Goal: Transaction & Acquisition: Purchase product/service

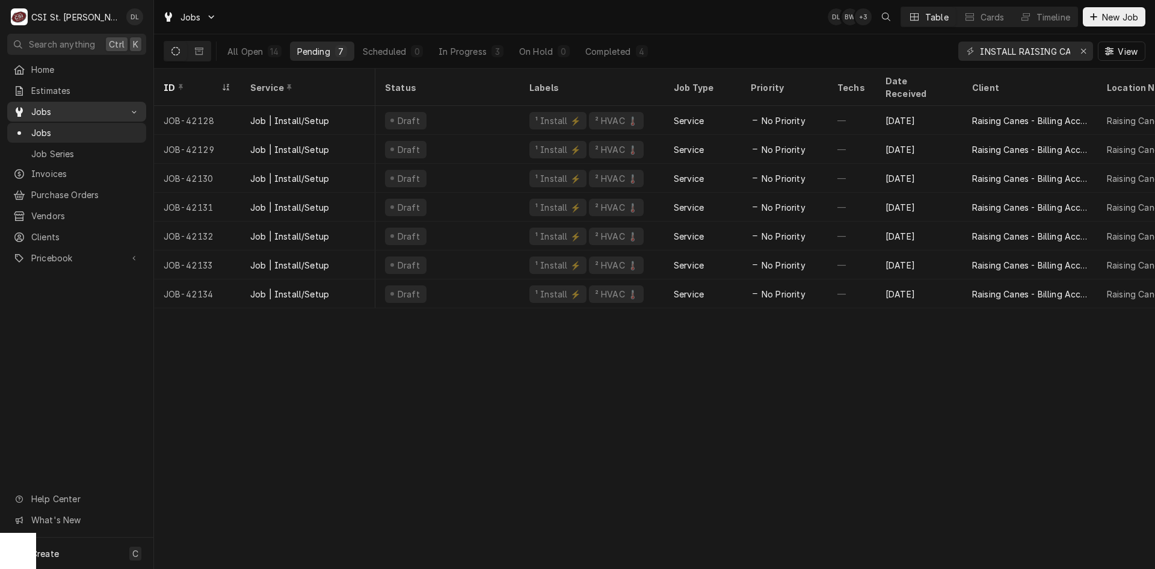
scroll to position [0, 561]
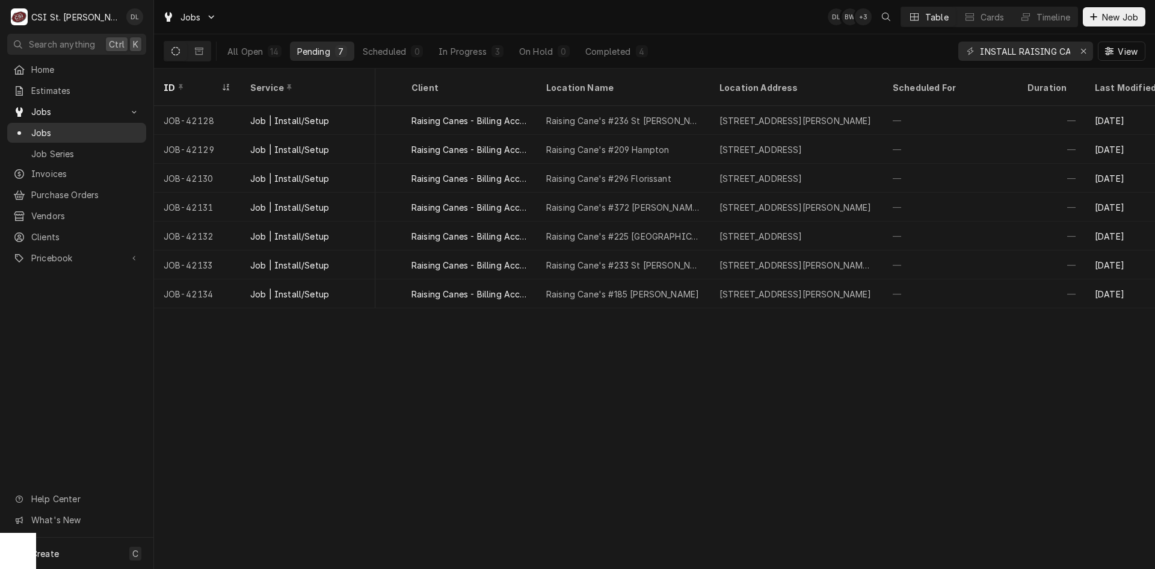
click at [45, 127] on span "Jobs" at bounding box center [85, 132] width 109 height 13
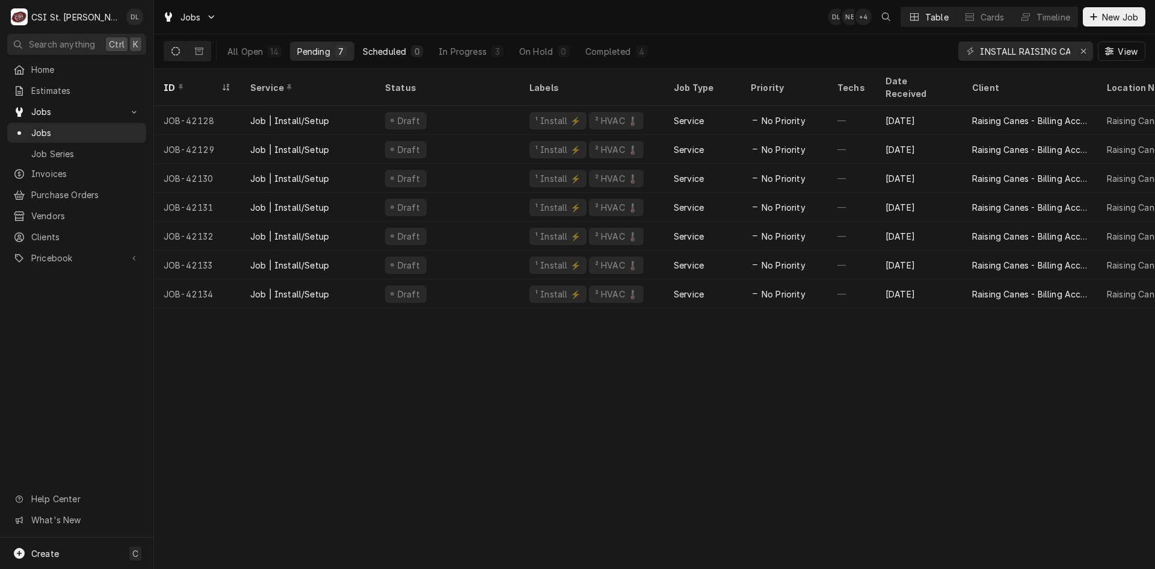
click at [390, 45] on div "Scheduled" at bounding box center [384, 51] width 43 height 13
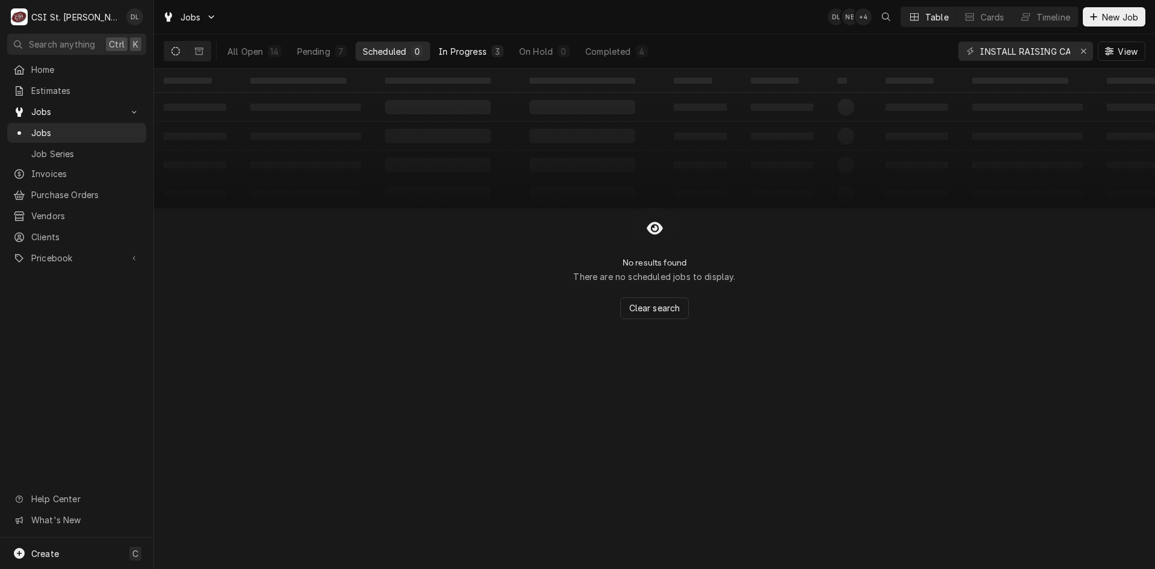
click at [462, 57] on div "In Progress" at bounding box center [463, 51] width 48 height 13
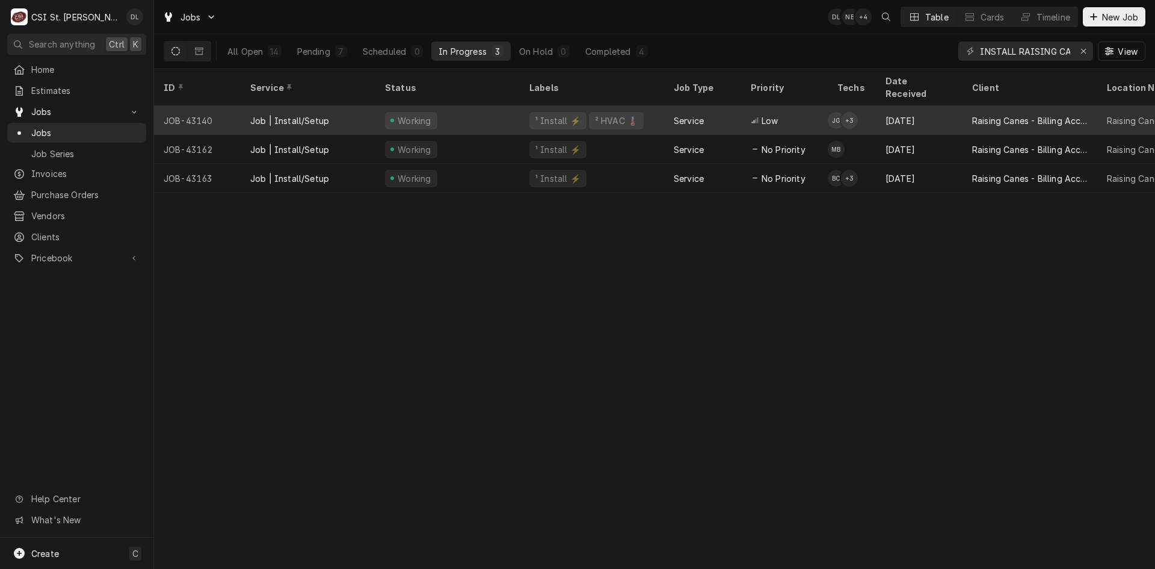
click at [649, 109] on div "¹ Install ⚡️ ² HVAC 🌡️" at bounding box center [592, 120] width 144 height 29
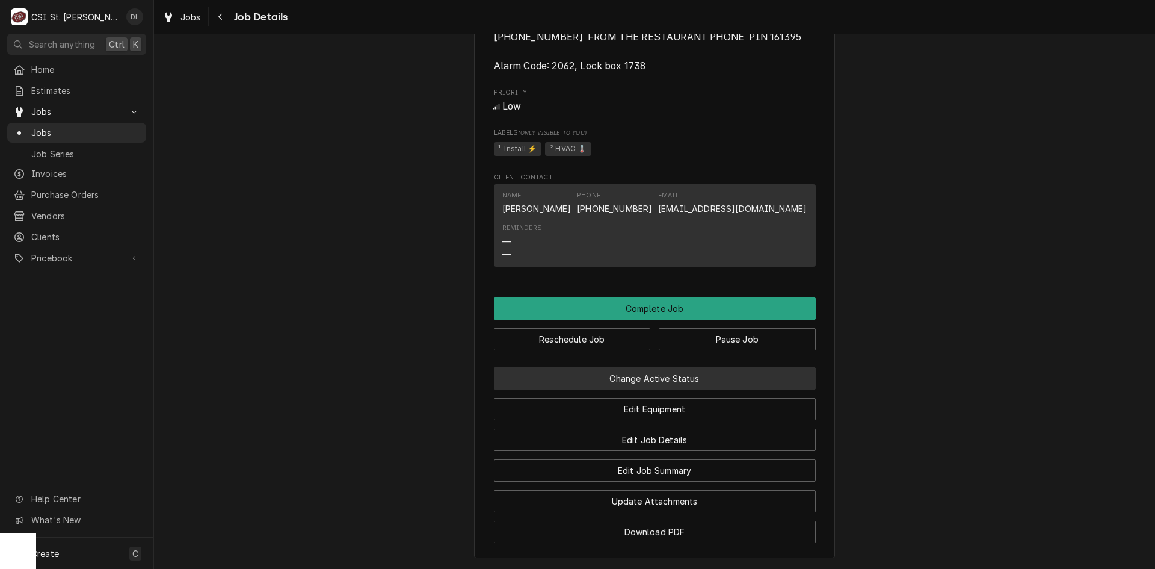
scroll to position [1143, 0]
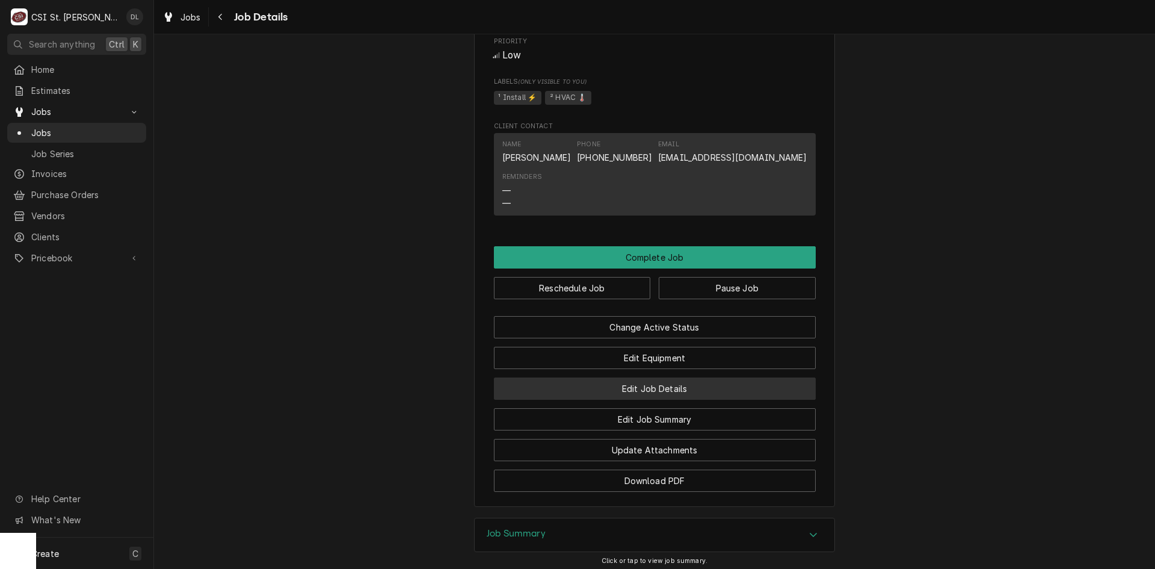
click at [620, 400] on button "Edit Job Details" at bounding box center [655, 388] width 322 height 22
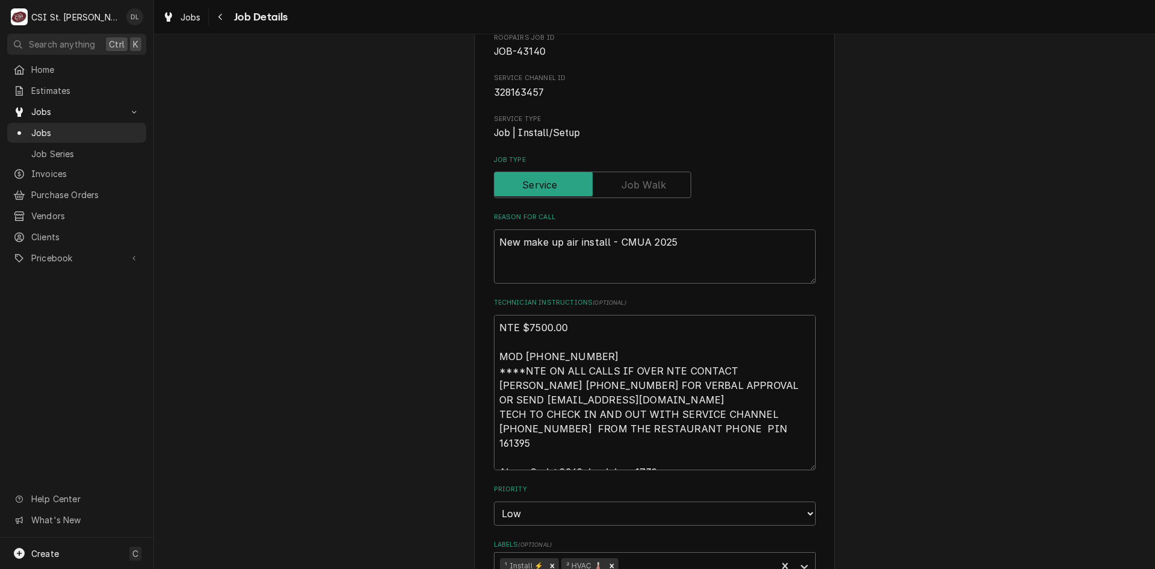
scroll to position [241, 0]
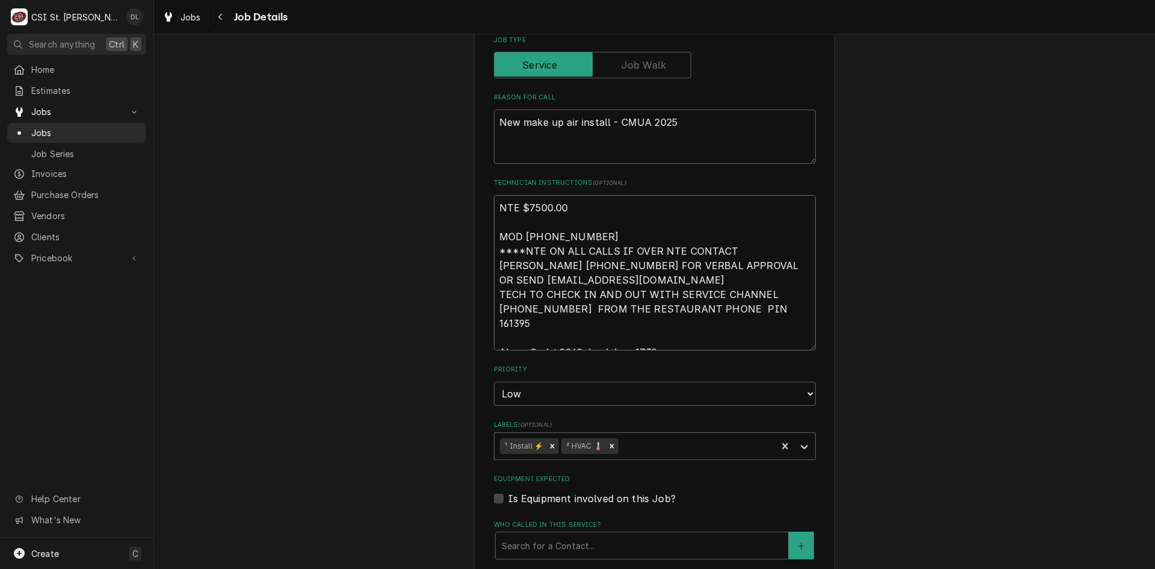
drag, startPoint x: 578, startPoint y: 334, endPoint x: 557, endPoint y: 337, distance: 21.3
click at [557, 337] on textarea "NTE $7500.00 MOD (314) 371-4025 ****NTE ON ALL CALLS IF OVER NTE CONTACT JEFF C…" at bounding box center [655, 272] width 322 height 155
type textarea "x"
type textarea "NTE $7500.00 MOD (314) 371-4025 ****NTE ON ALL CALLS IF OVER NTE CONTACT JEFF C…"
type textarea "x"
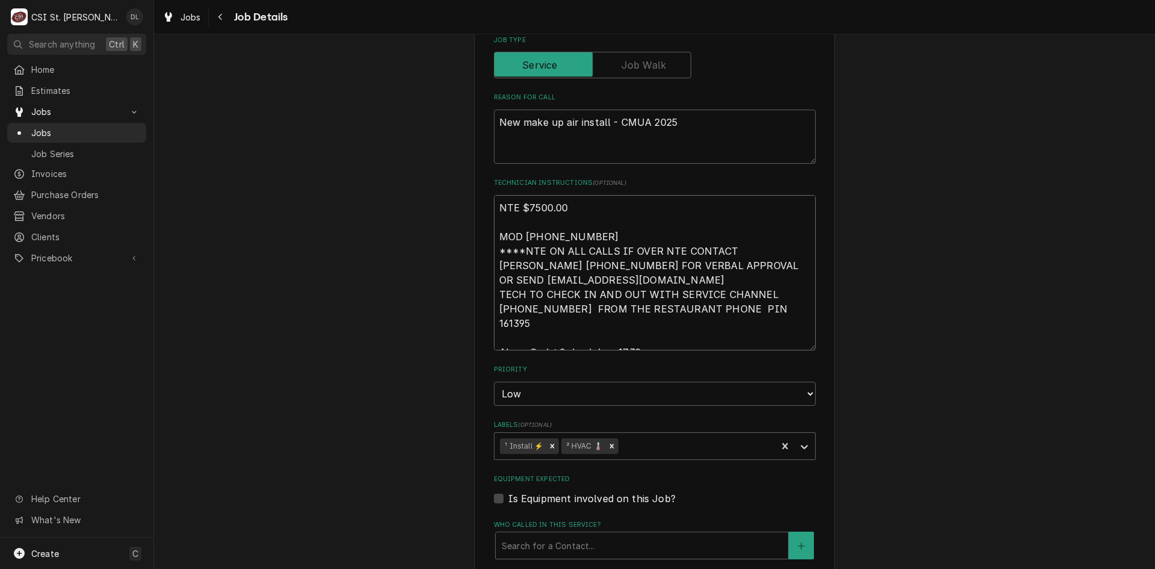
type textarea "NTE $7500.00 MOD (314) 371-4025 ****NTE ON ALL CALLS IF OVER NTE CONTACT JEFF C…"
type textarea "x"
type textarea "NTE $7500.00 MOD (314) 371-4025 ****NTE ON ALL CALLS IF OVER NTE CONTACT JEFF C…"
type textarea "x"
type textarea "NTE $7500.00 MOD (314) 371-4025 ****NTE ON ALL CALLS IF OVER NTE CONTACT JEFF C…"
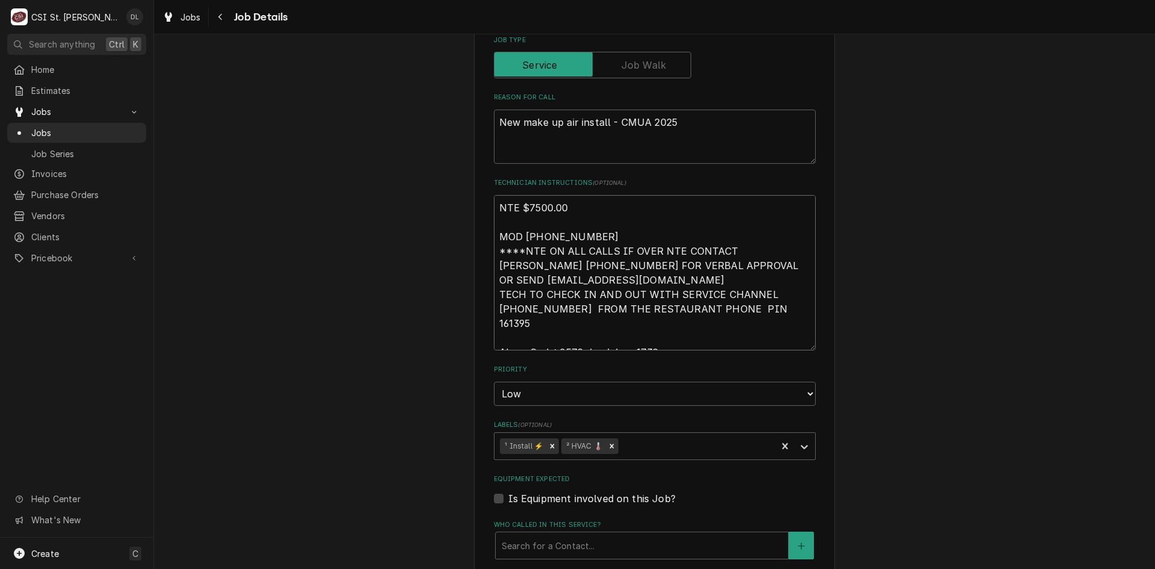
type textarea "x"
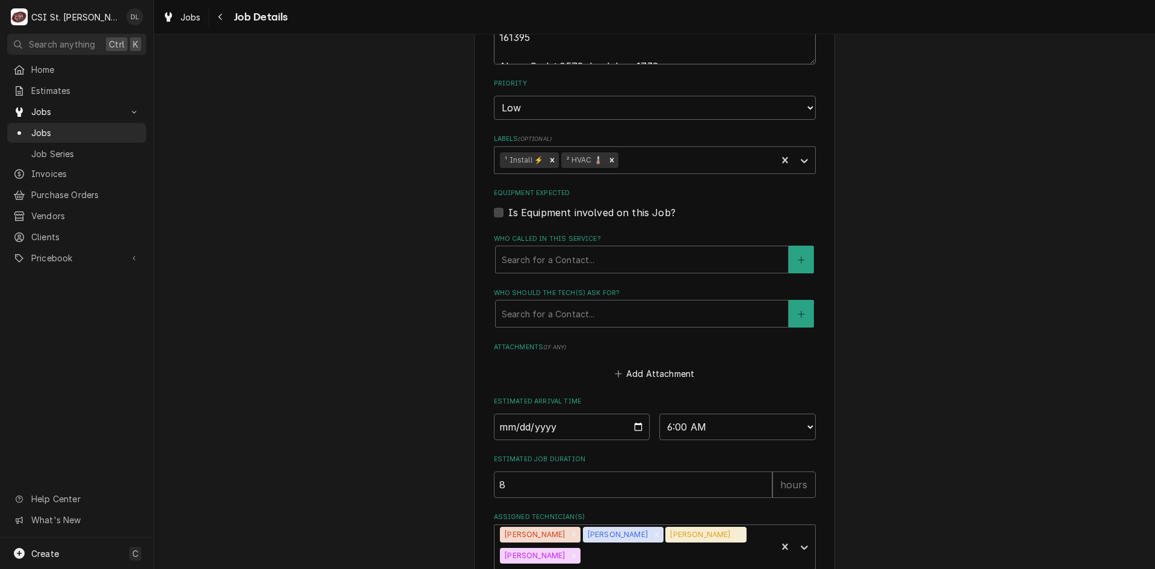
scroll to position [601, 0]
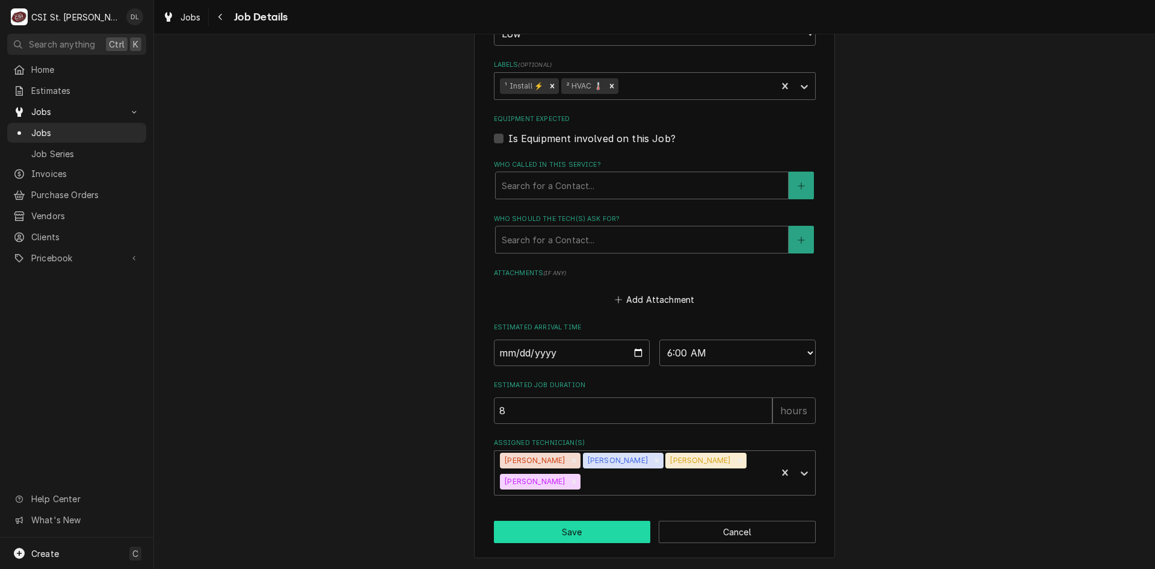
type textarea "NTE $7500.00 MOD (314) 371-4025 ****NTE ON ALL CALLS IF OVER NTE CONTACT JEFF C…"
click at [573, 527] on button "Save" at bounding box center [572, 532] width 157 height 22
type textarea "x"
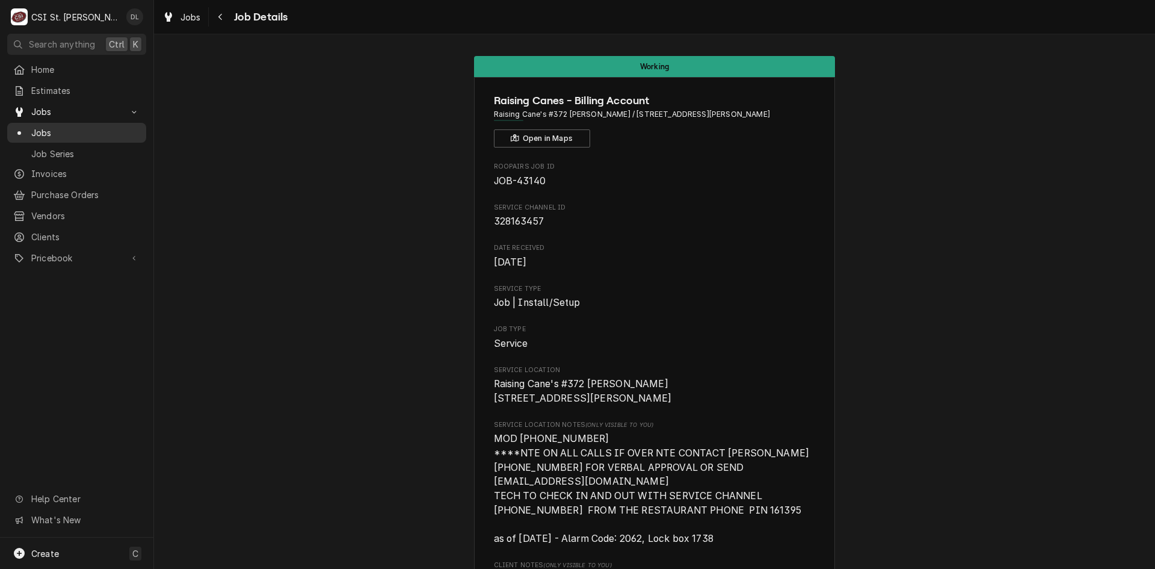
click at [54, 133] on span "Jobs" at bounding box center [85, 132] width 109 height 13
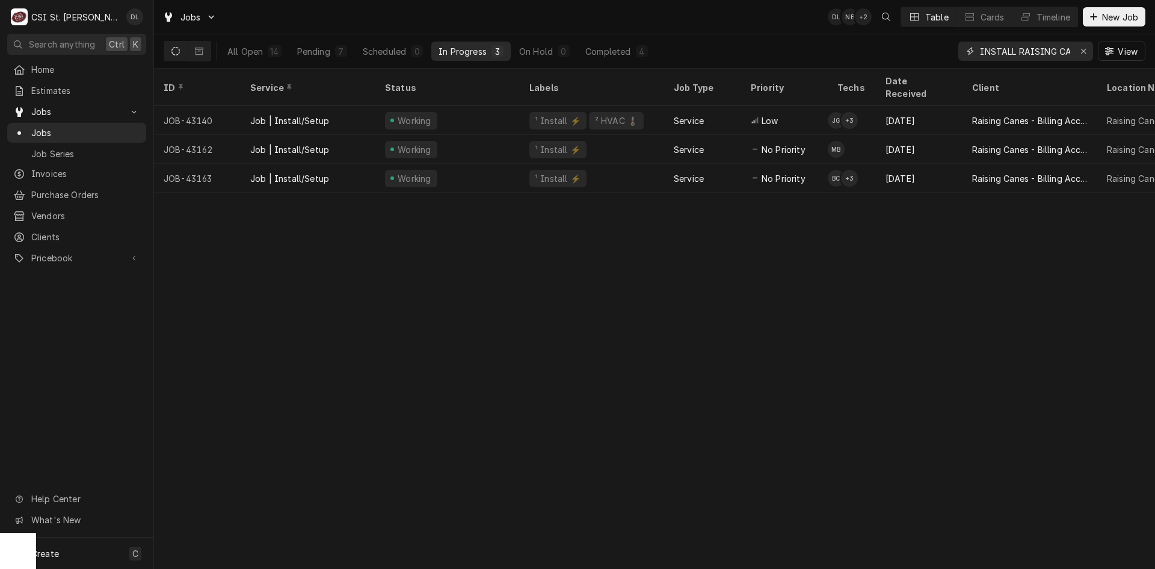
click at [1084, 47] on icon "Erase input" at bounding box center [1084, 51] width 7 height 8
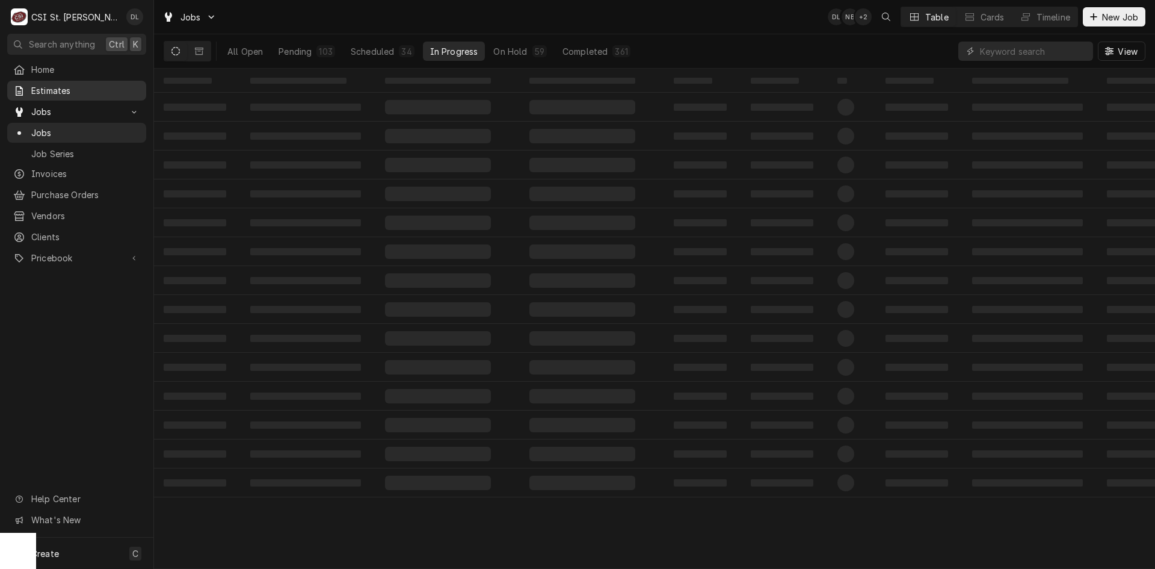
click at [94, 83] on div "Estimates" at bounding box center [77, 90] width 134 height 15
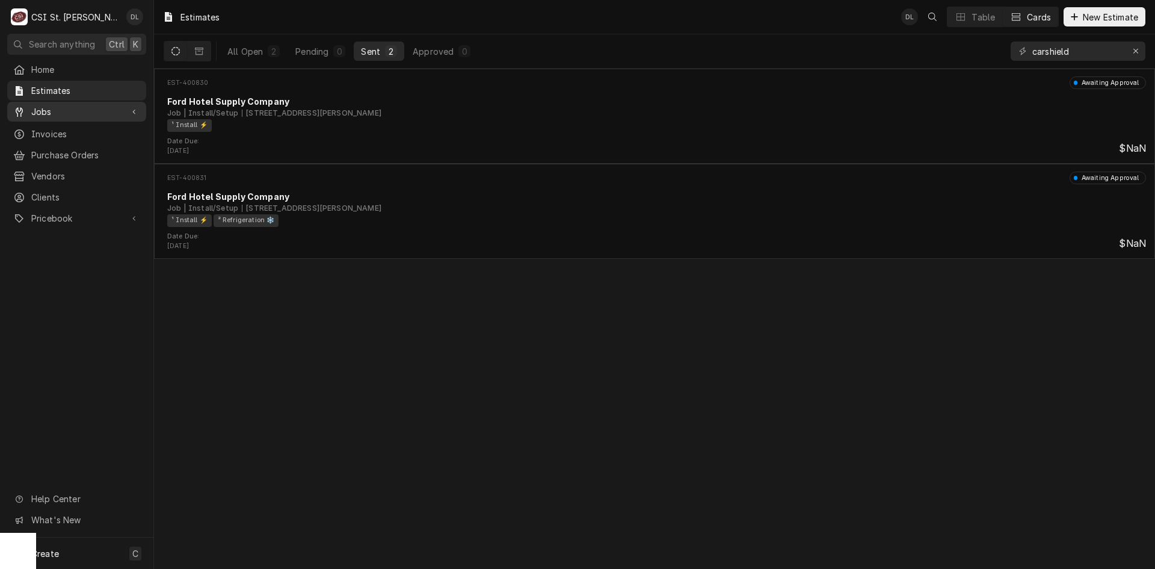
click at [46, 110] on span "Jobs" at bounding box center [76, 111] width 91 height 13
click at [1136, 52] on icon "Erase input" at bounding box center [1136, 51] width 7 height 8
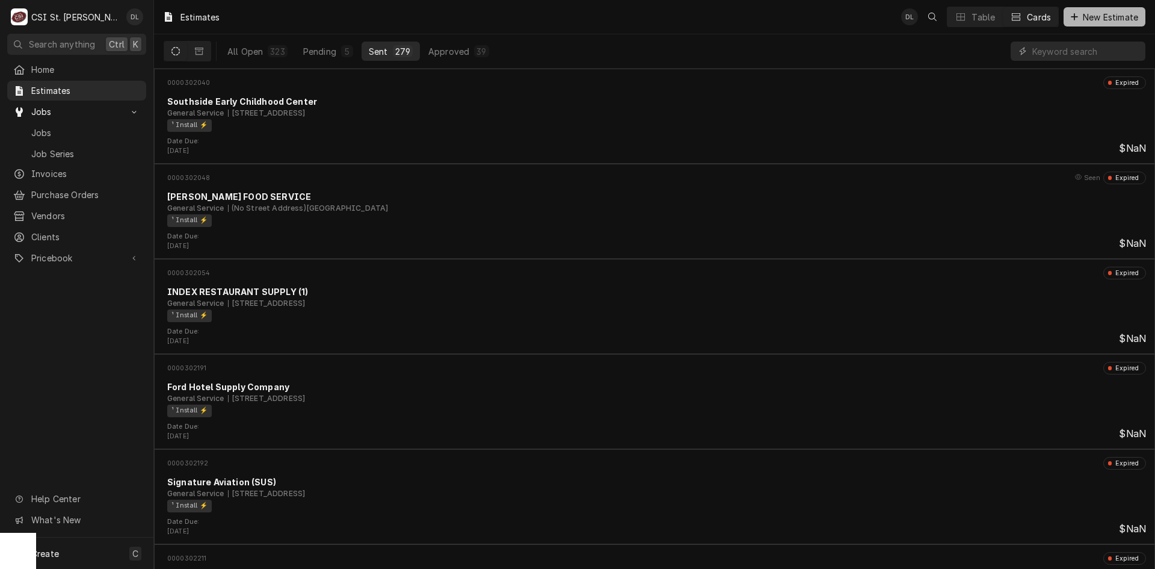
click at [1071, 14] on icon "Dynamic Content Wrapper" at bounding box center [1074, 17] width 7 height 8
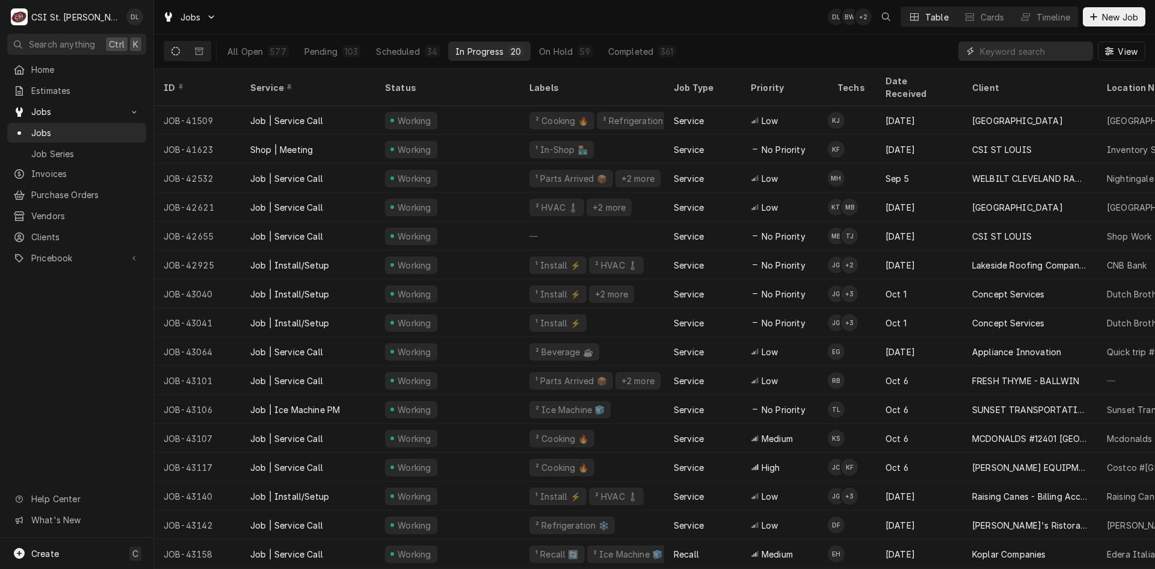
click at [1007, 47] on input "Dynamic Content Wrapper" at bounding box center [1033, 51] width 107 height 19
click at [1011, 60] on input "Dynamic Content Wrapper" at bounding box center [1033, 51] width 107 height 19
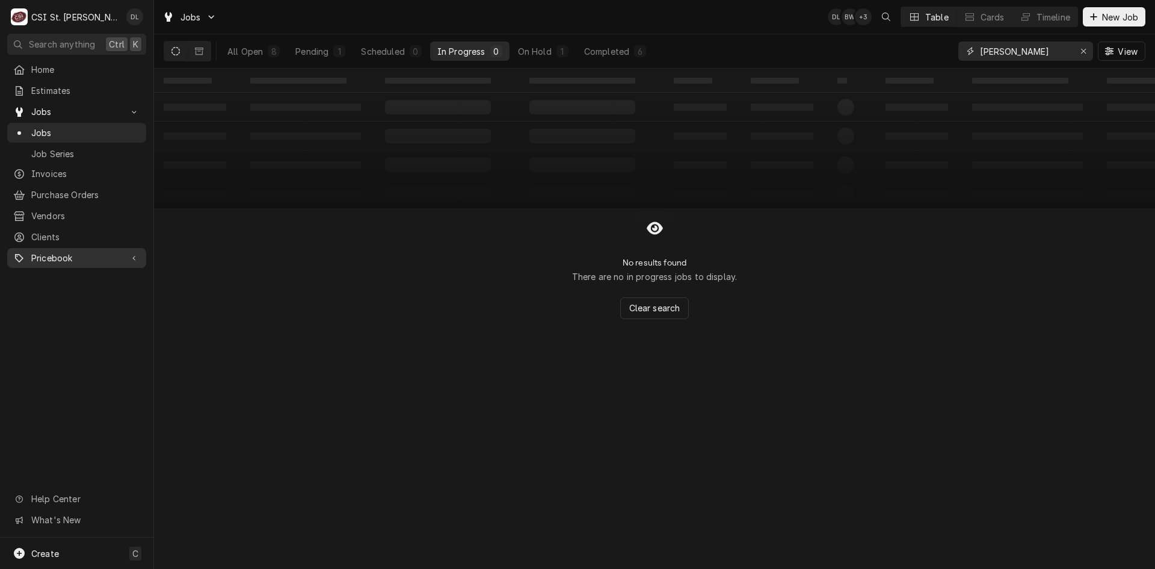
type input "[PERSON_NAME]"
click at [640, 50] on div "6" at bounding box center [640, 51] width 7 height 13
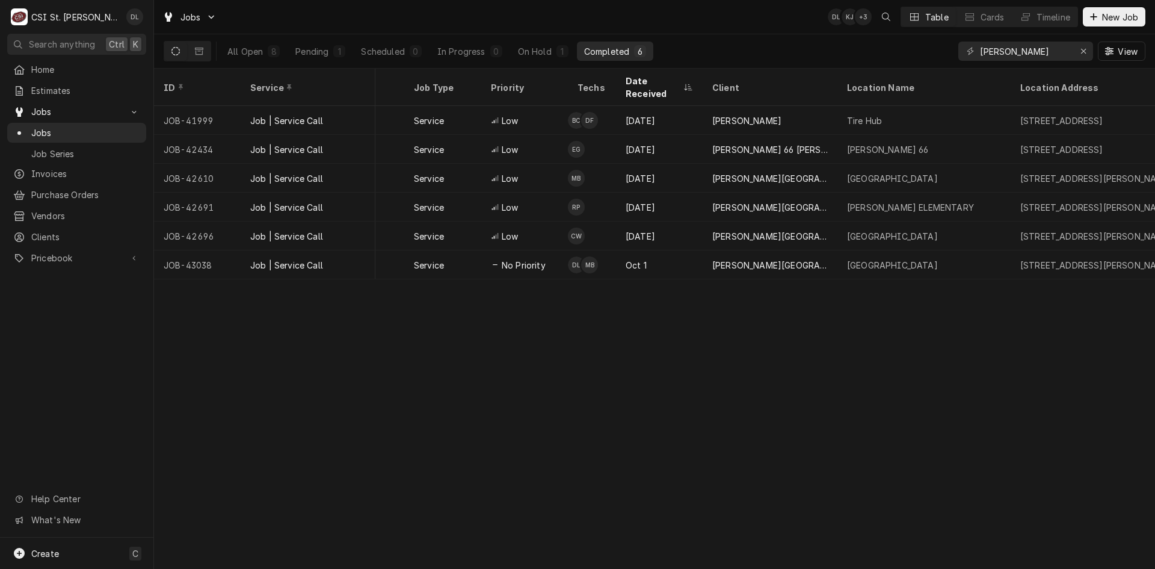
scroll to position [0, 300]
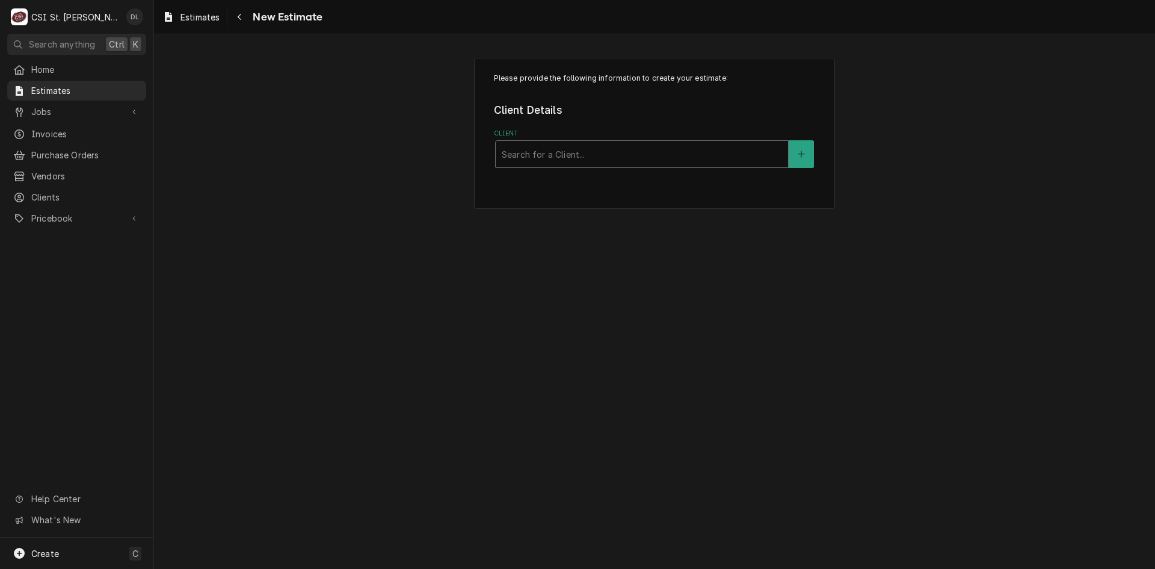
click at [608, 146] on div "Client" at bounding box center [642, 154] width 280 height 22
type input "hazelwood school"
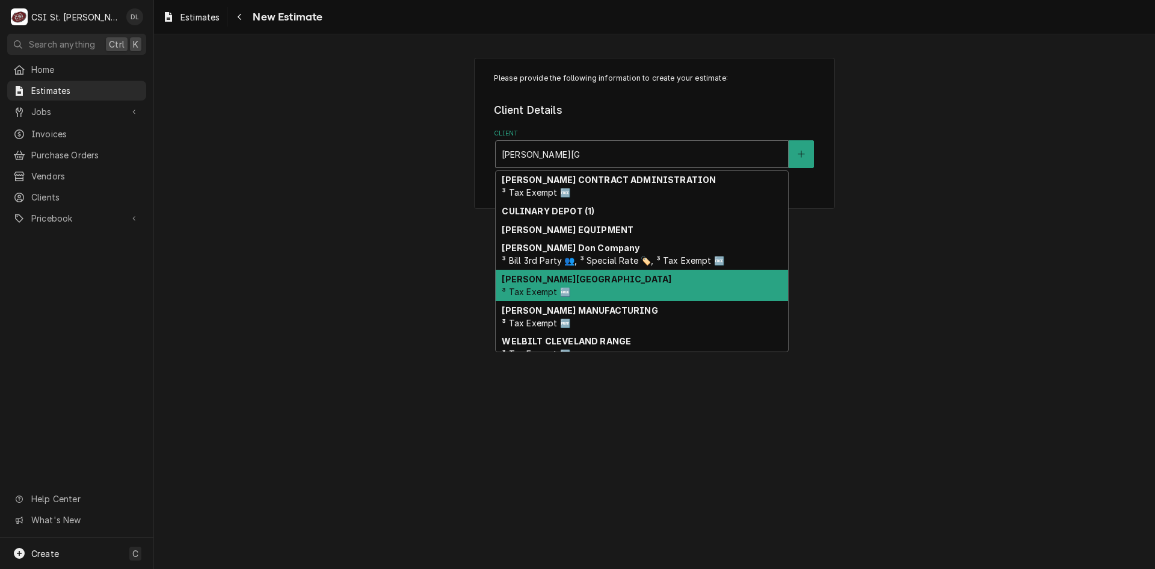
click at [608, 289] on div "Hazelwood School District ³ Tax Exempt 🆓" at bounding box center [642, 285] width 292 height 31
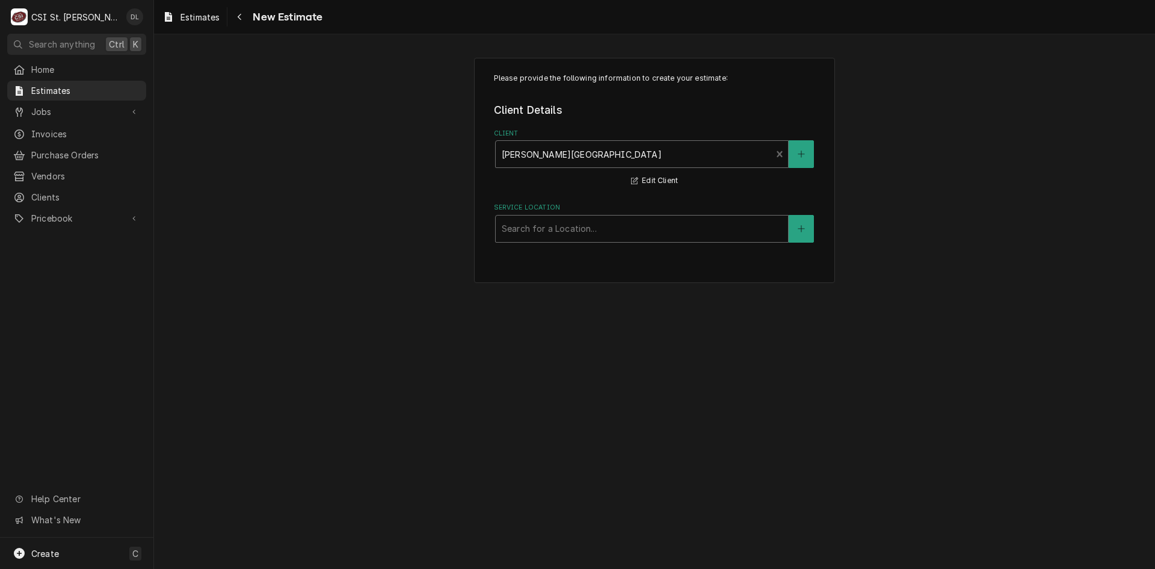
click at [599, 235] on div "Service Location" at bounding box center [642, 229] width 280 height 22
type input "1605 sh"
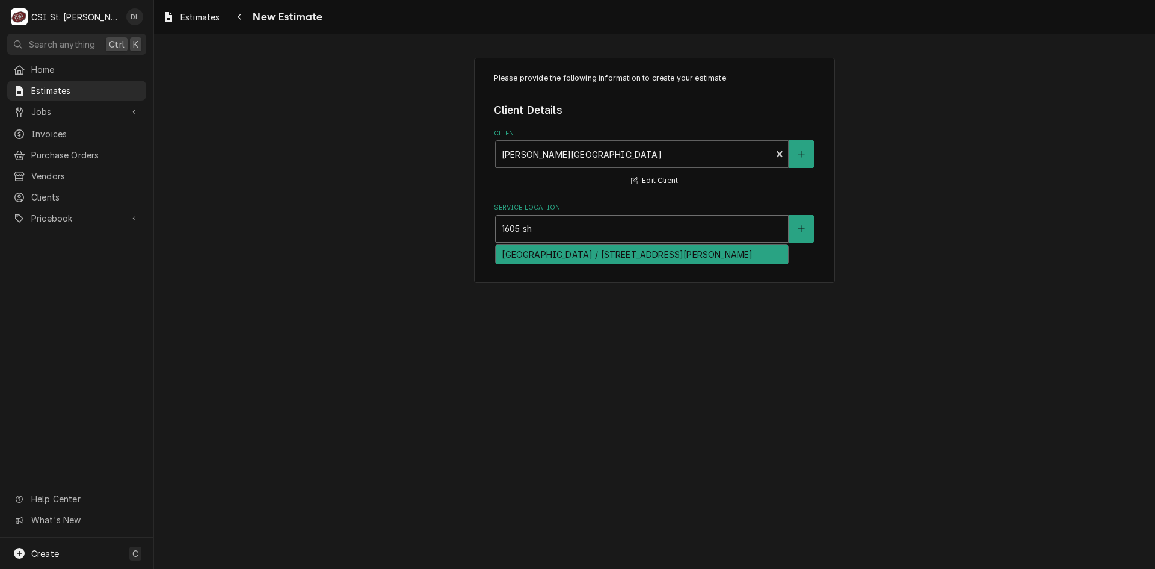
click at [622, 255] on div "[GEOGRAPHIC_DATA] / [STREET_ADDRESS][PERSON_NAME]" at bounding box center [642, 254] width 292 height 19
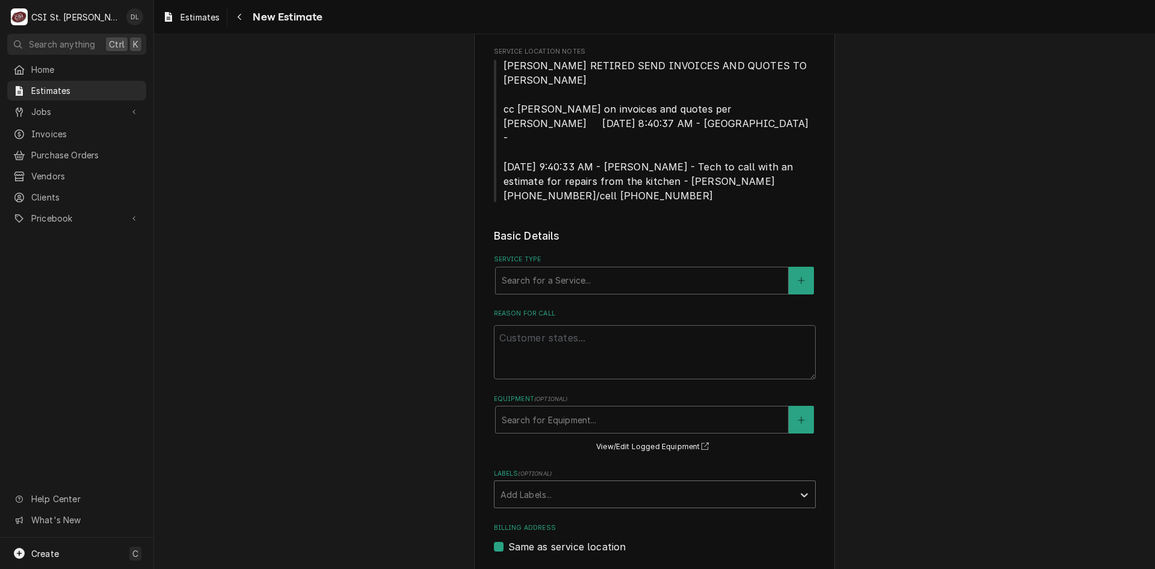
scroll to position [361, 0]
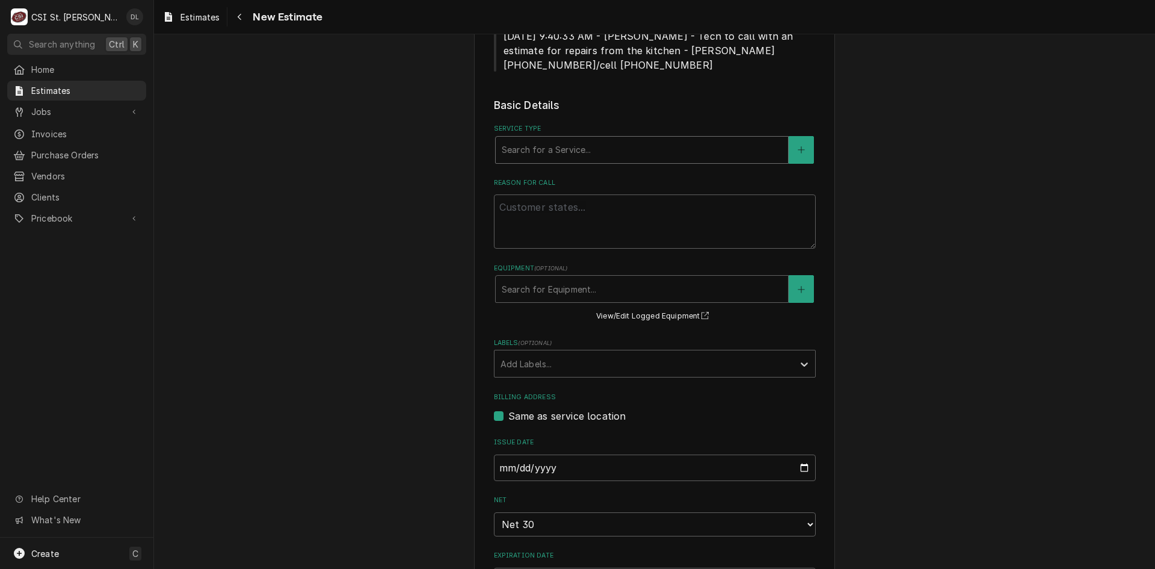
click at [615, 134] on fieldset "Basic Details Service Type Search for a Service... Reason For Call Equipment ( …" at bounding box center [655, 345] width 322 height 496
click at [617, 139] on div "Service Type" at bounding box center [642, 150] width 280 height 22
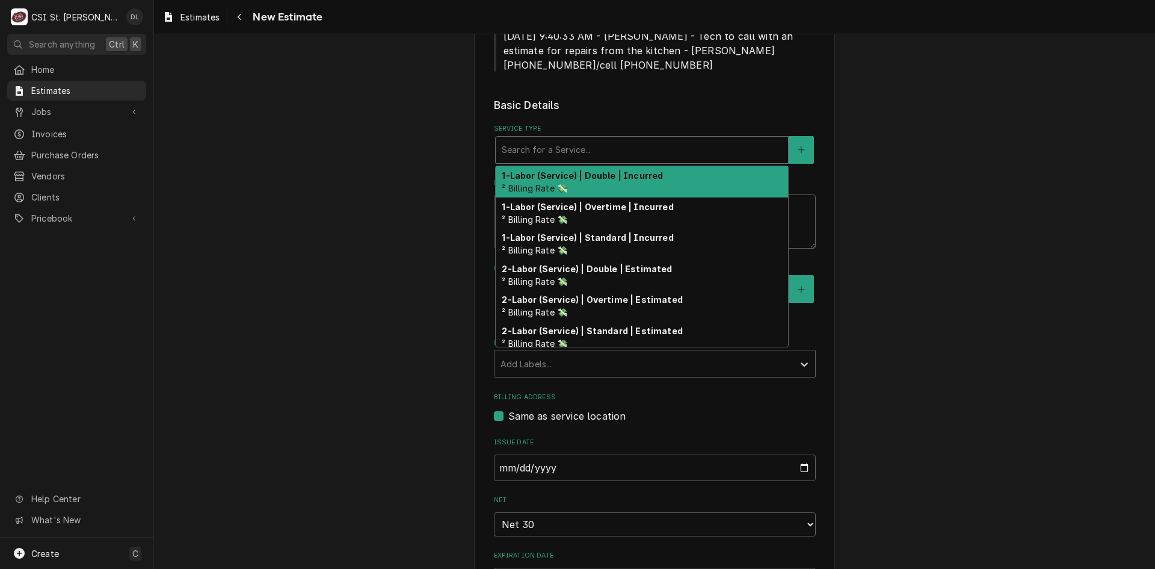
type textarea "x"
type input "i"
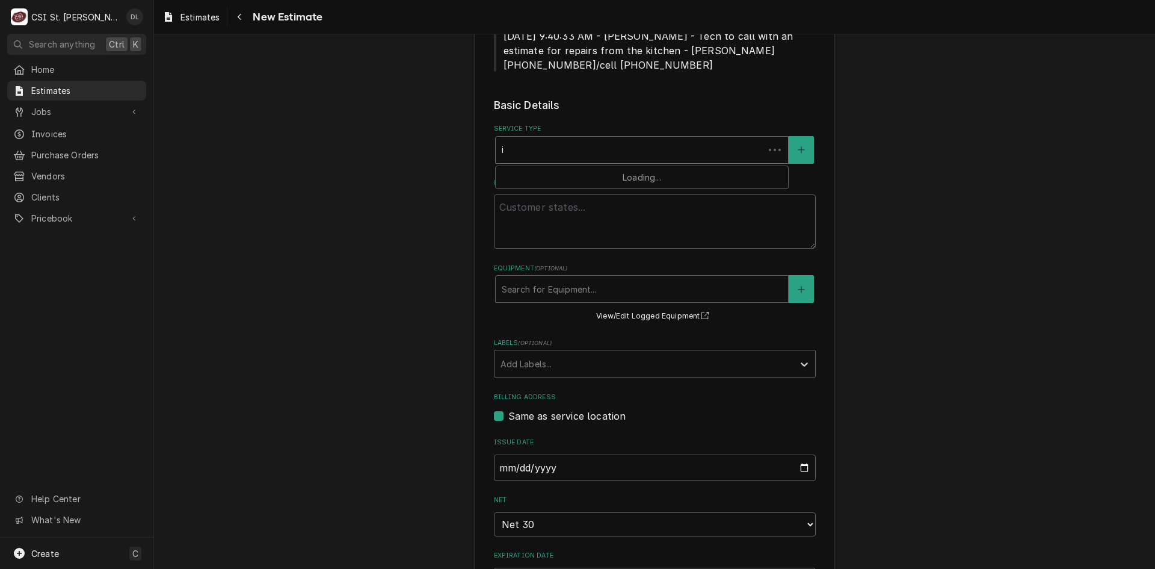
type textarea "x"
type input "in"
type textarea "x"
type input "inst"
type textarea "x"
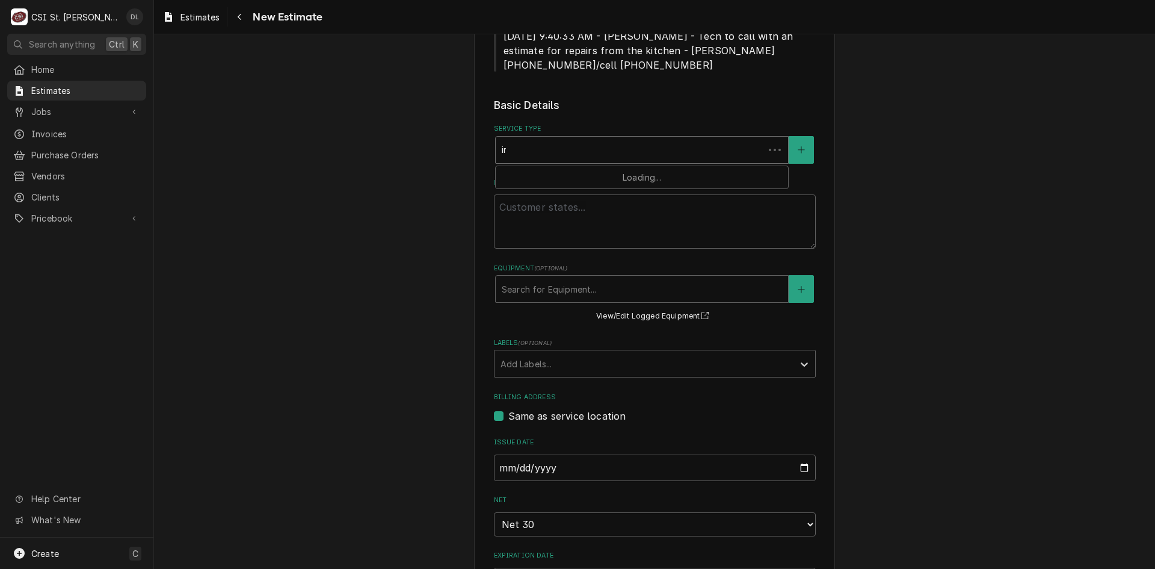
type input "insta"
type textarea "x"
type input "instal"
type textarea "x"
type input "install"
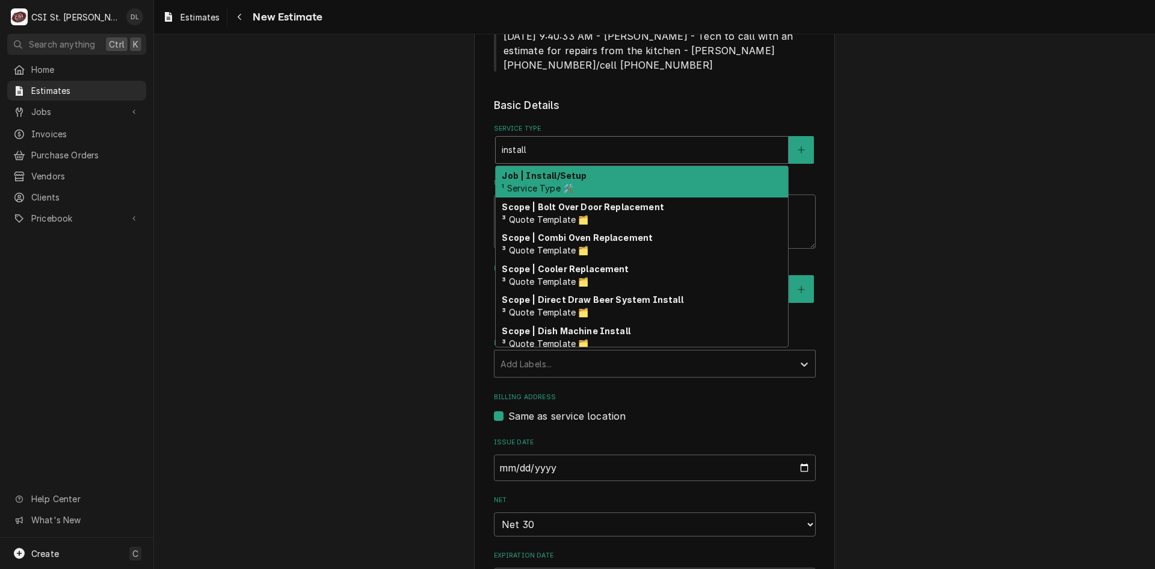
click at [560, 166] on div "Job | Install/Setup ¹ Service Type 🛠️" at bounding box center [642, 181] width 292 height 31
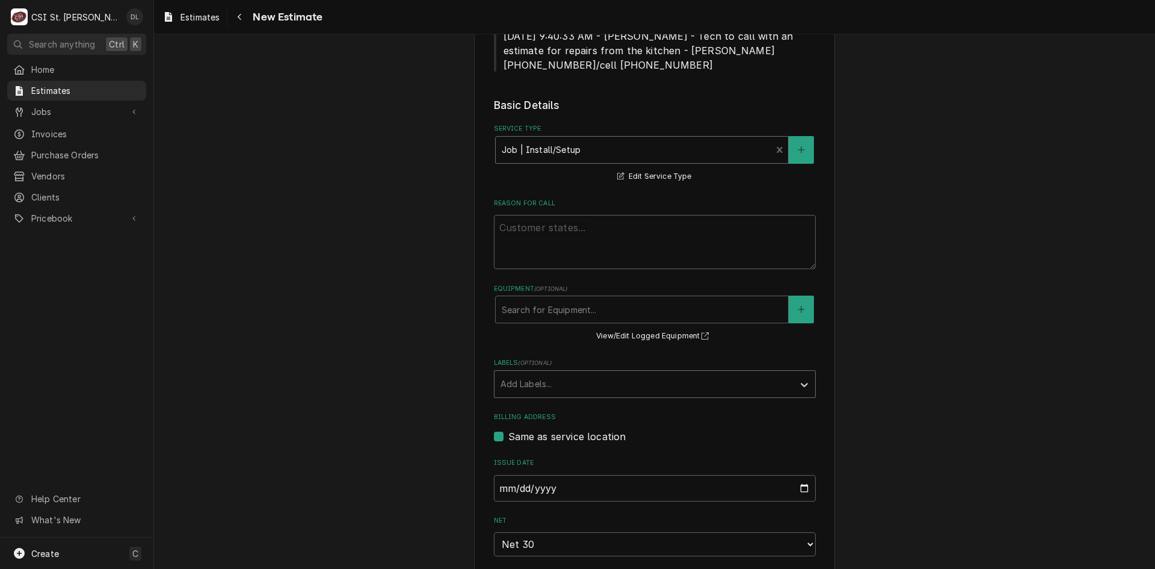
click at [718, 373] on div "Labels" at bounding box center [644, 384] width 287 height 22
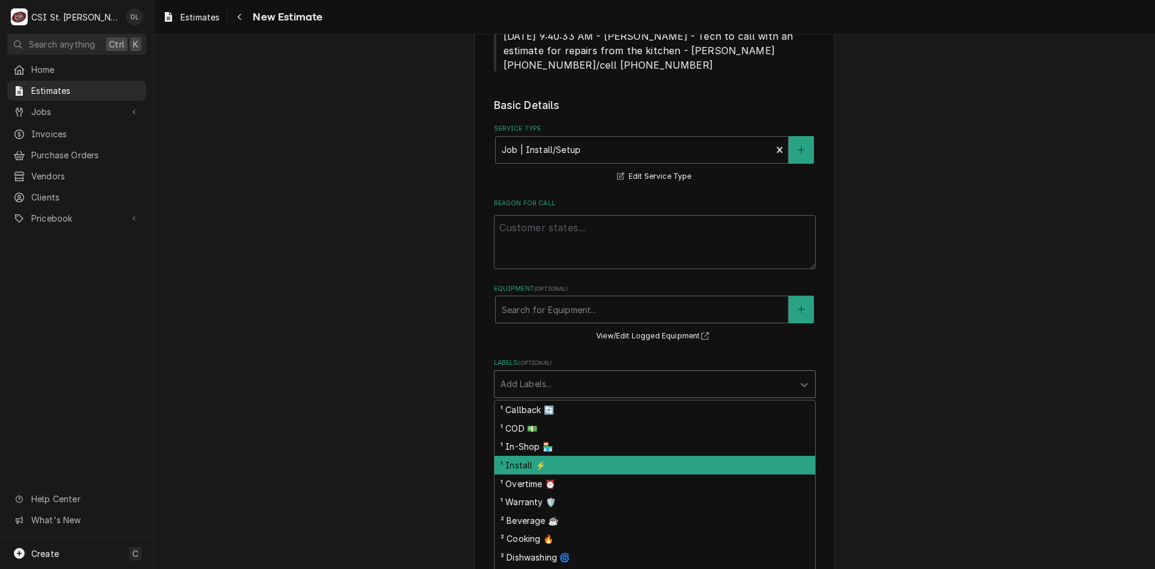
click at [539, 456] on div "¹ Install ⚡️" at bounding box center [655, 465] width 321 height 19
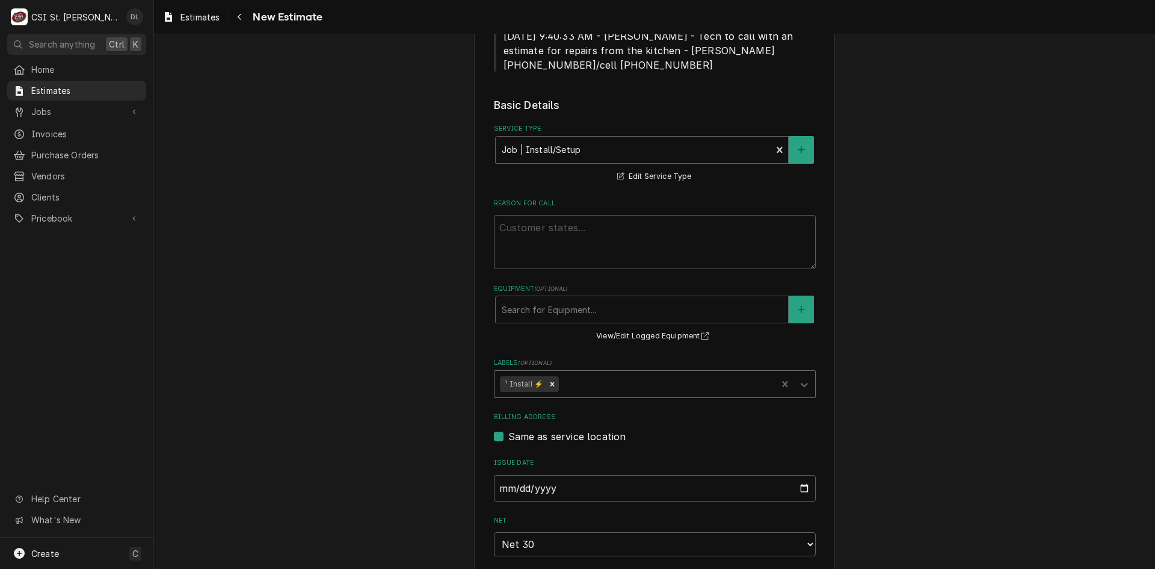
click at [617, 373] on div "Labels" at bounding box center [666, 384] width 210 height 22
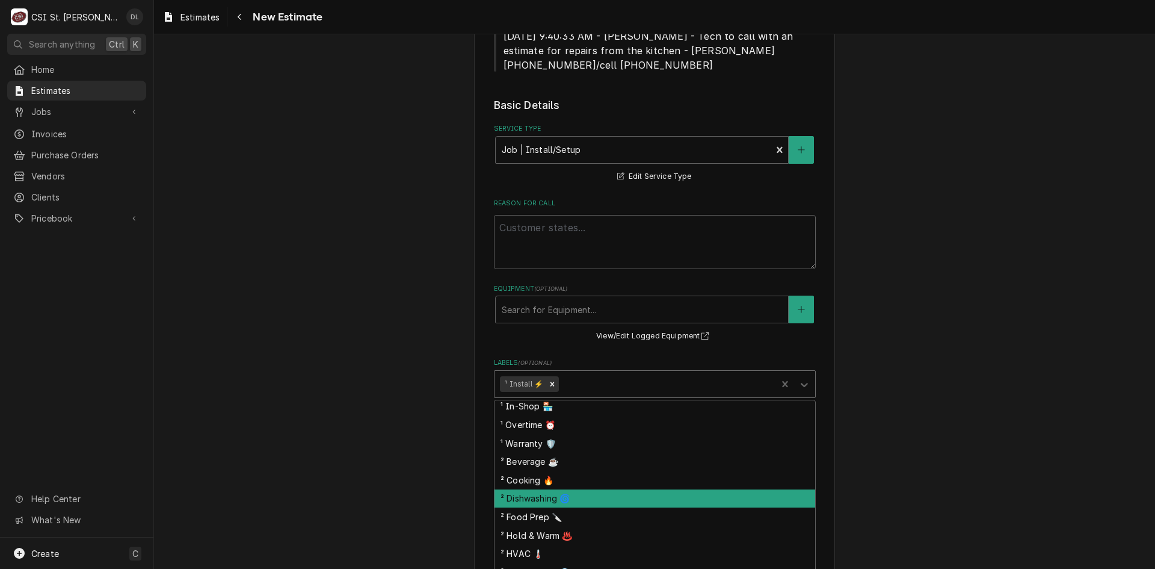
scroll to position [96, 0]
click at [543, 489] on div "² HVAC 🌡️" at bounding box center [655, 498] width 321 height 19
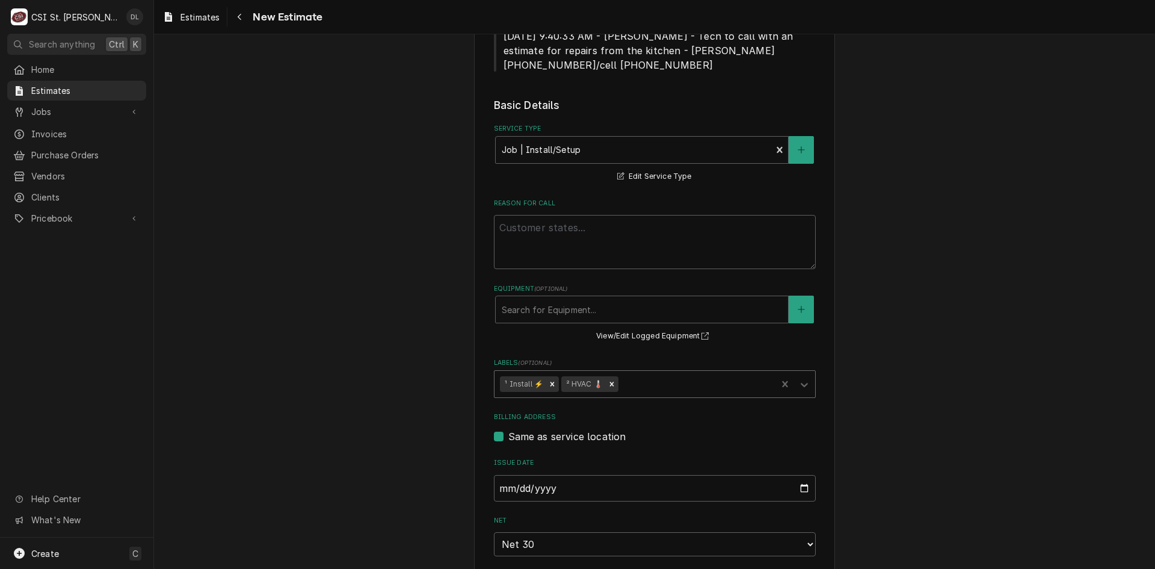
type textarea "x"
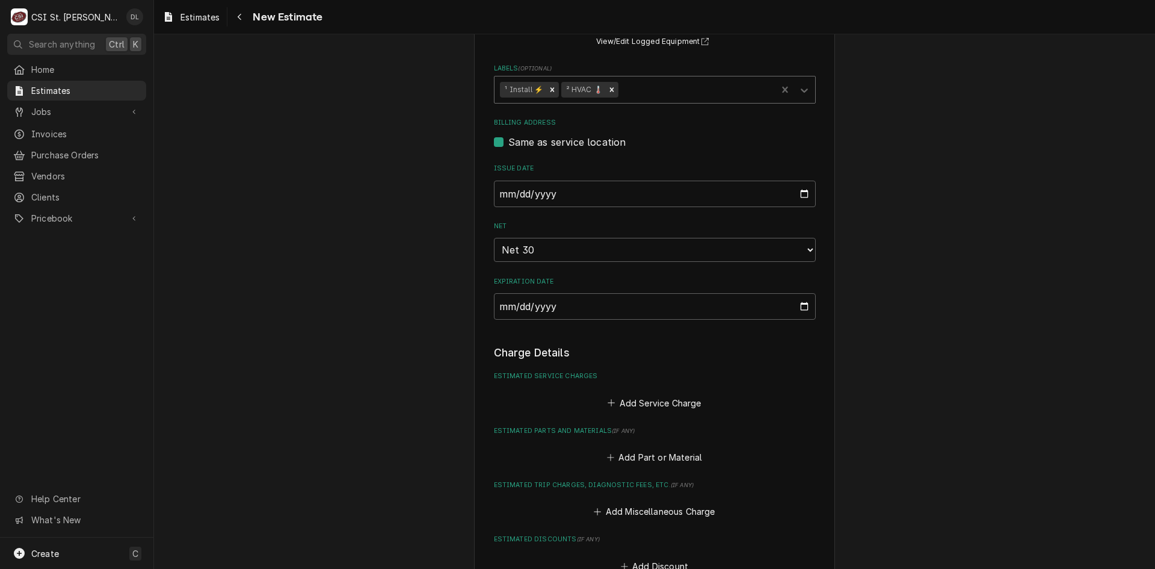
scroll to position [782, 0]
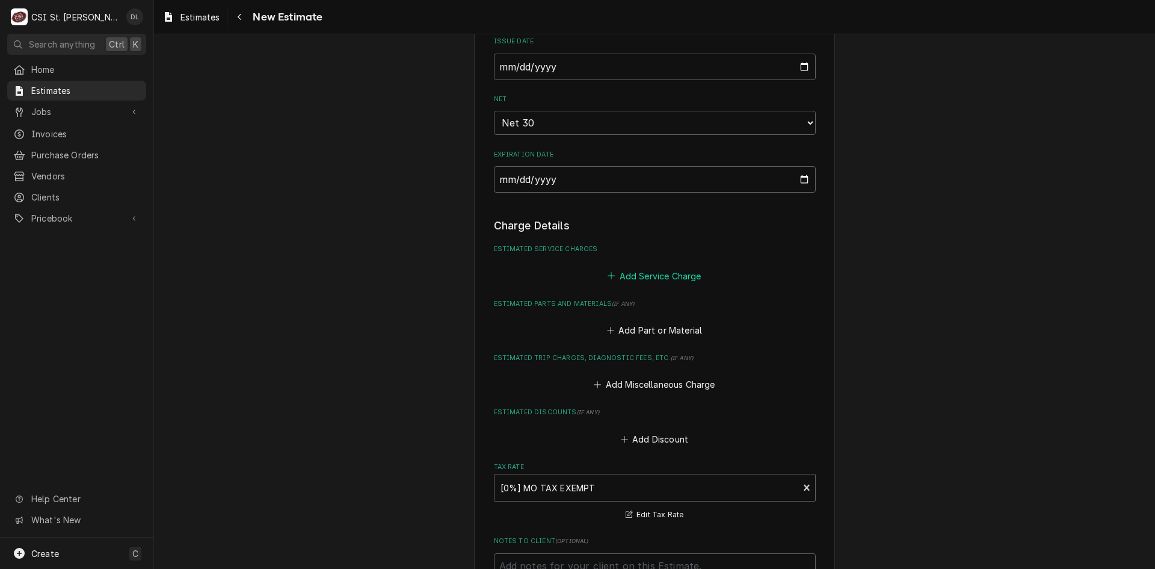
click at [614, 267] on button "Add Service Charge" at bounding box center [654, 275] width 97 height 17
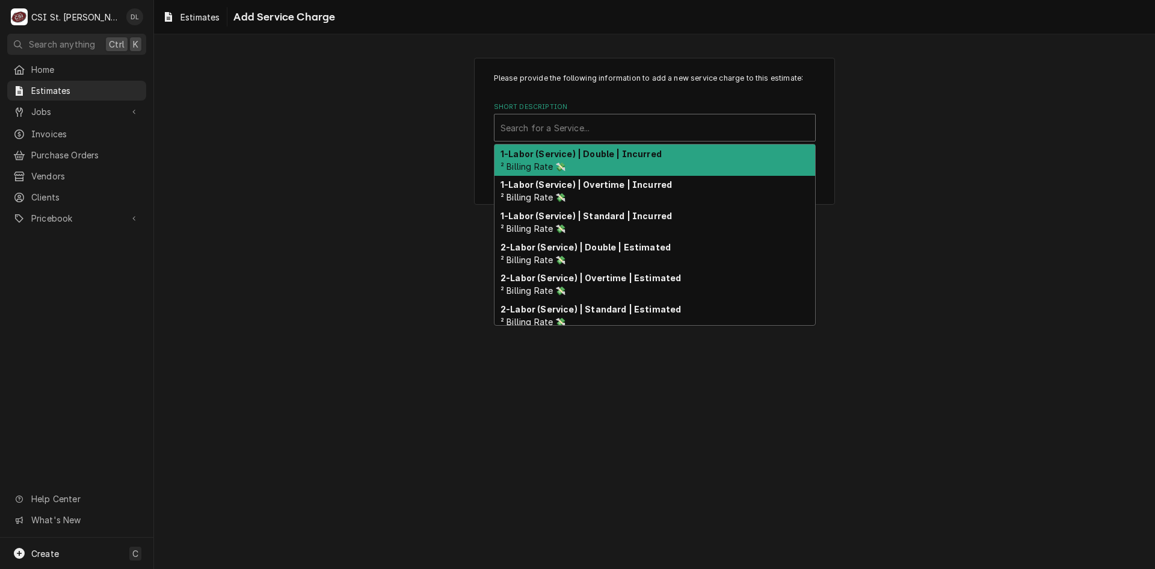
click at [611, 124] on div "Short Description" at bounding box center [655, 128] width 309 height 22
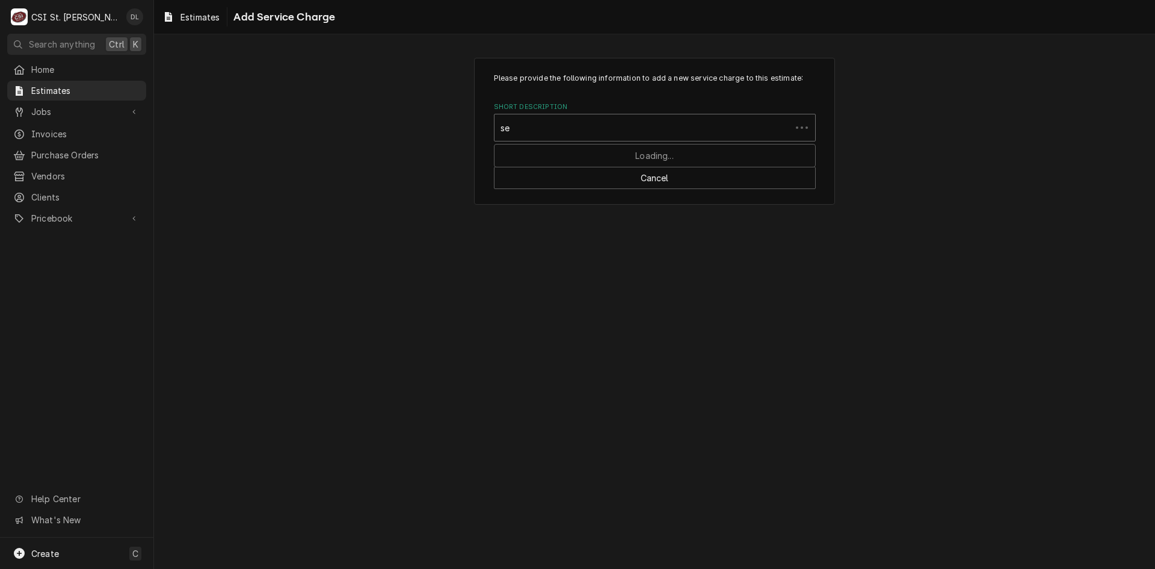
type input "s"
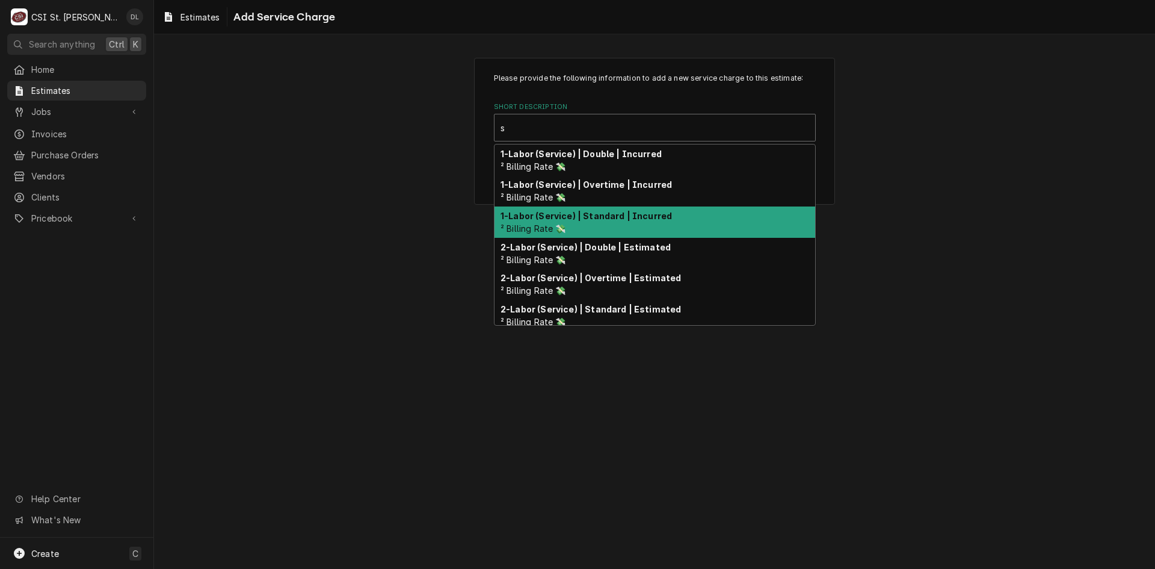
type input "s"
click at [931, 232] on div "Please provide the following information to add a new service charge to this es…" at bounding box center [654, 301] width 1001 height 534
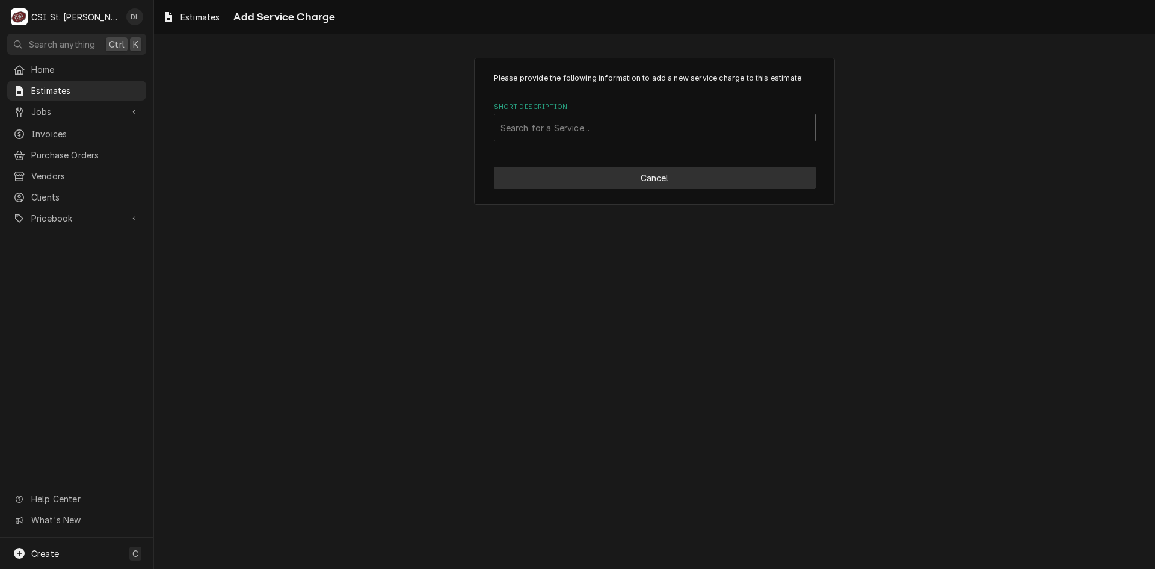
click at [684, 170] on button "Cancel" at bounding box center [655, 178] width 322 height 22
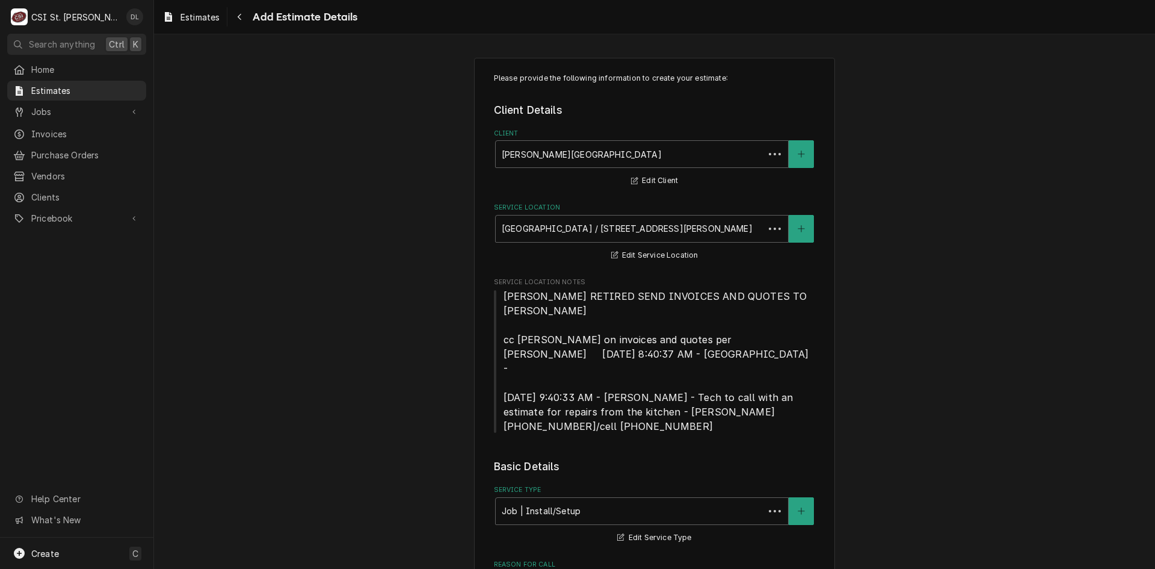
scroll to position [768, 0]
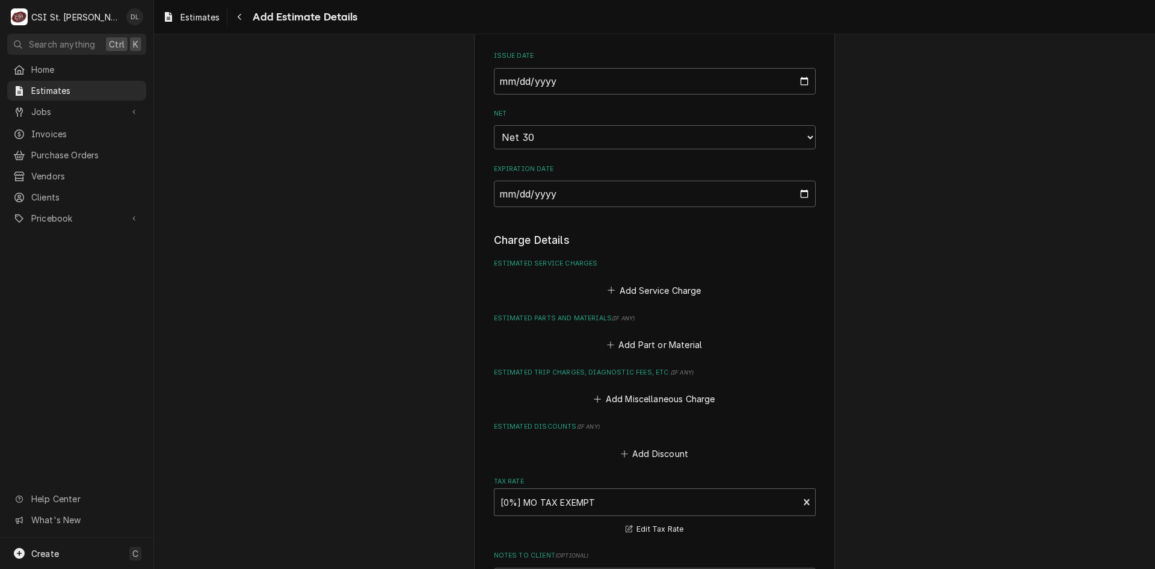
type textarea "x"
click at [608, 286] on icon "Estimated Service Charges" at bounding box center [611, 290] width 7 height 8
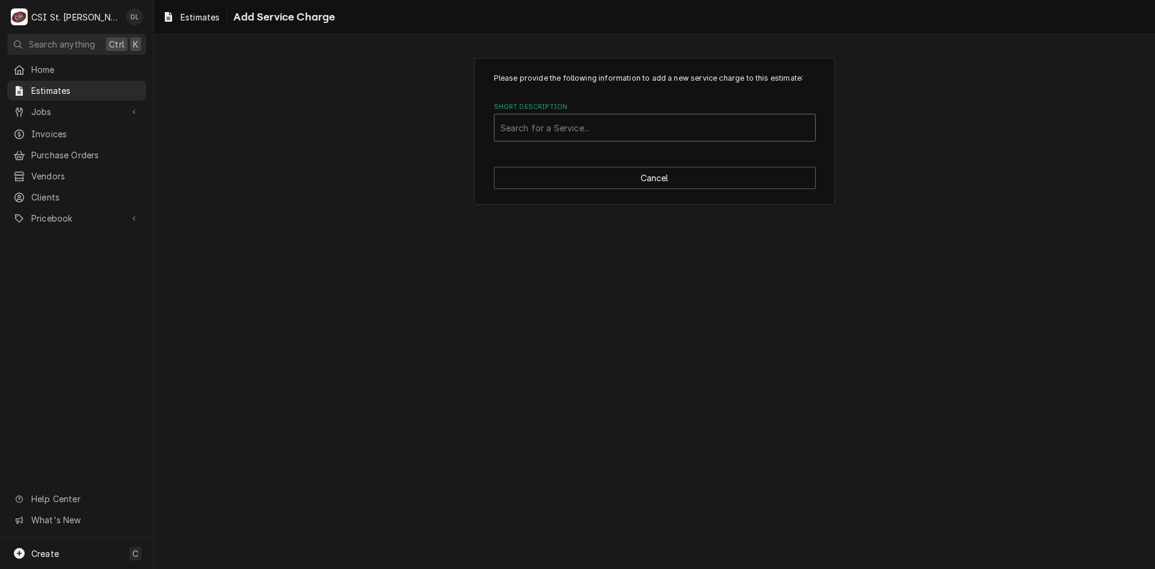
click at [596, 136] on div "Short Description" at bounding box center [655, 128] width 309 height 22
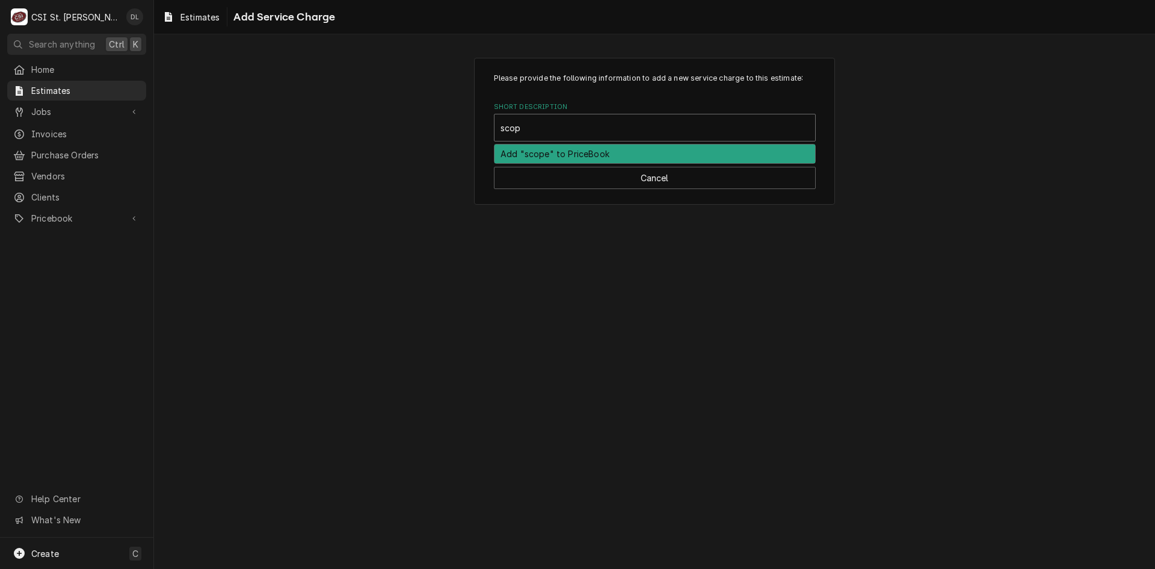
type input "scope"
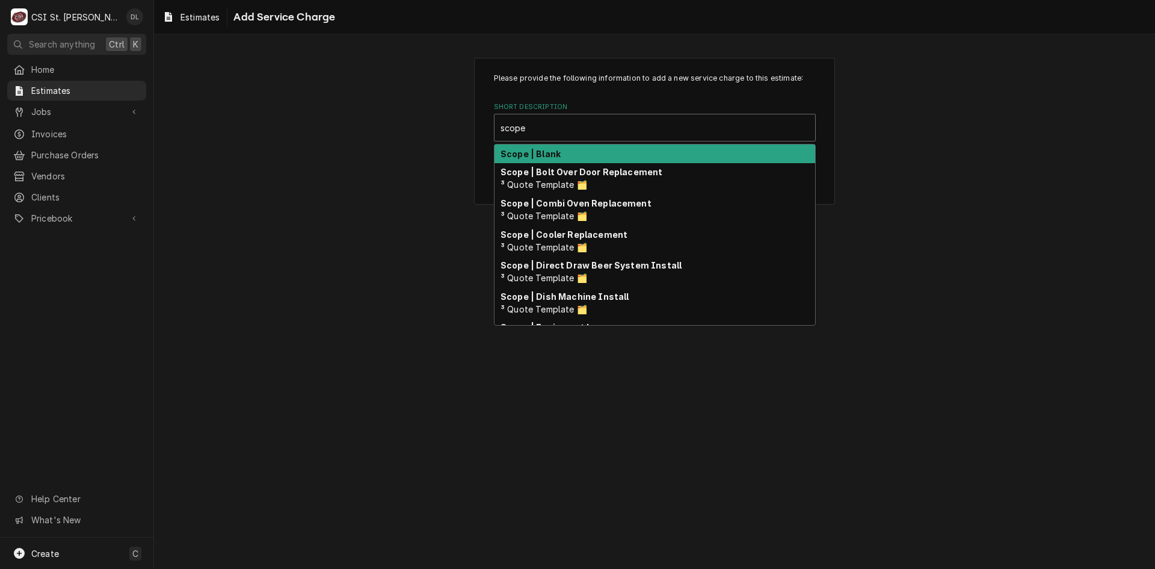
click at [559, 155] on div "Scope | Blank" at bounding box center [655, 153] width 321 height 19
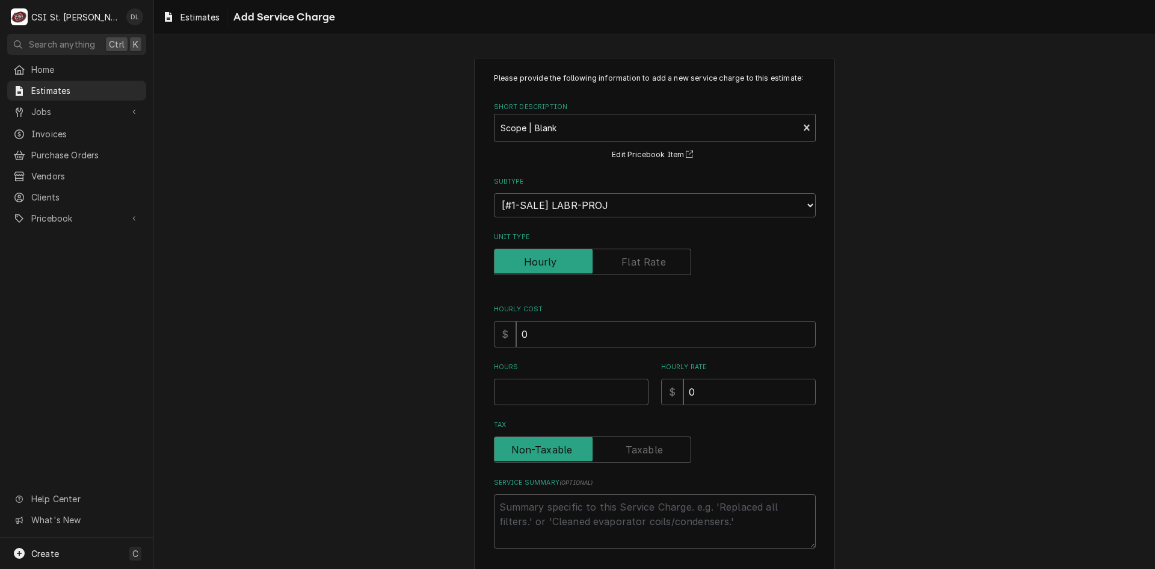
type textarea "x"
click at [638, 271] on input "Unit Type" at bounding box center [592, 262] width 187 height 26
checkbox input "true"
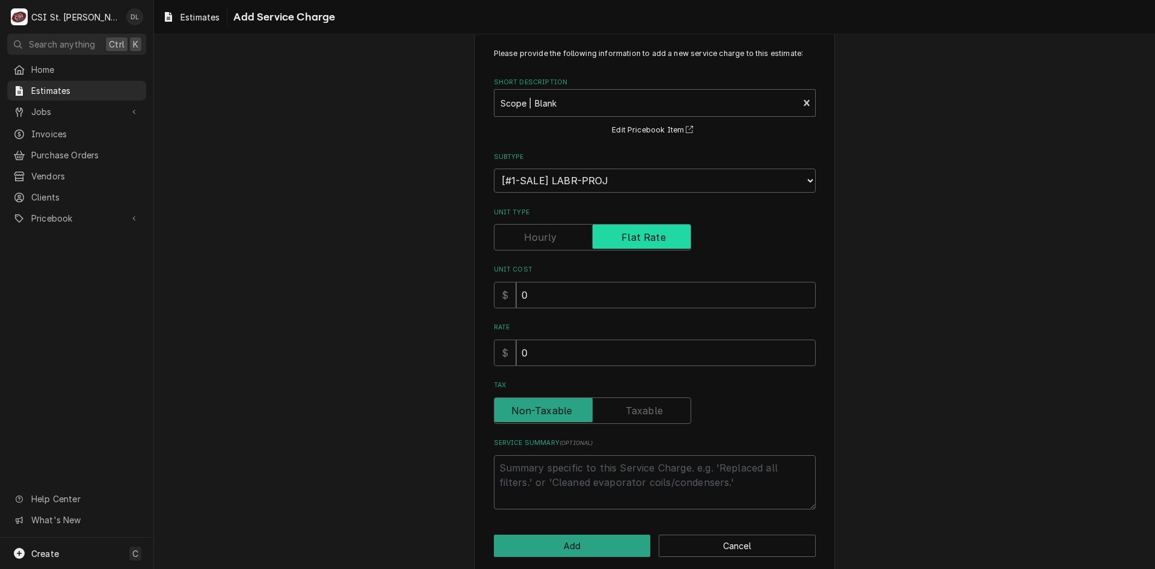
scroll to position [39, 0]
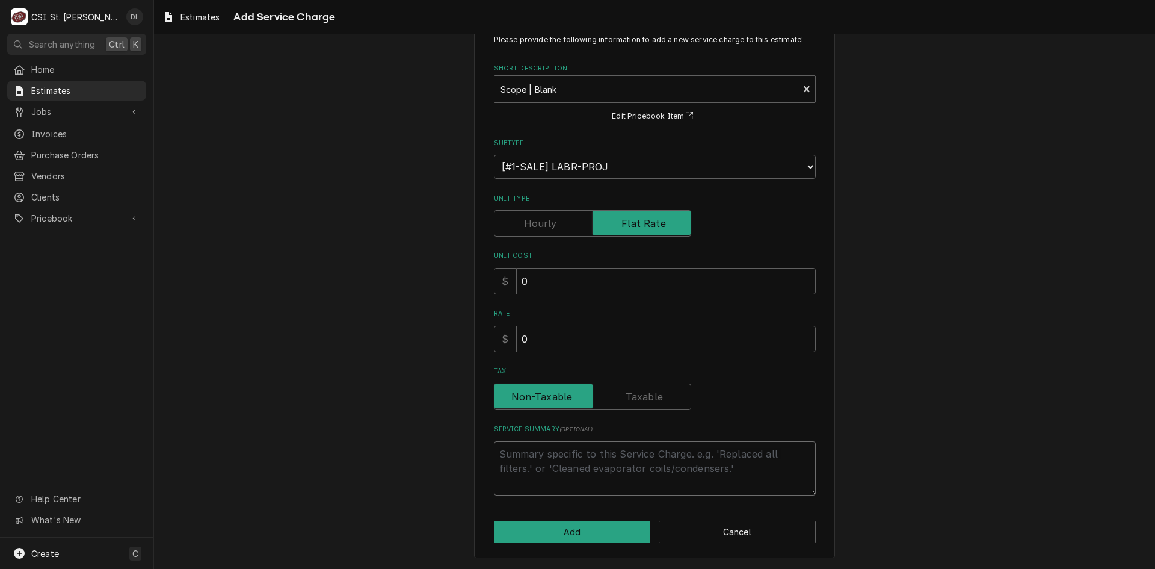
click at [516, 460] on textarea "Service Summary ( optional )" at bounding box center [655, 468] width 322 height 54
type textarea "x"
type textarea "Q"
type textarea "x"
type textarea "Qu"
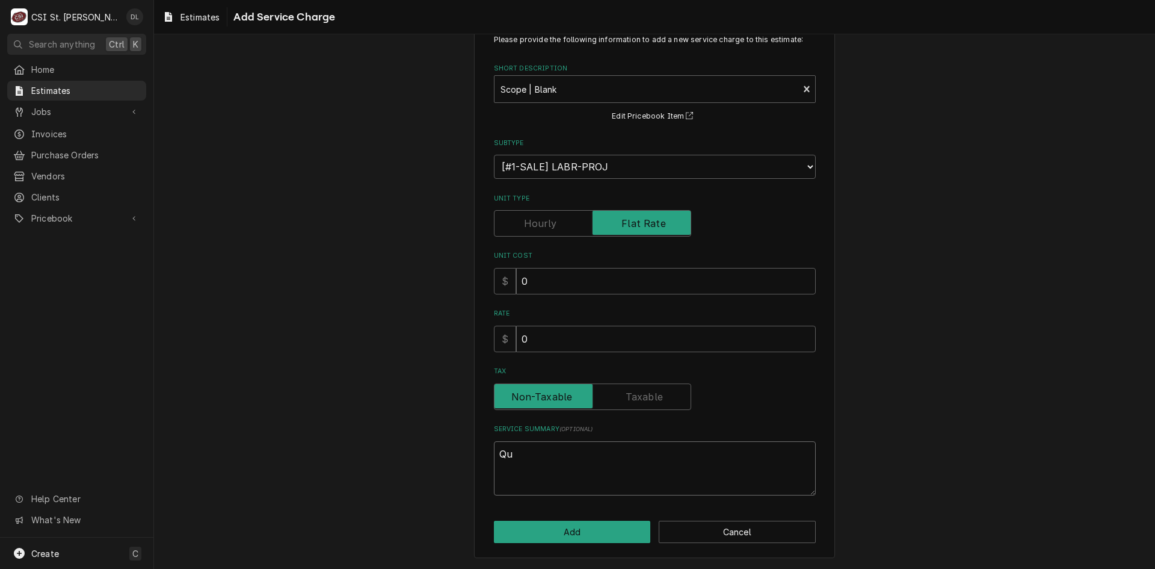
type textarea "x"
type textarea "Quo"
type textarea "x"
type textarea "Quot"
type textarea "x"
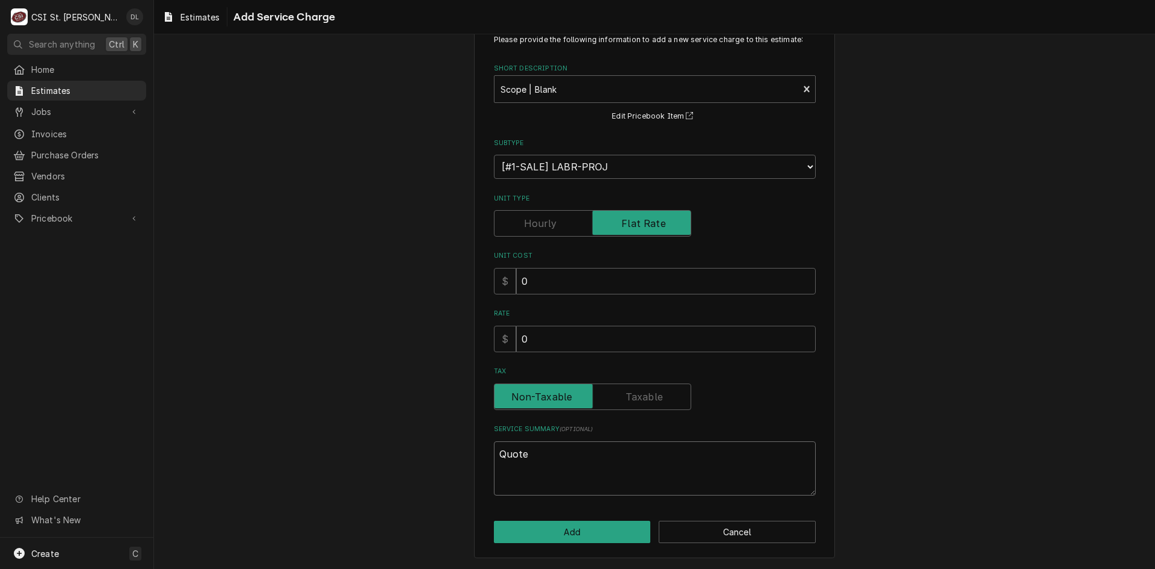
type textarea "Quote"
type textarea "x"
type textarea "Quote t"
type textarea "x"
type textarea "Quote to"
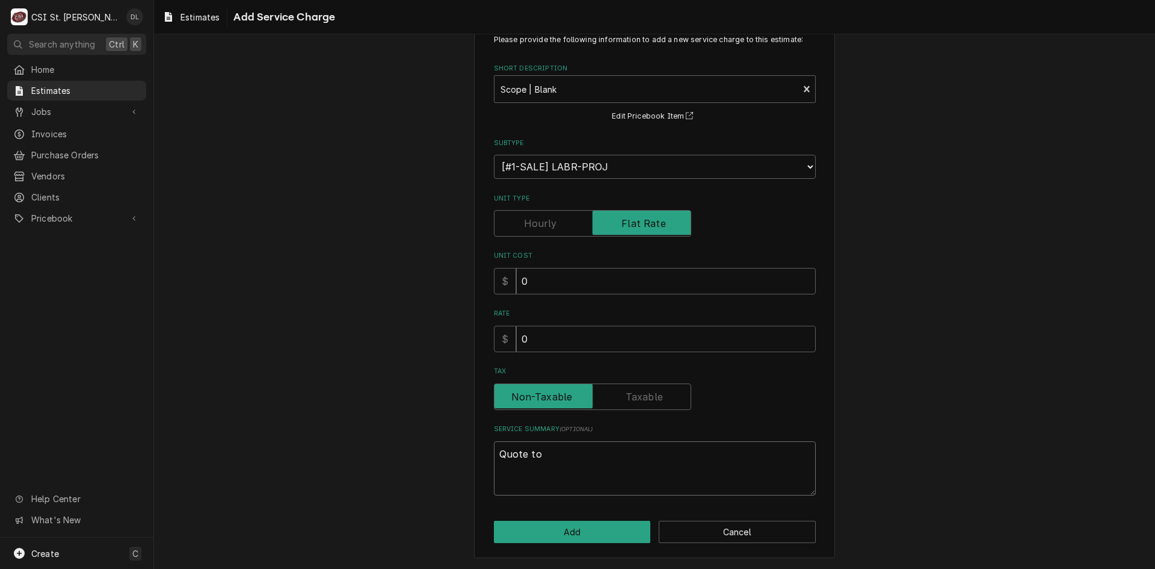
type textarea "x"
type textarea "Quote to"
type textarea "x"
type textarea "Quote to d"
type textarea "x"
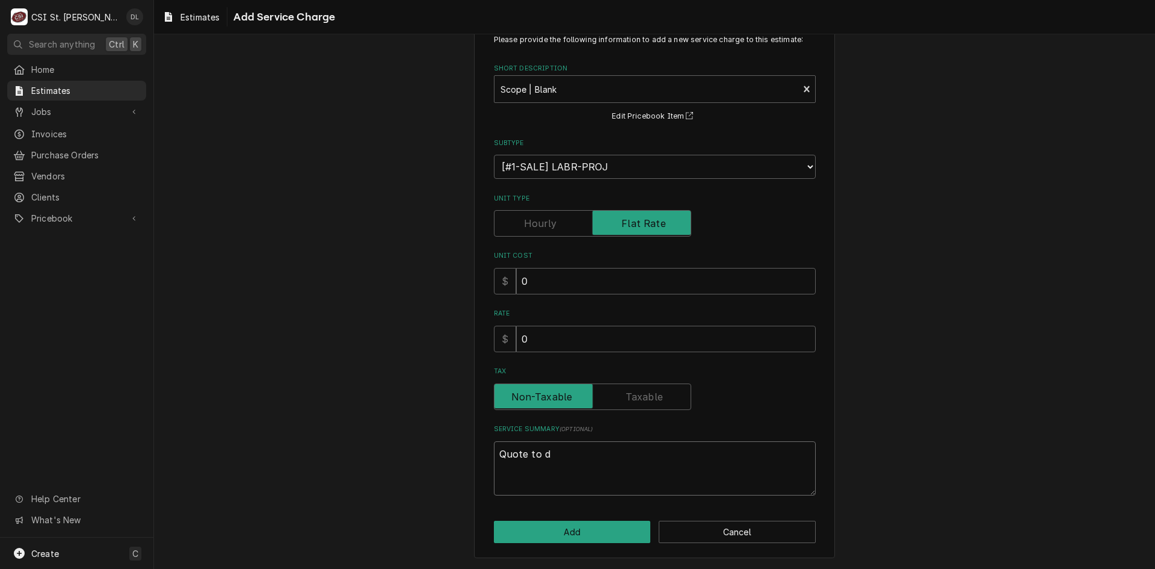
type textarea "Quote to di"
type textarea "x"
type textarea "Quote to dis"
type textarea "x"
type textarea "Quote to disc"
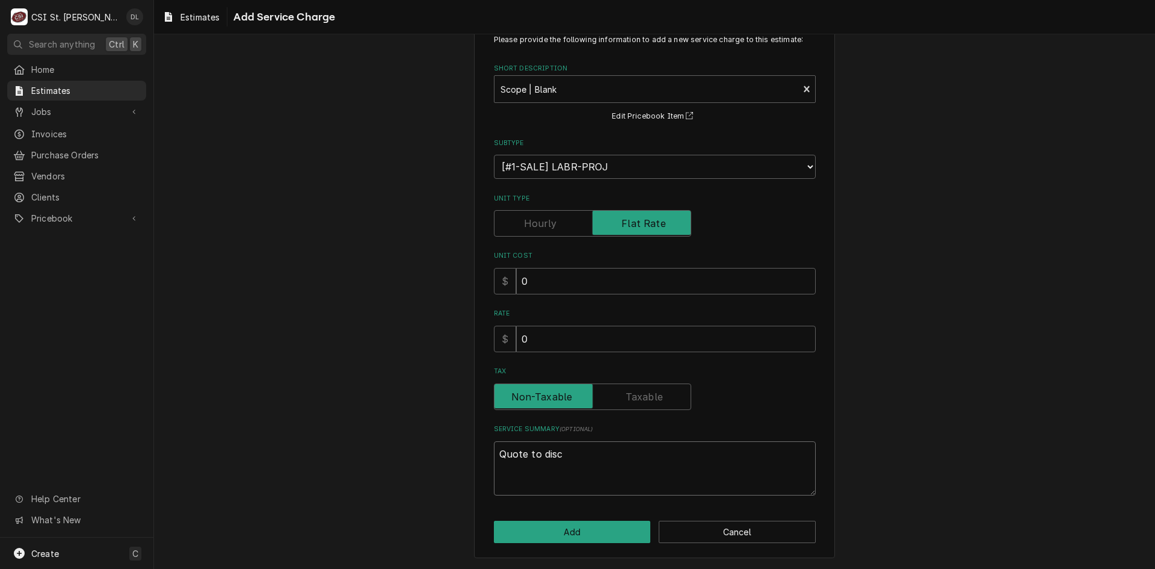
type textarea "x"
type textarea "Quote to disco"
type textarea "x"
type textarea "Quote to discon"
type textarea "x"
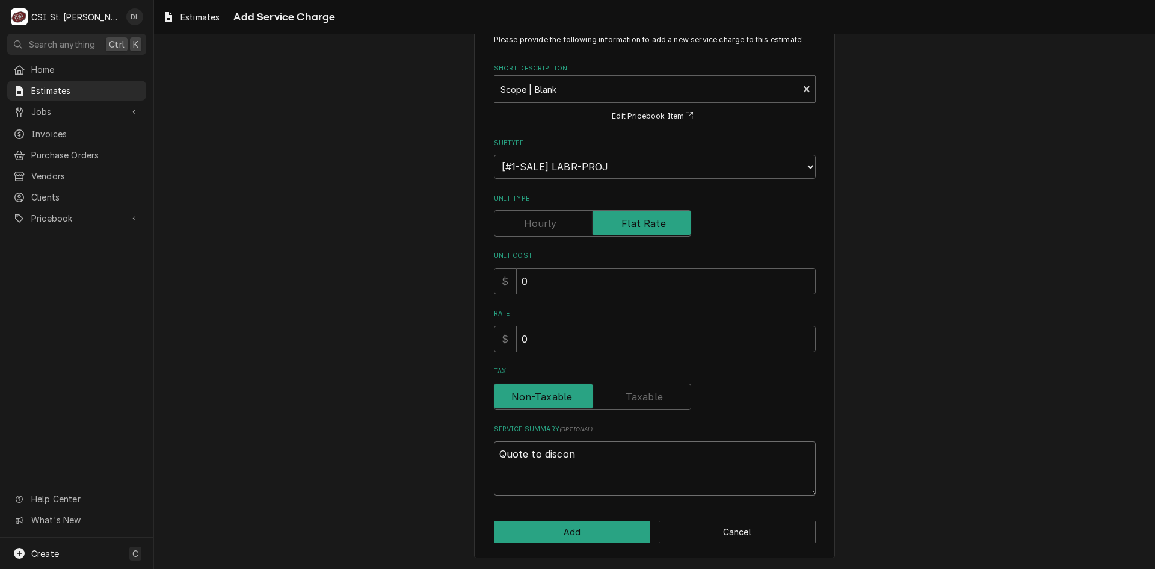
type textarea "Quote to disconn"
type textarea "x"
type textarea "Quote to disconne"
type textarea "x"
type textarea "Quote to disconnec"
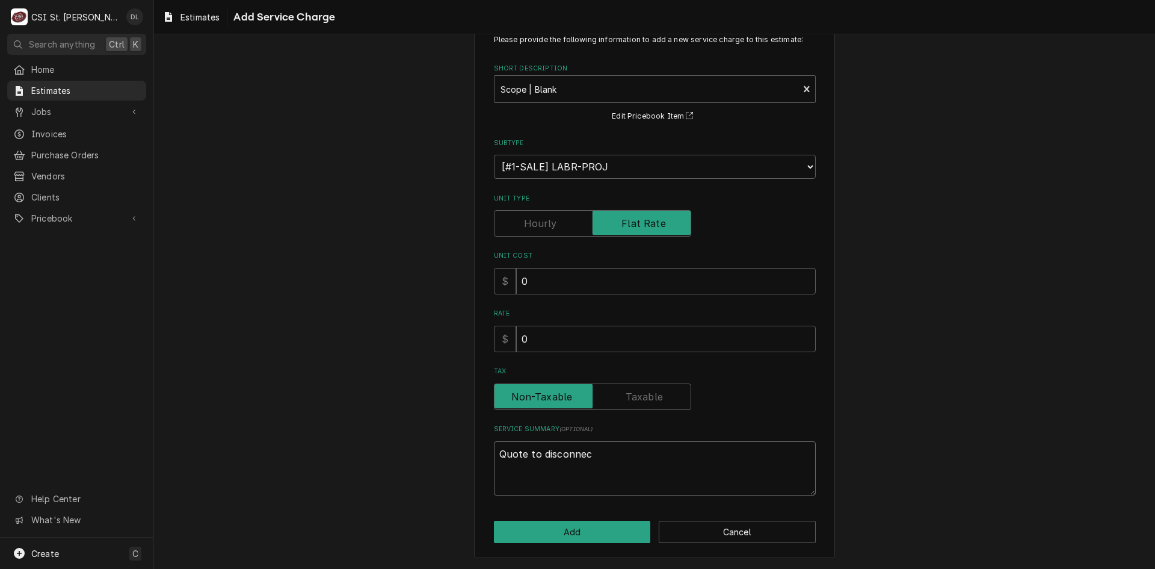
type textarea "x"
type textarea "Quote to disconnect"
type textarea "x"
type textarea "Quote to disconnect a"
type textarea "x"
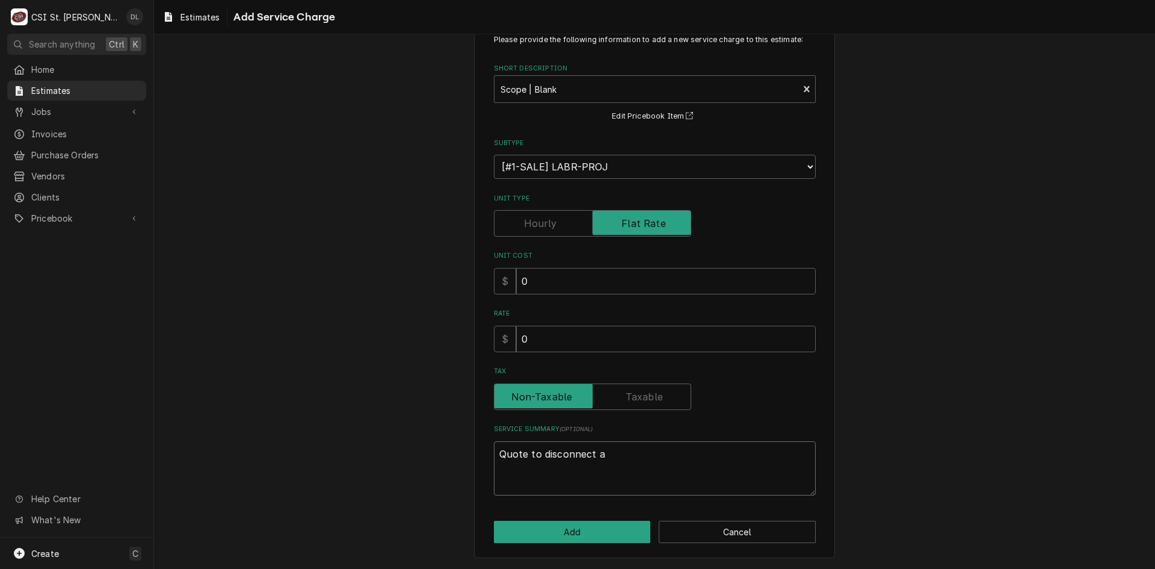
type textarea "Quote to disconnect an"
type textarea "x"
type textarea "Quote to disconnect and"
type textarea "x"
type textarea "Quote to disconnect and r"
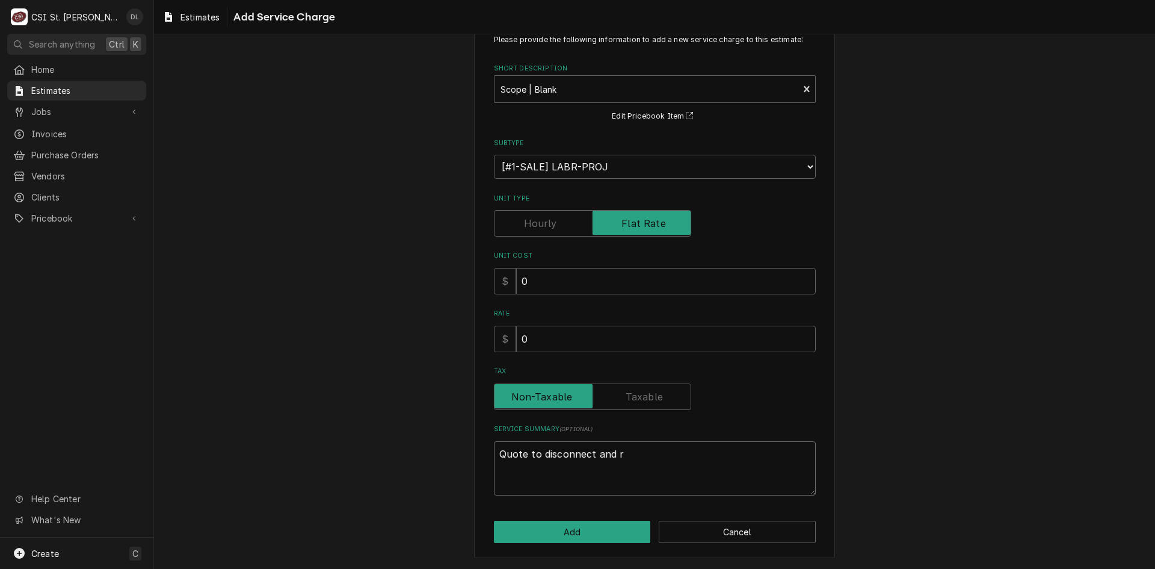
type textarea "x"
type textarea "Quote to disconnect and re"
type textarea "x"
type textarea "Quote to disconnect and rem"
type textarea "x"
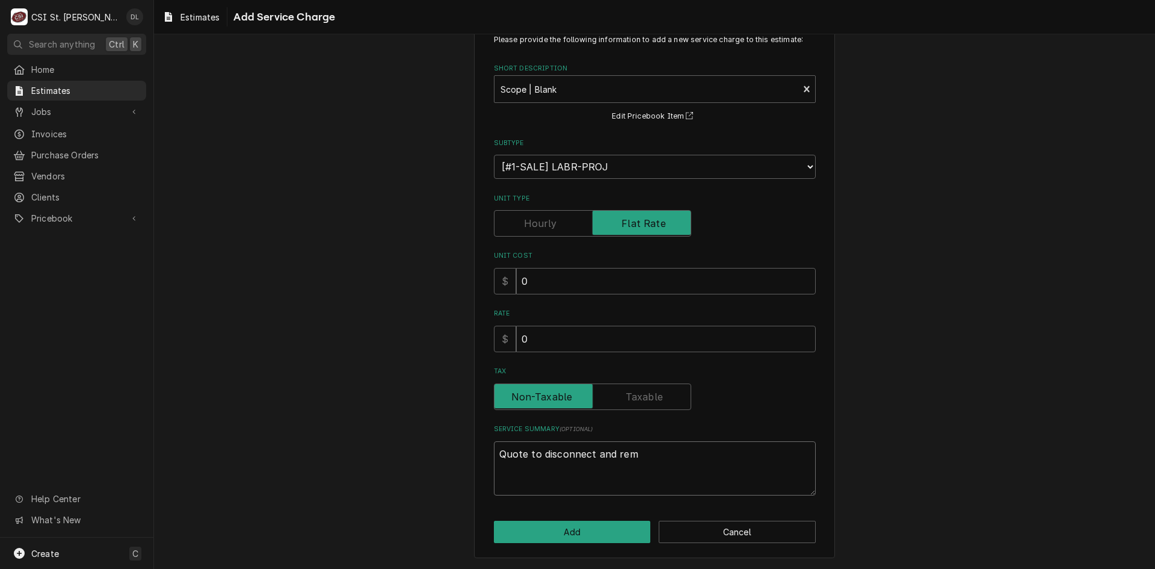
type textarea "Quote to disconnect and remo"
type textarea "x"
type textarea "Quote to disconnect and remove"
type textarea "x"
type textarea "Quote to disconnect and remove"
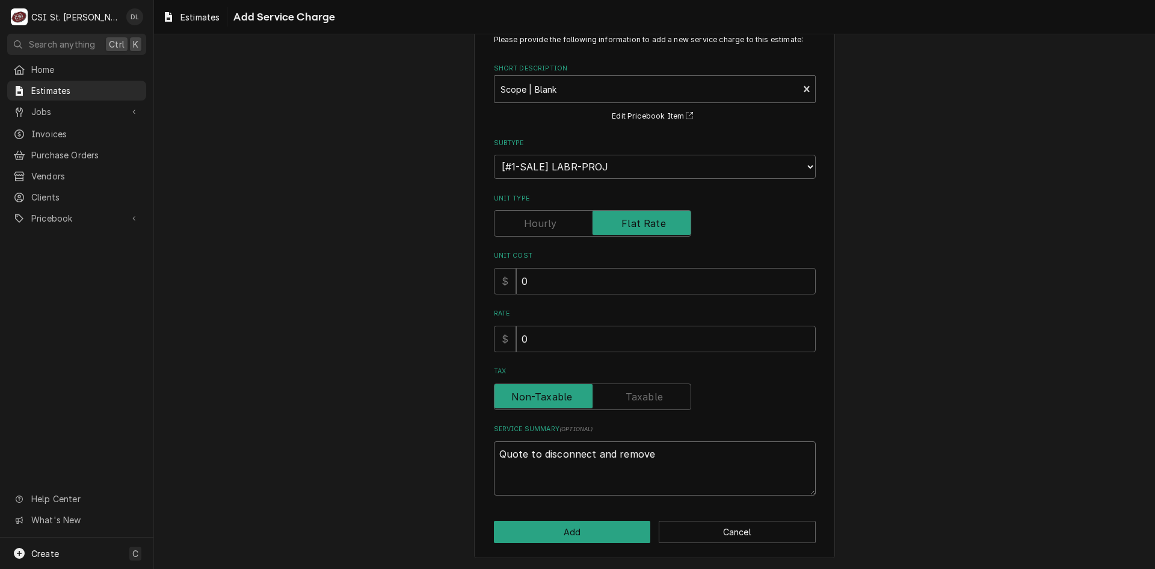
type textarea "x"
type textarea "Quote to disconnect and remove e"
type textarea "x"
type textarea "Quote to disconnect and remove ex"
type textarea "x"
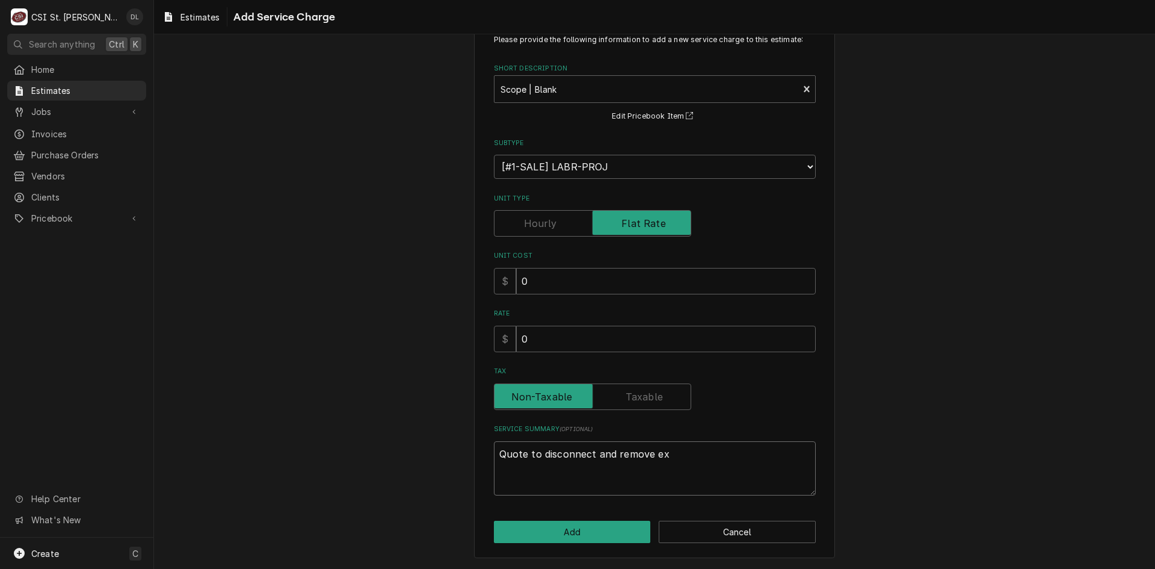
type textarea "Quote to disconnect and remove exs"
type textarea "x"
type textarea "Quote to disconnect and remove ex"
type textarea "x"
type textarea "Quote to disconnect and remove exi"
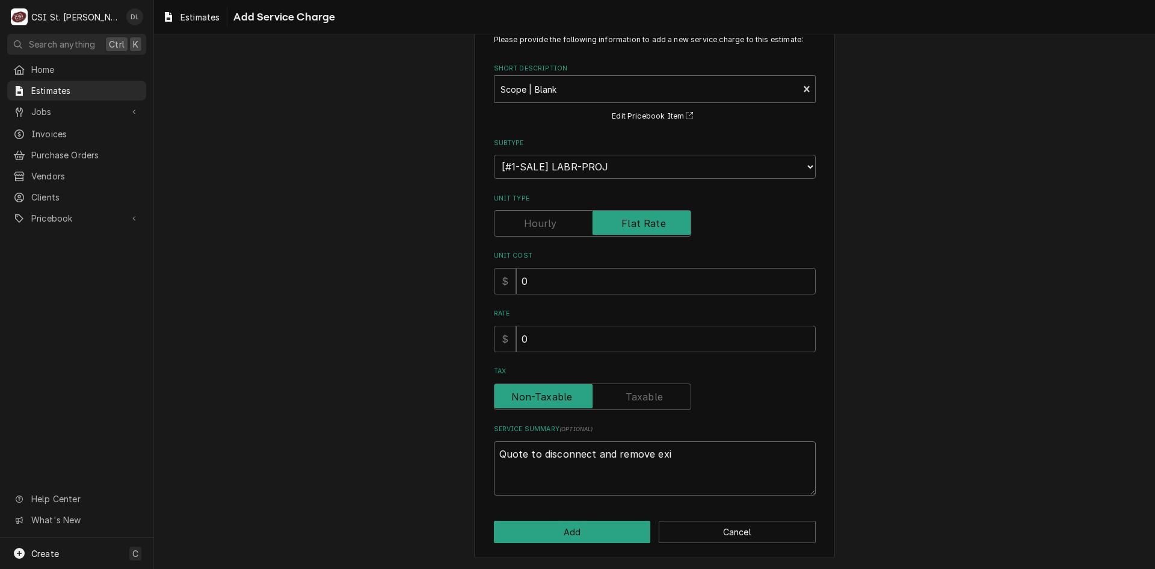
type textarea "x"
type textarea "Quote to disconnect and remove exis"
type textarea "x"
type textarea "Quote to disconnect and remove exist"
type textarea "x"
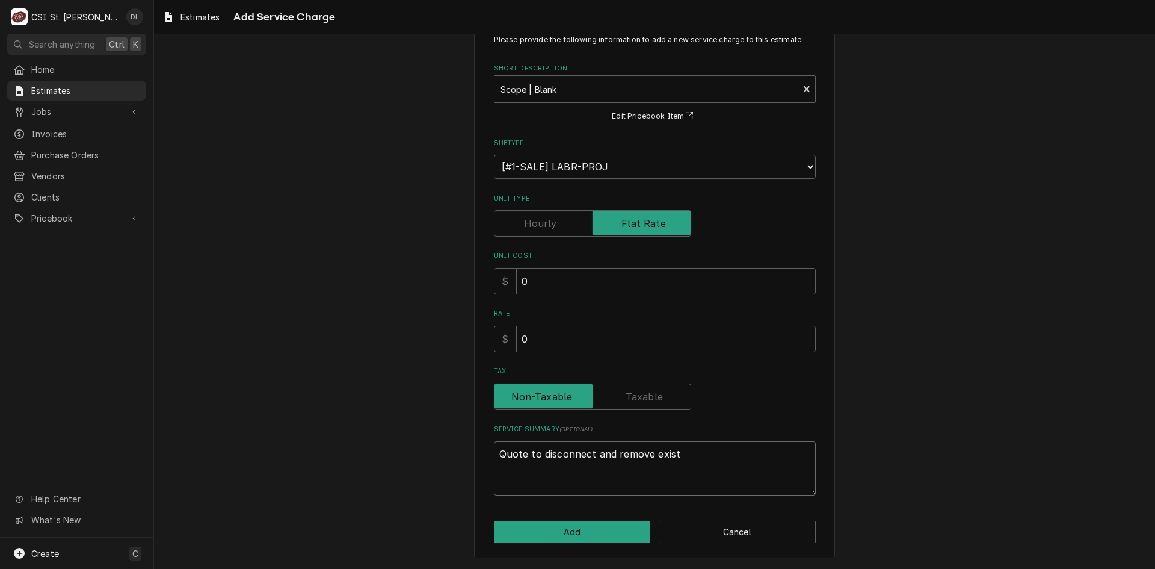
type textarea "Quote to disconnect and remove existi"
type textarea "x"
type textarea "Quote to disconnect and remove existing"
type textarea "x"
type textarea "Quote to disconnect and remove existingn"
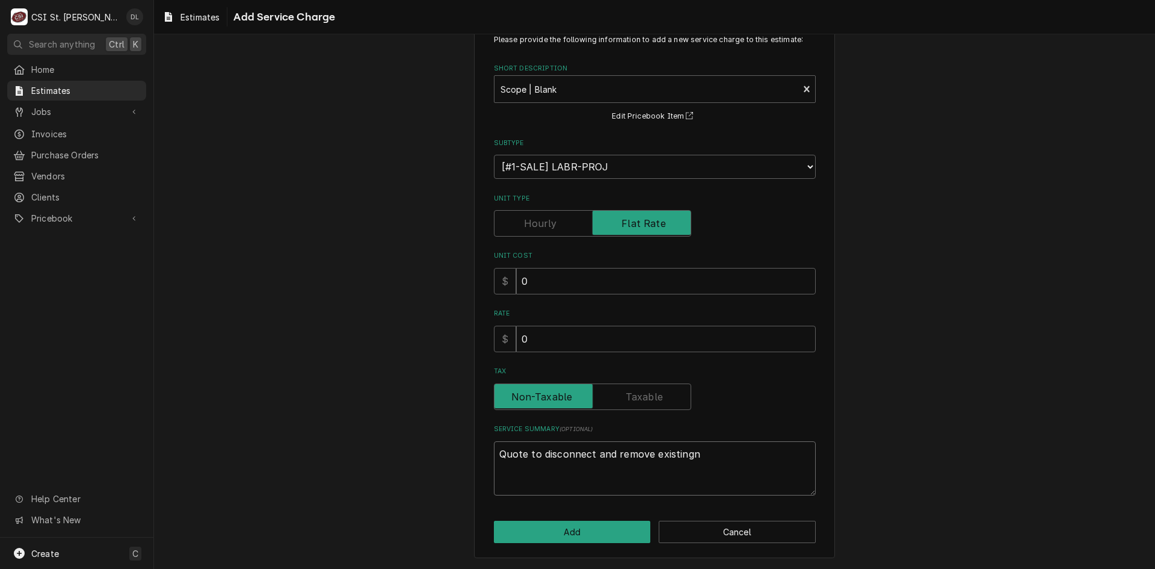
type textarea "x"
type textarea "Quote to disconnect and remove existingn"
type textarea "x"
type textarea "Quote to disconnect and remove existingn"
type textarea "x"
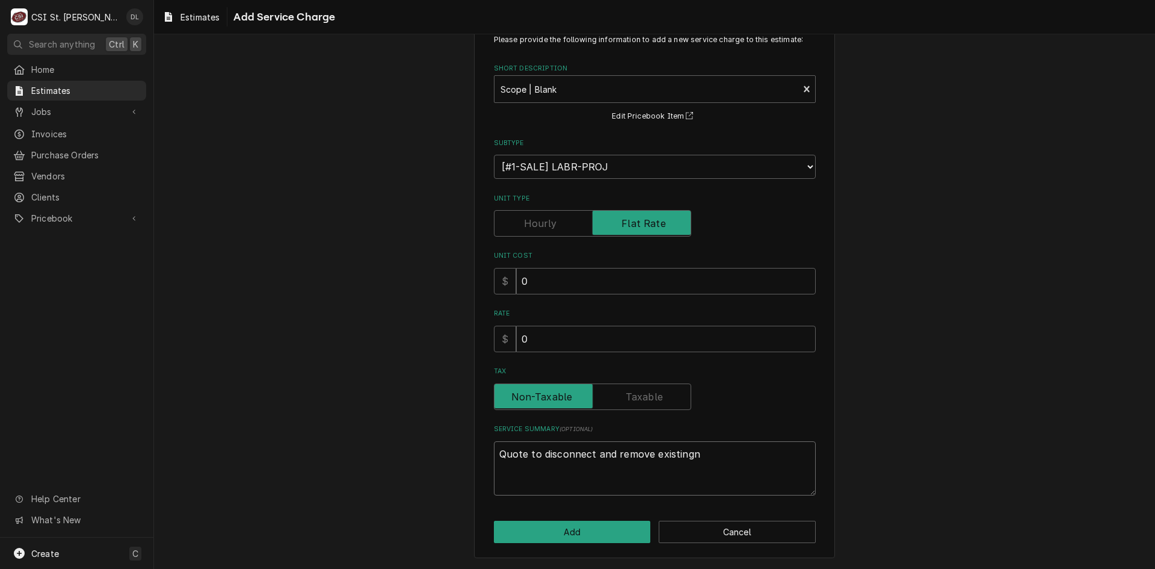
type textarea "Quote to disconnect and remove existing"
type textarea "x"
type textarea "Quote to disconnect and remove existin"
type textarea "x"
type textarea "Quote to disconnect and remove existing"
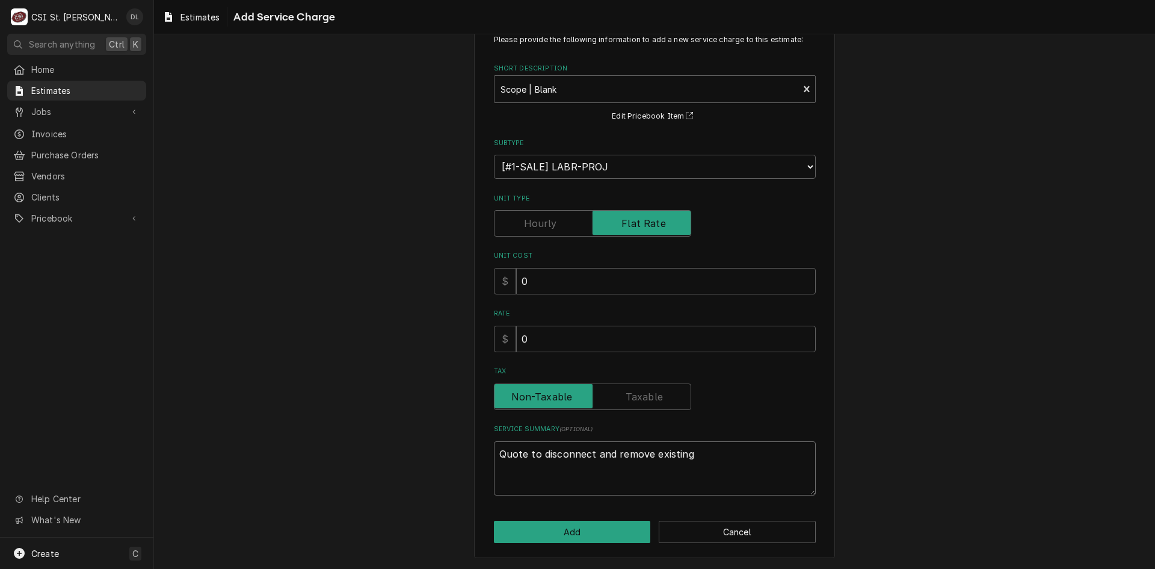
type textarea "x"
type textarea "Quote to disconnect and remove existing"
type textarea "x"
type textarea "Quote to disconnect and remove existing t"
type textarea "x"
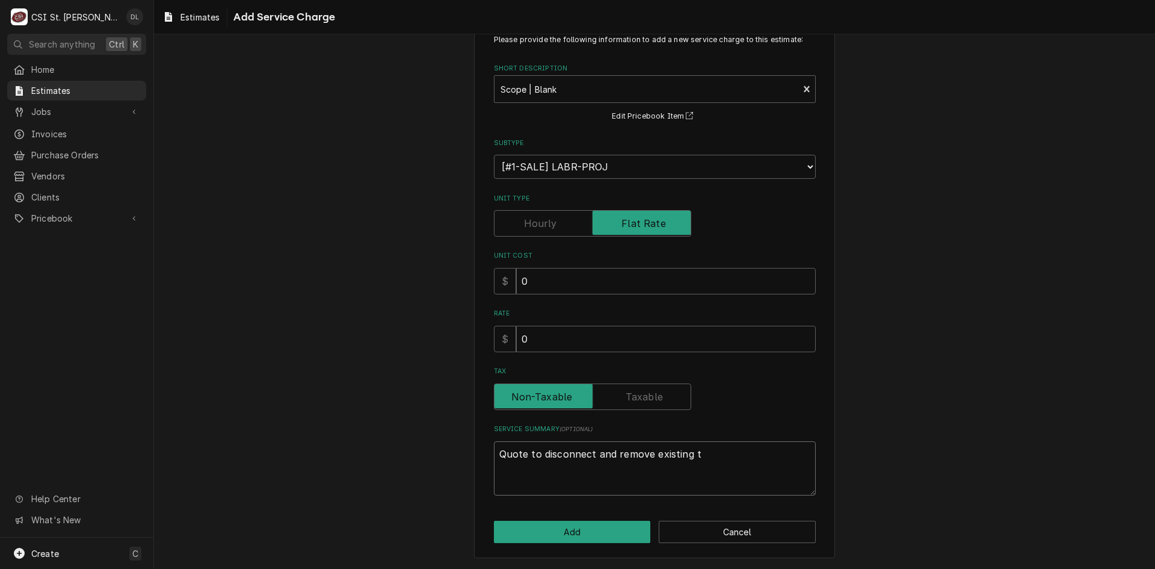
type textarea "Quote to disconnect and remove existing tw"
type textarea "x"
type textarea "Quote to disconnect and remove existing two"
type textarea "x"
type textarea "Quote to disconnect and remove existing two e"
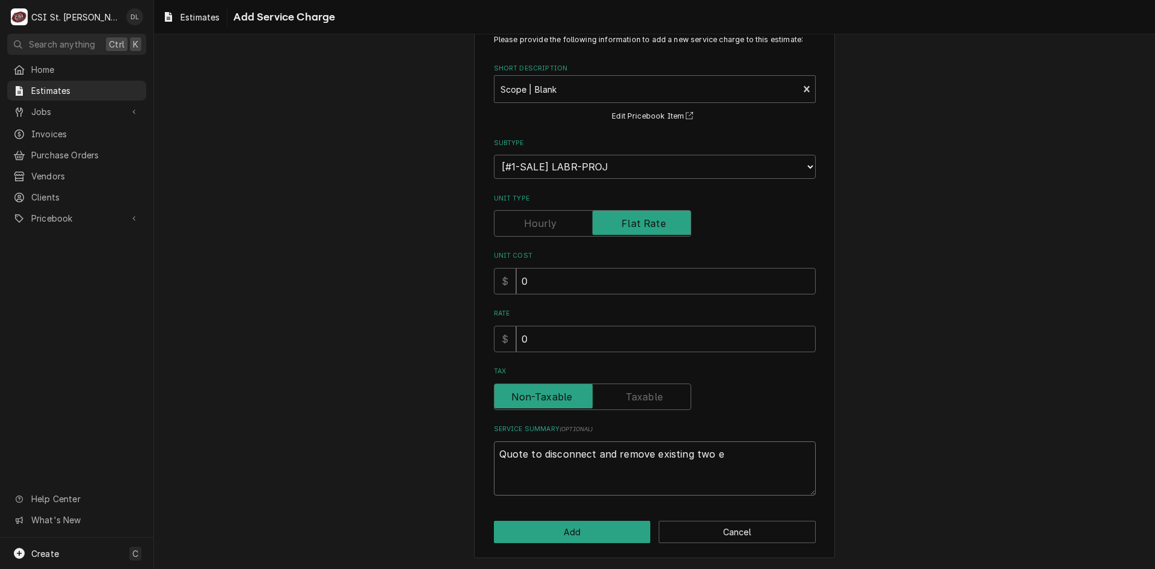
type textarea "x"
type textarea "Quote to disconnect and remove existing two ex"
type textarea "x"
type textarea "Quote to disconnect and remove existing two exh"
type textarea "x"
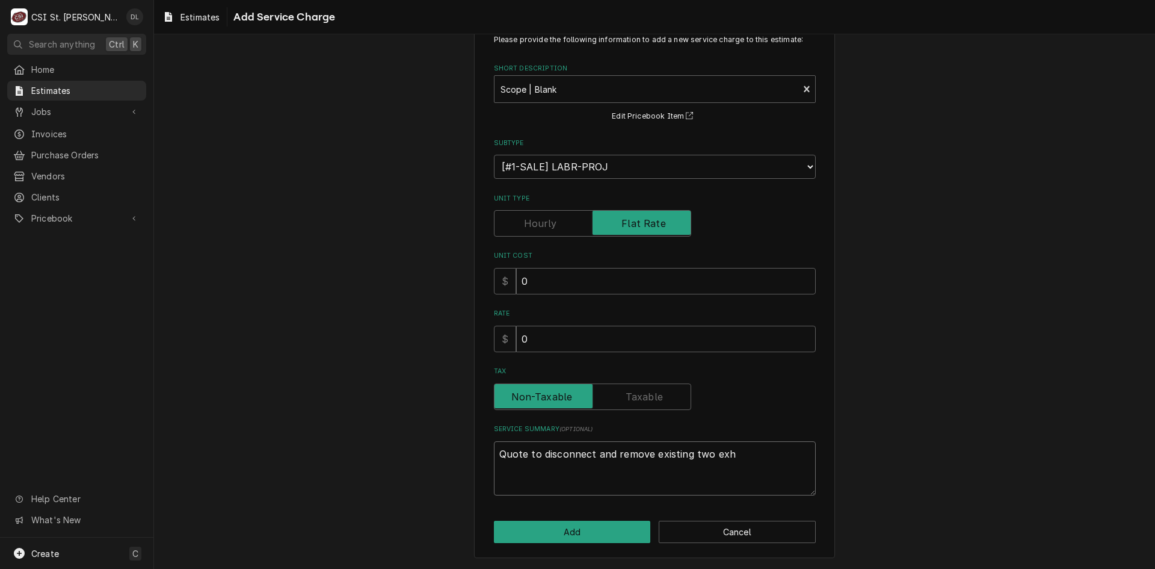
type textarea "Quote to disconnect and remove existing two exha"
type textarea "x"
type textarea "Quote to disconnect and remove existing two exhau"
type textarea "x"
type textarea "Quote to disconnect and remove existing two exhaus"
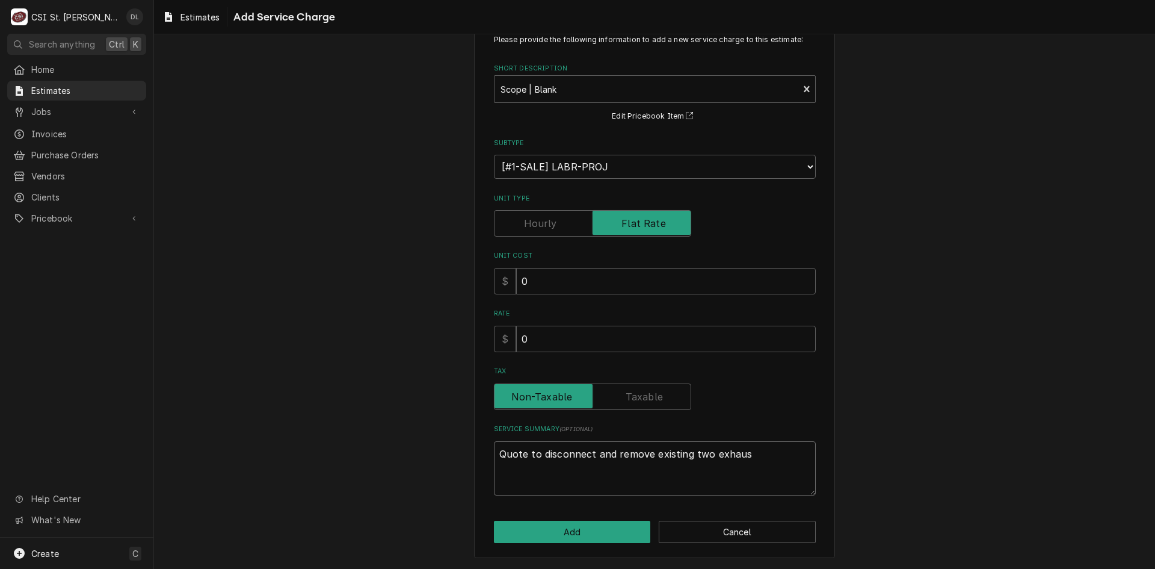
type textarea "x"
type textarea "Quote to disconnect and remove existing two exhaust"
type textarea "x"
type textarea "Quote to disconnect and remove existing two exhaust"
type textarea "x"
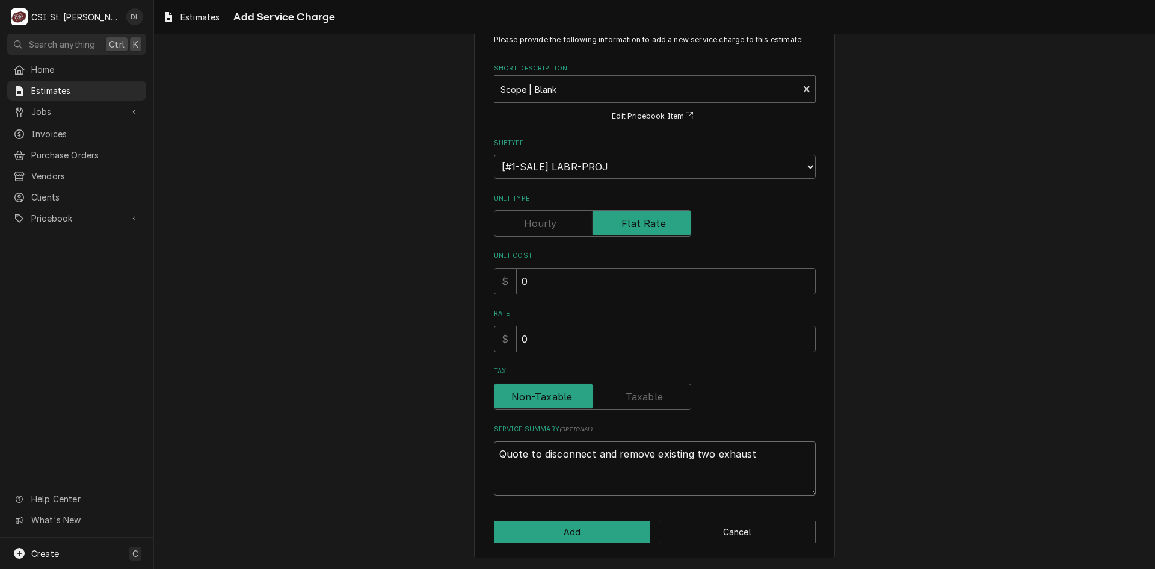
type textarea "Quote to disconnect and remove existing two exhaust v"
type textarea "x"
type textarea "Quote to disconnect and remove existing two exhaust ve"
type textarea "x"
type textarea "Quote to disconnect and remove existing two exhaust ven"
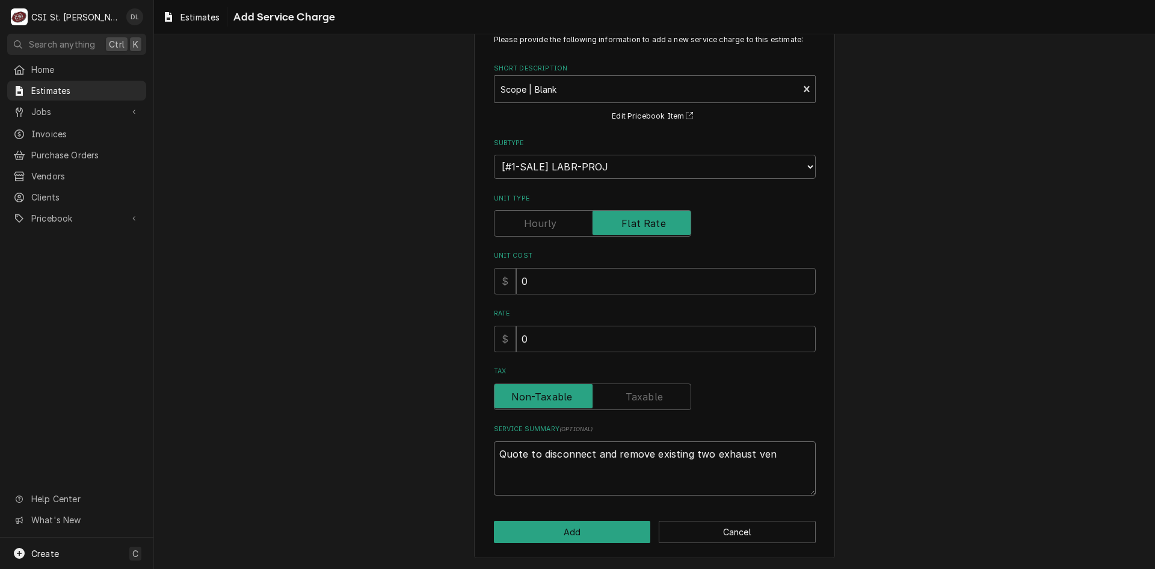
type textarea "x"
type textarea "Quote to disconnect and remove existing two exhaust vent"
type textarea "x"
type textarea "Quote to disconnect and remove existing two exhaust venti"
type textarea "x"
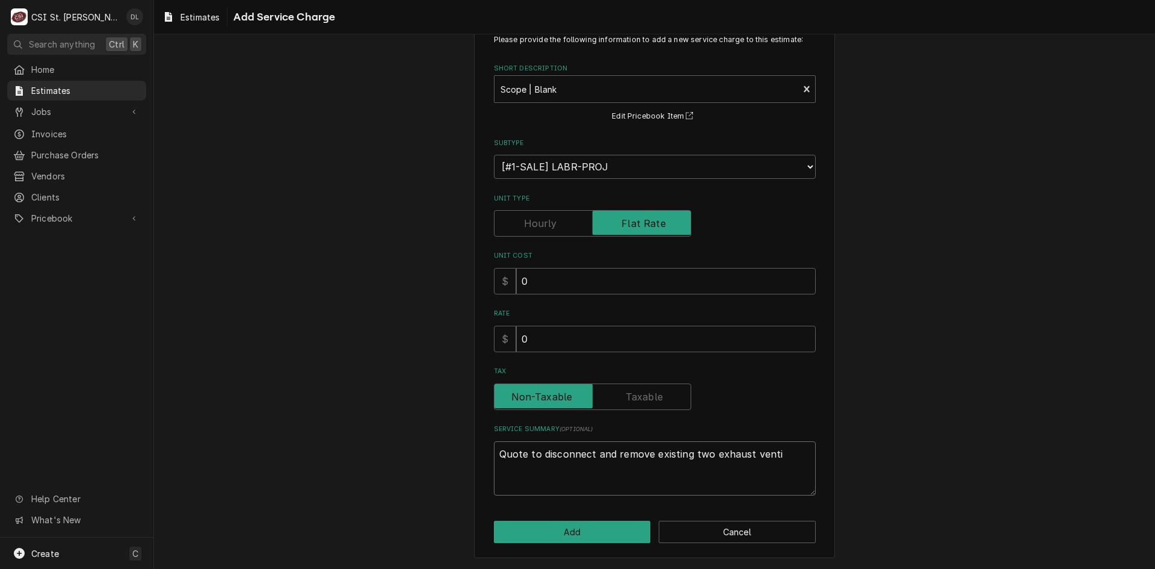
type textarea "Quote to disconnect and remove existing two exhaust ventil"
type textarea "x"
type textarea "Quote to disconnect and remove existing two exhaust ventila"
type textarea "x"
type textarea "Quote to disconnect and remove existing two exhaust ventilat"
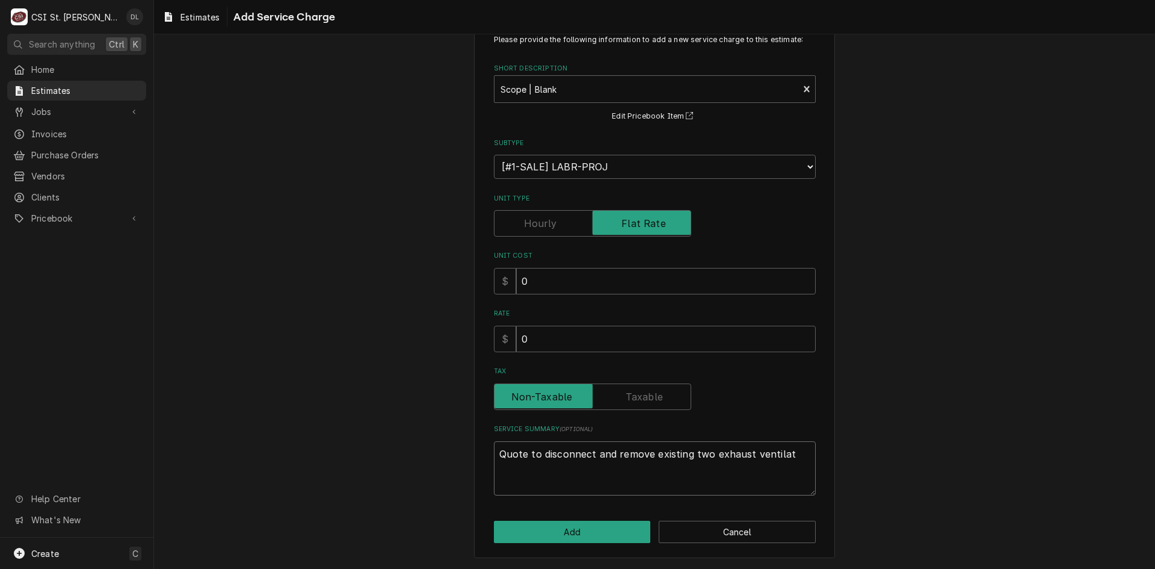
type textarea "x"
type textarea "Quote to disconnect and remove existing two exhaust ventilato"
type textarea "x"
type textarea "Quote to disconnect and remove existing two exhaust ventilator"
type textarea "x"
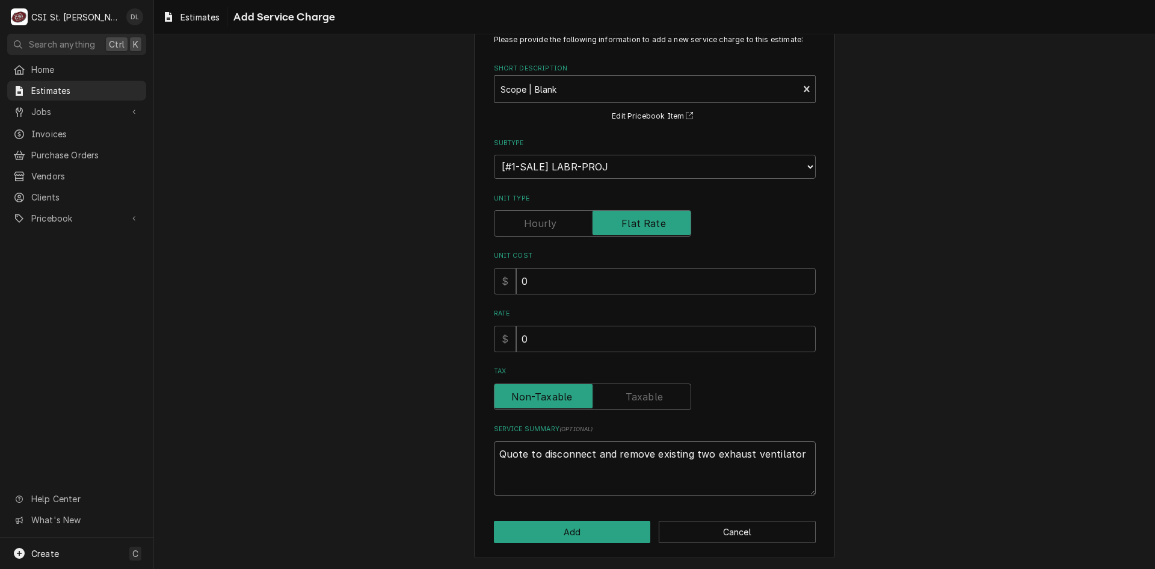
type textarea "Quote to disconnect and remove existing two exhaust ventilators"
type textarea "x"
type textarea "Quote to disconnect and remove existing two exhaust ventilators"
type textarea "x"
type textarea "Quote to disconnect and remove existing two exhaust ventilators a"
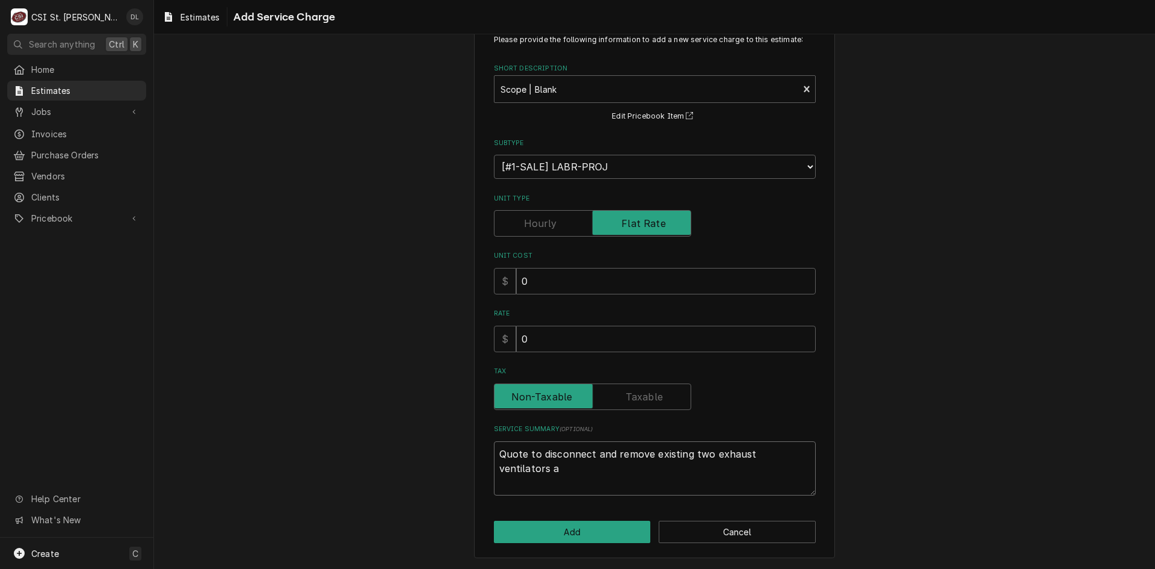
type textarea "x"
type textarea "Quote to disconnect and remove existing two exhaust ventilators an"
type textarea "x"
type textarea "Quote to disconnect and remove existing two exhaust ventilators and"
type textarea "x"
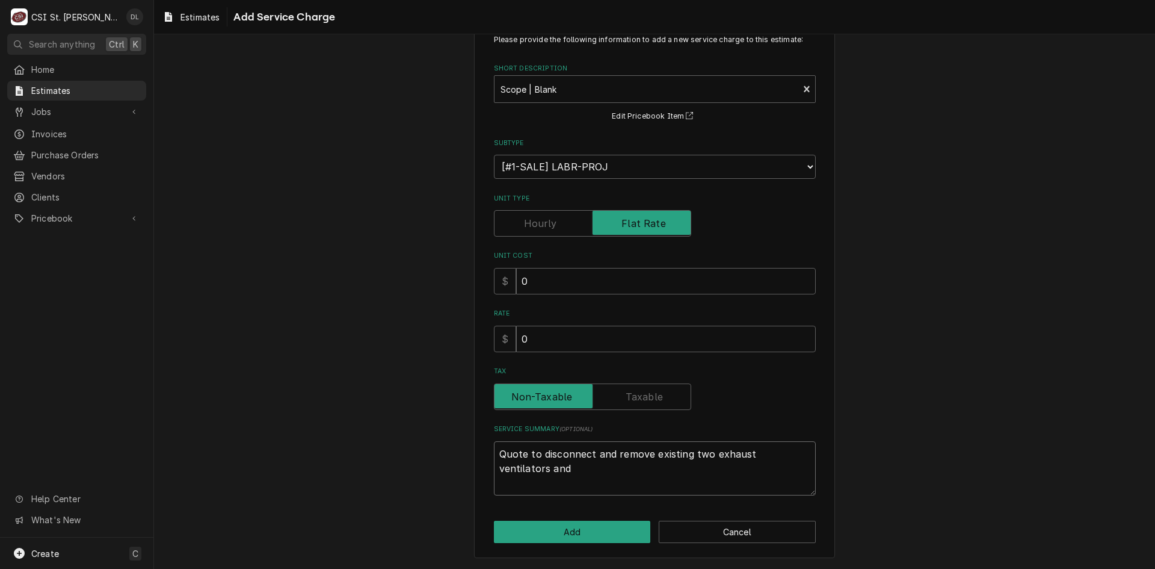
type textarea "Quote to disconnect and remove existing two exhaust ventilators and"
type textarea "x"
type textarea "Quote to disconnect and remove existing two exhaust ventilators and di"
type textarea "x"
type textarea "Quote to disconnect and remove existing two exhaust ventilators and dis"
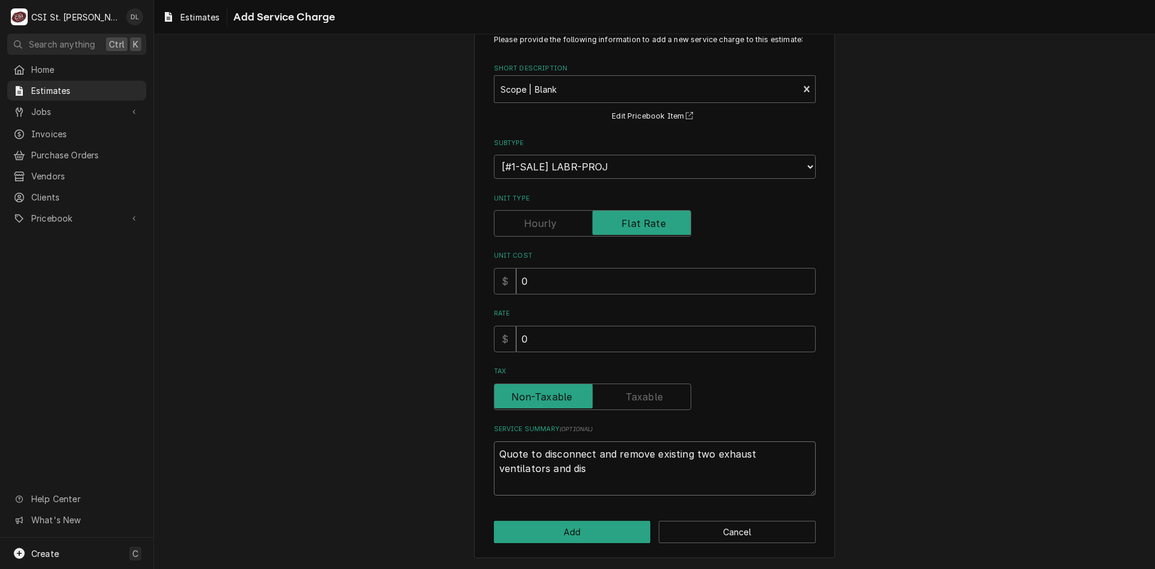
type textarea "x"
type textarea "Quote to disconnect and remove existing two exhaust ventilators and disp"
type textarea "x"
type textarea "Quote to disconnect and remove existing two exhaust ventilators and dispo"
type textarea "x"
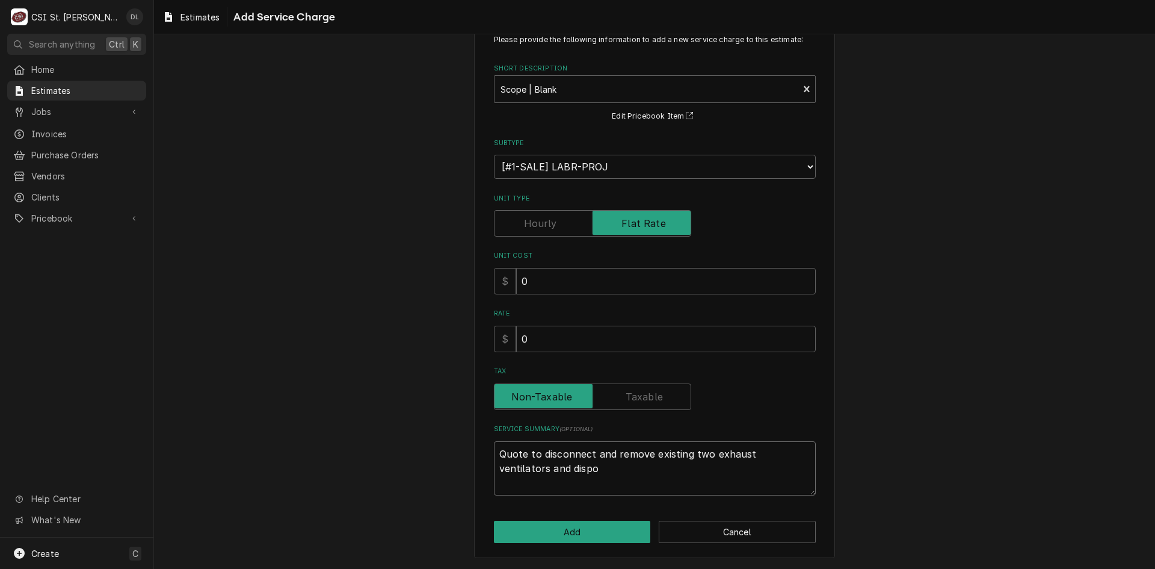
type textarea "Quote to disconnect and remove existing two exhaust ventilators and dispos"
type textarea "x"
type textarea "Quote to disconnect and remove existing two exhaust ventilators and dispose"
type textarea "x"
type textarea "Quote to disconnect and remove existing two exhaust ventilators and dispose"
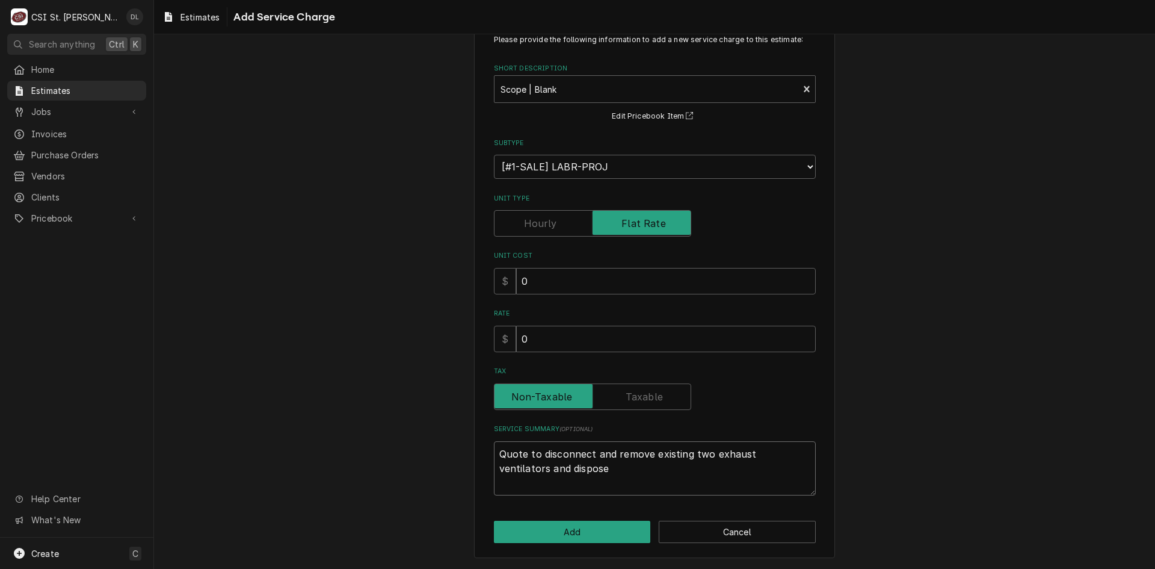
type textarea "x"
type textarea "Quote to disconnect and remove existing two exhaust ventilators and dispose o"
type textarea "x"
type textarea "Quote to disconnect and remove existing two exhaust ventilators and dispose of"
type textarea "x"
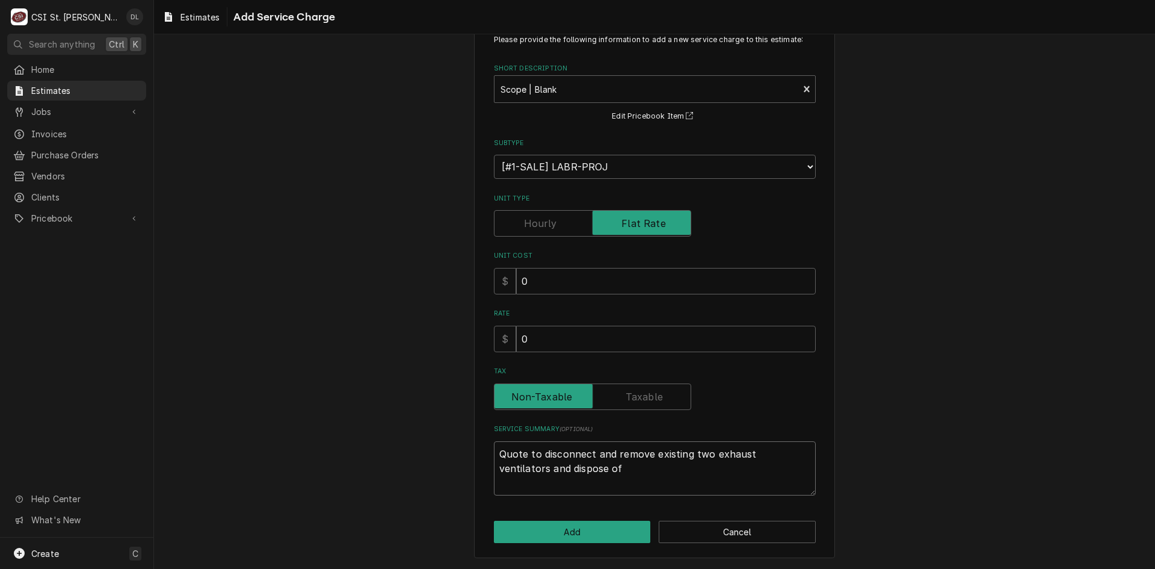
type textarea "Quote to disconnect and remove existing two exhaust ventilators and dispose of."
type textarea "x"
type textarea "Quote to disconnect and remove existing two exhaust ventilators and dispose of."
type textarea "x"
type textarea "Quote to disconnect and remove existing two exhaust ventilators and dispose of."
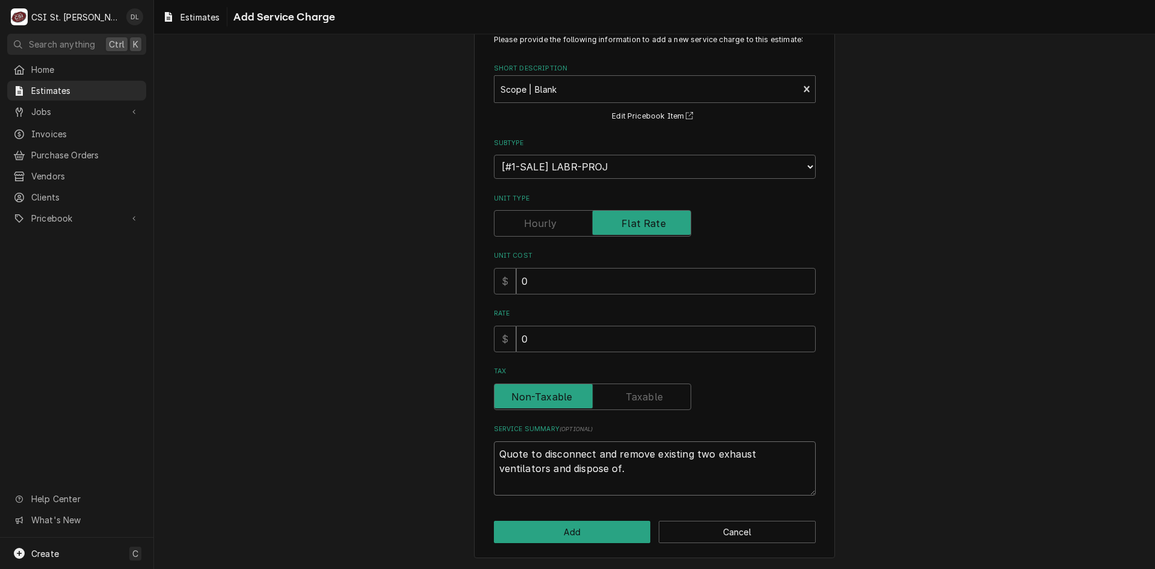
type textarea "x"
type textarea "Quote to disconnect and remove existing two exhaust ventilators and dispose of.…"
type textarea "x"
type textarea "Quote to disconnect and remove existing two exhaust ventilators and dispose of.…"
type textarea "x"
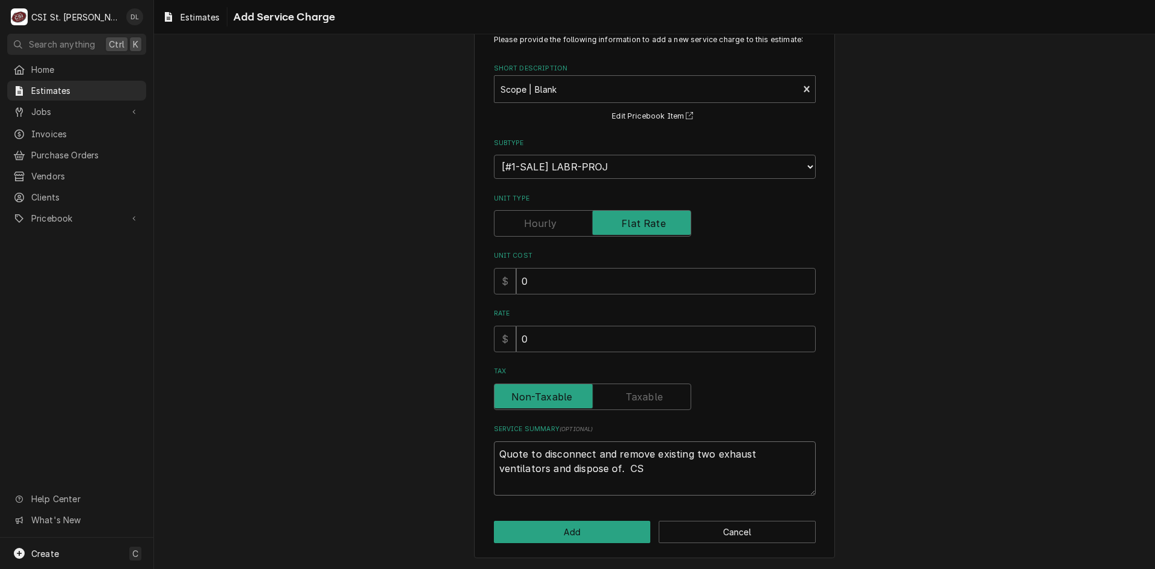
type textarea "Quote to disconnect and remove existing two exhaust ventilators and dispose of.…"
type textarea "x"
type textarea "Quote to disconnect and remove existing two exhaust ventilators and dispose of.…"
type textarea "x"
type textarea "Quote to disconnect and remove existing two exhaust ventilators and dispose of.…"
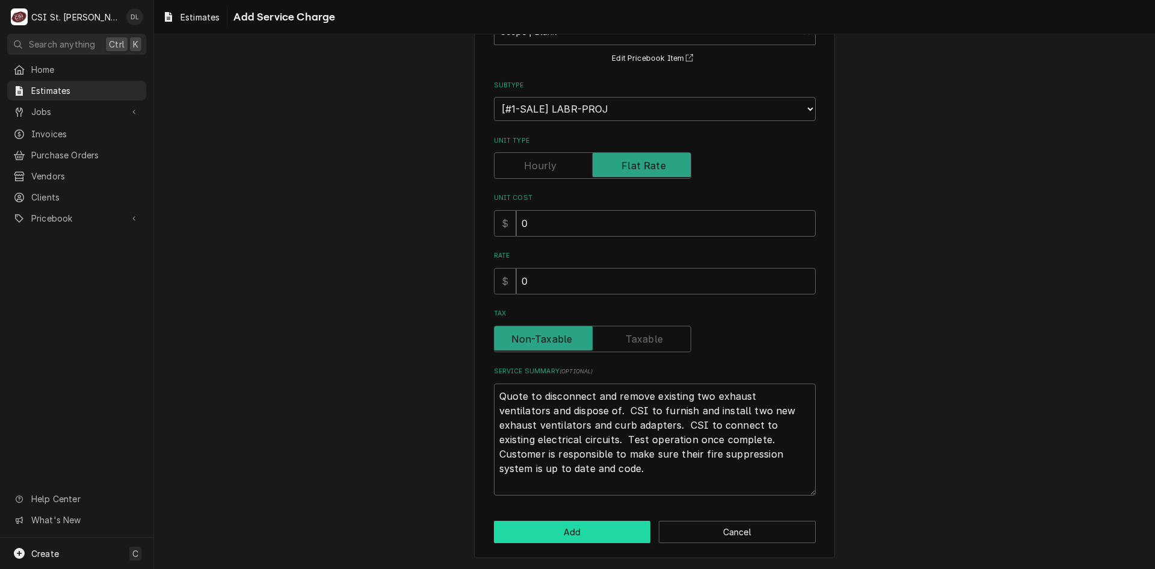
click at [593, 524] on button "Add" at bounding box center [572, 532] width 157 height 22
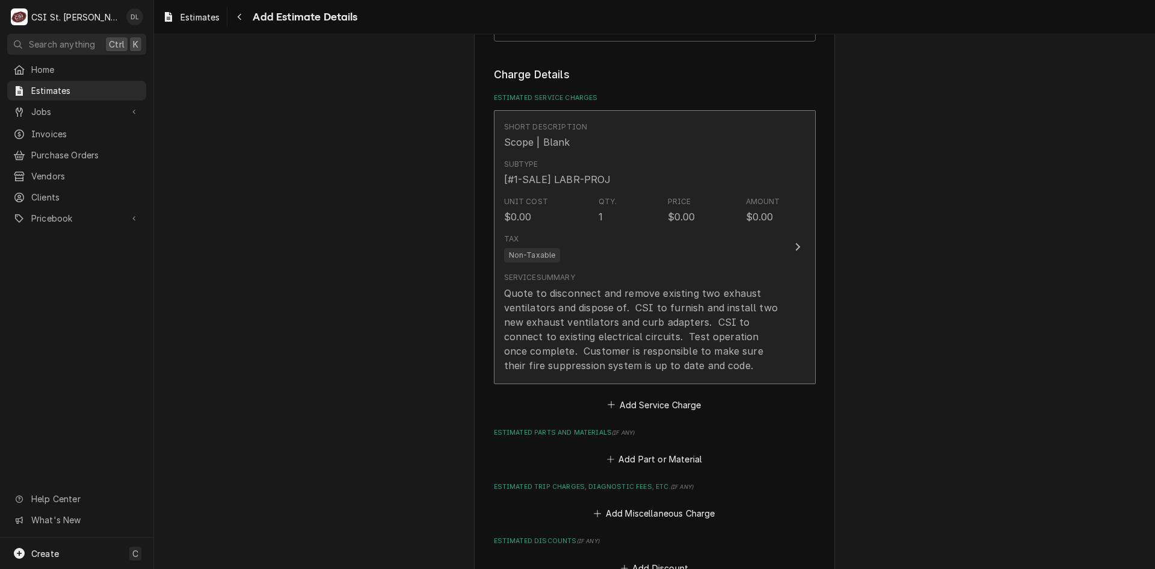
scroll to position [934, 0]
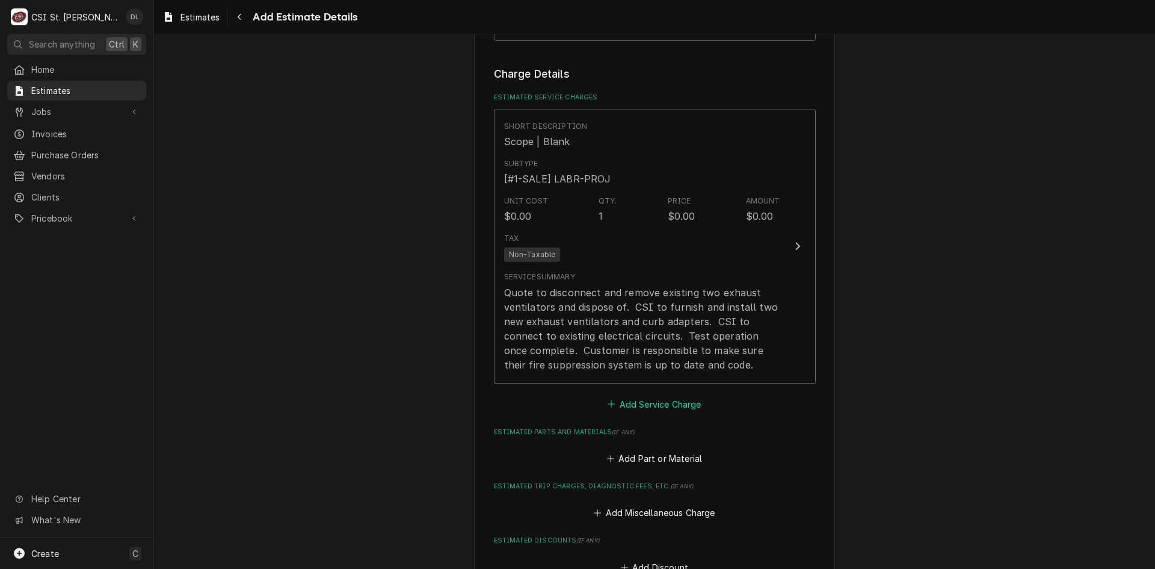
click at [608, 400] on icon "Estimated Service Charges" at bounding box center [611, 404] width 7 height 8
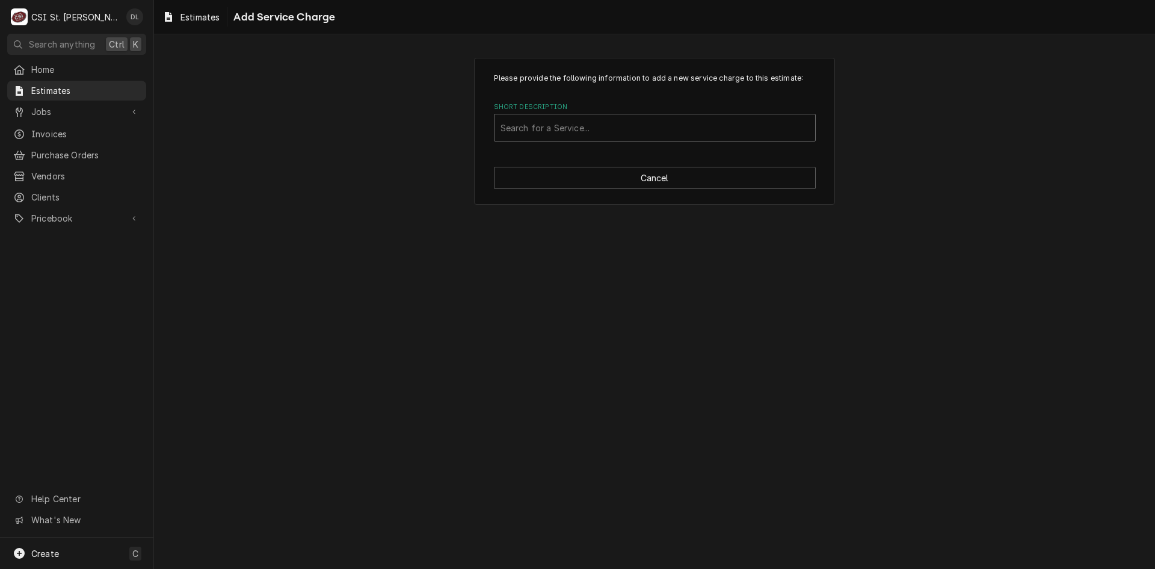
click at [605, 120] on div "Short Description" at bounding box center [655, 128] width 309 height 22
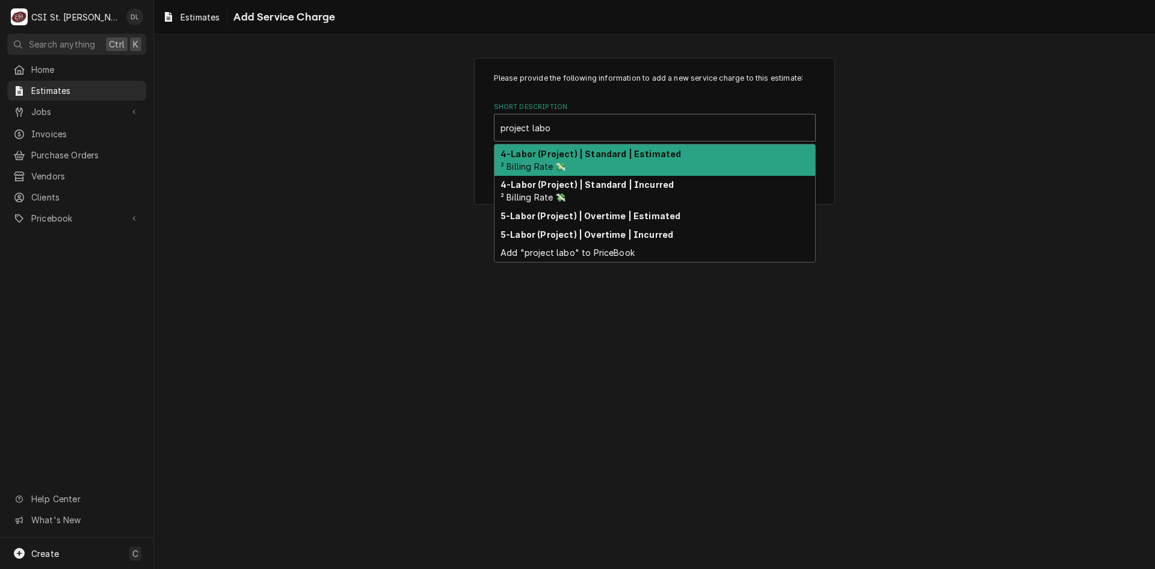
click at [591, 147] on div "4-Labor (Project) | Standard | Estimated ² Billing Rate 💸" at bounding box center [655, 159] width 321 height 31
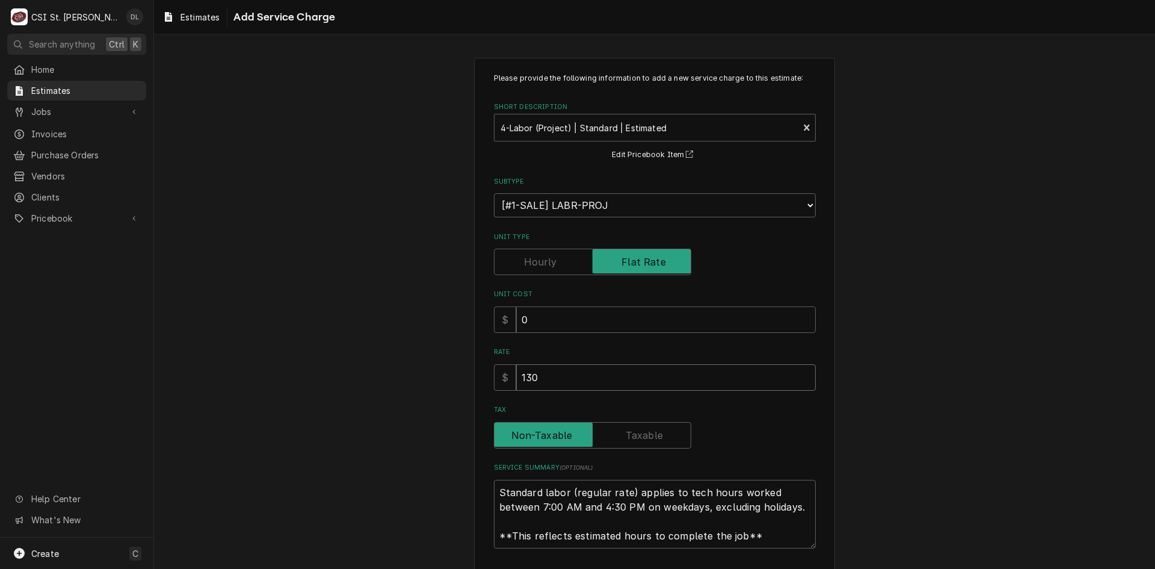
drag, startPoint x: 577, startPoint y: 375, endPoint x: 345, endPoint y: 348, distance: 233.8
click at [345, 348] on div "Please provide the following information to add a new service charge to this es…" at bounding box center [654, 334] width 1001 height 575
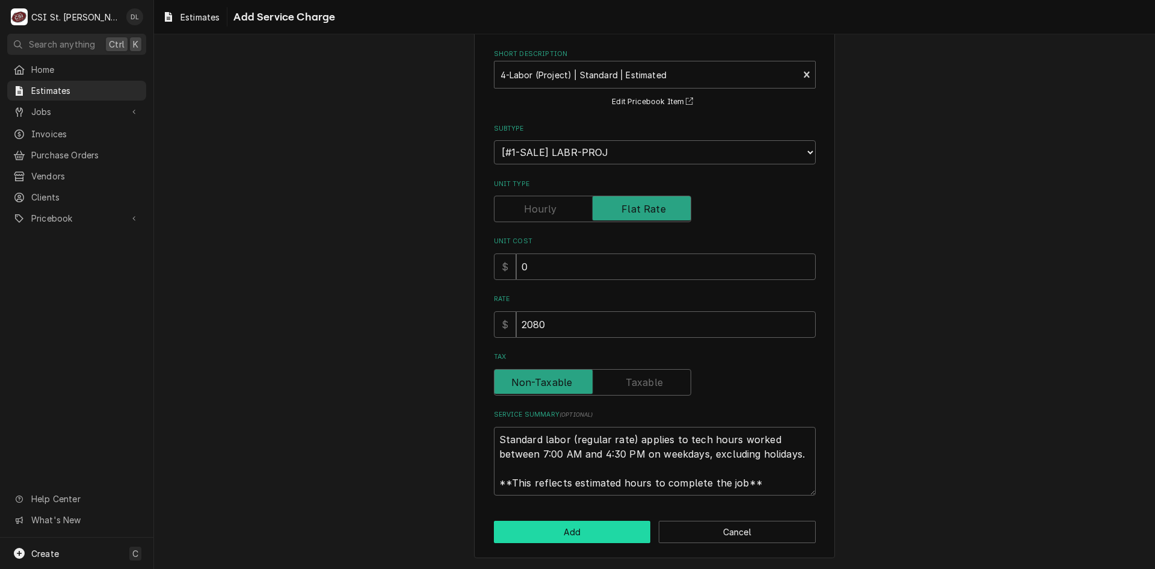
click at [577, 527] on button "Add" at bounding box center [572, 532] width 157 height 22
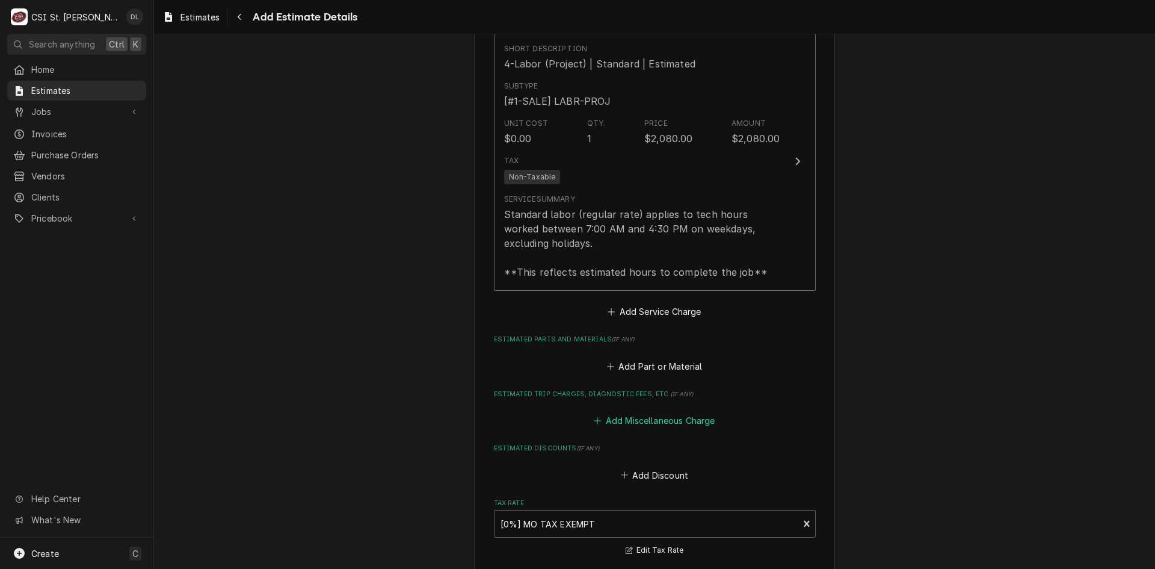
scroll to position [1341, 0]
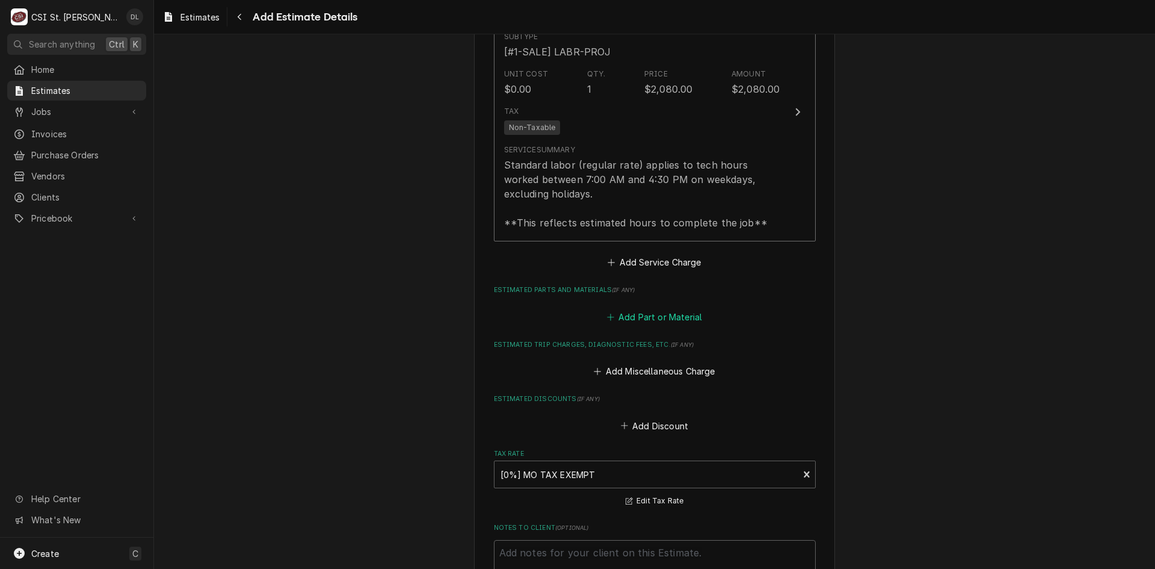
click at [607, 313] on icon "Estimated Parts and Materials" at bounding box center [610, 317] width 7 height 8
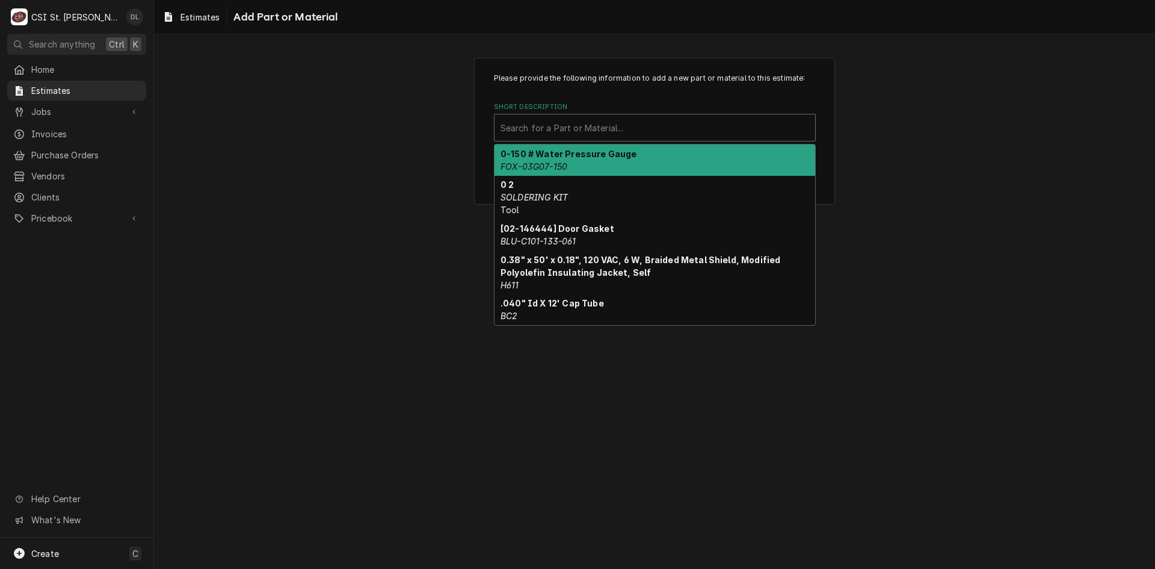
click at [599, 131] on div "Short Description" at bounding box center [655, 128] width 309 height 22
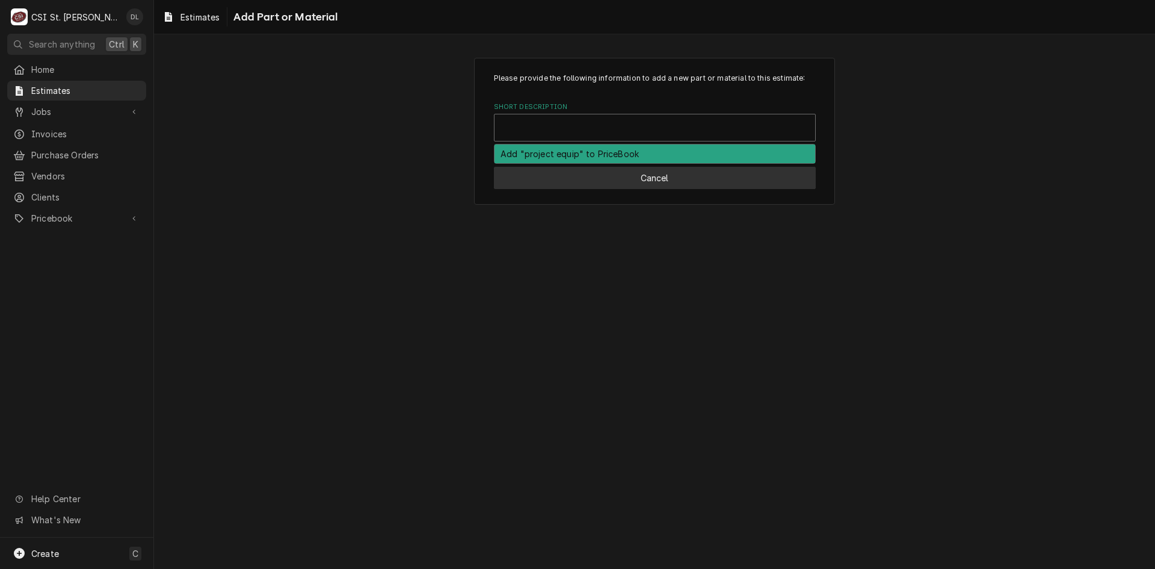
click at [667, 176] on button "Cancel" at bounding box center [655, 178] width 322 height 22
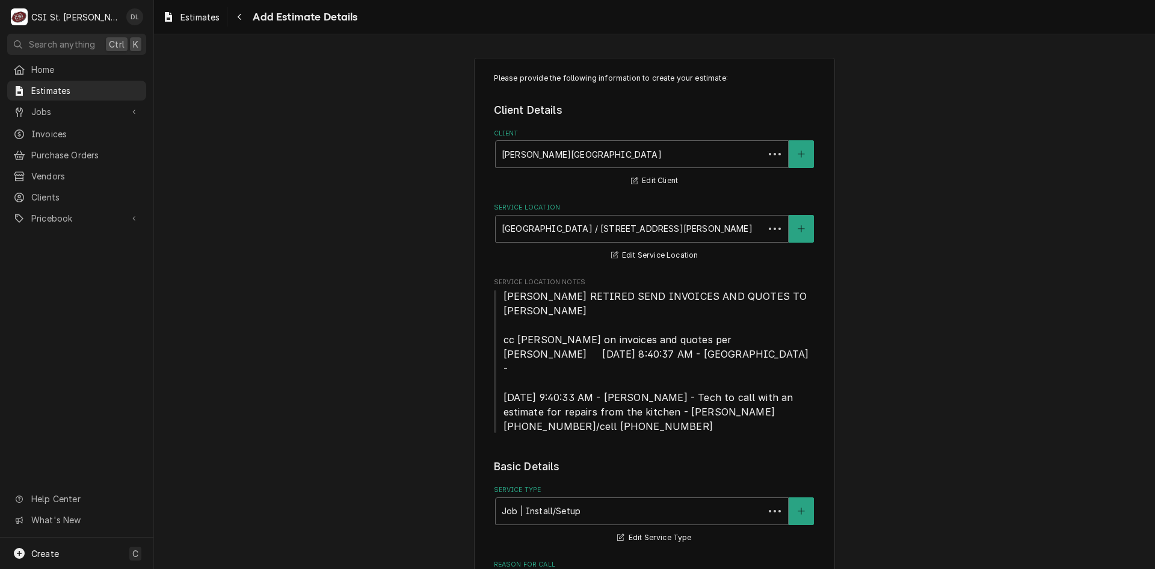
scroll to position [1401, 0]
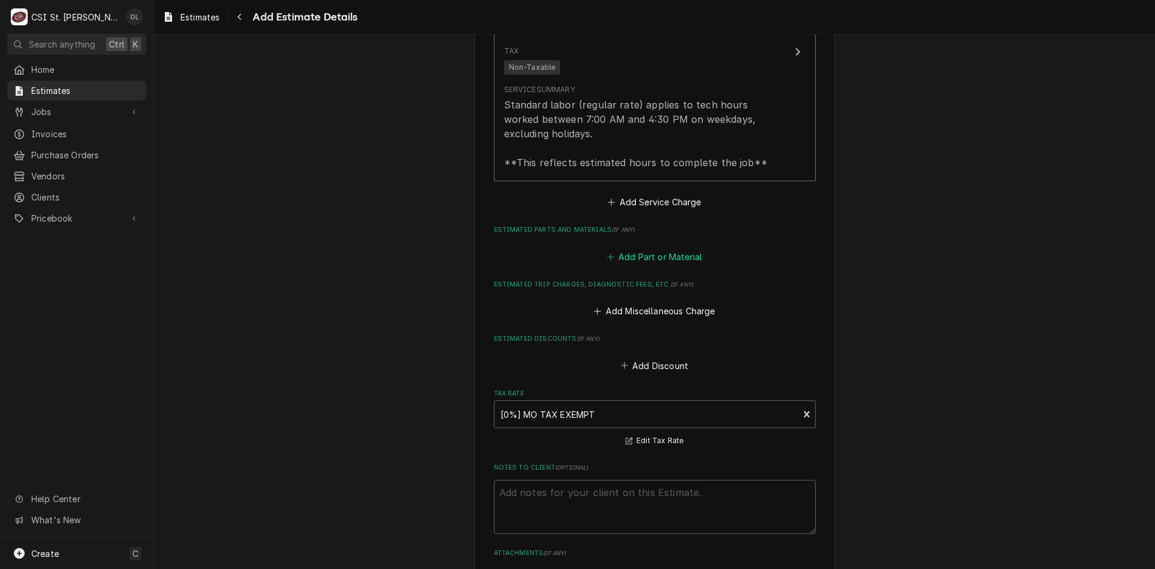
click at [611, 248] on button "Add Part or Material" at bounding box center [654, 256] width 99 height 17
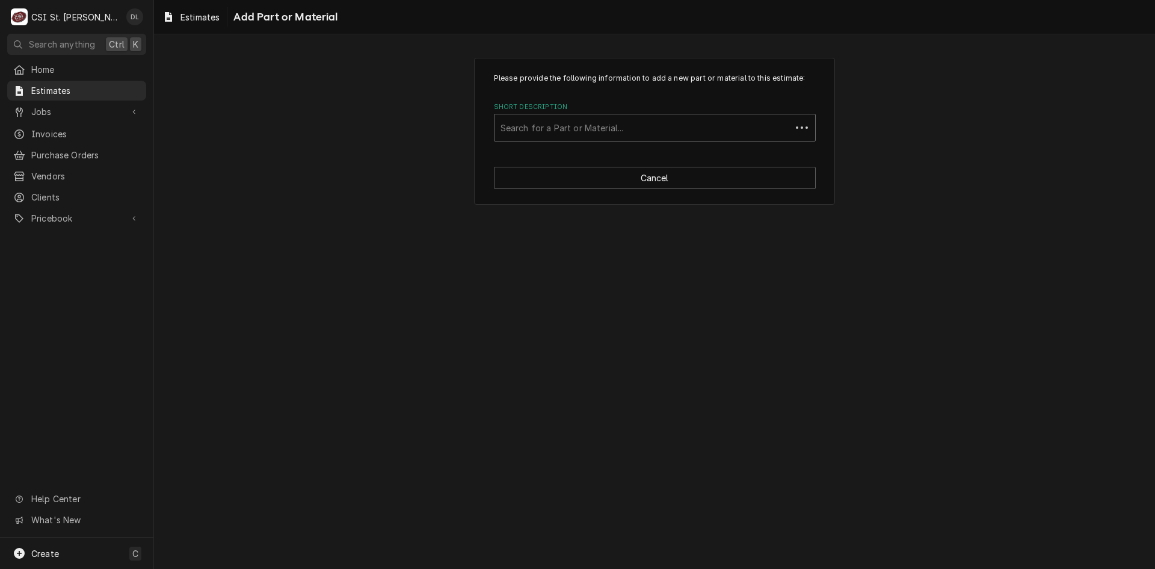
click at [595, 131] on div "Short Description" at bounding box center [643, 128] width 285 height 22
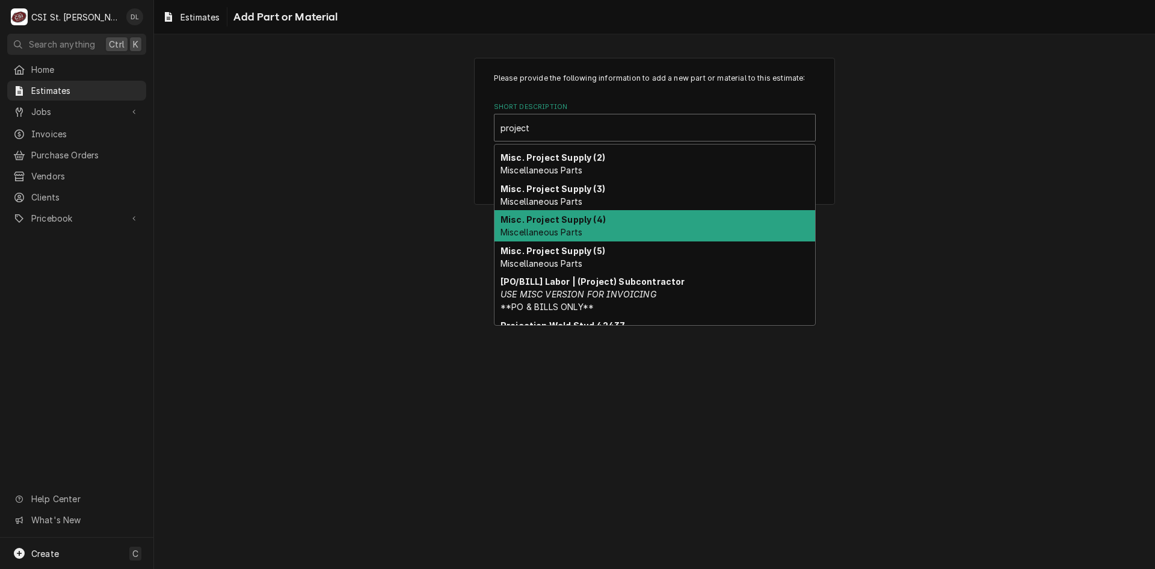
scroll to position [87, 0]
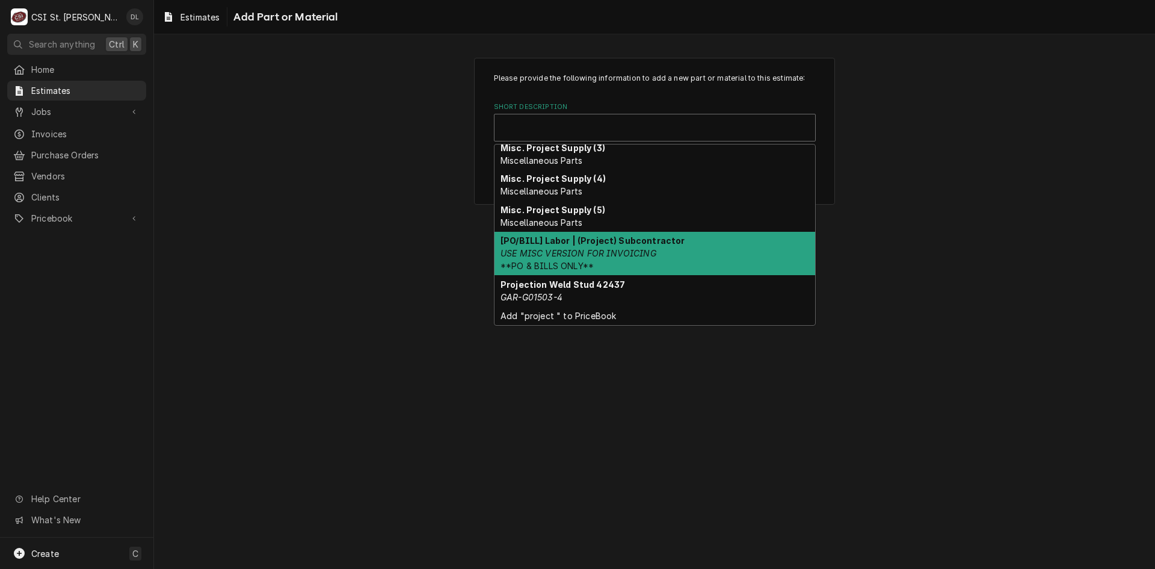
click at [460, 232] on div "Please provide the following information to add a new part or material to this …" at bounding box center [654, 301] width 1001 height 534
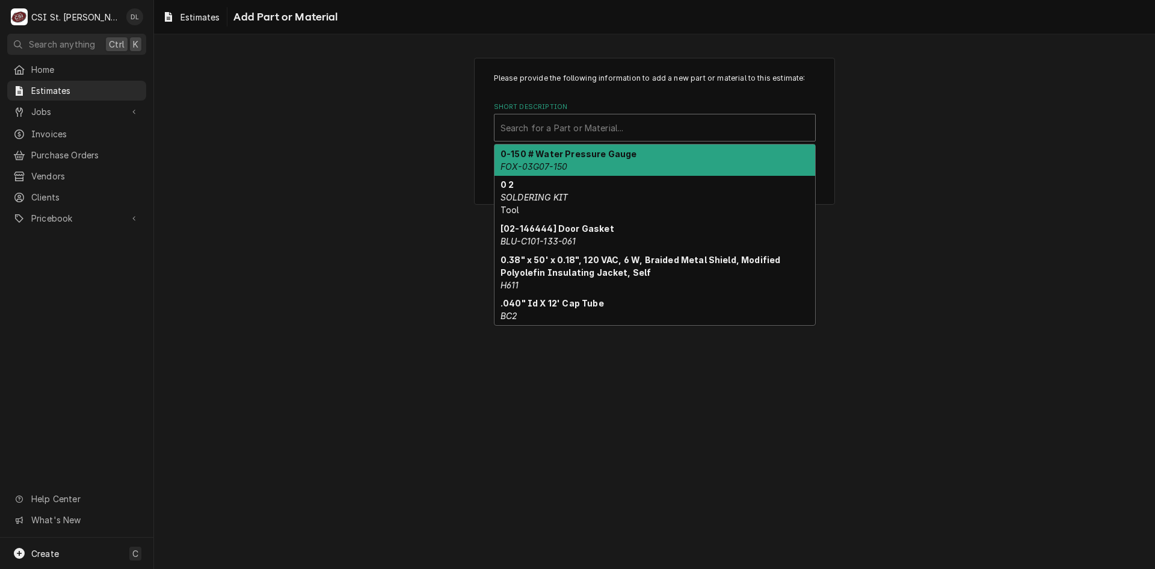
click at [575, 125] on div "Short Description" at bounding box center [655, 128] width 309 height 22
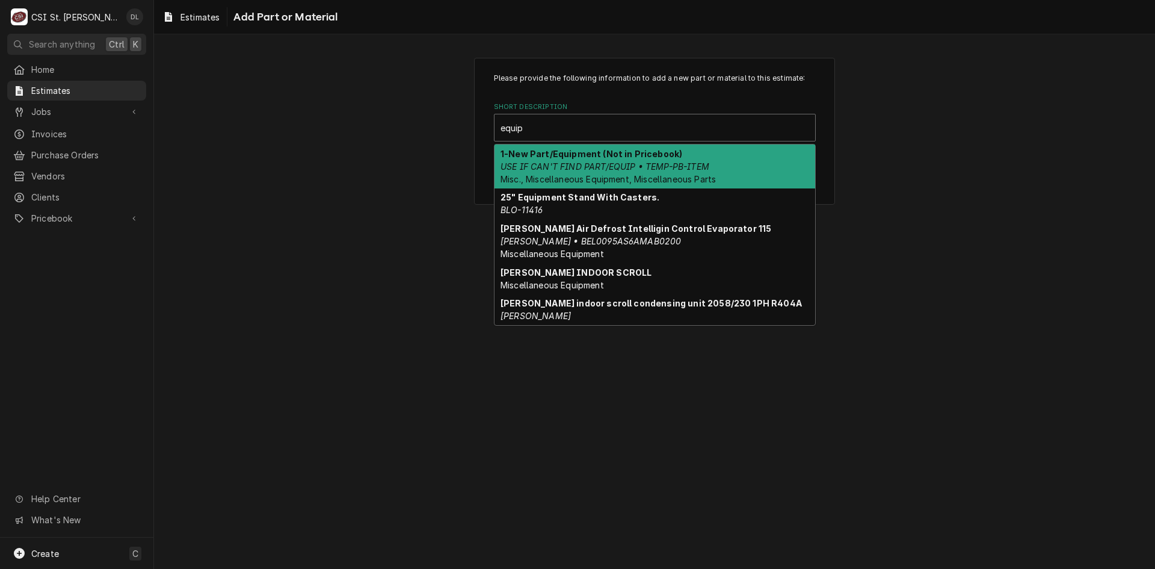
click at [602, 173] on div "1-New Part/Equipment (Not in Pricebook) USE IF CAN'T FIND PART/EQUIP • TEMP-PB-…" at bounding box center [655, 166] width 321 height 44
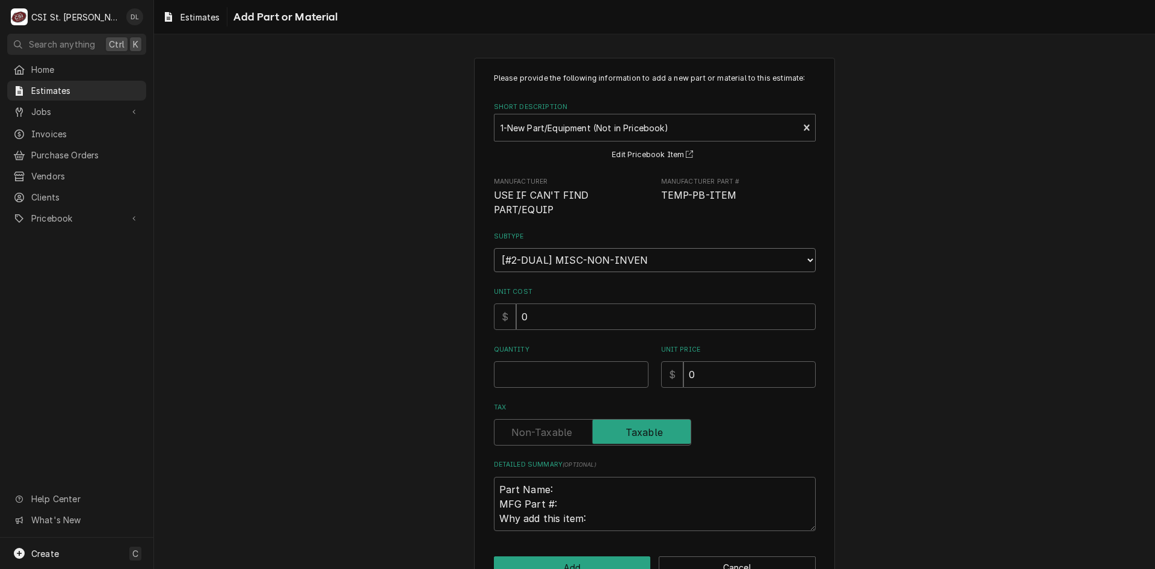
click at [755, 257] on select "Choose a subtype... [#2-DUAL] AFTERHRS-WH-CHG-2 [#2-DUAL] BEV-EQUIP [#2-DUAL] B…" at bounding box center [655, 260] width 322 height 24
click at [494, 248] on select "Choose a subtype... [#2-DUAL] AFTERHRS-WH-CHG-2 [#2-DUAL] BEV-EQUIP [#2-DUAL] B…" at bounding box center [655, 260] width 322 height 24
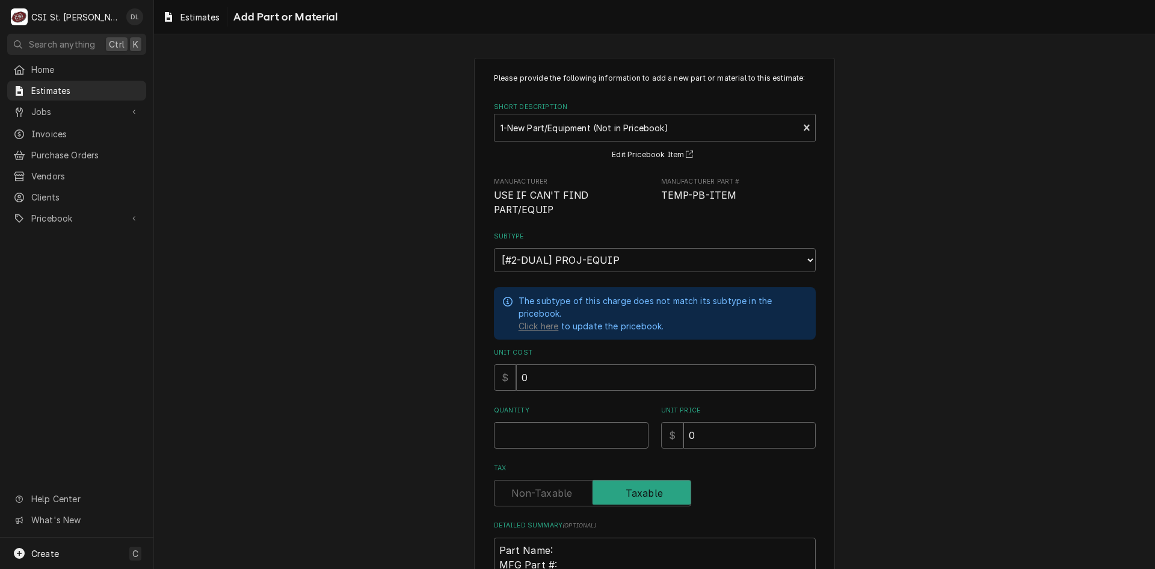
click at [561, 422] on input "Quantity" at bounding box center [571, 435] width 155 height 26
click at [724, 427] on input "0" at bounding box center [750, 435] width 132 height 26
drag, startPoint x: 724, startPoint y: 427, endPoint x: 608, endPoint y: 427, distance: 115.5
click at [608, 427] on div "Quantity 2 Unit Price $ 0" at bounding box center [655, 427] width 322 height 43
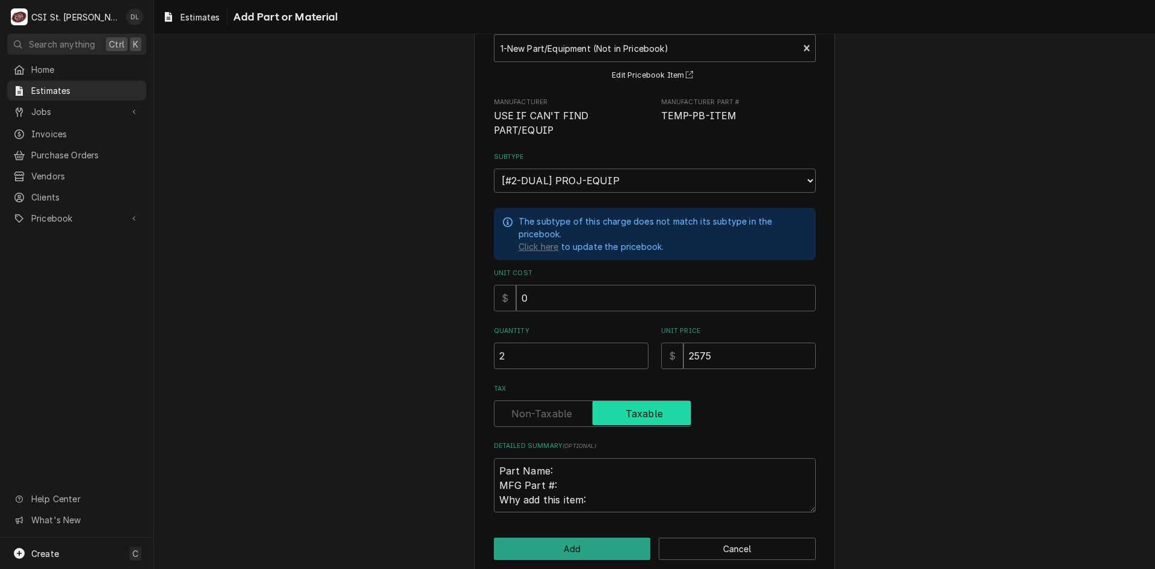
scroll to position [80, 0]
click at [563, 400] on label "Tax" at bounding box center [592, 413] width 197 height 26
click at [563, 400] on input "Tax" at bounding box center [592, 413] width 187 height 26
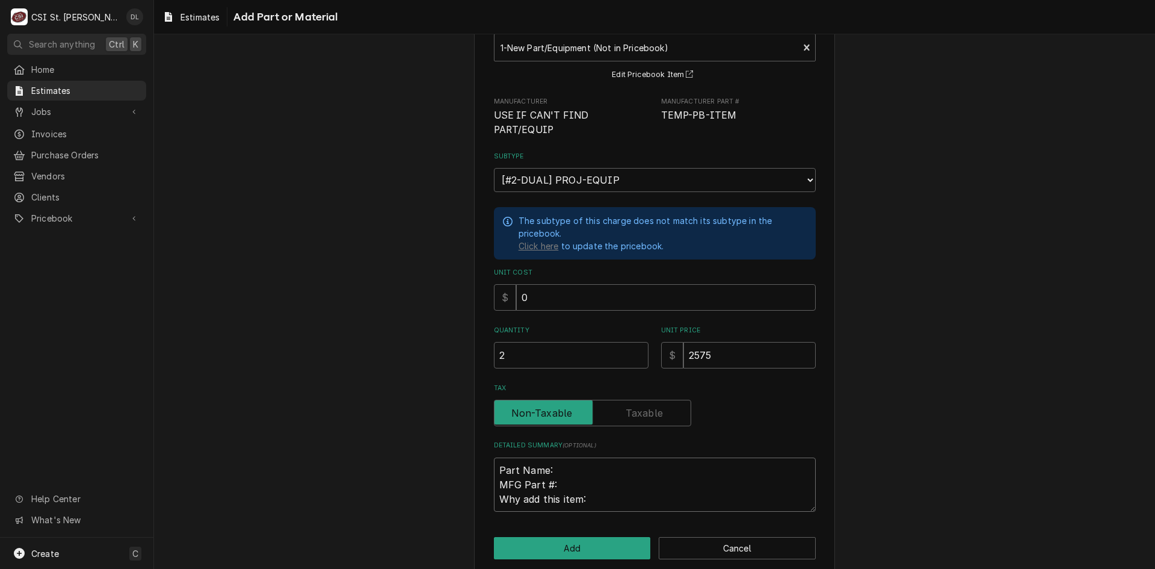
click at [568, 457] on textarea "Part Name: MFG Part #: Why add this item:" at bounding box center [655, 484] width 322 height 54
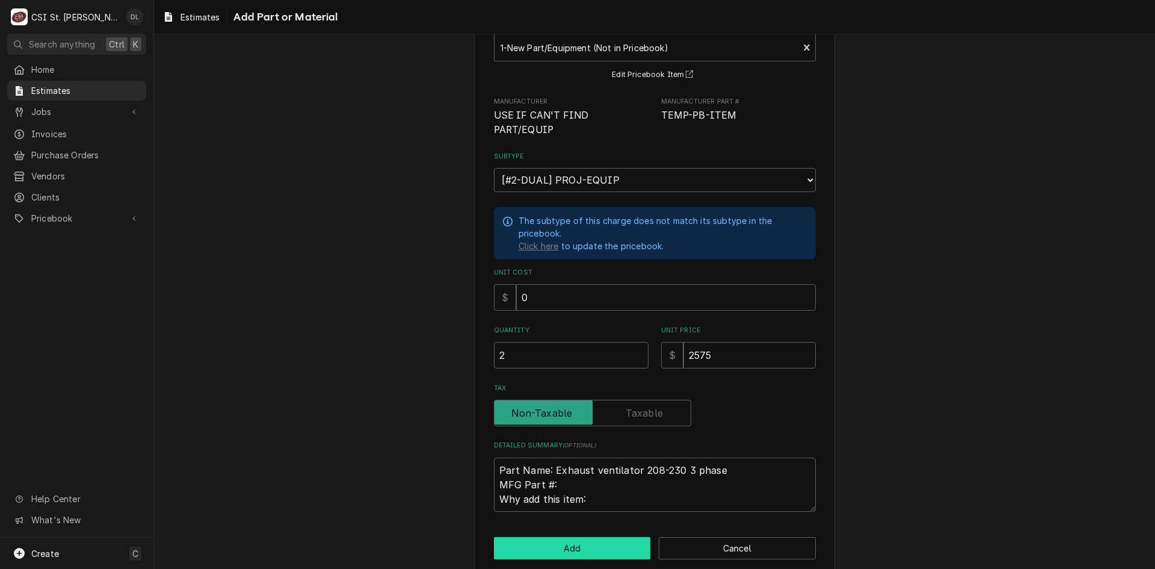
click at [575, 537] on button "Add" at bounding box center [572, 548] width 157 height 22
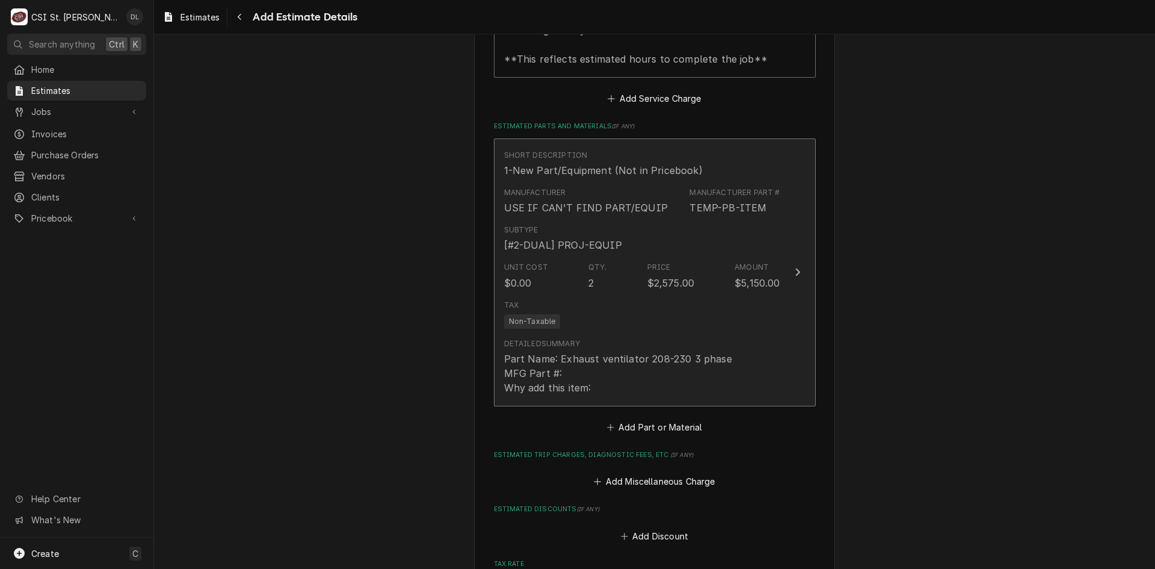
scroll to position [1702, 0]
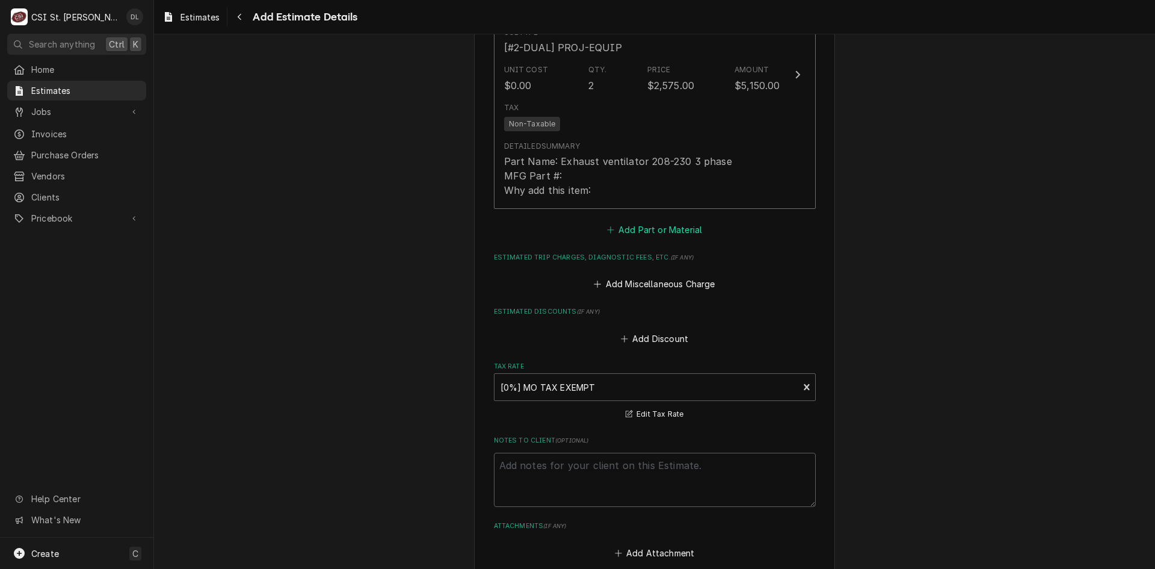
click at [607, 226] on icon "Estimated Parts and Materials" at bounding box center [610, 230] width 7 height 8
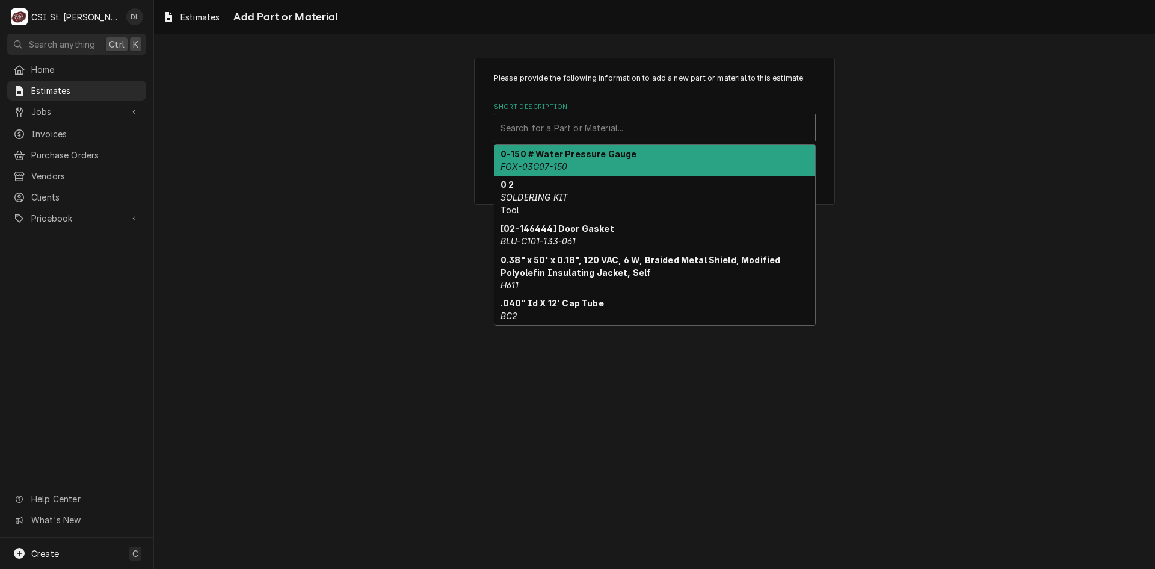
click at [620, 126] on div "Short Description" at bounding box center [655, 128] width 309 height 22
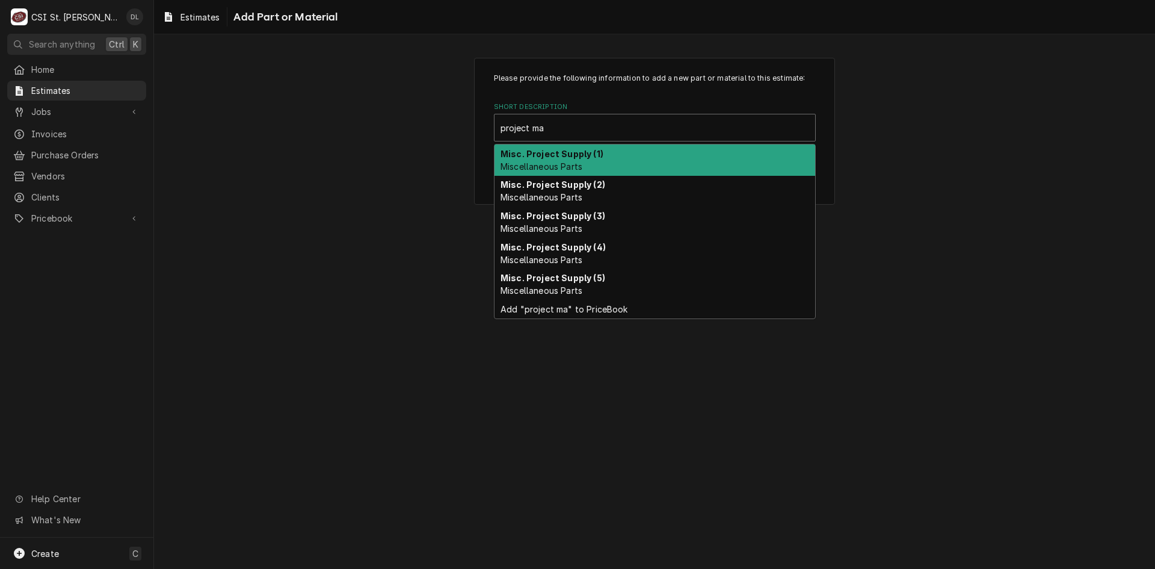
click at [586, 163] on div "Misc. Project Supply (1) Miscellaneous Parts" at bounding box center [655, 159] width 321 height 31
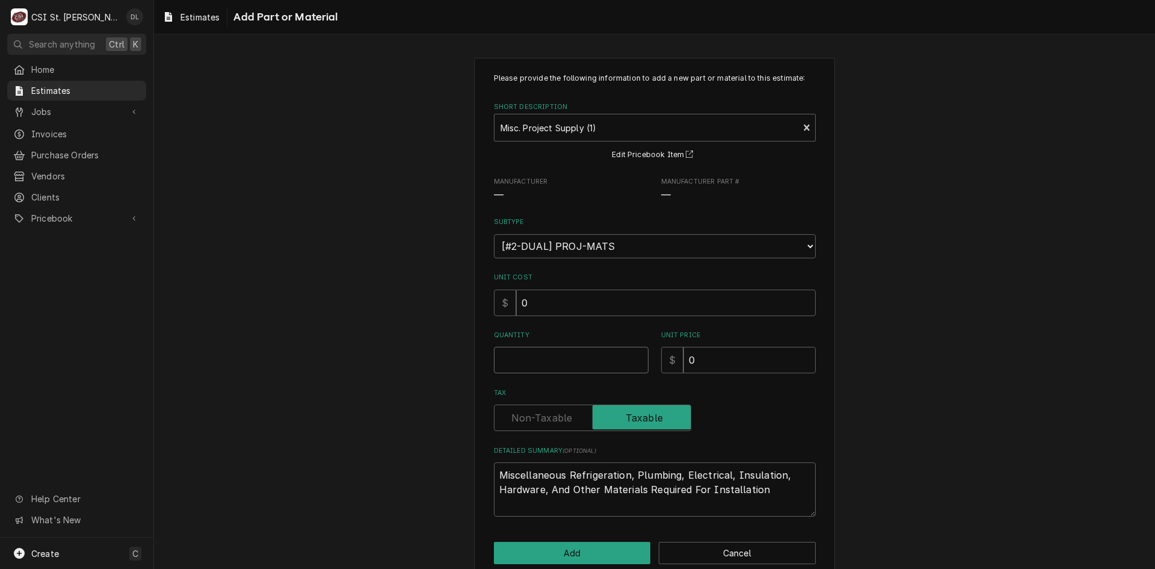
click at [584, 347] on input "Quantity" at bounding box center [571, 360] width 155 height 26
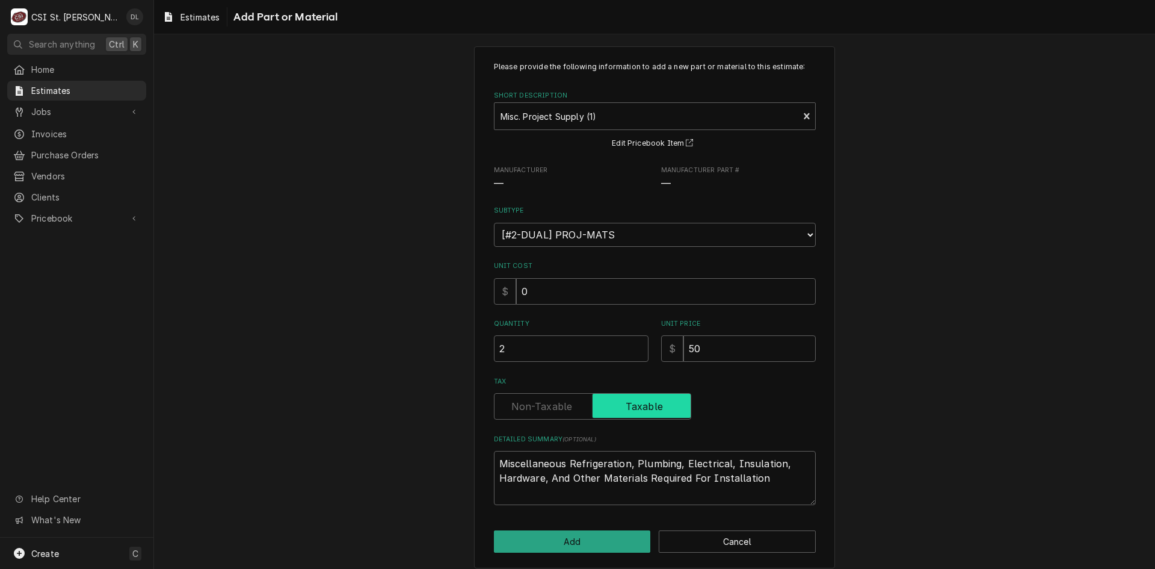
scroll to position [21, 0]
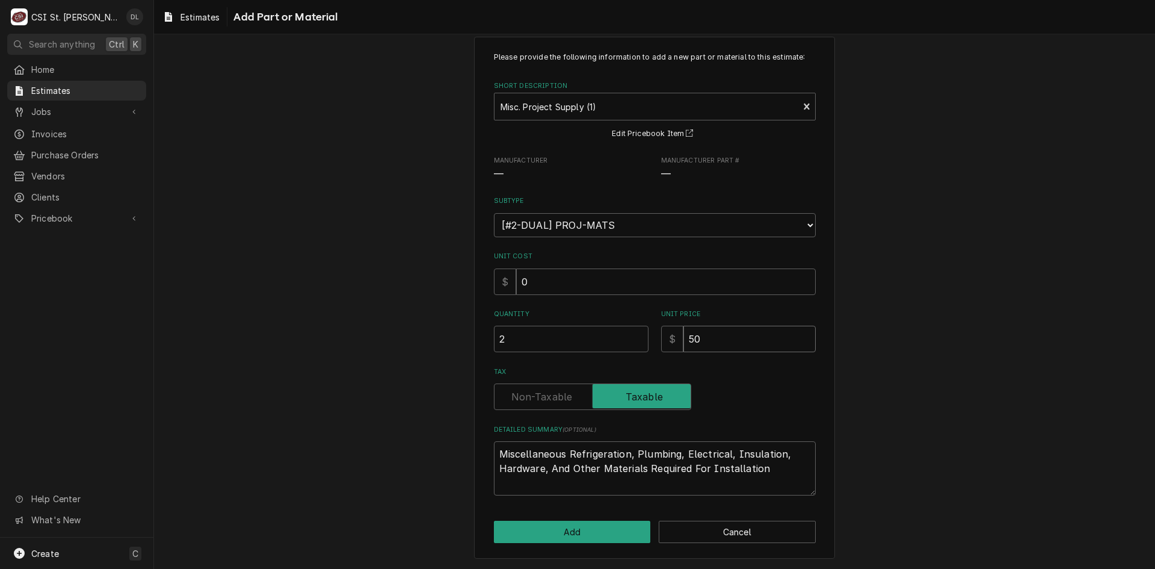
click at [667, 339] on div "$ 50" at bounding box center [738, 339] width 155 height 26
click at [569, 527] on button "Add" at bounding box center [572, 532] width 157 height 22
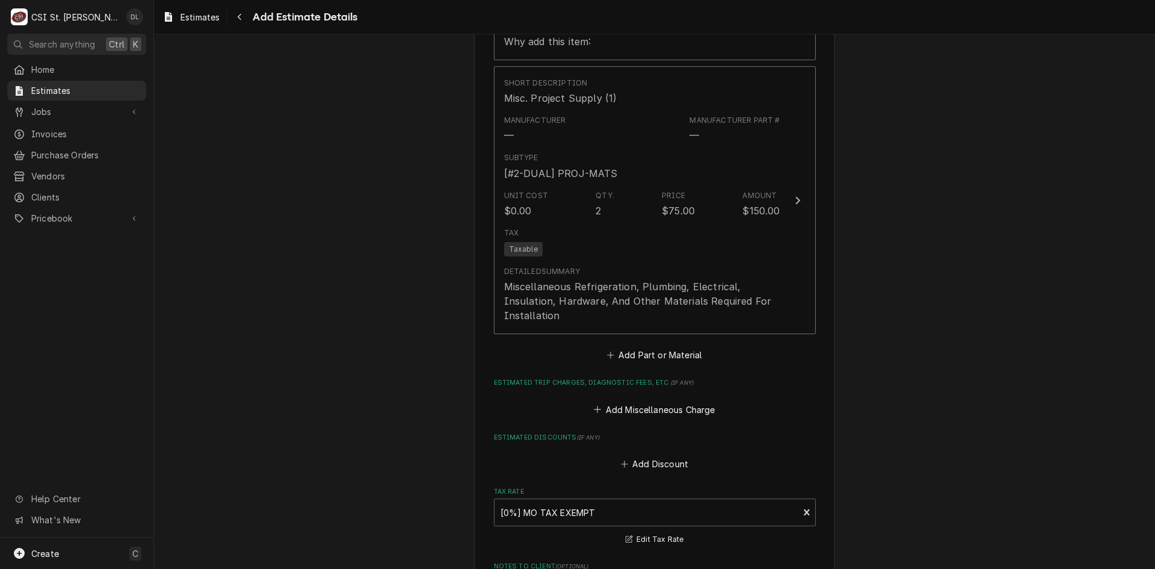
scroll to position [1920, 0]
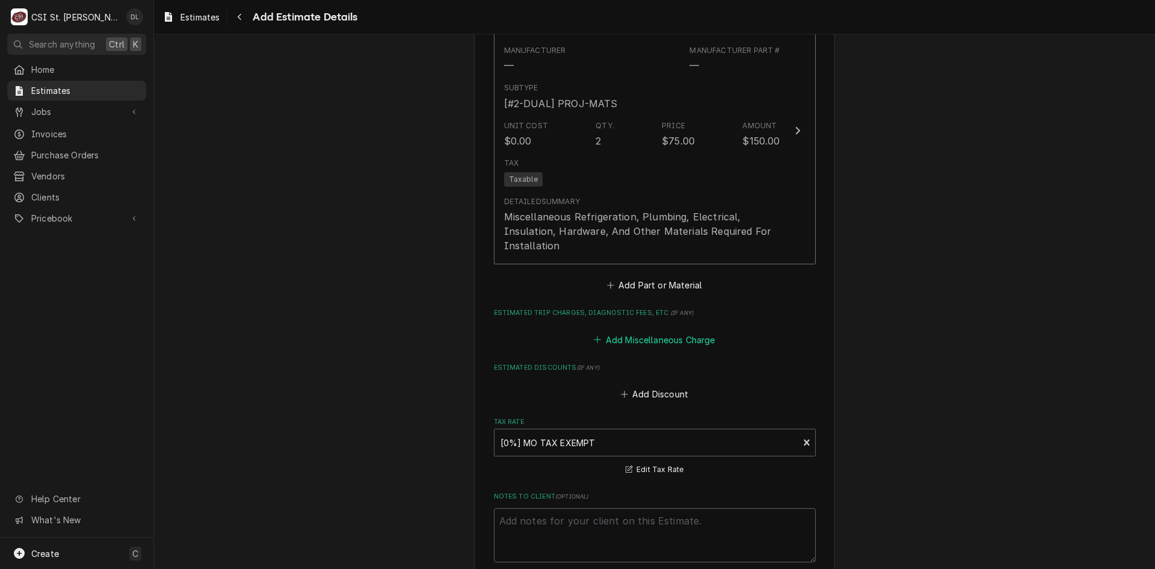
click at [592, 331] on button "Add Miscellaneous Charge" at bounding box center [654, 339] width 125 height 17
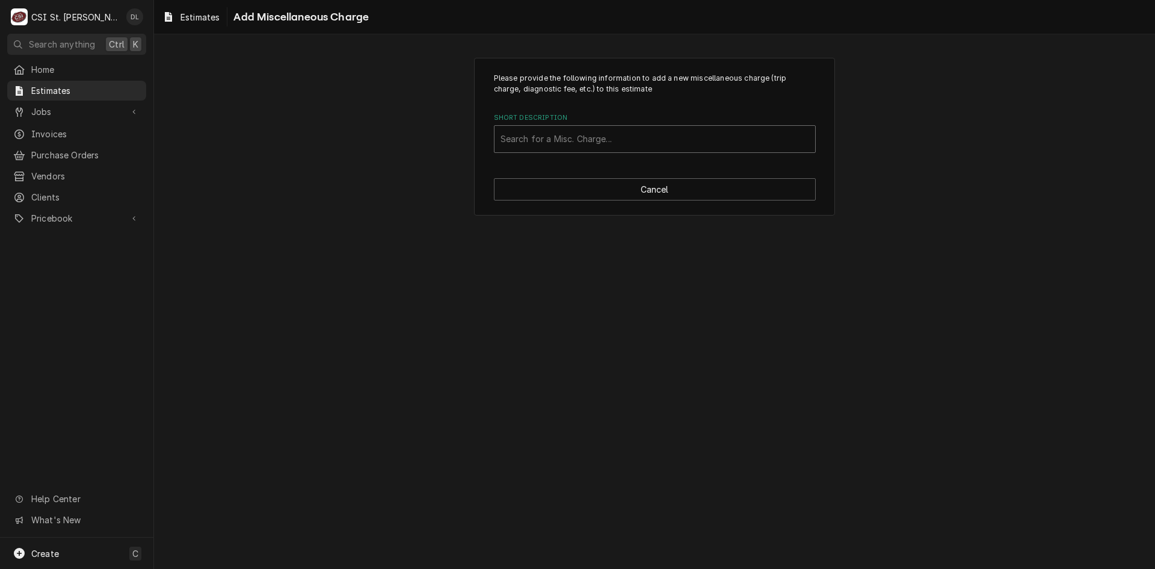
click at [619, 143] on div "Short Description" at bounding box center [655, 139] width 309 height 22
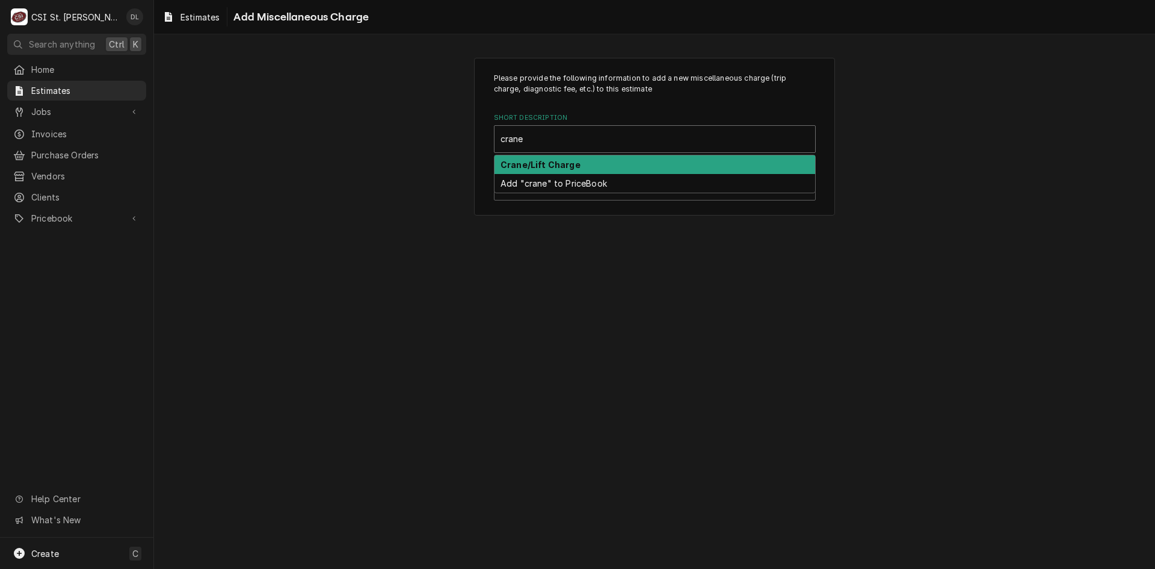
click at [608, 164] on div "Crane/Lift Charge" at bounding box center [655, 164] width 321 height 19
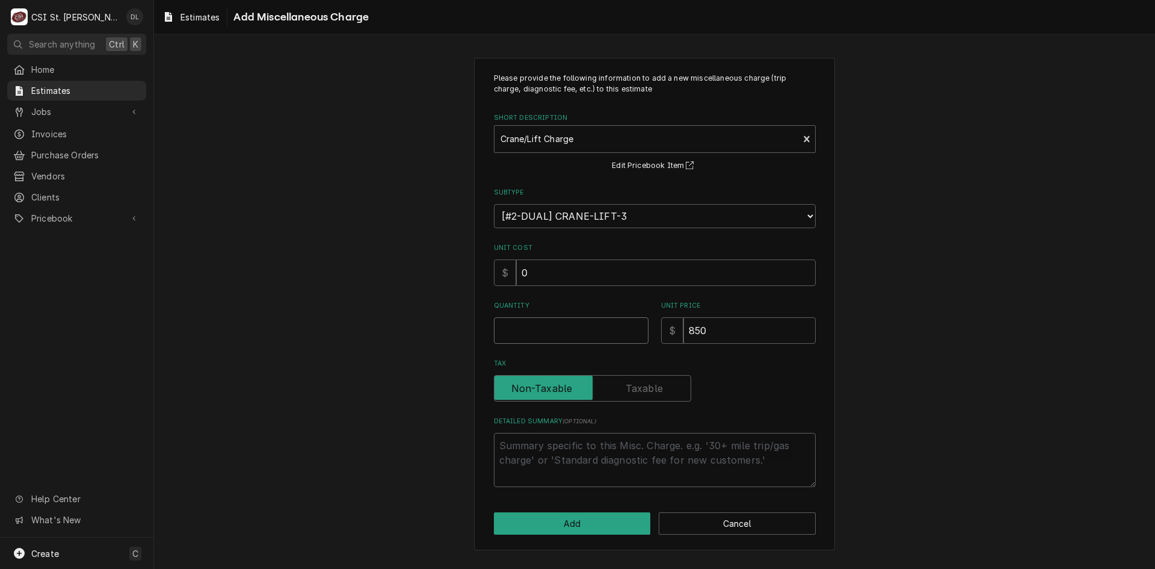
click at [575, 320] on input "Quantity" at bounding box center [571, 330] width 155 height 26
click at [596, 533] on button "Add" at bounding box center [572, 523] width 157 height 22
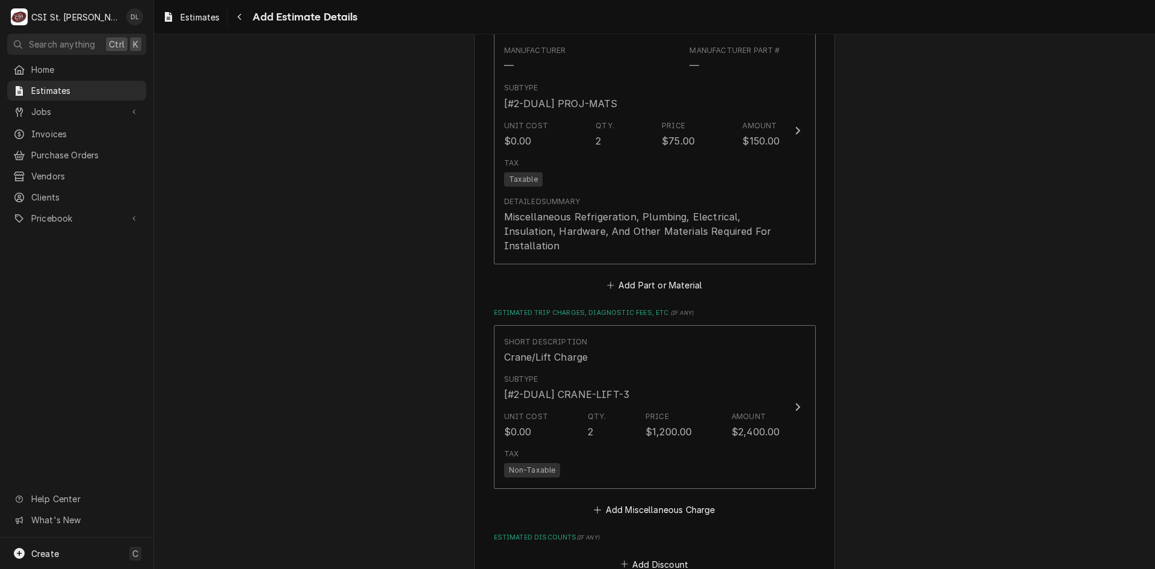
scroll to position [2056, 0]
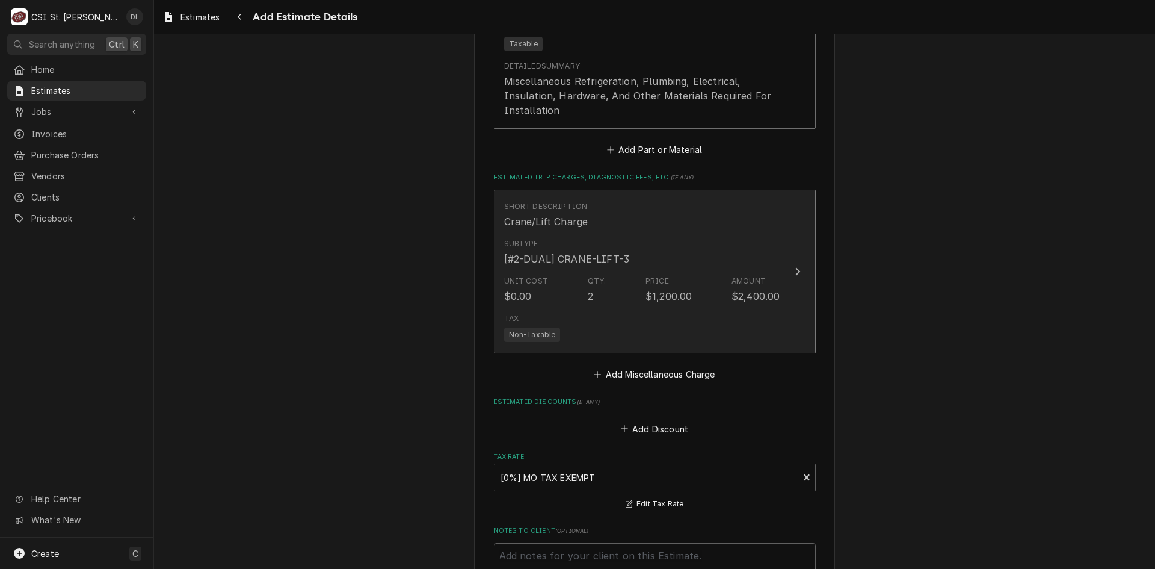
click at [616, 308] on div "Tax Non-Taxable" at bounding box center [642, 327] width 276 height 39
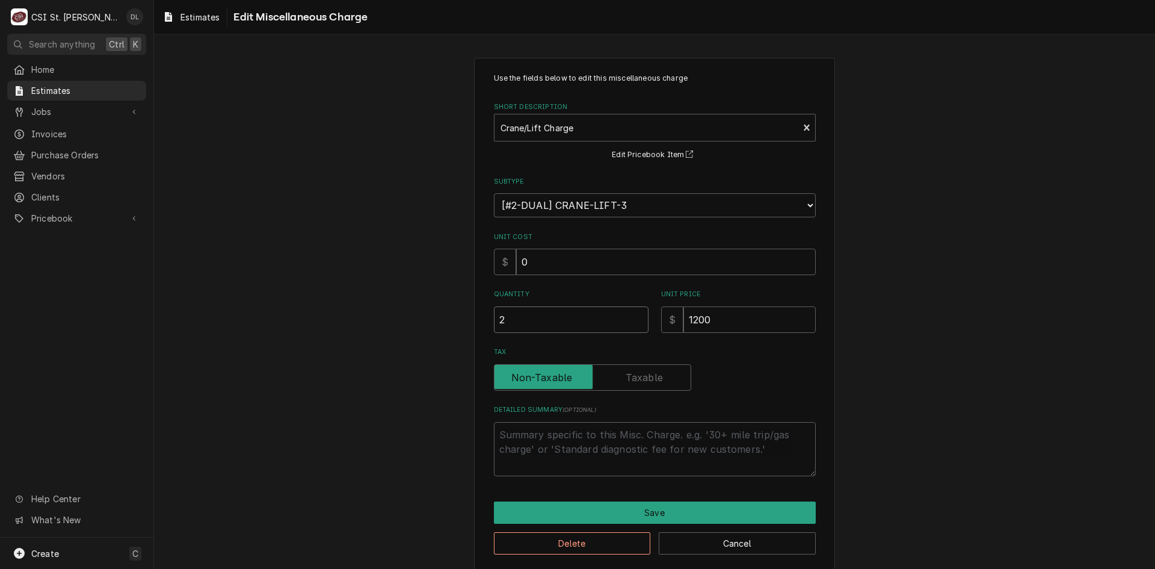
drag, startPoint x: 560, startPoint y: 322, endPoint x: 383, endPoint y: 300, distance: 178.2
click at [384, 301] on div "Use the fields below to edit this miscellaneous charge Short Description Crane/…" at bounding box center [654, 313] width 1001 height 533
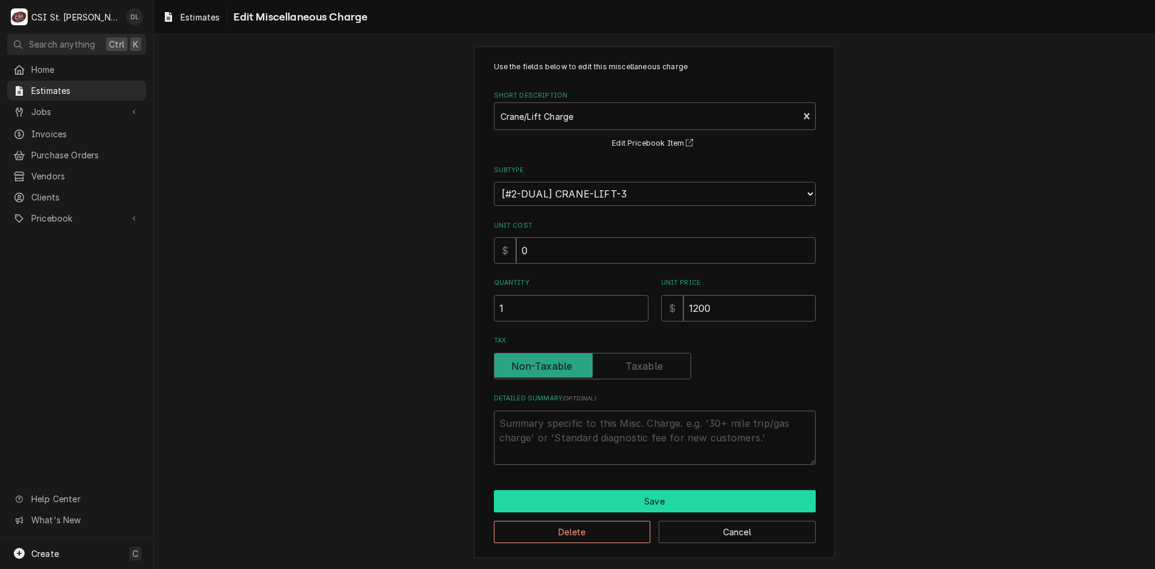
click at [646, 499] on button "Save" at bounding box center [655, 501] width 322 height 22
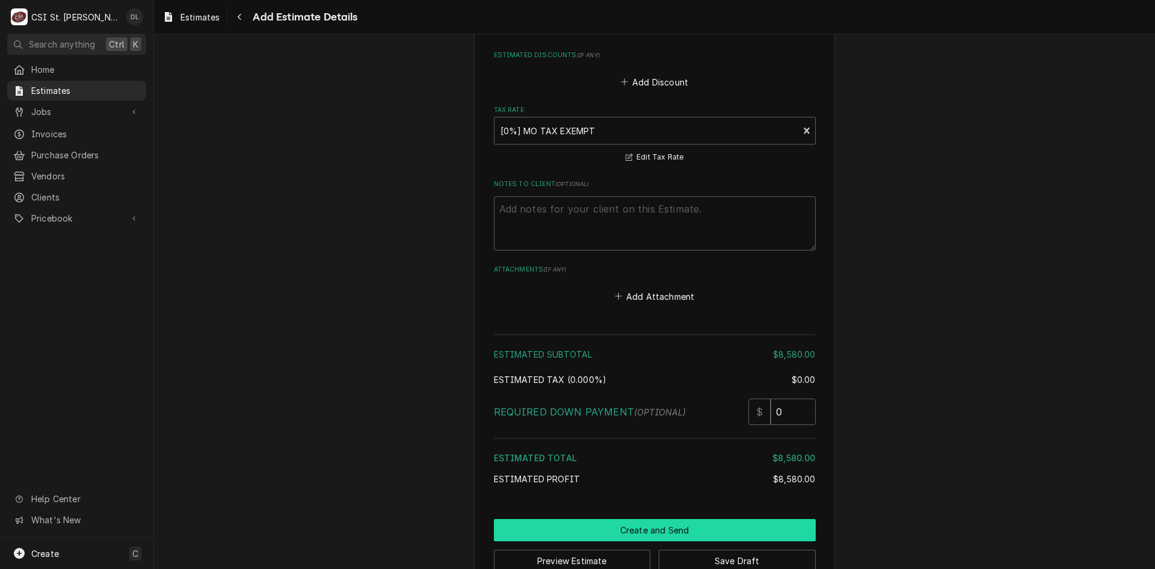
click at [654, 519] on button "Create and Send" at bounding box center [655, 530] width 322 height 22
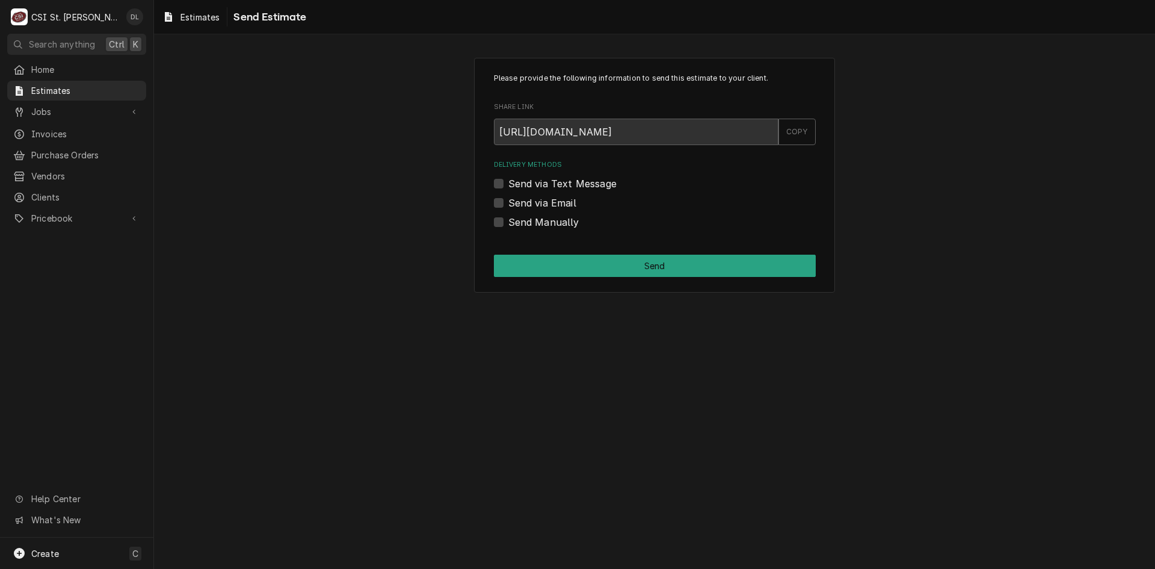
click at [508, 218] on label "Send Manually" at bounding box center [543, 222] width 71 height 14
click at [508, 218] on input "Send Manually" at bounding box center [669, 228] width 322 height 26
checkbox input "true"
click at [576, 266] on button "Send" at bounding box center [655, 266] width 322 height 22
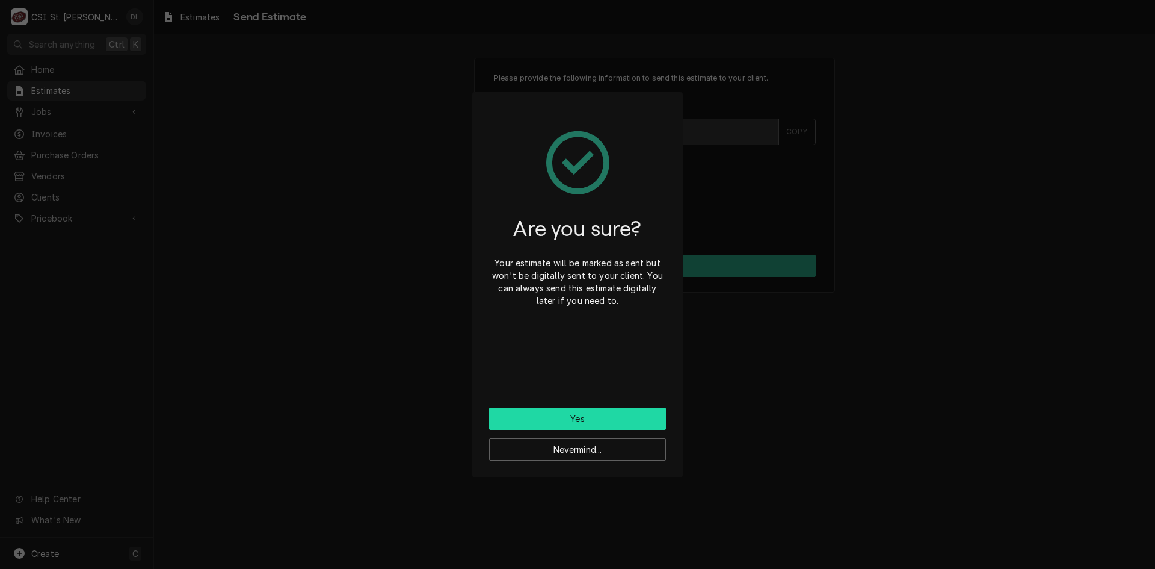
click at [600, 415] on button "Yes" at bounding box center [577, 418] width 177 height 22
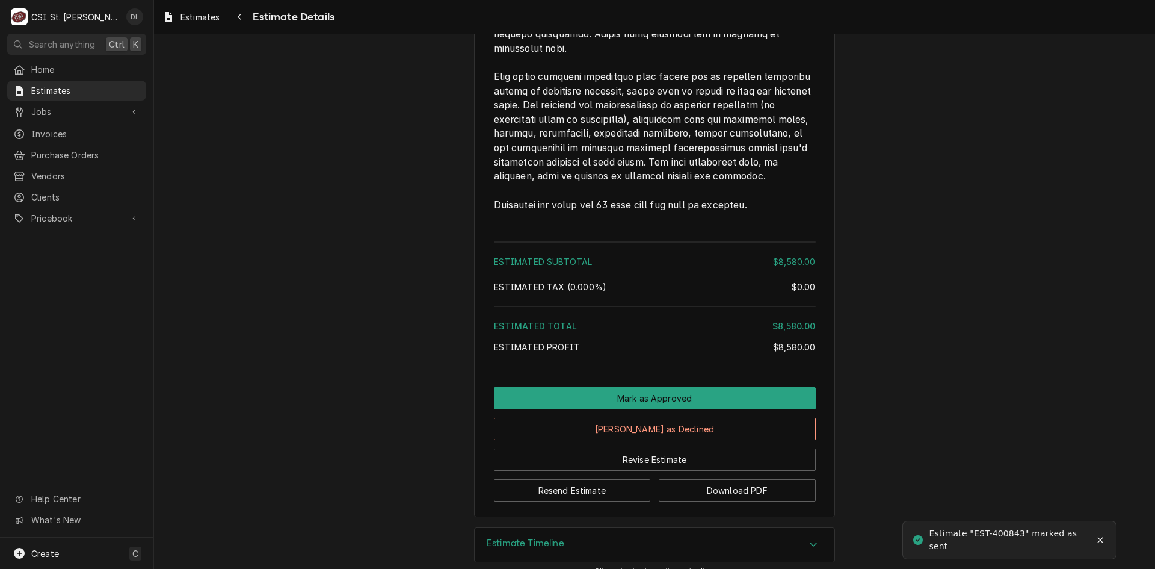
scroll to position [2269, 0]
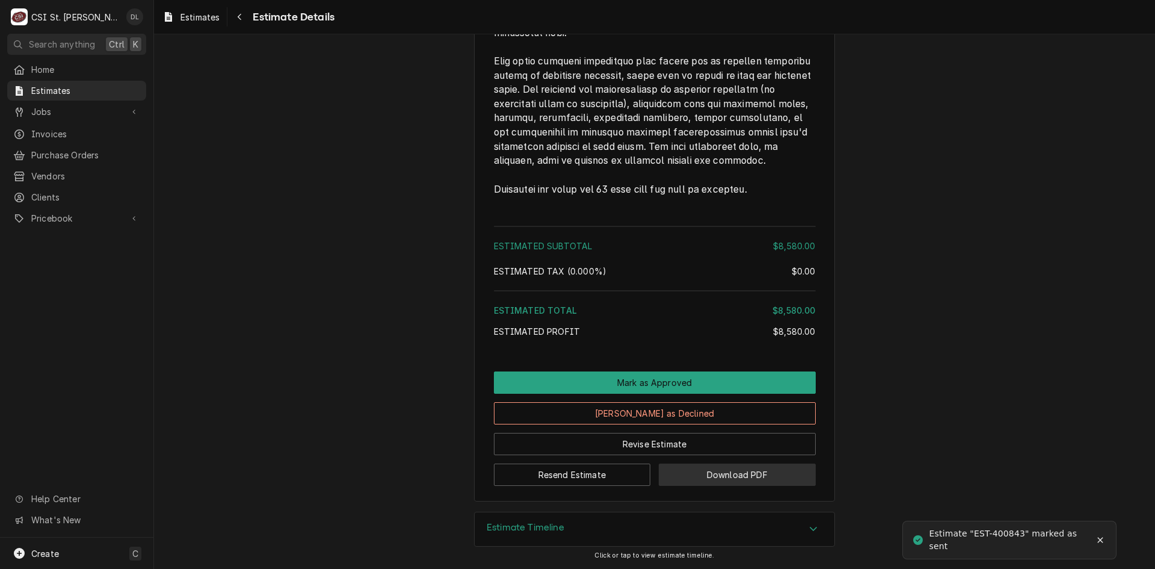
click at [717, 474] on button "Download PDF" at bounding box center [737, 474] width 157 height 22
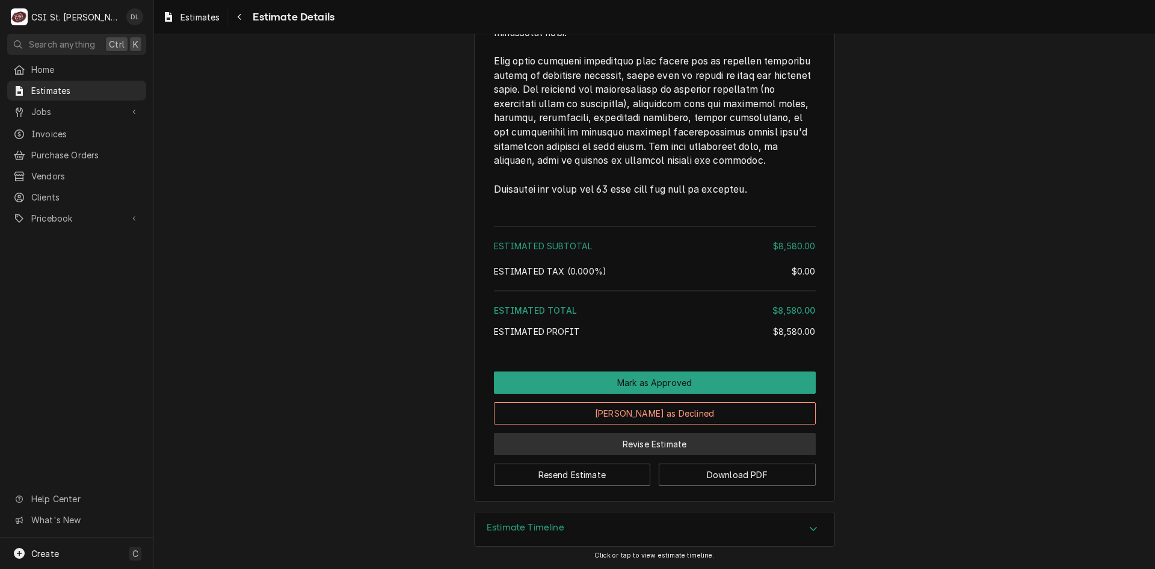
click at [660, 445] on button "Revise Estimate" at bounding box center [655, 444] width 322 height 22
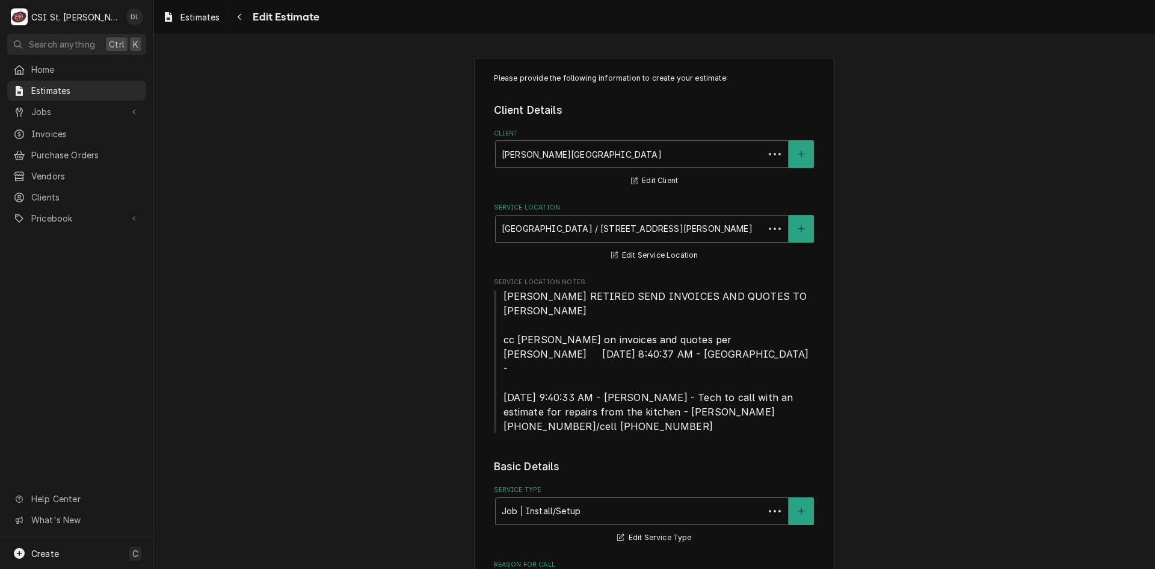
type textarea "x"
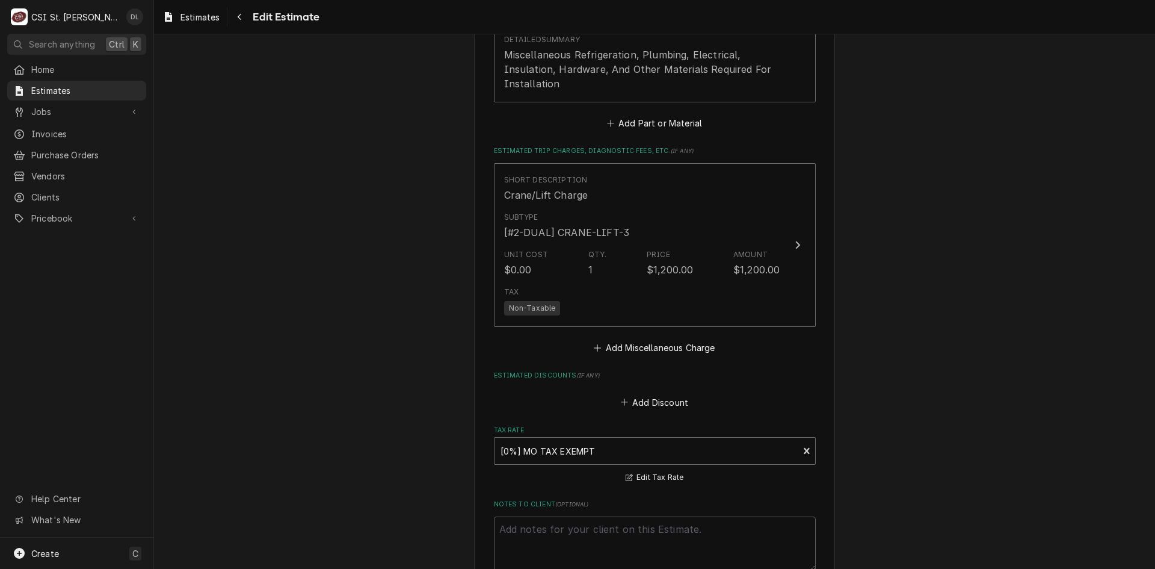
scroll to position [2106, 0]
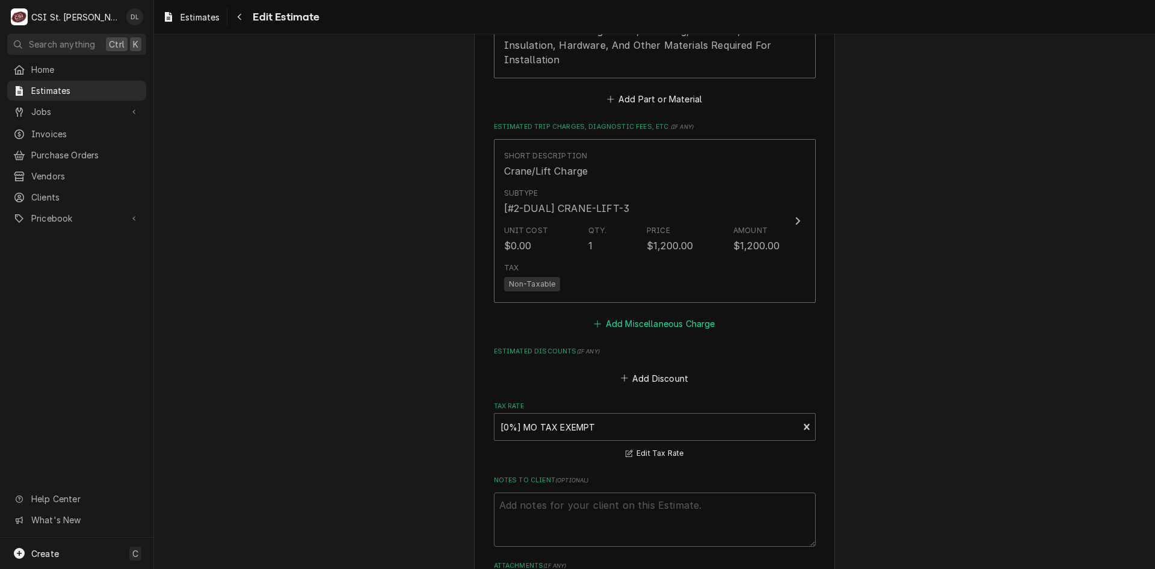
click at [594, 320] on icon "Estimated Trip Charges, Diagnostic Fees, etc." at bounding box center [597, 324] width 7 height 8
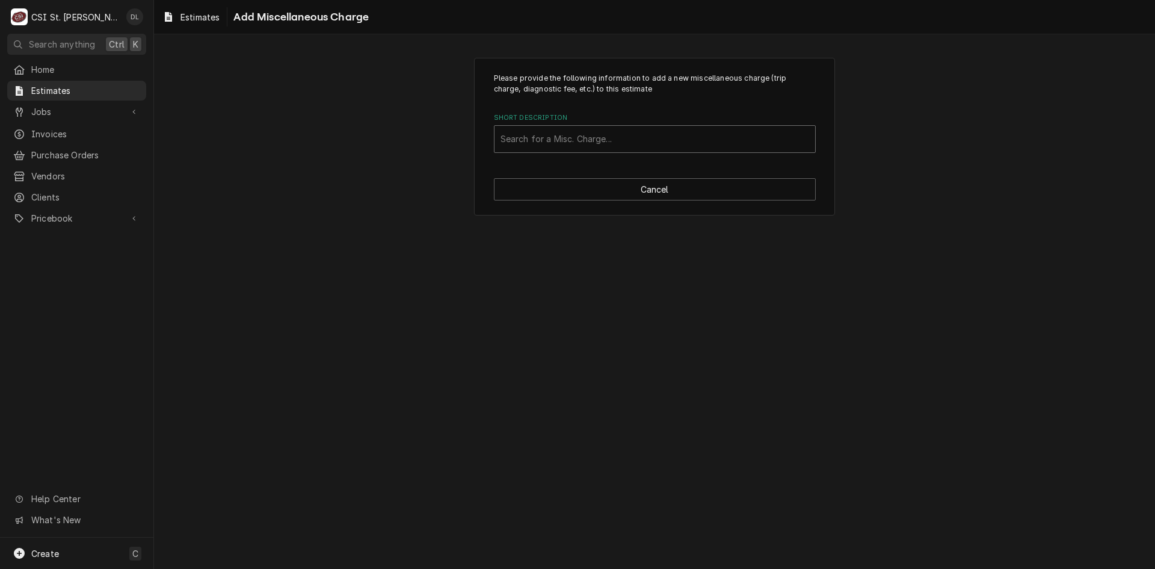
click at [640, 138] on div "Short Description" at bounding box center [655, 139] width 309 height 22
type input "ship"
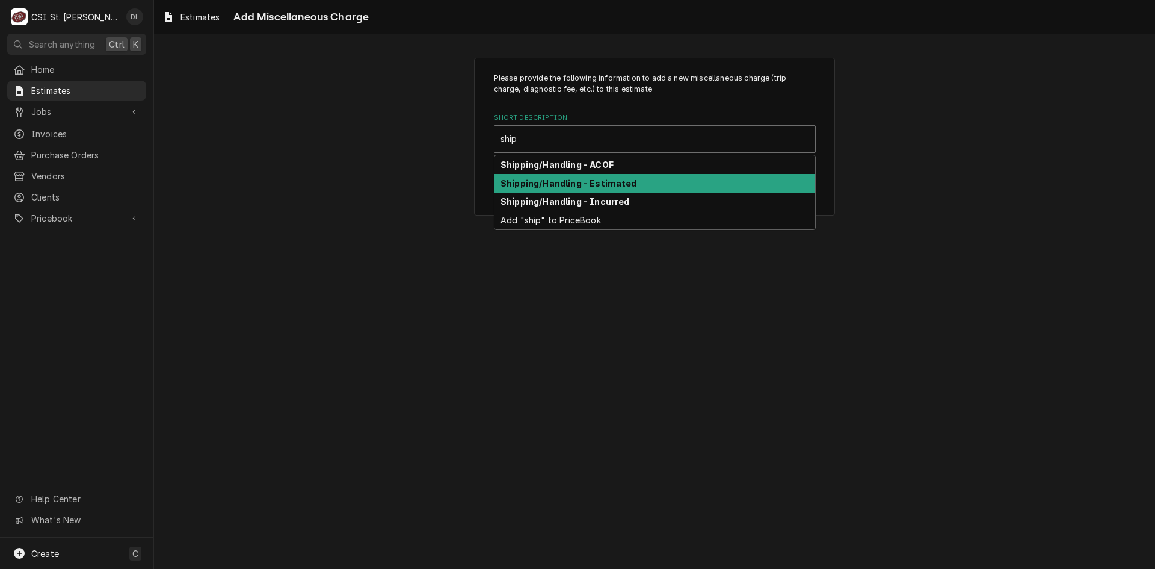
click at [587, 178] on strong "Shipping/Handling - Estimated" at bounding box center [569, 183] width 137 height 10
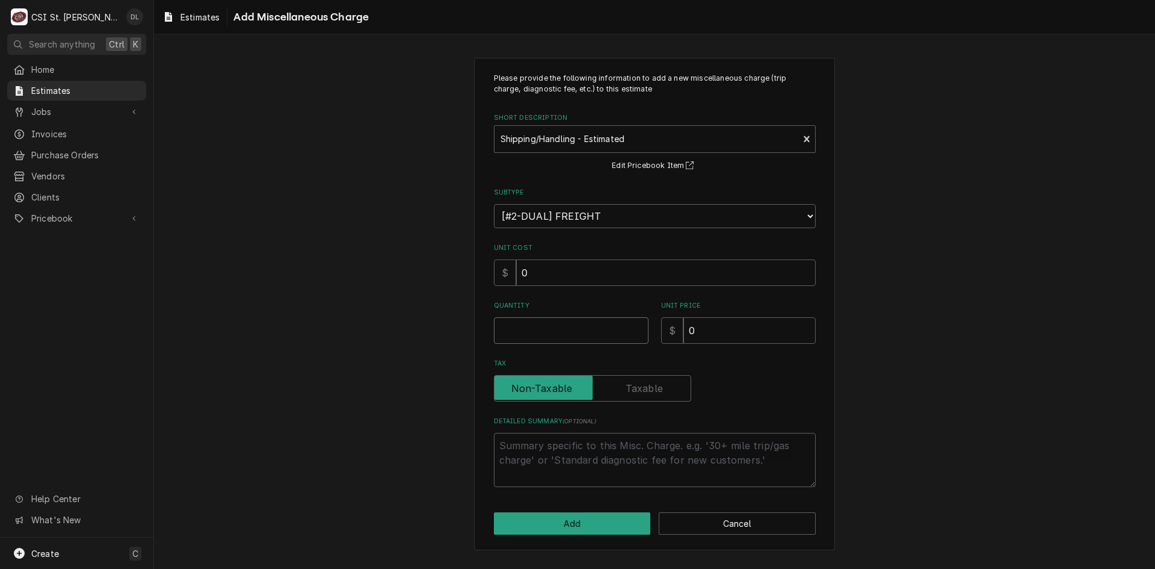
click at [585, 339] on input "Quantity" at bounding box center [571, 330] width 155 height 26
type textarea "x"
type input "1"
type textarea "x"
type input "2"
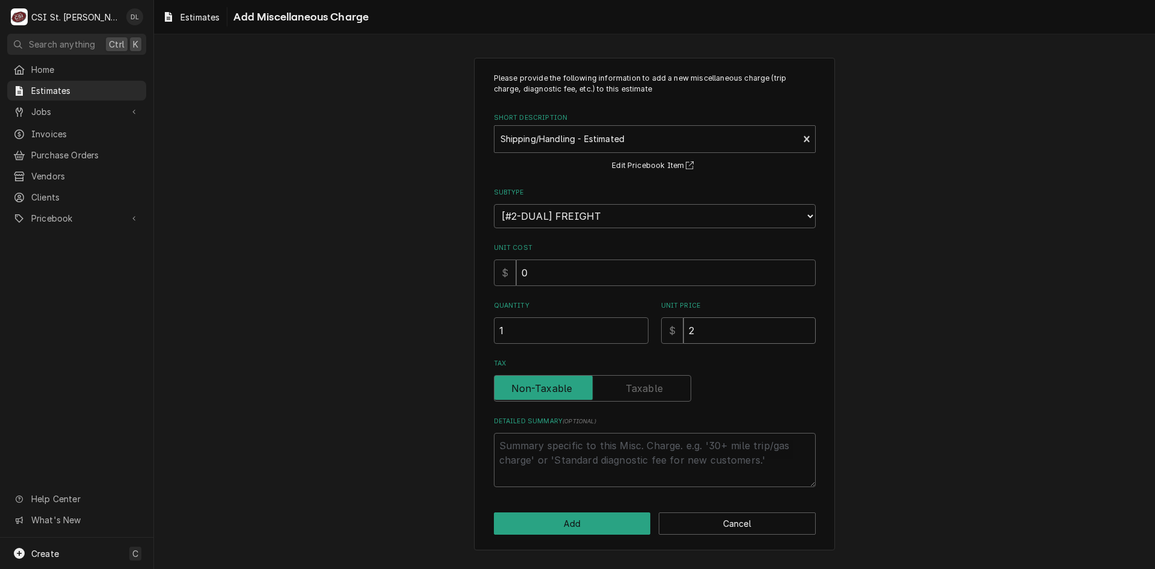
type textarea "x"
type input "20"
type textarea "x"
type input "200"
type textarea "x"
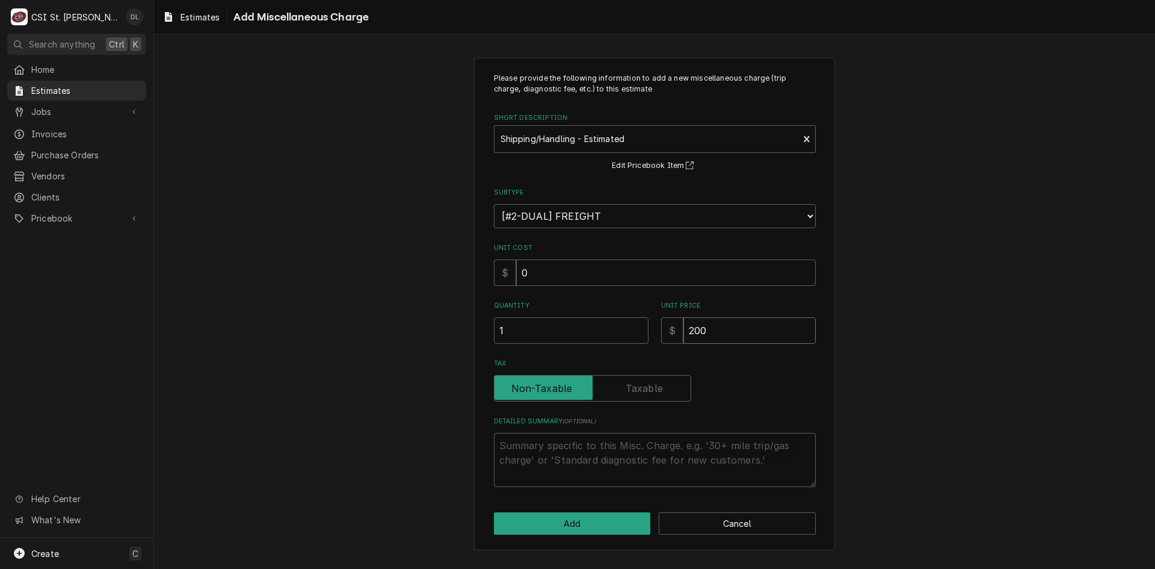
type input "20"
type textarea "x"
type input "2"
type textarea "x"
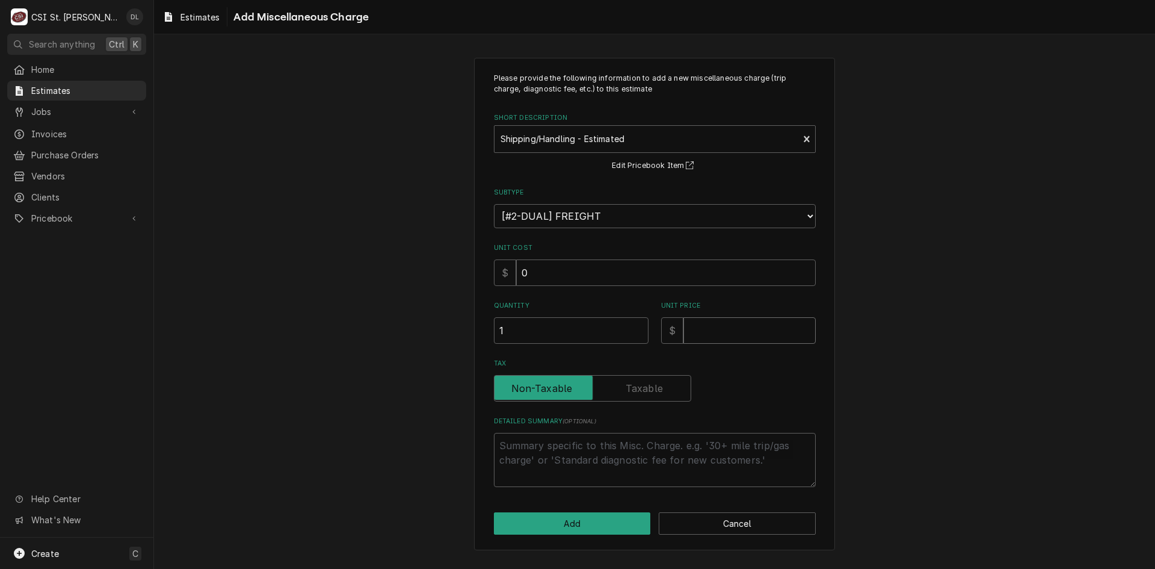
type input "3"
type textarea "x"
type input "30"
type textarea "x"
type input "300"
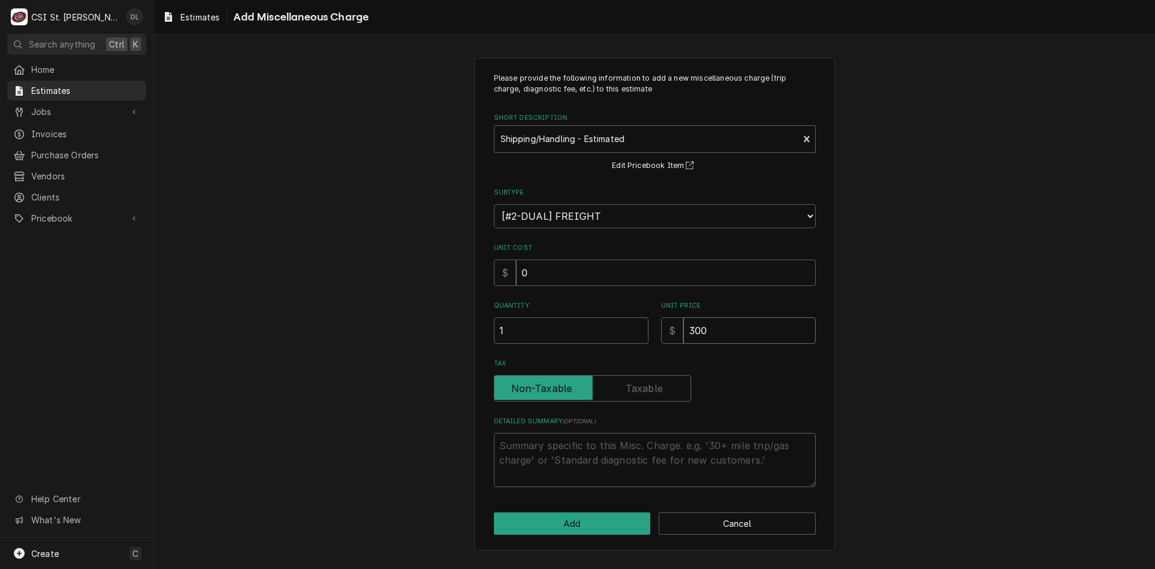
type textarea "x"
type input "300"
click at [581, 516] on button "Add" at bounding box center [572, 523] width 157 height 22
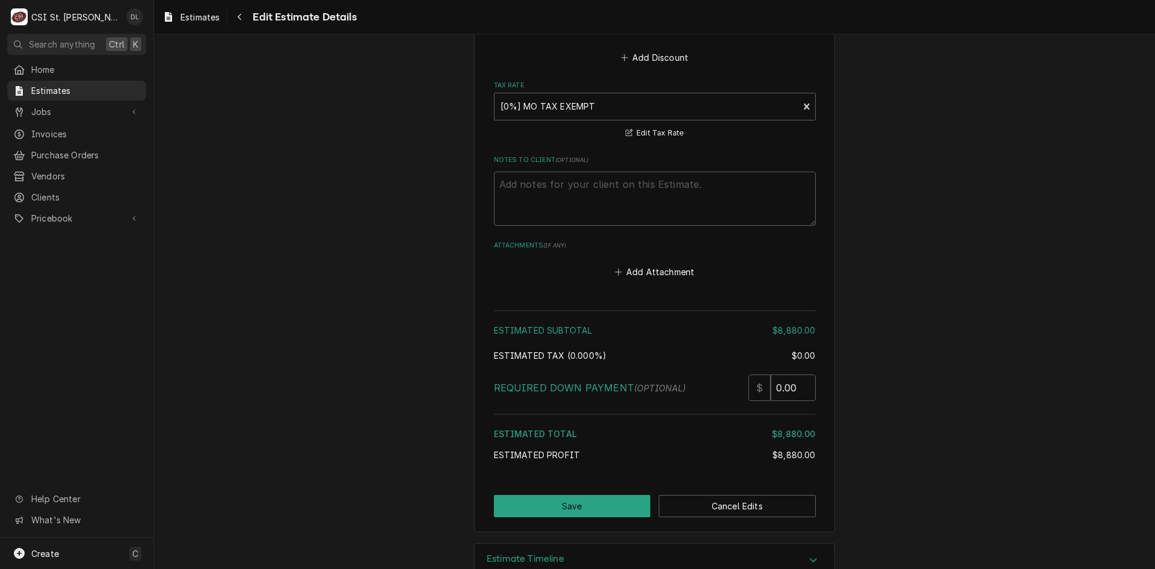
scroll to position [2598, 0]
click at [608, 493] on button "Save" at bounding box center [572, 504] width 157 height 22
type textarea "x"
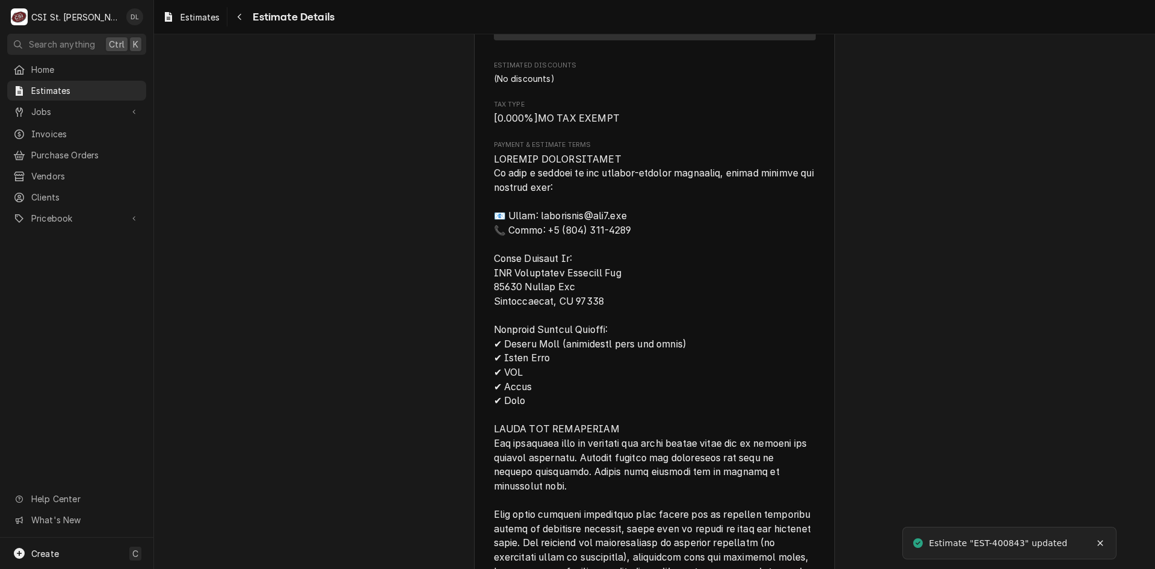
scroll to position [2418, 0]
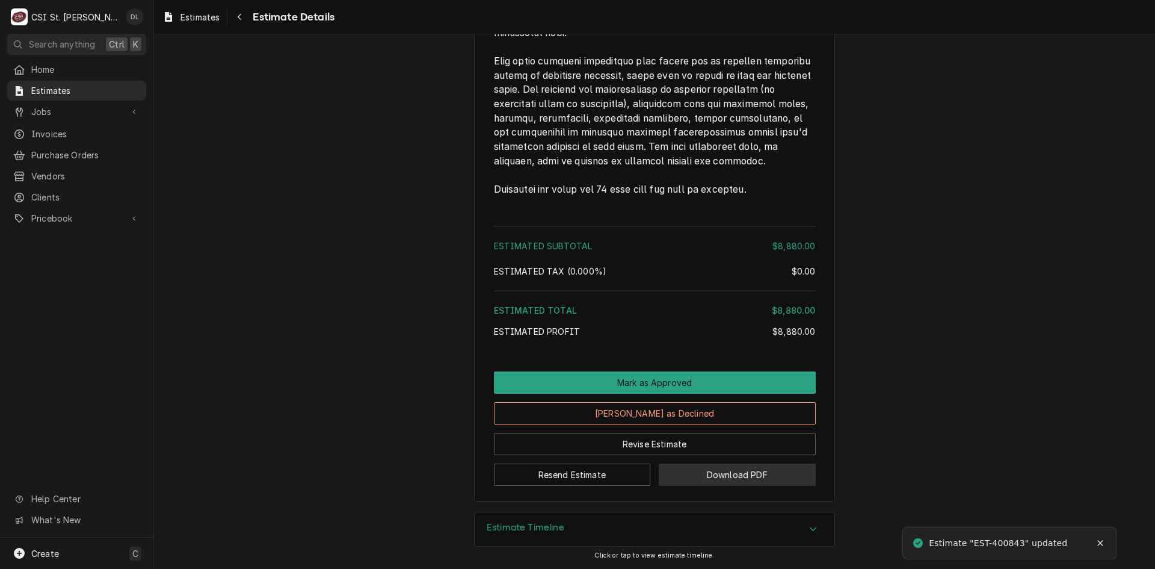
click at [773, 478] on button "Download PDF" at bounding box center [737, 474] width 157 height 22
click at [768, 474] on button "Download PDF" at bounding box center [737, 474] width 157 height 22
click at [84, 84] on span "Estimates" at bounding box center [85, 90] width 109 height 13
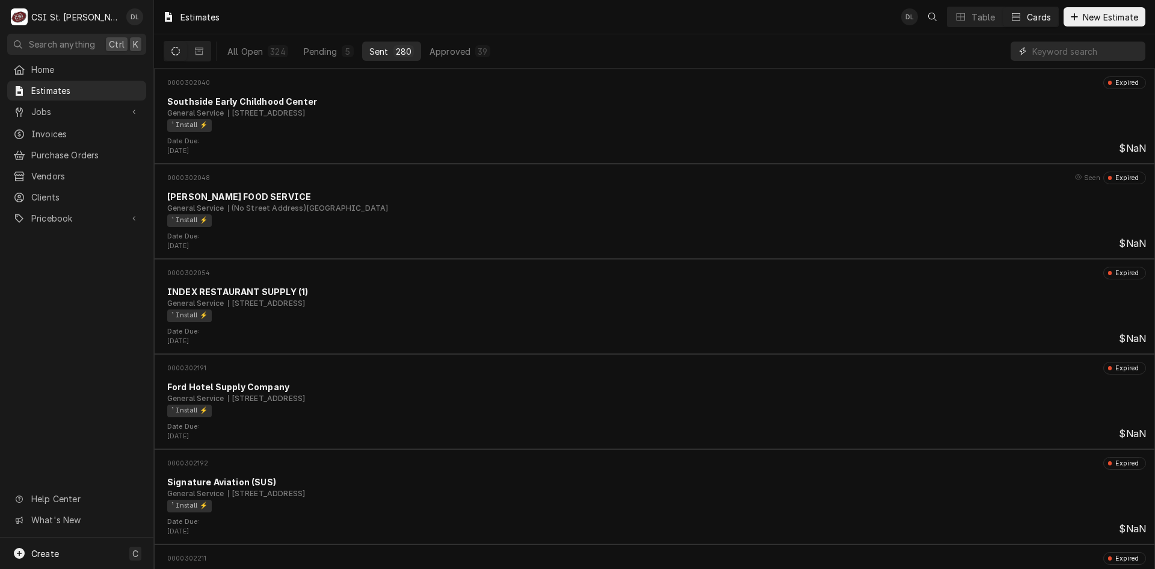
click at [1071, 53] on input "Dynamic Content Wrapper" at bounding box center [1086, 51] width 107 height 19
type input "b"
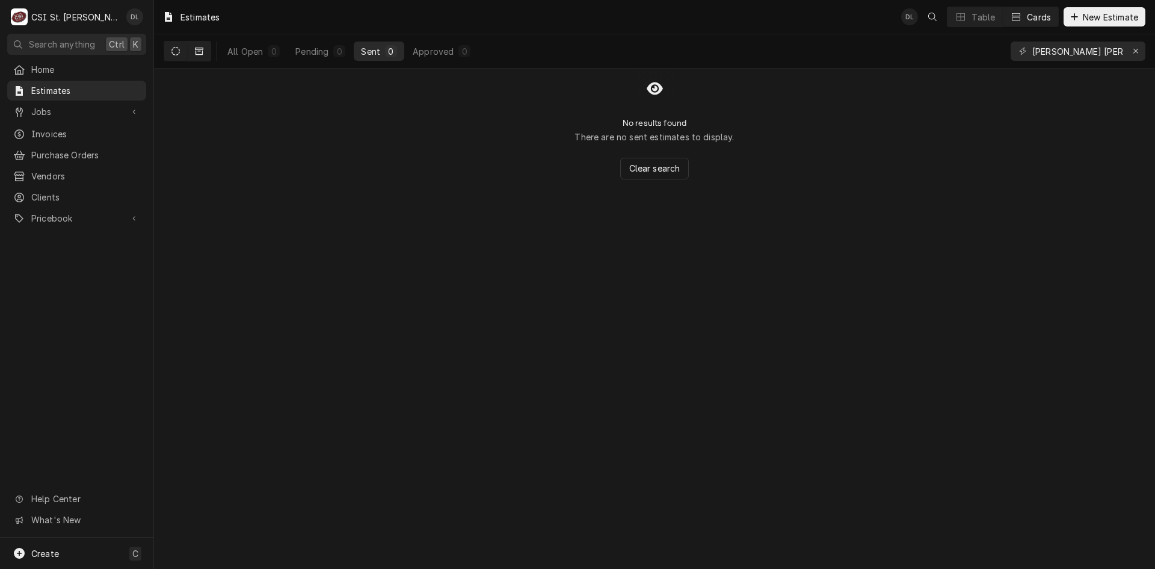
click at [199, 54] on icon "Dynamic Content Wrapper" at bounding box center [199, 51] width 8 height 8
drag, startPoint x: 1111, startPoint y: 53, endPoint x: 1000, endPoint y: 53, distance: 111.3
click at [1000, 53] on div "All Closed 0 Won 0 Lost 0 Cancelled 0 vivian butler hill" at bounding box center [655, 51] width 982 height 34
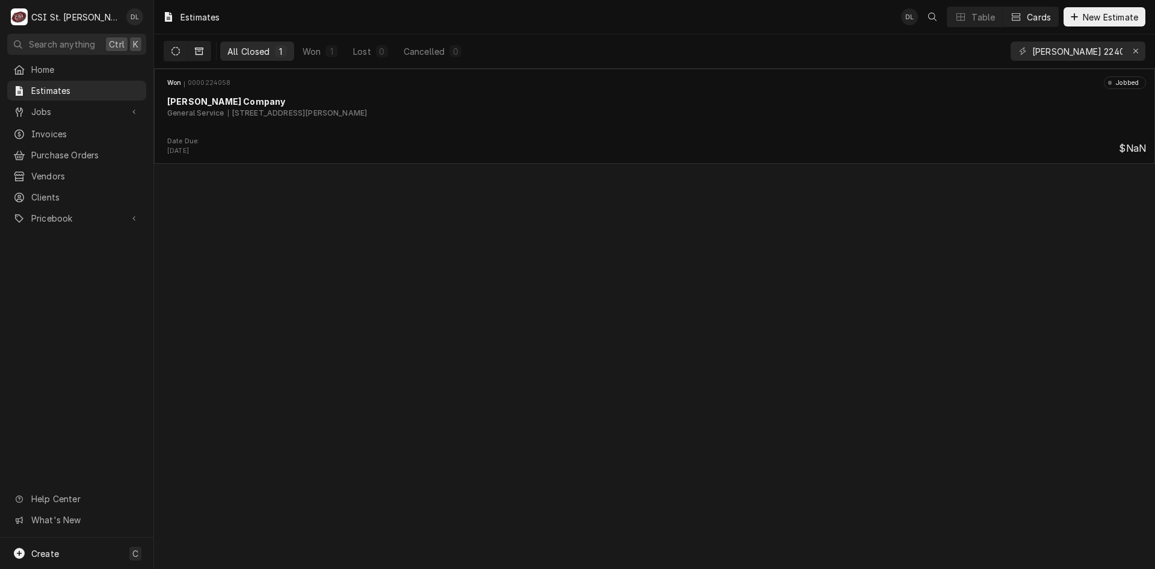
click at [181, 54] on button "Dynamic Content Wrapper" at bounding box center [175, 51] width 23 height 19
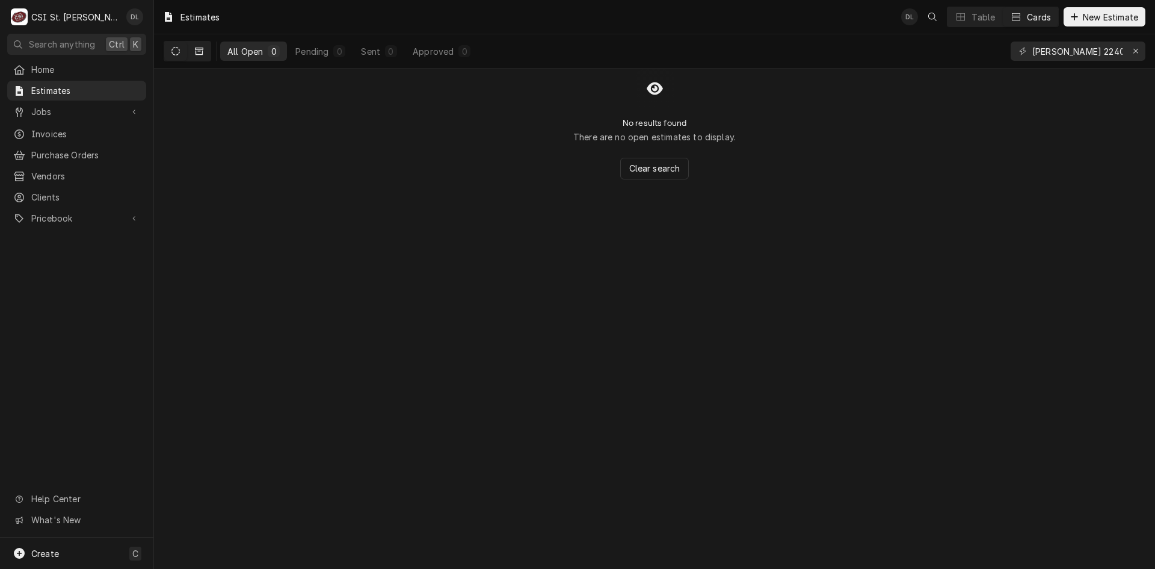
click at [206, 49] on button "Dynamic Content Wrapper" at bounding box center [199, 51] width 23 height 19
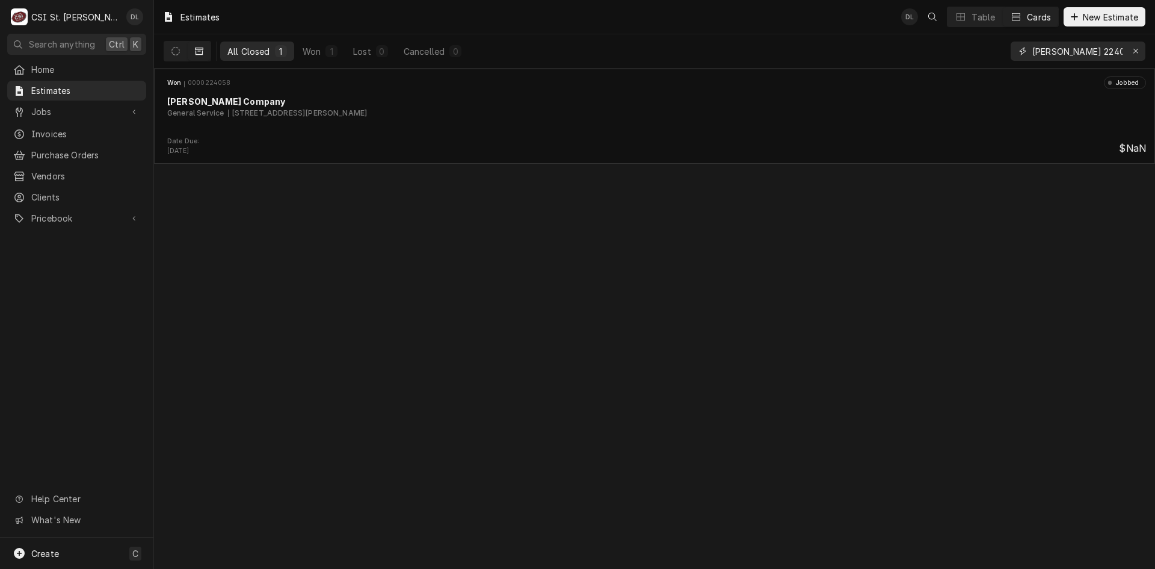
drag, startPoint x: 1087, startPoint y: 53, endPoint x: 972, endPoint y: 57, distance: 115.6
click at [972, 57] on div "All Closed 1 Won 1 Lost 0 Cancelled 0 vivian 2240" at bounding box center [655, 51] width 982 height 34
type input "rocket 4269"
click at [173, 48] on icon "Dynamic Content Wrapper" at bounding box center [176, 51] width 8 height 8
click at [373, 58] on button "Sent 2" at bounding box center [379, 51] width 51 height 19
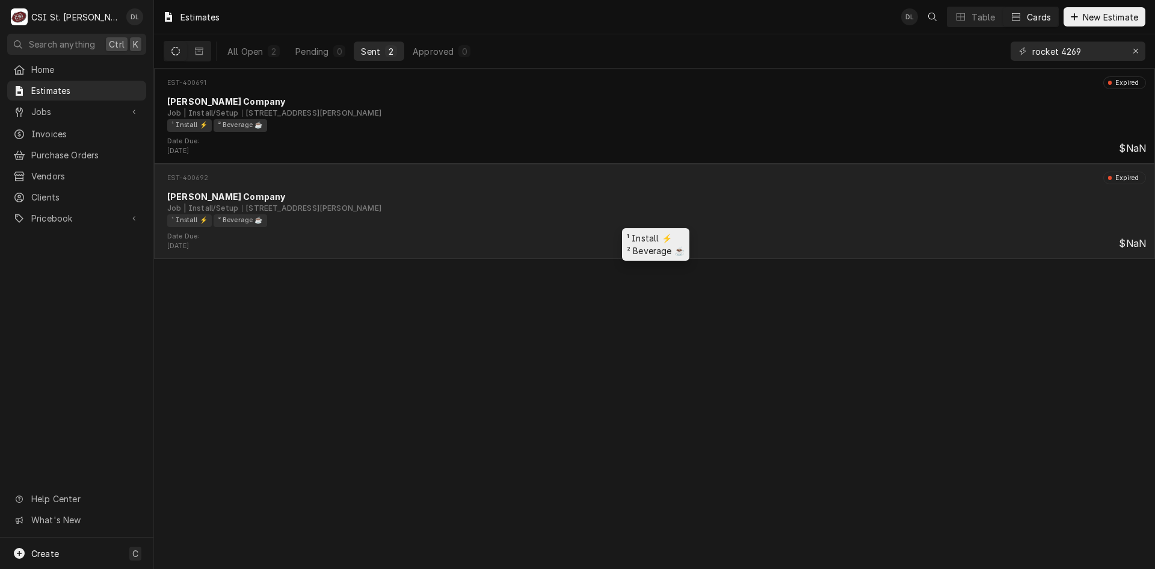
click at [557, 217] on div "¹ Install ⚡️ ² Beverage ☕️" at bounding box center [652, 220] width 971 height 13
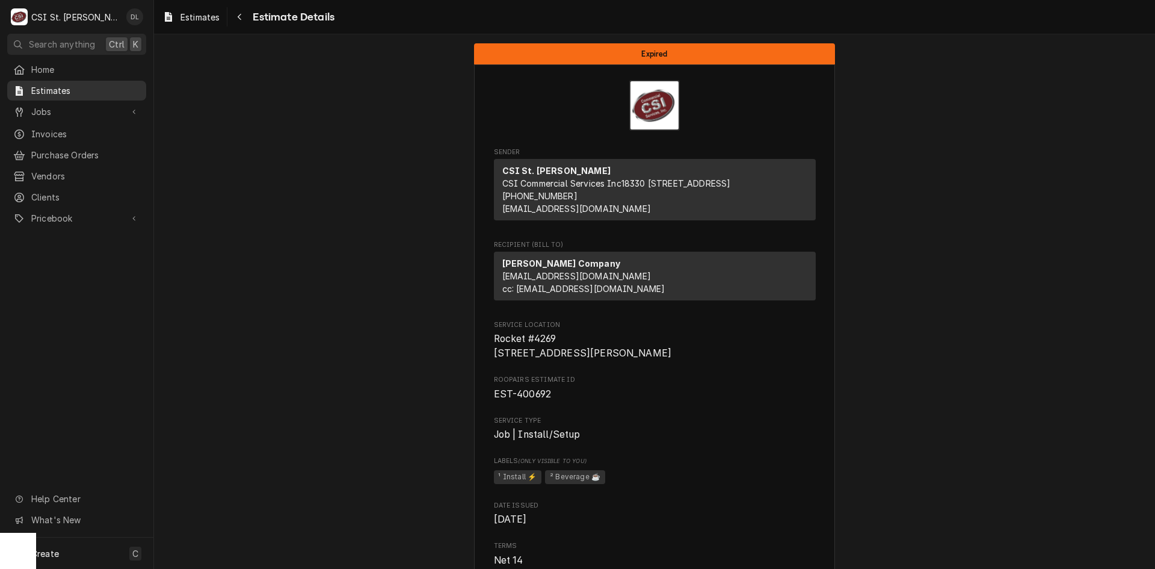
click at [49, 85] on span "Estimates" at bounding box center [85, 90] width 109 height 13
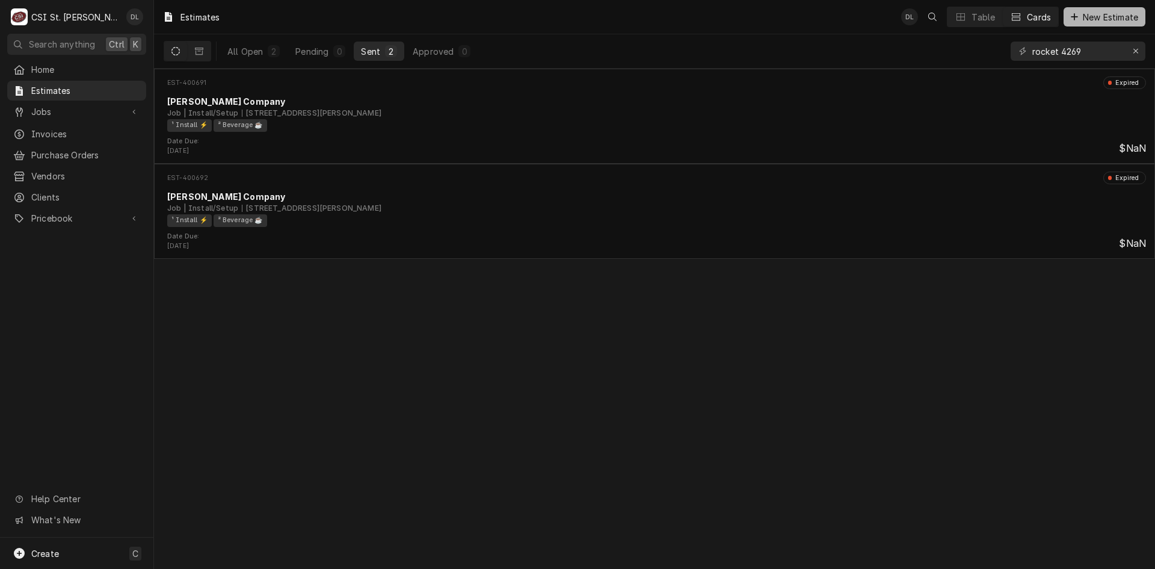
click at [1069, 17] on div "Dynamic Content Wrapper" at bounding box center [1075, 17] width 12 height 12
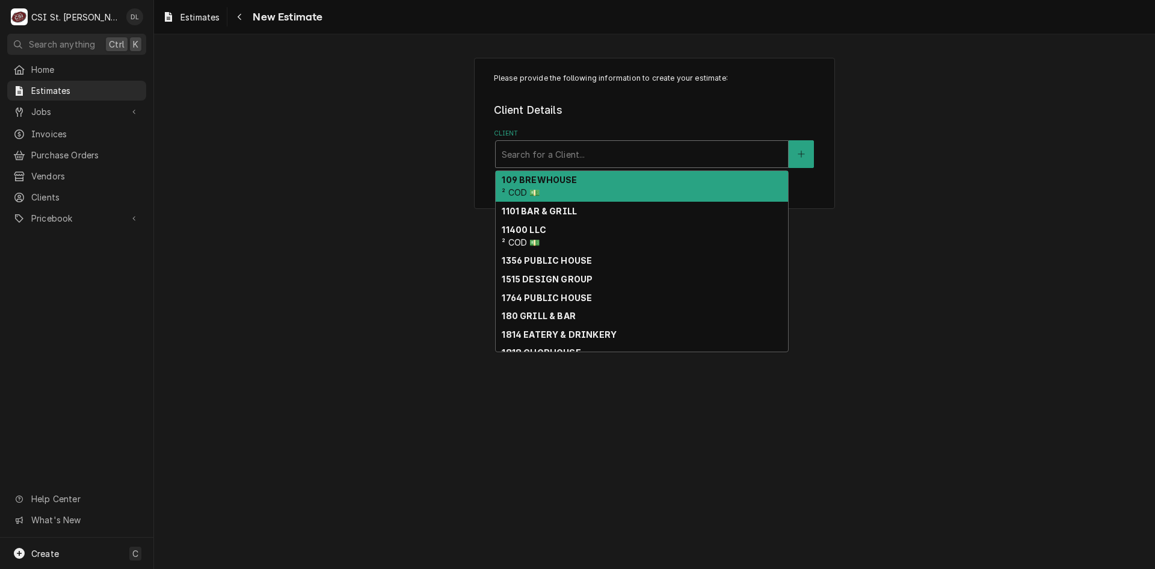
click at [645, 152] on div "Client" at bounding box center [642, 154] width 280 height 22
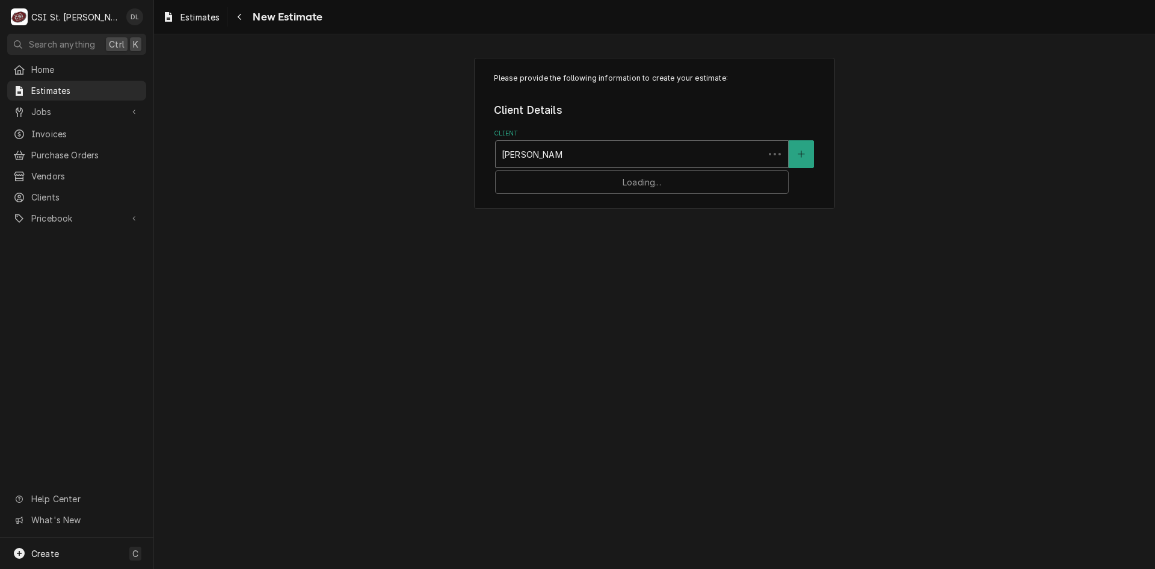
type input "[PERSON_NAME] company"
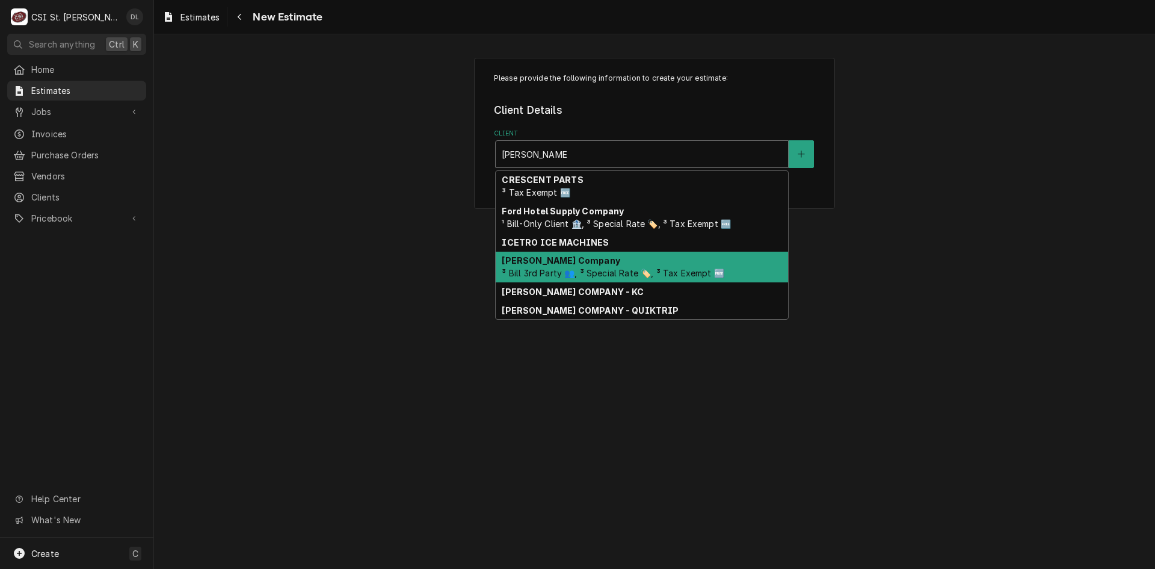
click at [560, 270] on span "³ Bill 3rd Party 👥, ³ Special Rate 🏷️, ³ Tax Exempt 🆓" at bounding box center [613, 273] width 222 height 10
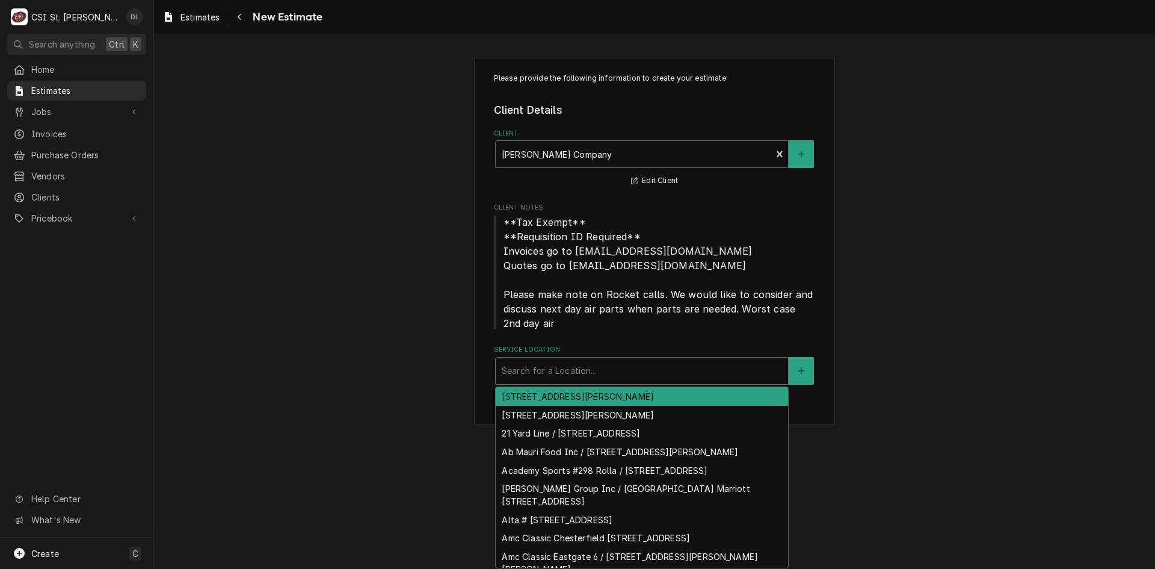
click at [650, 366] on div "Service Location" at bounding box center [642, 371] width 280 height 22
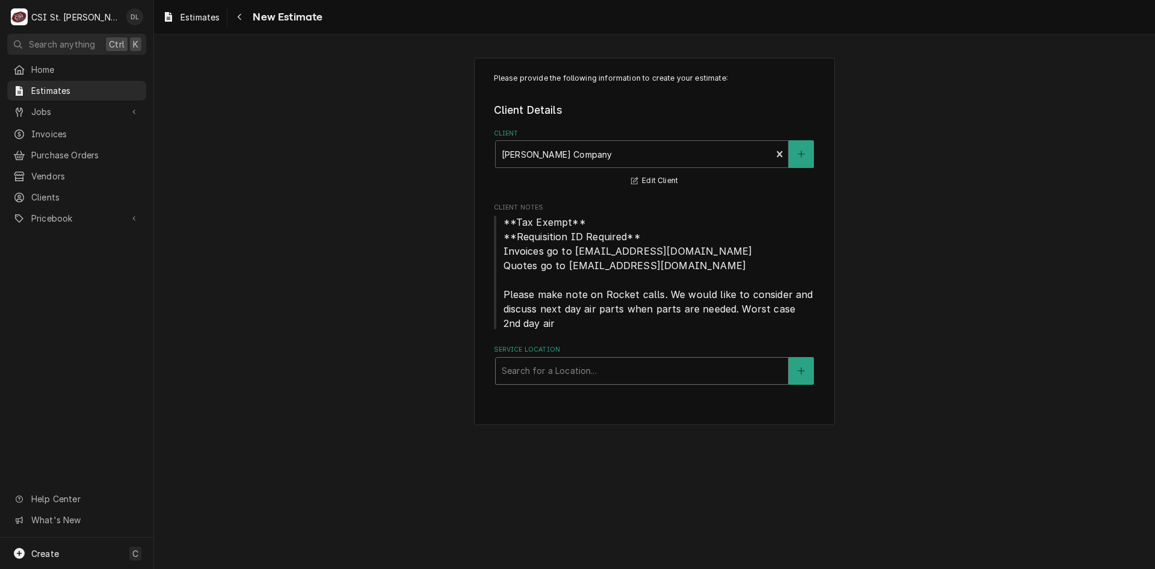
click at [617, 380] on div "Service Location" at bounding box center [642, 371] width 280 height 22
type input "4269"
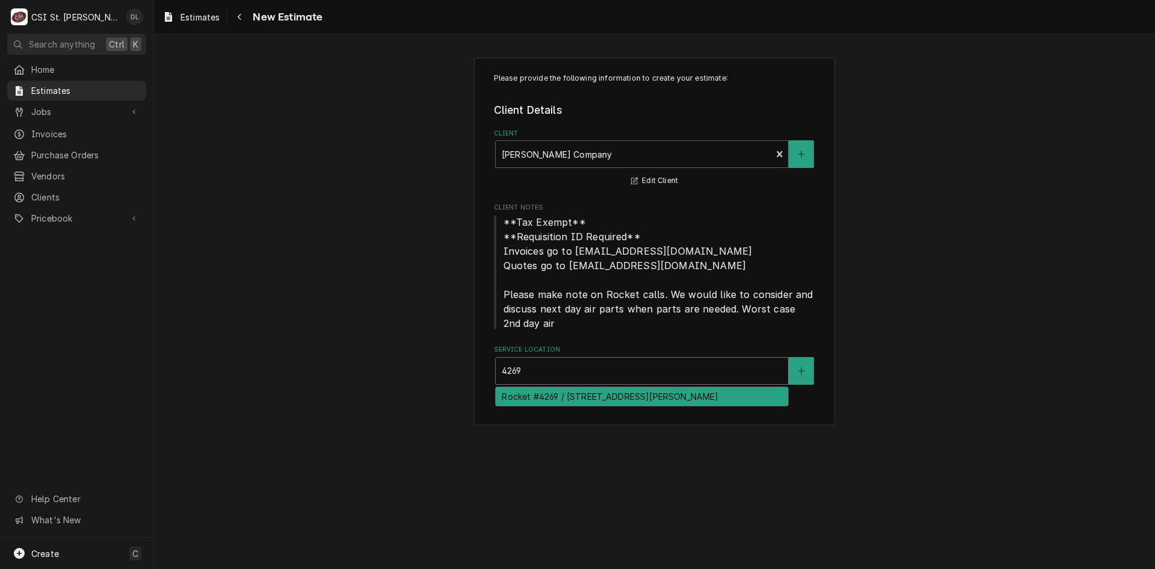
click at [626, 395] on div "Rocket #4269 / [STREET_ADDRESS][PERSON_NAME]" at bounding box center [642, 396] width 292 height 19
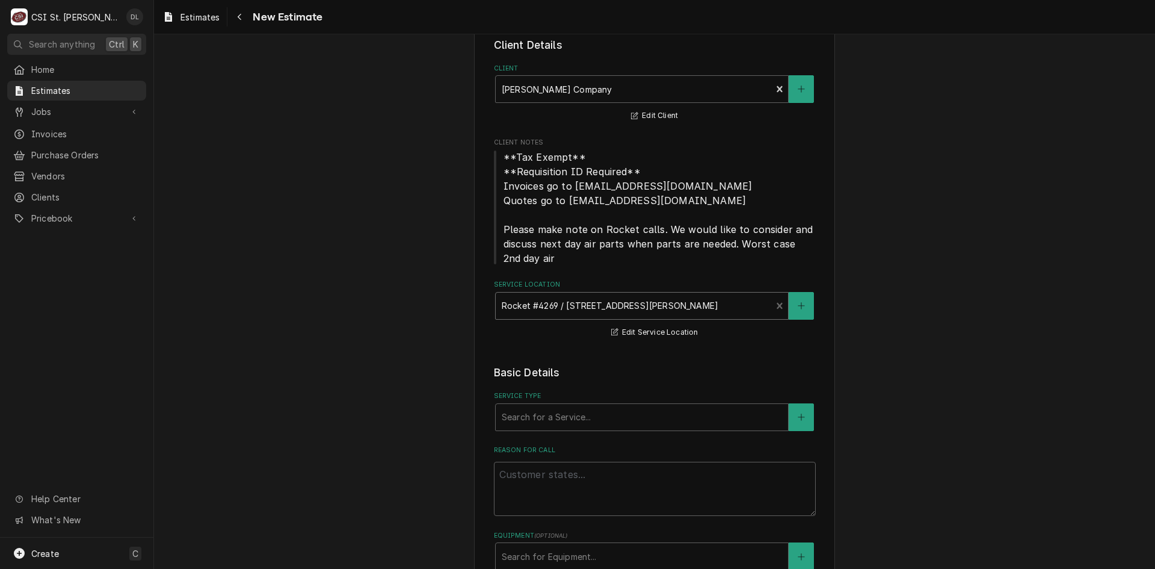
scroll to position [181, 0]
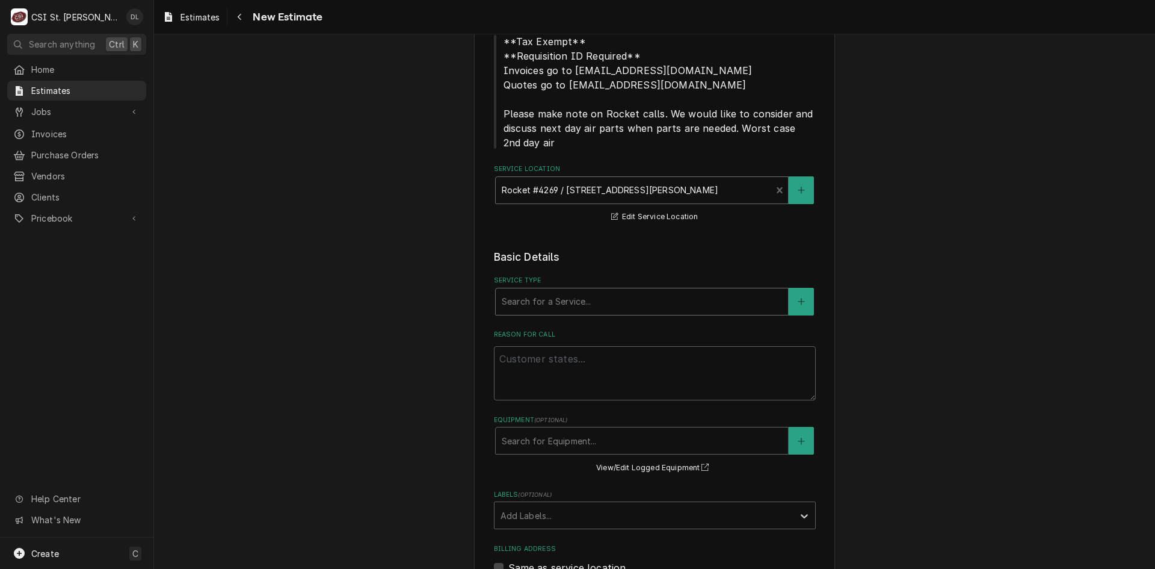
click at [638, 306] on div "Service Type" at bounding box center [642, 302] width 280 height 22
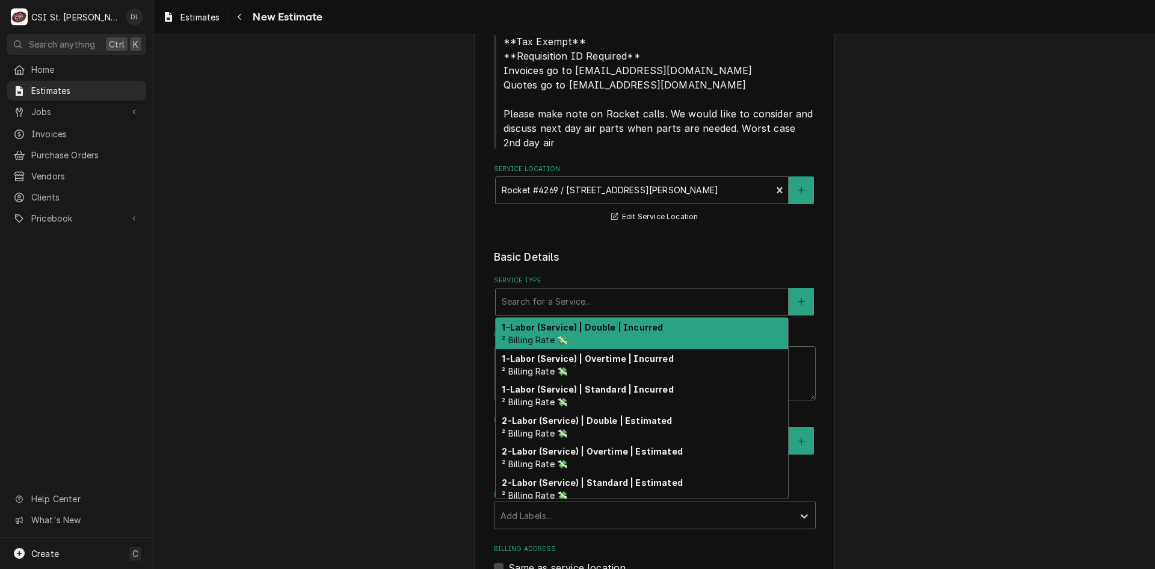
type textarea "x"
type input "i"
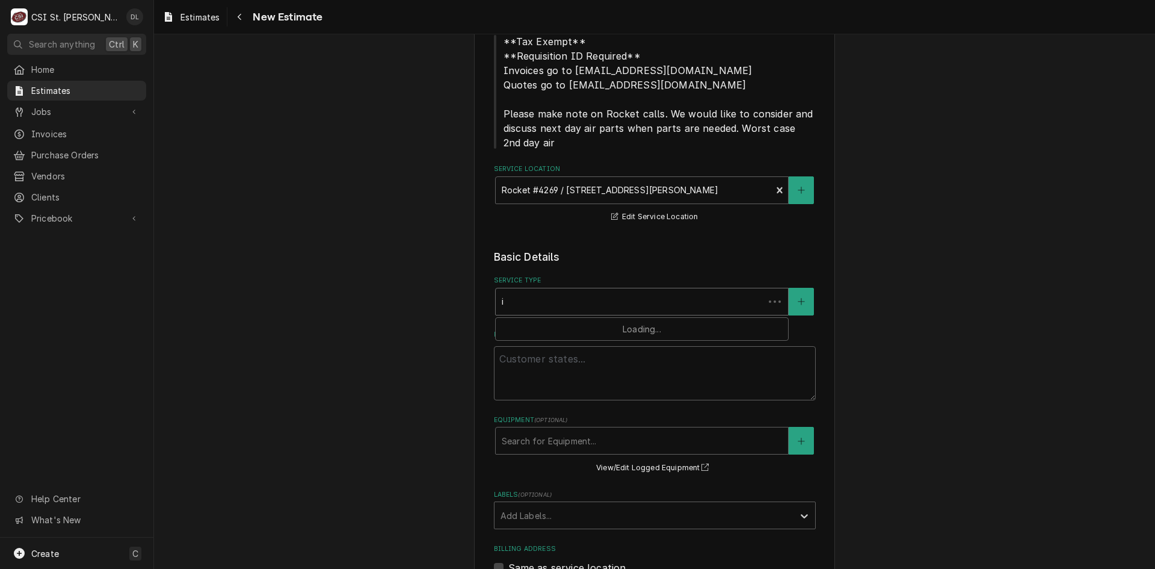
type textarea "x"
type input "in"
type textarea "x"
type input "inst"
type textarea "x"
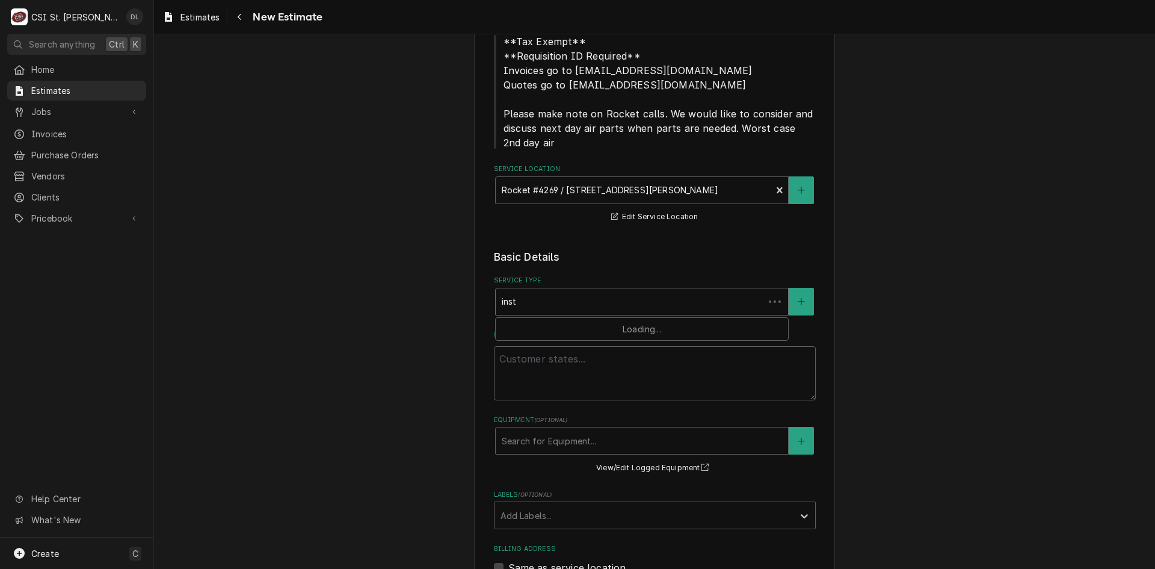
type input "insta"
type textarea "x"
type input "instal"
type textarea "x"
type input "install"
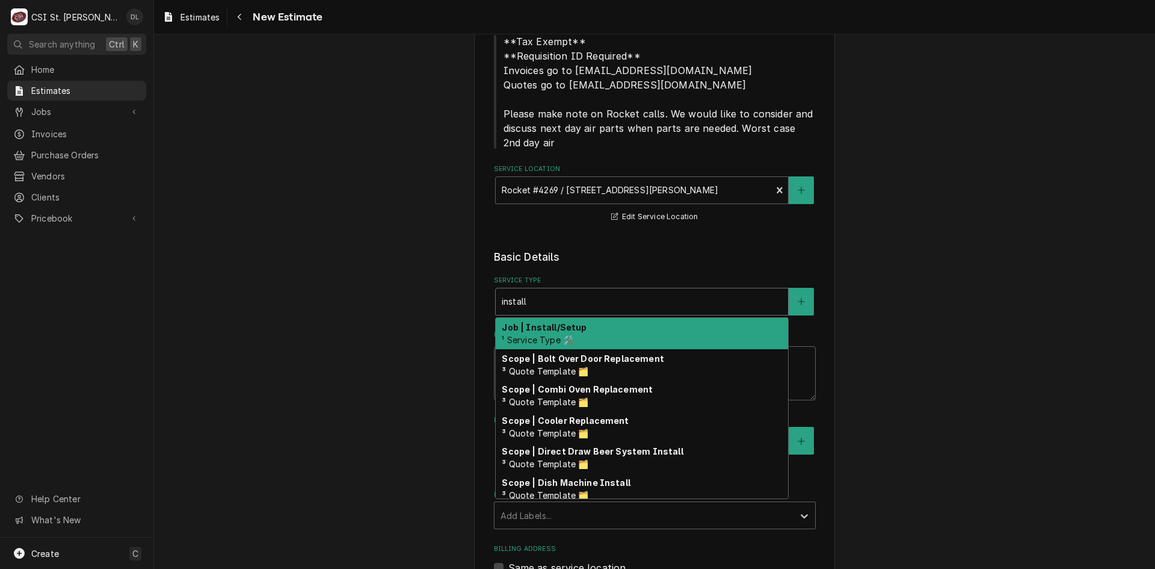
click at [571, 324] on strong "Job | Install/Setup" at bounding box center [544, 327] width 85 height 10
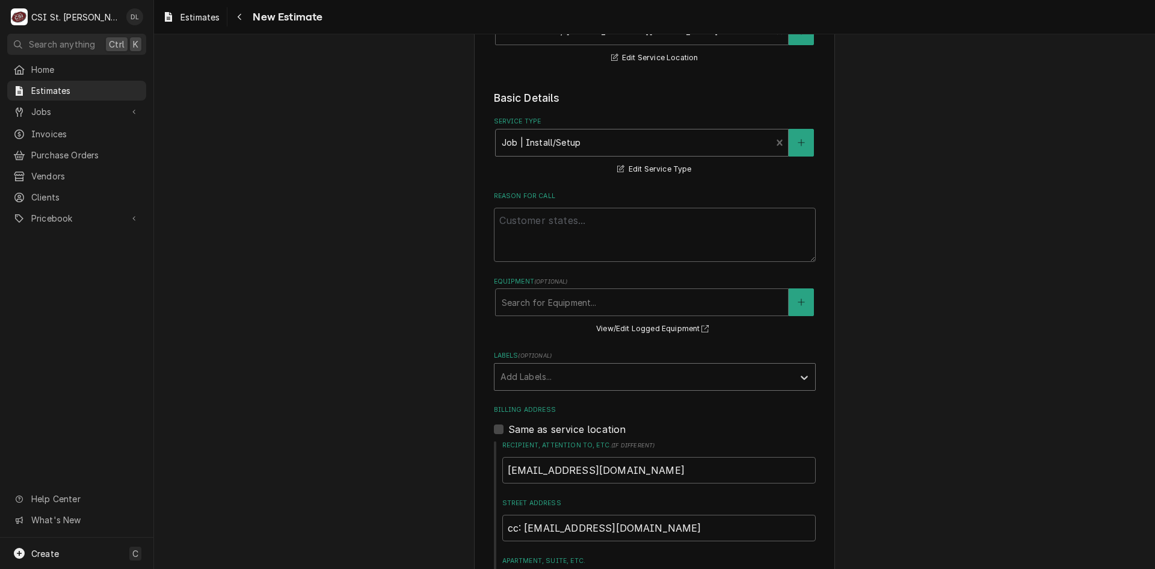
scroll to position [361, 0]
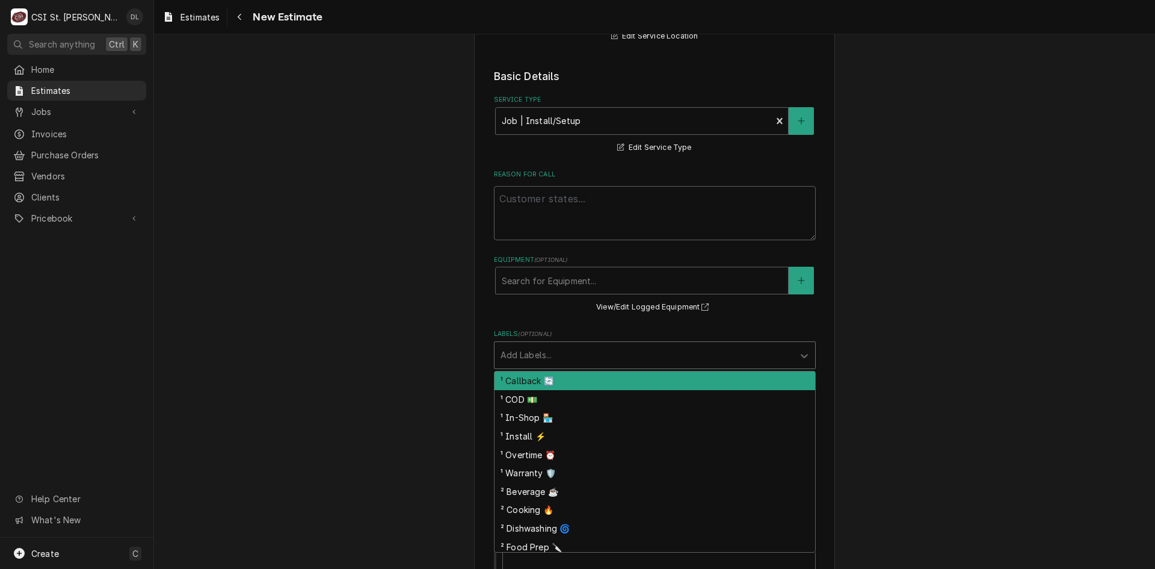
click at [661, 358] on div "Labels" at bounding box center [644, 355] width 287 height 22
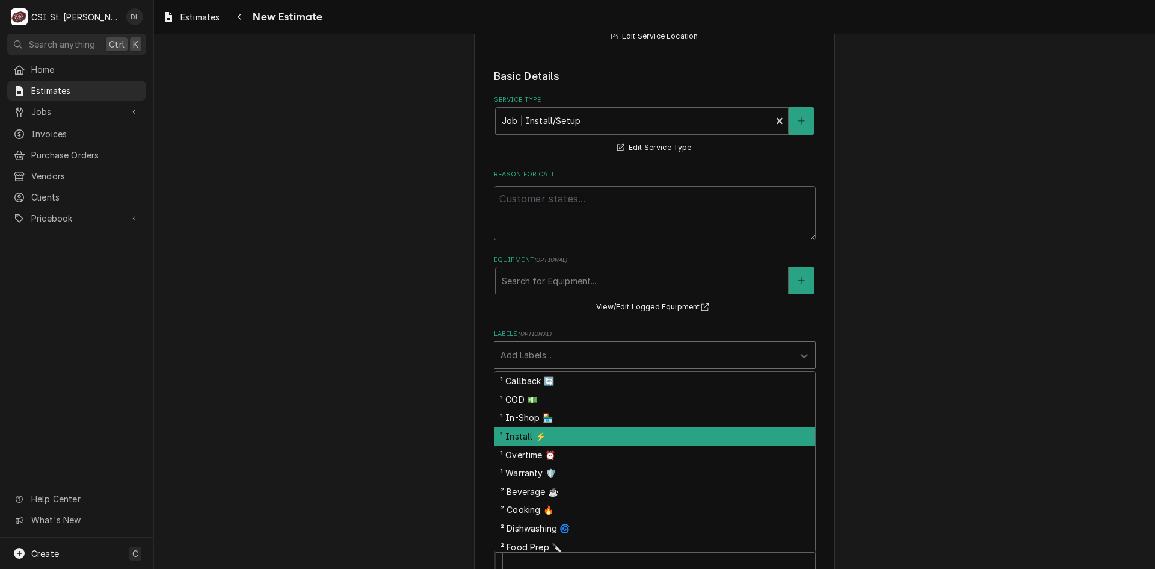
click at [521, 438] on div "¹ Install ⚡️" at bounding box center [655, 436] width 321 height 19
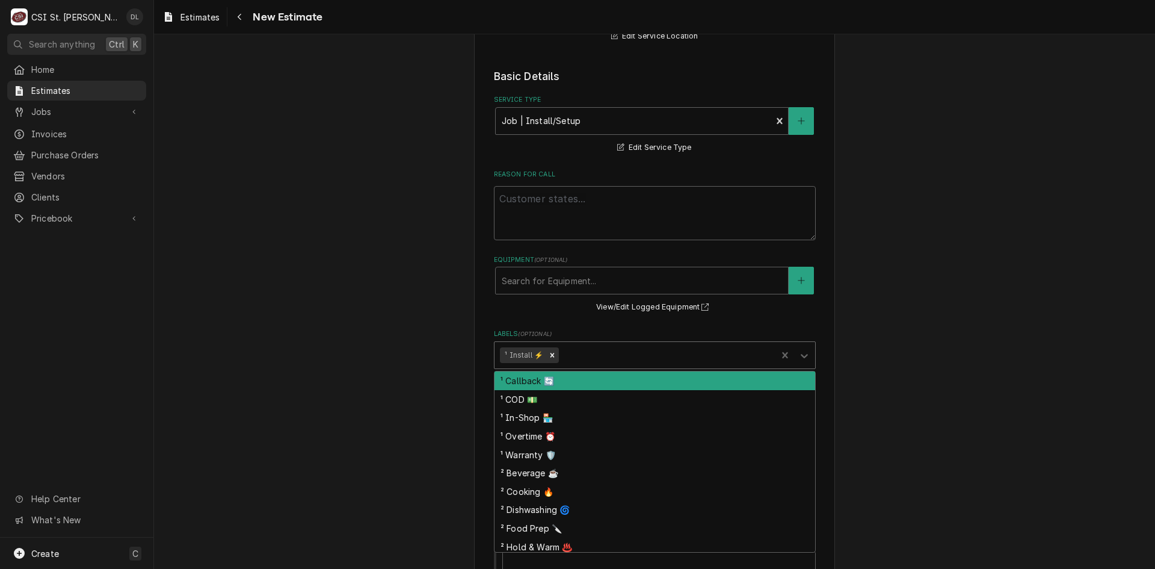
click at [591, 350] on div "Labels" at bounding box center [666, 355] width 210 height 22
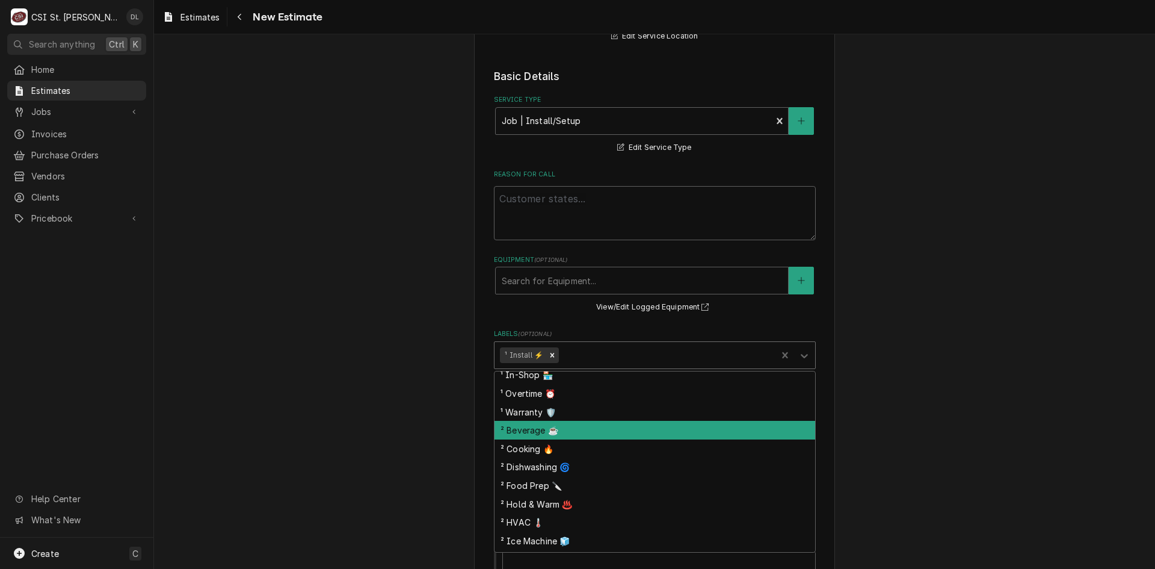
scroll to position [96, 0]
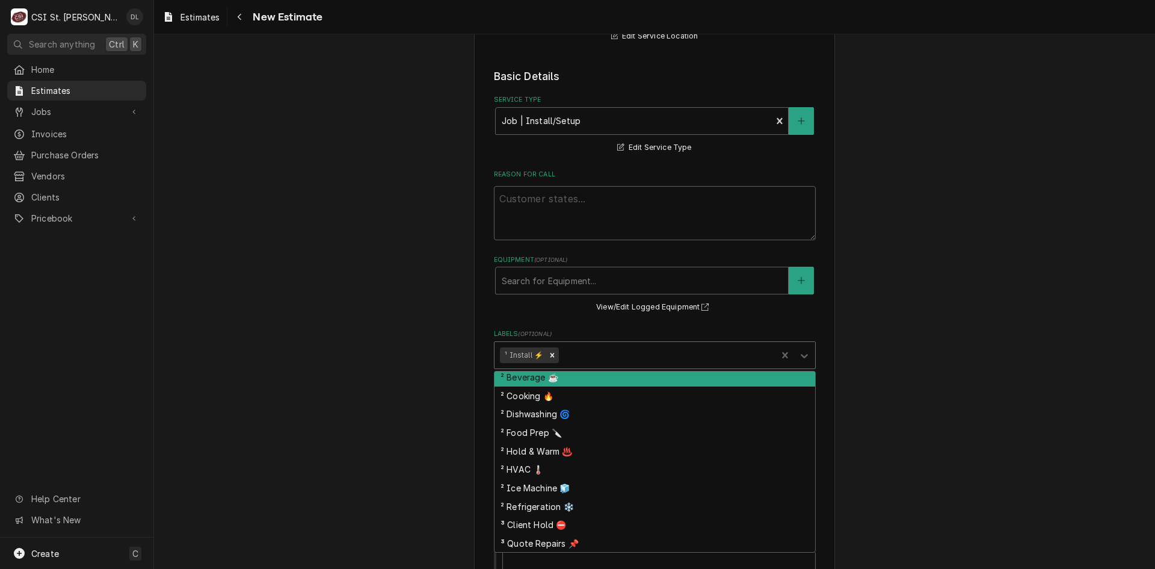
click at [552, 380] on div "² Beverage ☕️" at bounding box center [655, 377] width 321 height 19
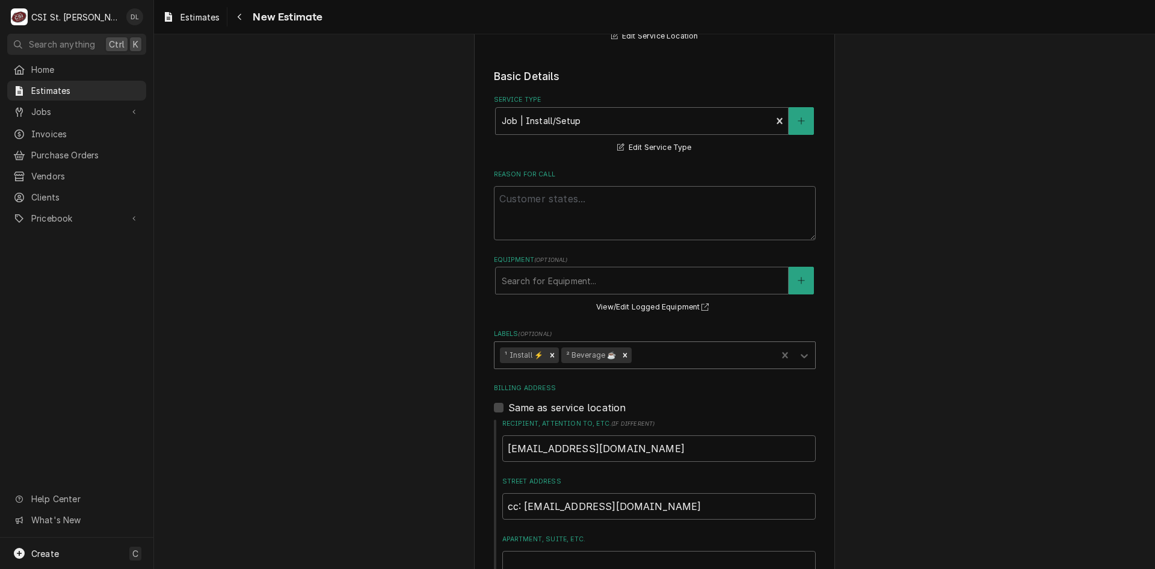
type textarea "x"
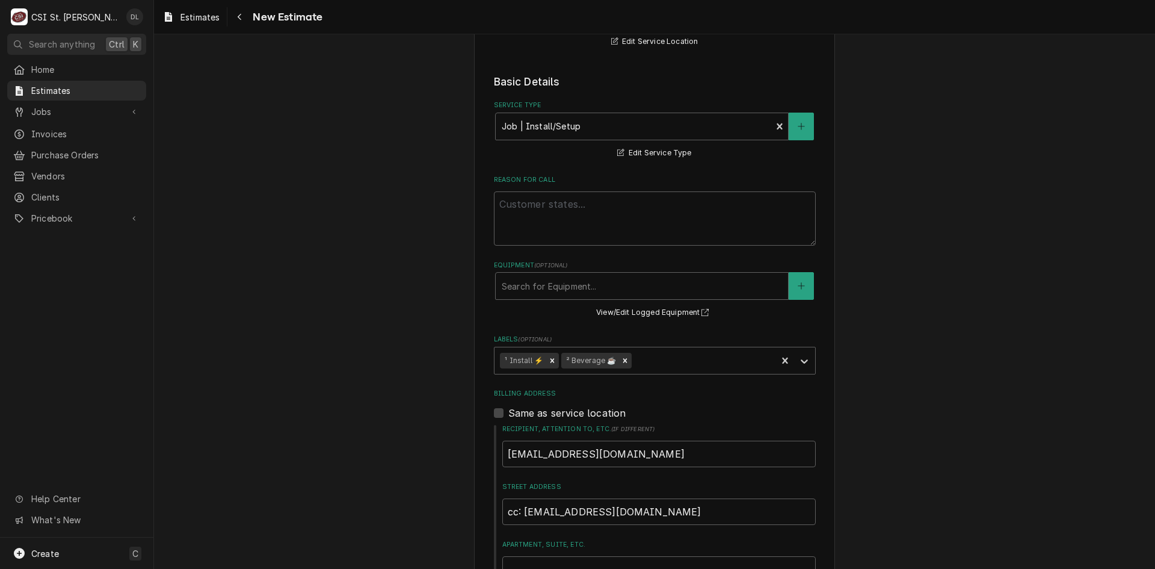
scroll to position [361, 0]
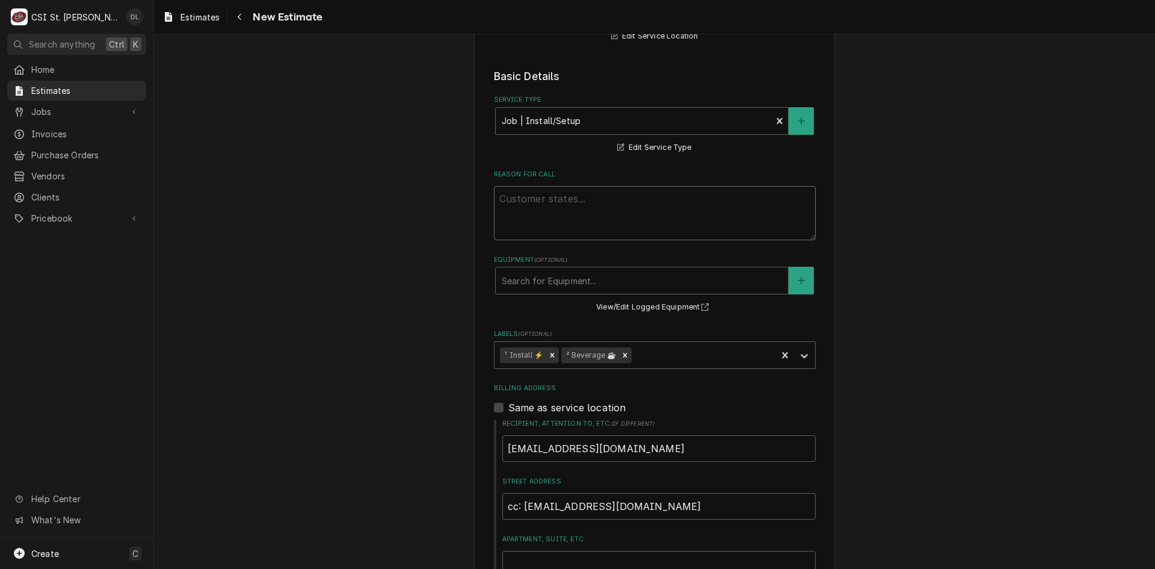
click at [548, 214] on textarea "Reason For Call" at bounding box center [655, 213] width 322 height 54
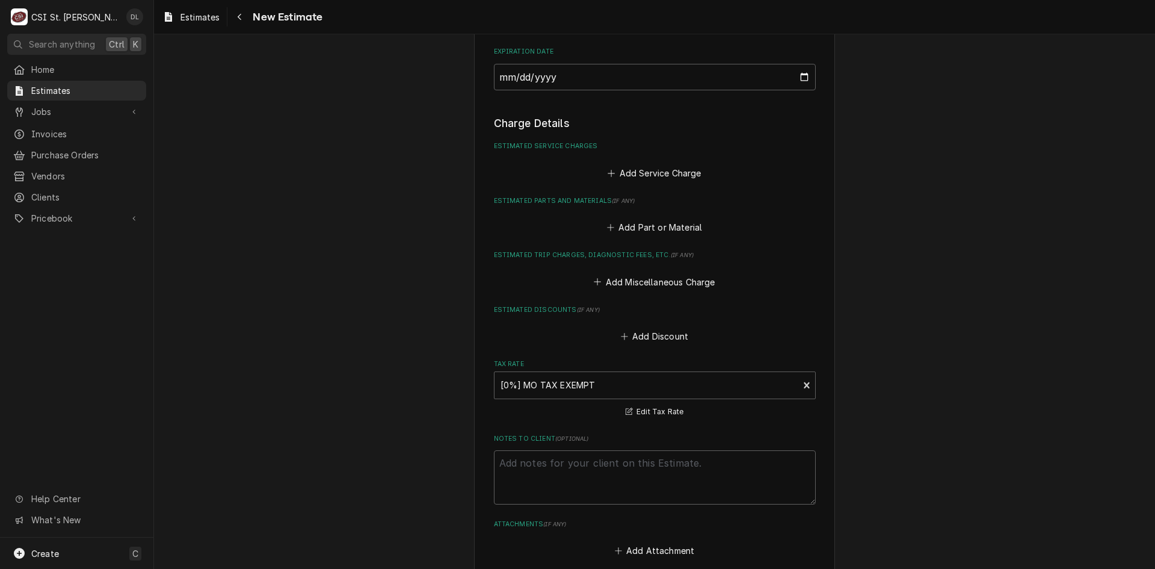
scroll to position [1143, 0]
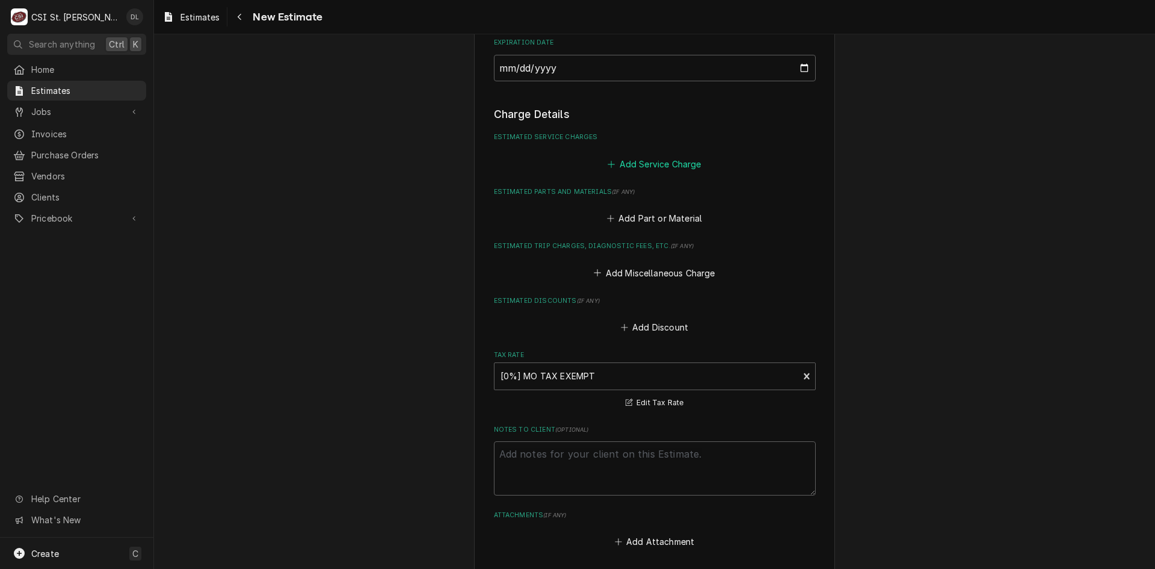
click at [608, 164] on icon "Estimated Service Charges" at bounding box center [611, 164] width 7 height 7
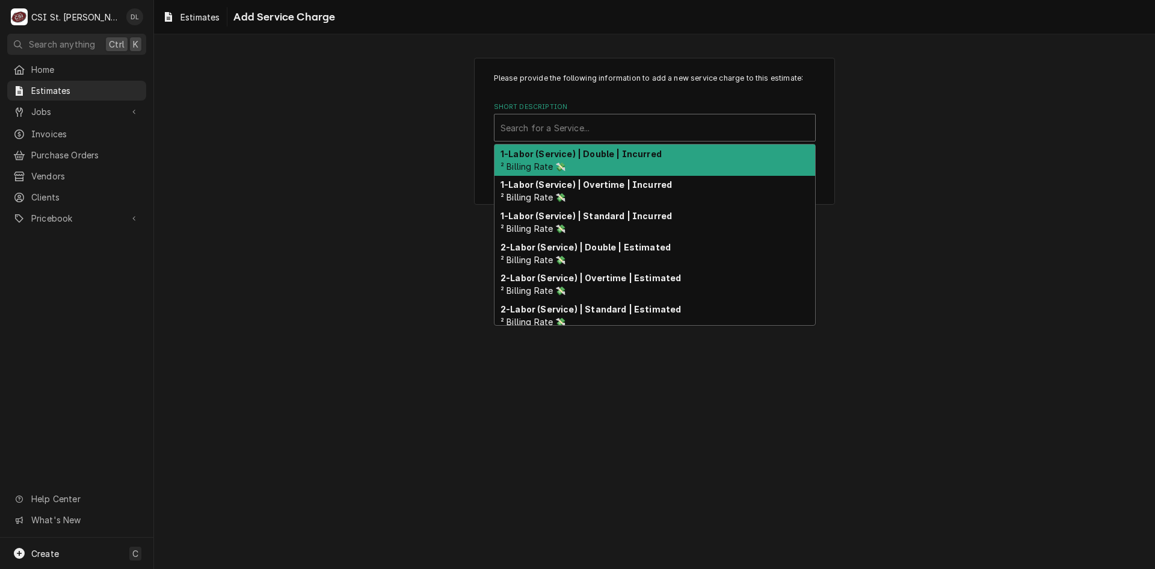
click at [615, 134] on div "Short Description" at bounding box center [655, 128] width 309 height 22
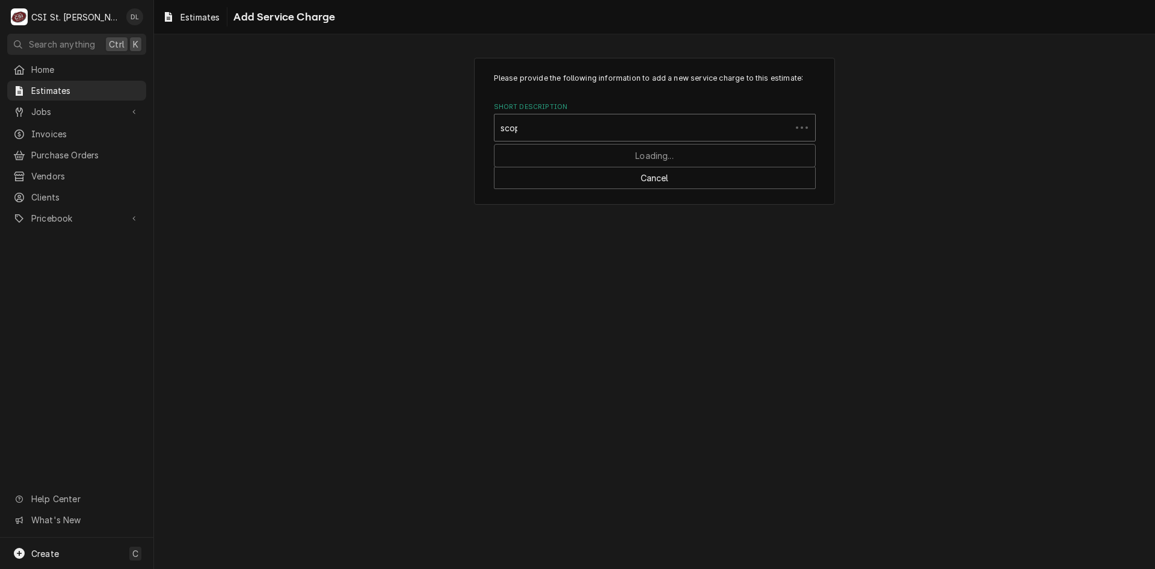
type input "scope"
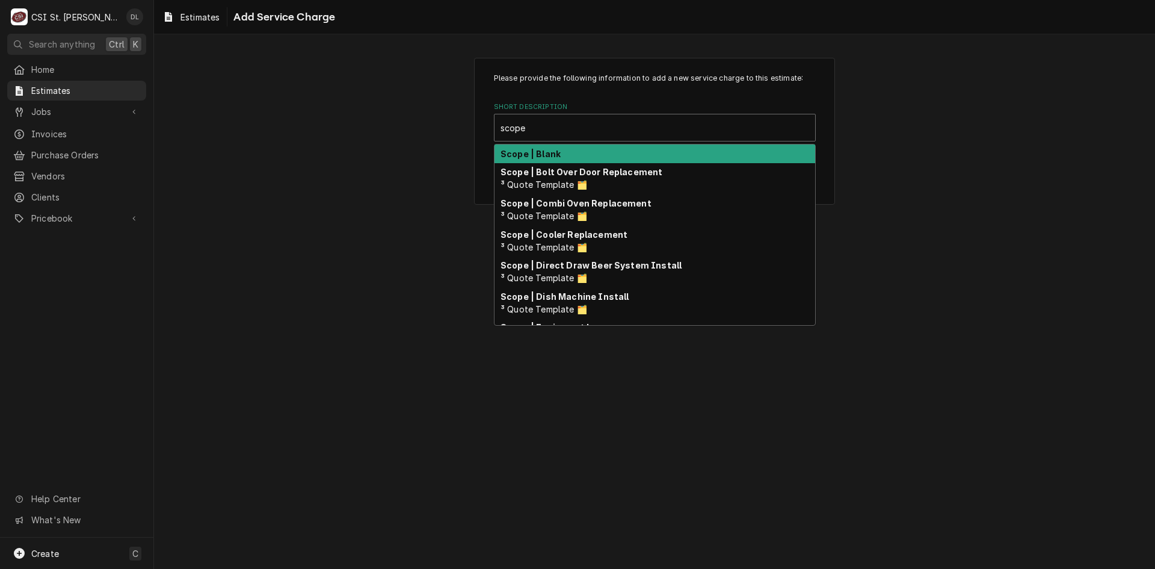
click at [567, 158] on div "Scope | Blank" at bounding box center [655, 153] width 321 height 19
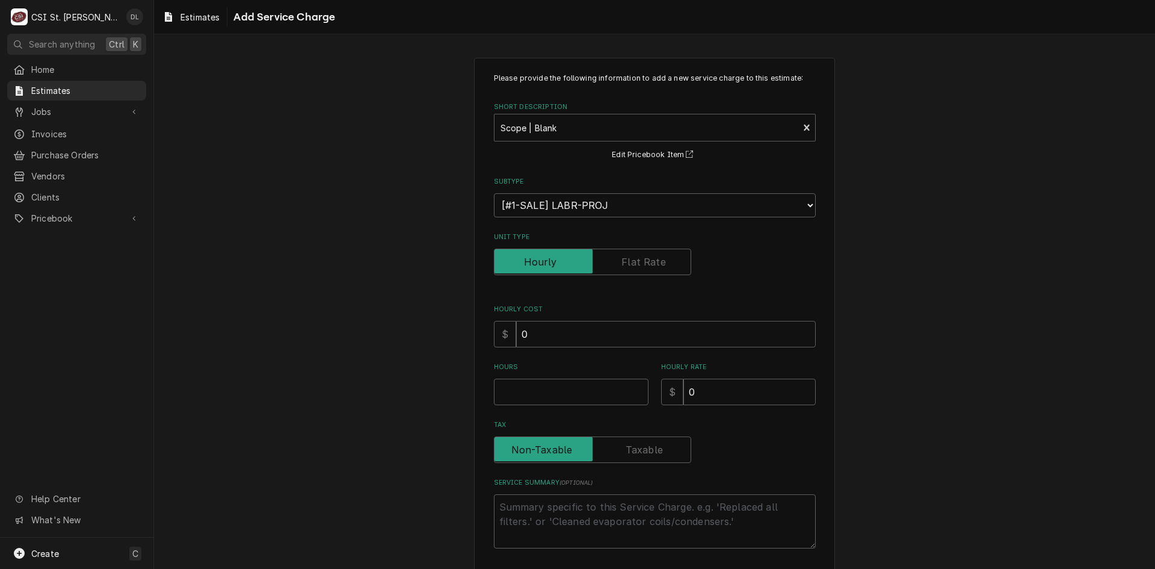
type textarea "x"
click at [622, 266] on label "Unit Type" at bounding box center [592, 262] width 197 height 26
click at [622, 266] on input "Unit Type" at bounding box center [592, 262] width 187 height 26
checkbox input "true"
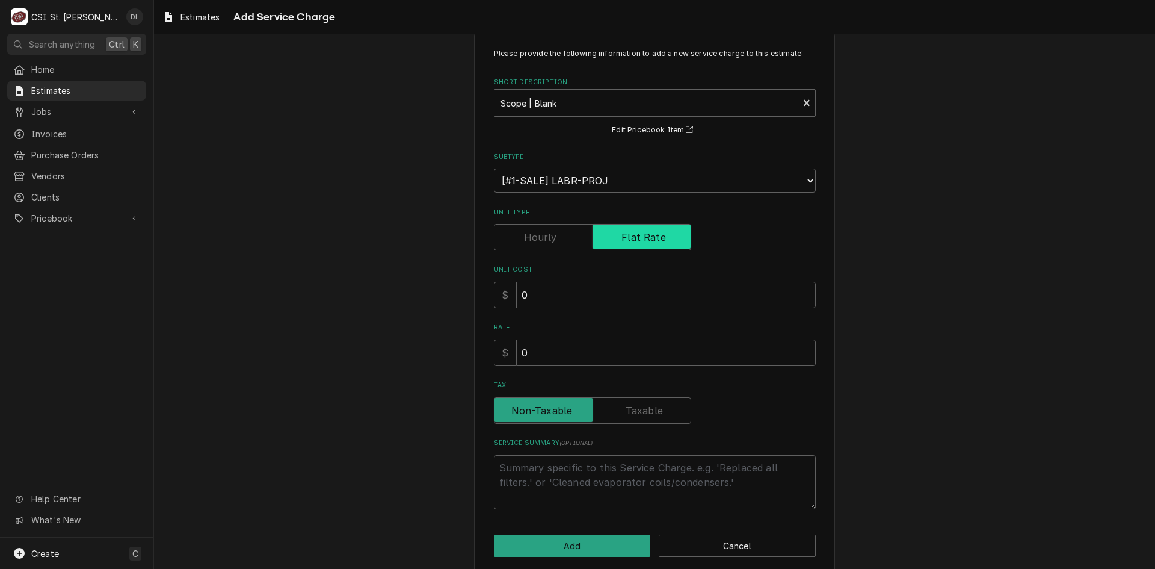
scroll to position [39, 0]
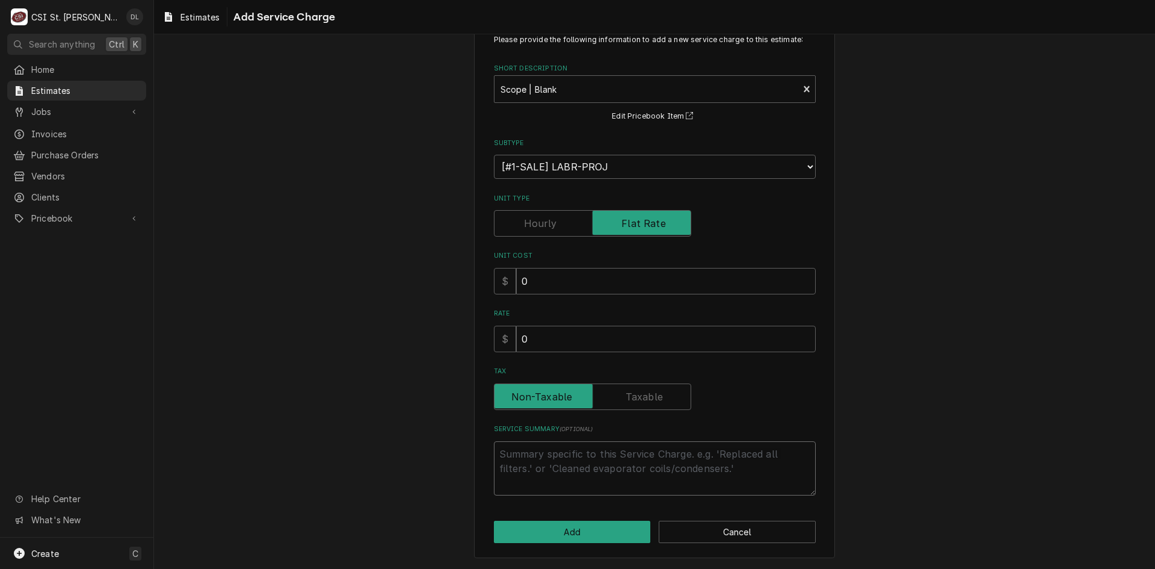
click at [512, 448] on textarea "Service Summary ( optional )" at bounding box center [655, 468] width 322 height 54
type textarea "x"
type textarea "Q"
type textarea "x"
type textarea "Qu"
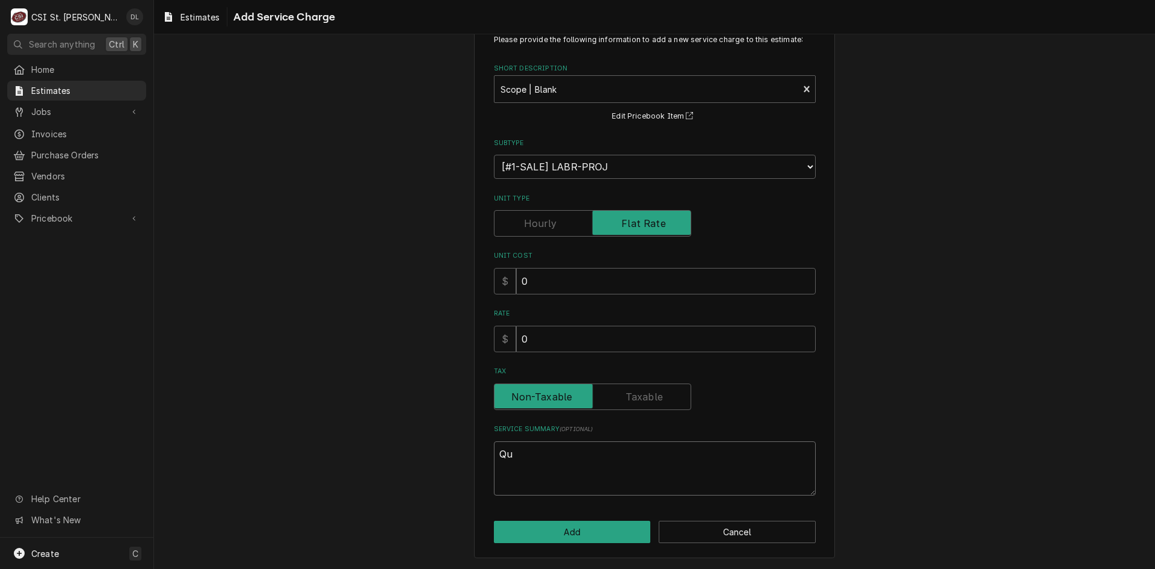
type textarea "x"
type textarea "Quot"
type textarea "x"
type textarea "Quote"
type textarea "x"
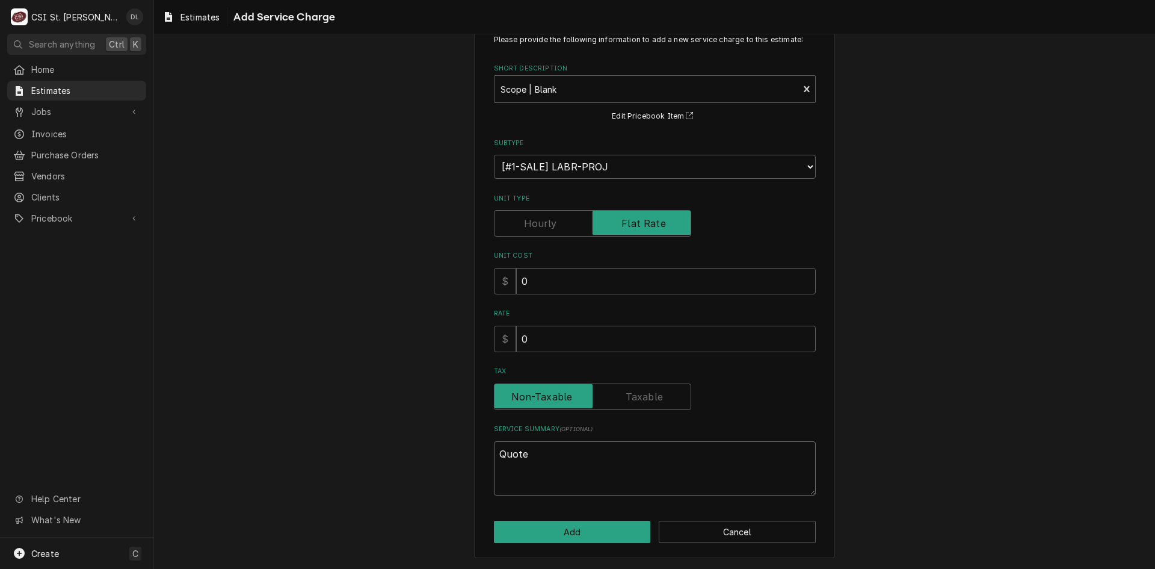
type textarea "Quote"
type textarea "x"
type textarea "Quote t"
type textarea "x"
type textarea "Quote to"
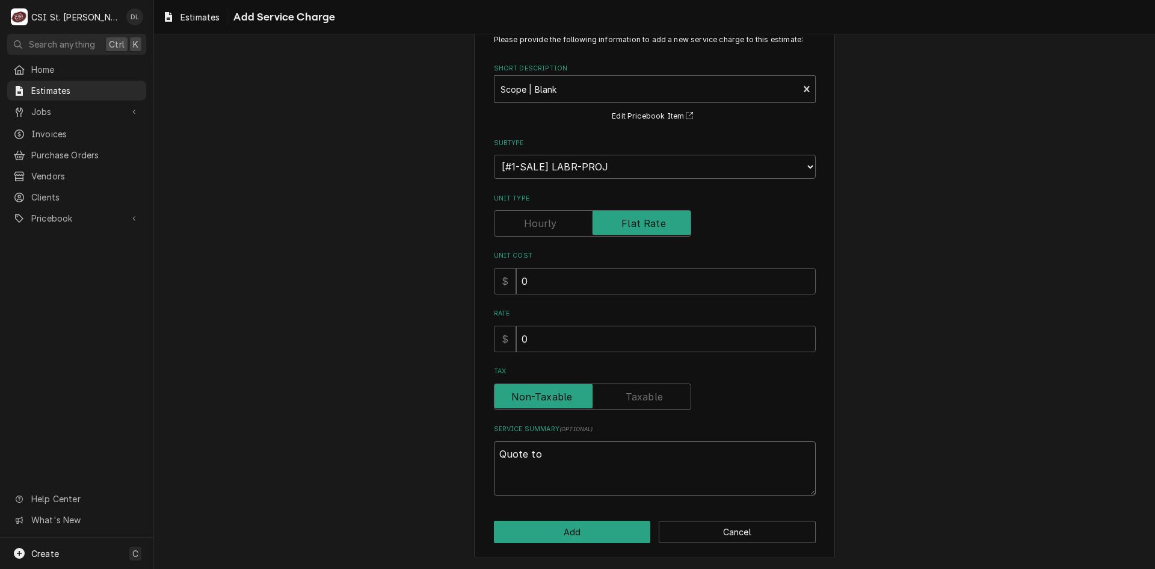
type textarea "x"
type textarea "Quote to"
type textarea "x"
type textarea "Quote to r"
type textarea "x"
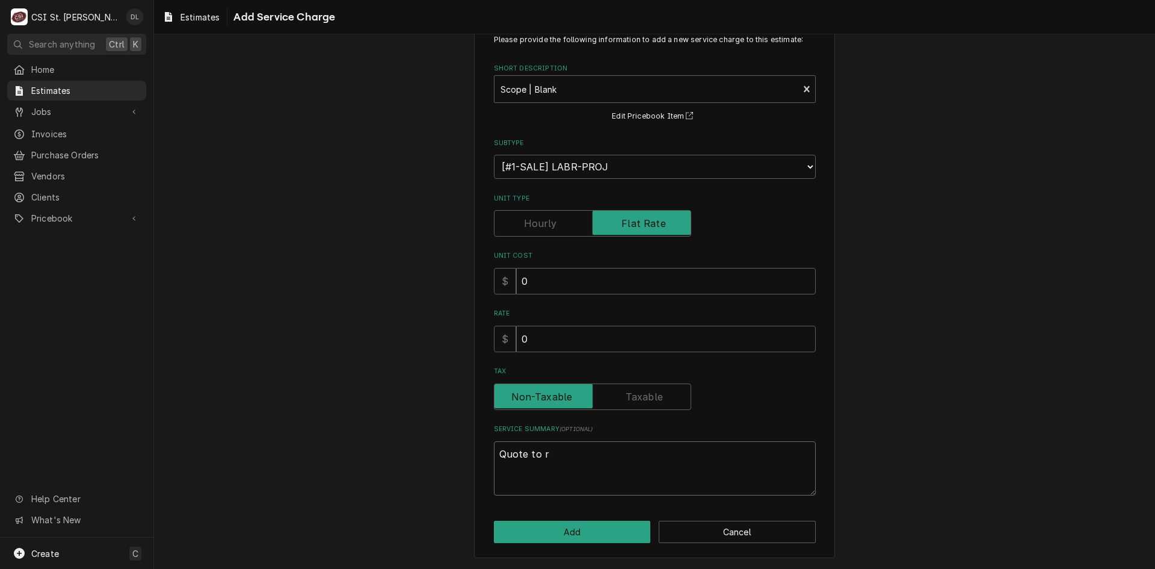
type textarea "Quote to re"
type textarea "x"
type textarea "Quote to rep"
type textarea "x"
type textarea "Quote to repl"
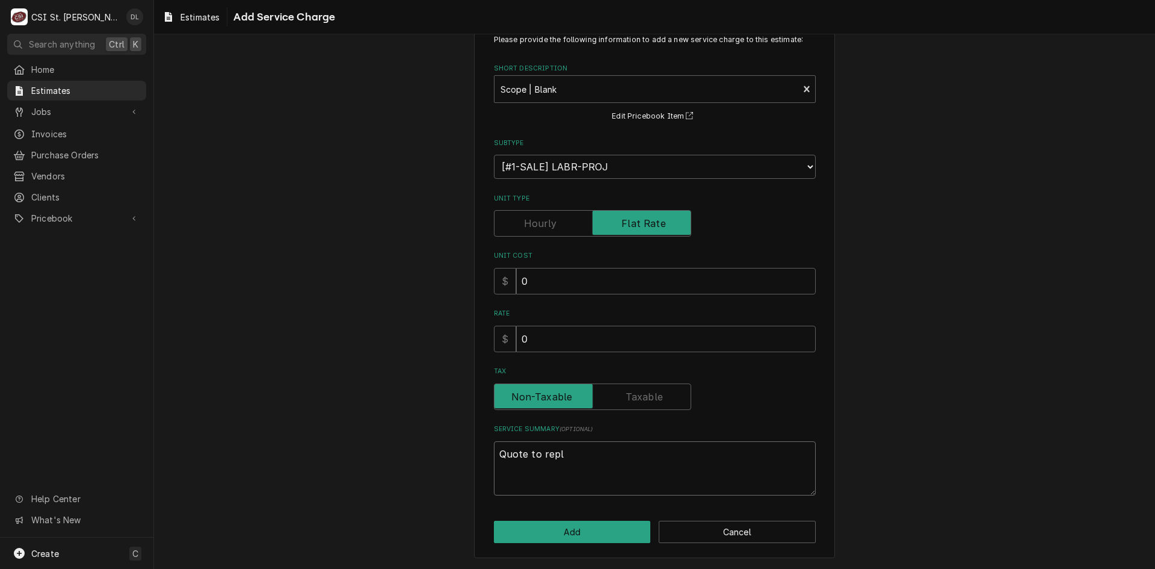
type textarea "x"
type textarea "Quote to repla"
type textarea "x"
type textarea "Quote to replac"
type textarea "x"
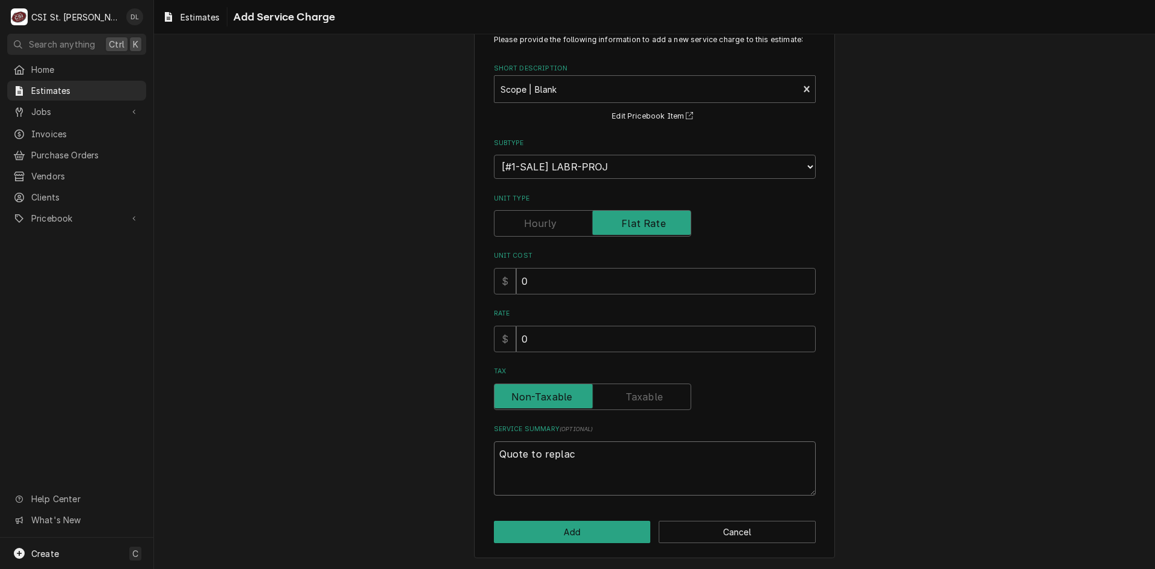
type textarea "Quote to replace"
type textarea "x"
type textarea "Quote to replace e"
type textarea "x"
type textarea "Quote to replace ex"
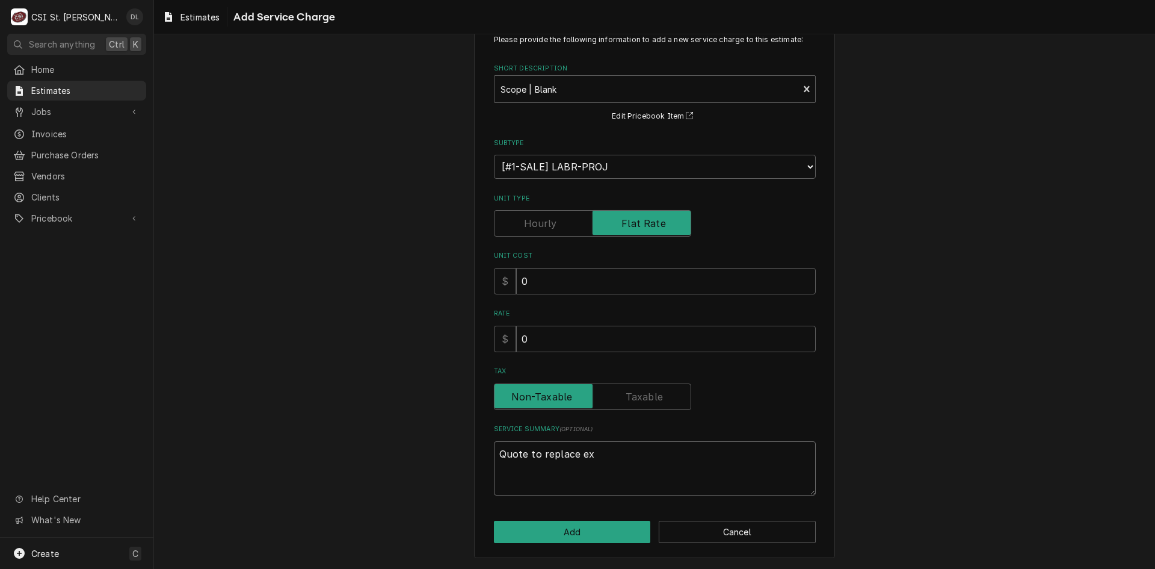
type textarea "x"
type textarea "Quote to replace exi"
type textarea "x"
type textarea "Quote to replace exis"
type textarea "x"
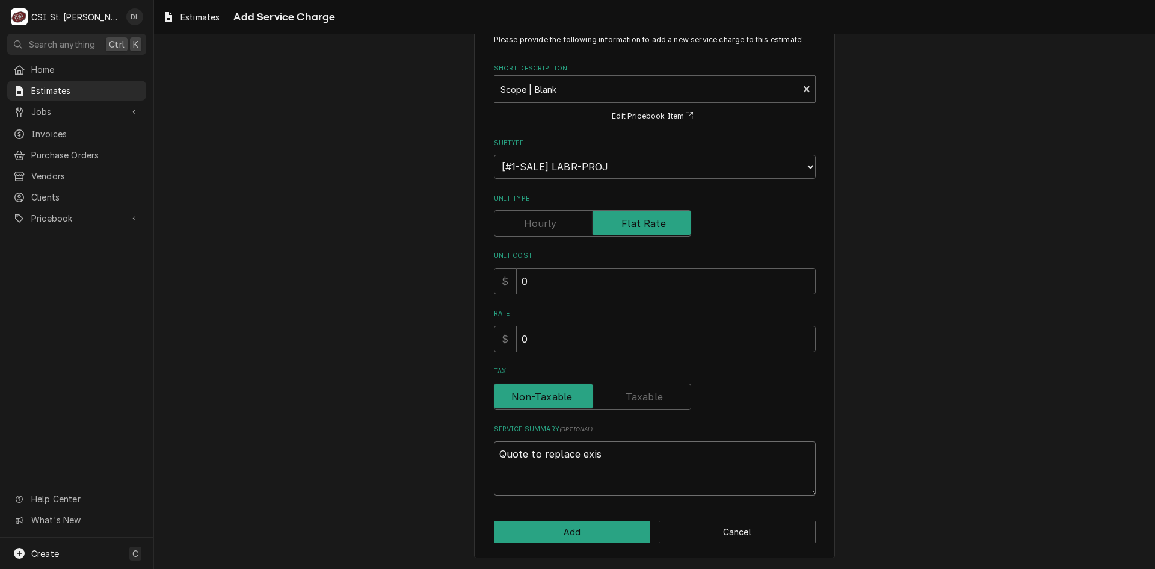
type textarea "Quote to replace exist"
type textarea "x"
type textarea "Quote to replace existin"
type textarea "x"
type textarea "Quote to replace existing"
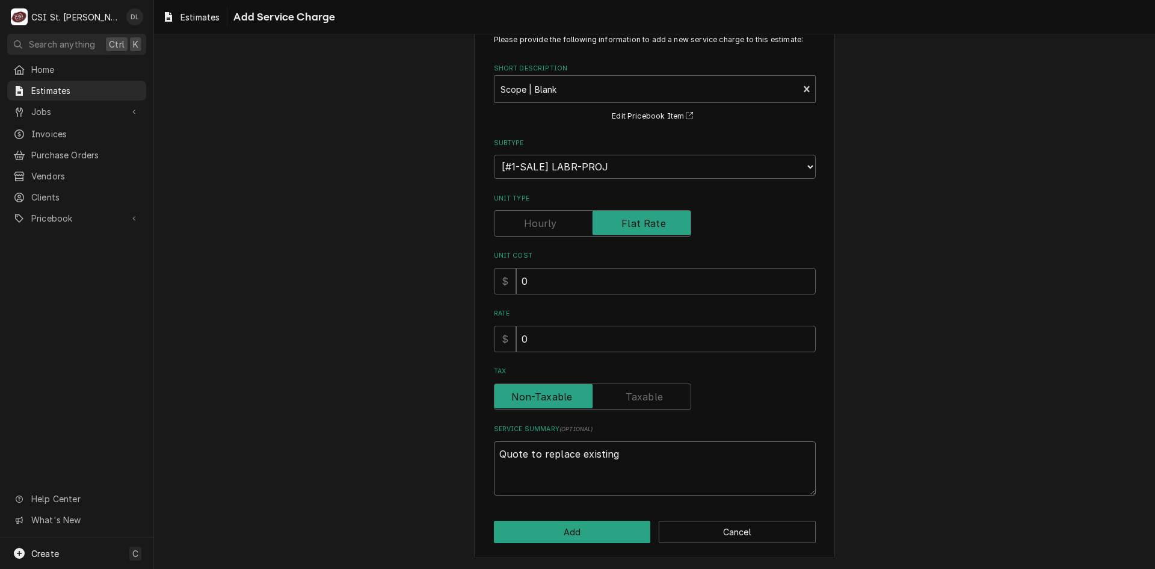
type textarea "x"
type textarea "Quote to replace existing"
type textarea "x"
type textarea "Quote to replace existing i"
type textarea "x"
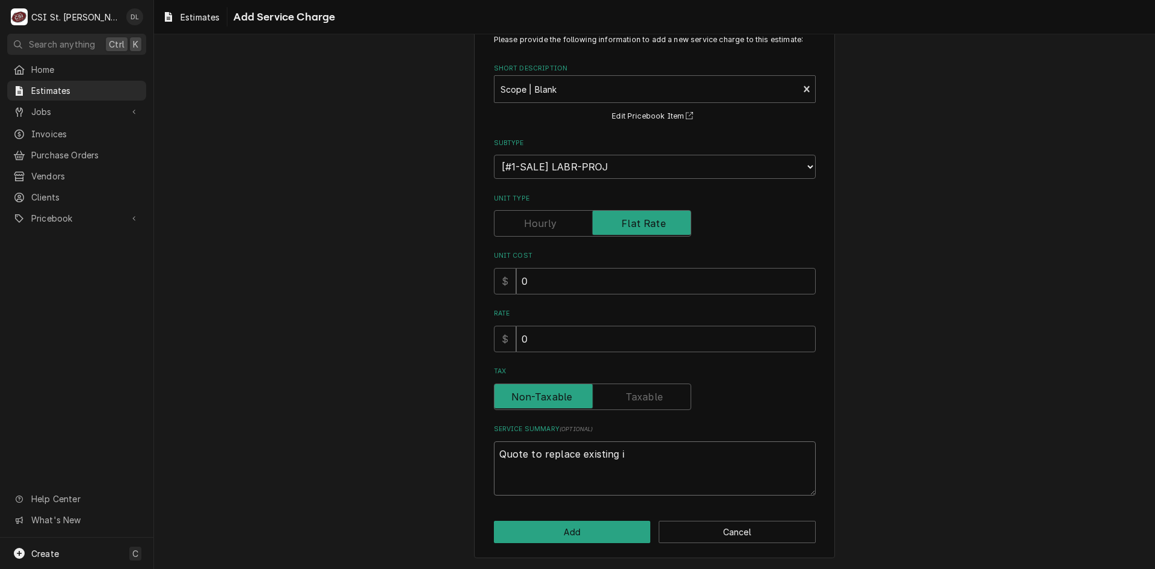
type textarea "Quote to replace existing ic"
type textarea "x"
type textarea "Quote to replace existing ice"
type textarea "x"
type textarea "Quote to replace existing ice"
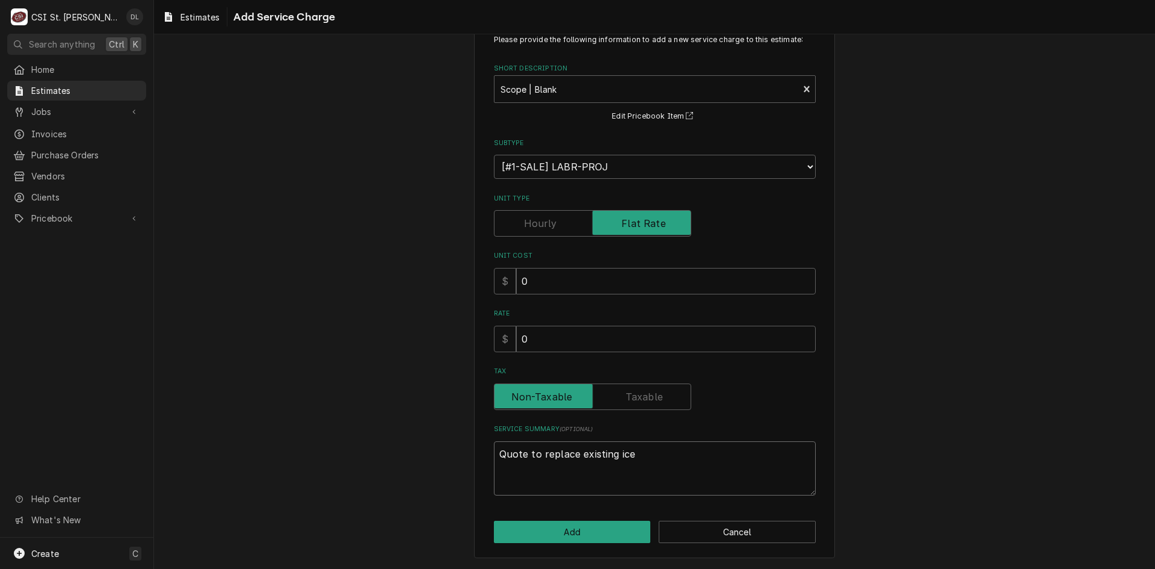
type textarea "x"
type textarea "Quote to replace existing ice m"
type textarea "x"
type textarea "Quote to replace existing ice ma"
type textarea "x"
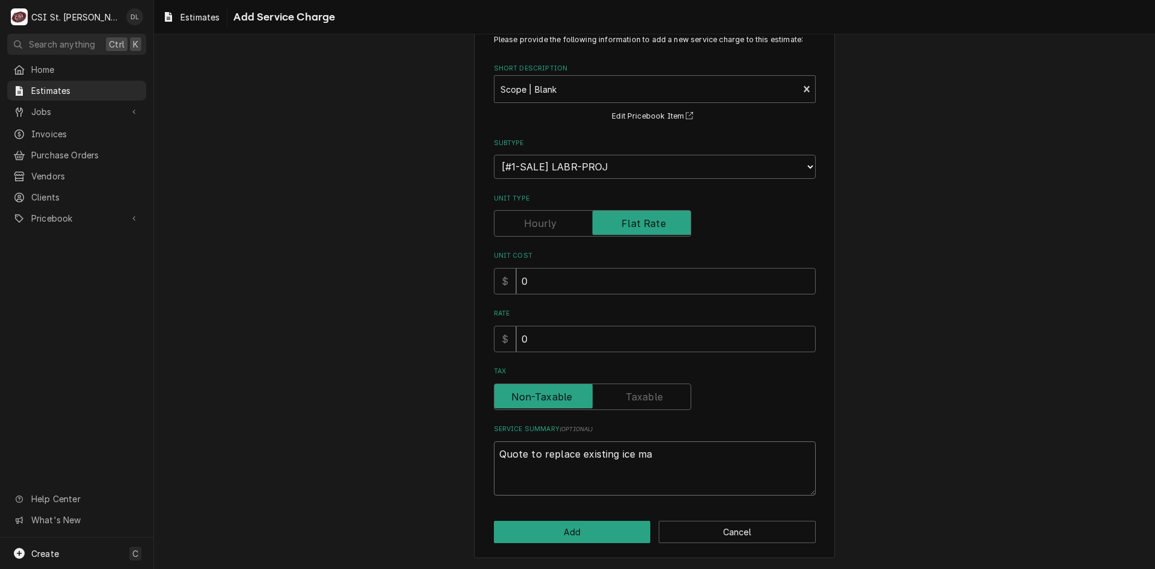
type textarea "Quote to replace existing ice mac"
type textarea "x"
type textarea "Quote to replace existing ice mach"
type textarea "x"
type textarea "Quote to replace existing ice machi"
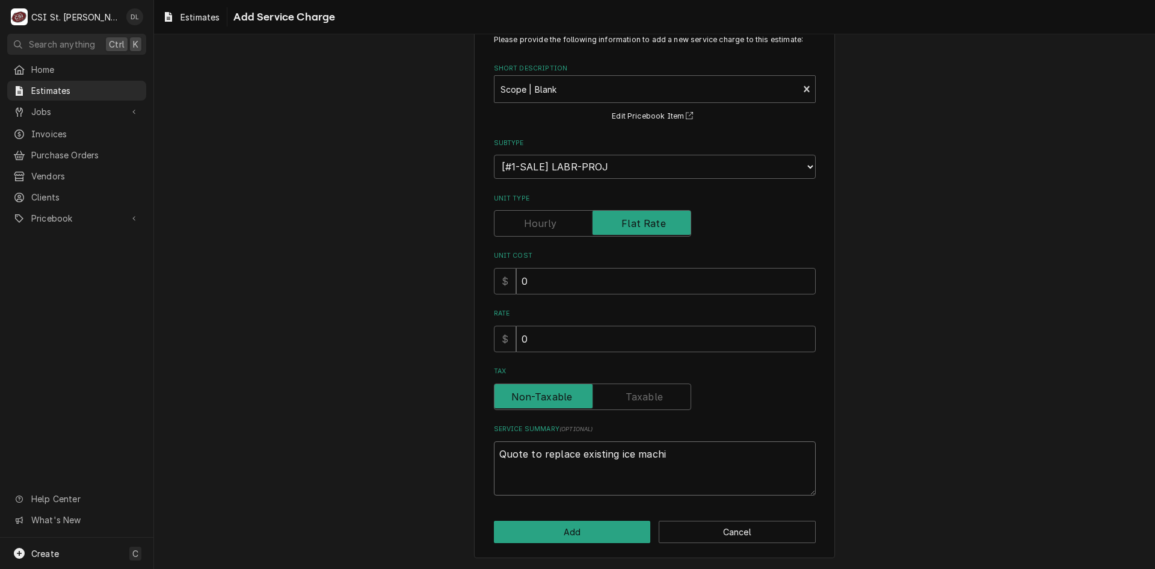
type textarea "x"
type textarea "Quote to replace existing ice machin"
type textarea "x"
type textarea "Quote to replace existing ice machine"
type textarea "x"
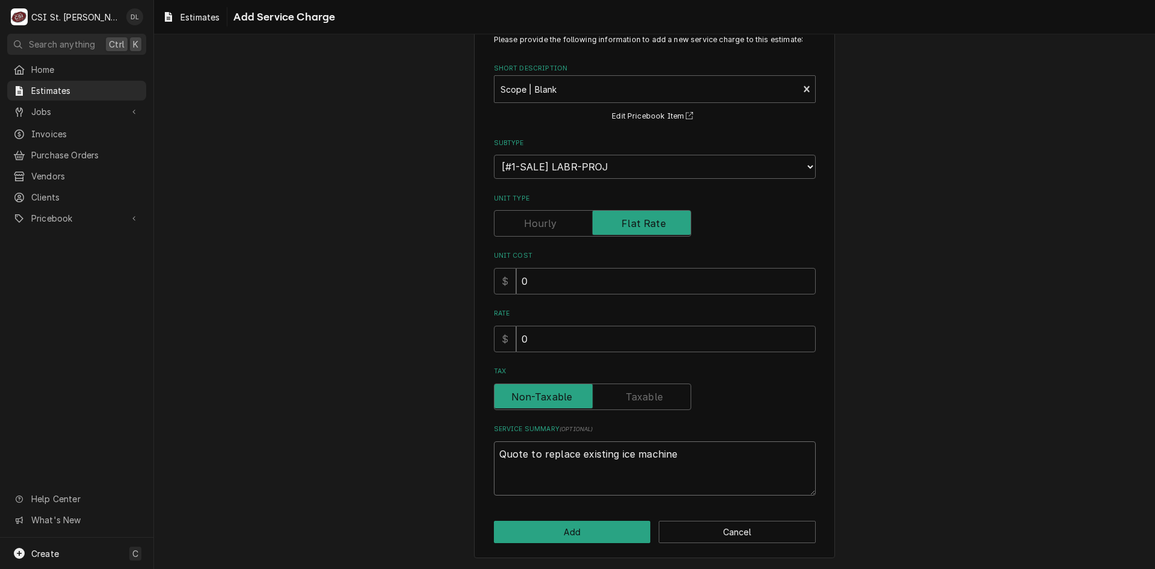
type textarea "Quote to replace existing ice machin"
type textarea "x"
type textarea "Quote to replace existing ice machi"
type textarea "x"
type textarea "Quote to replace existing ice mach"
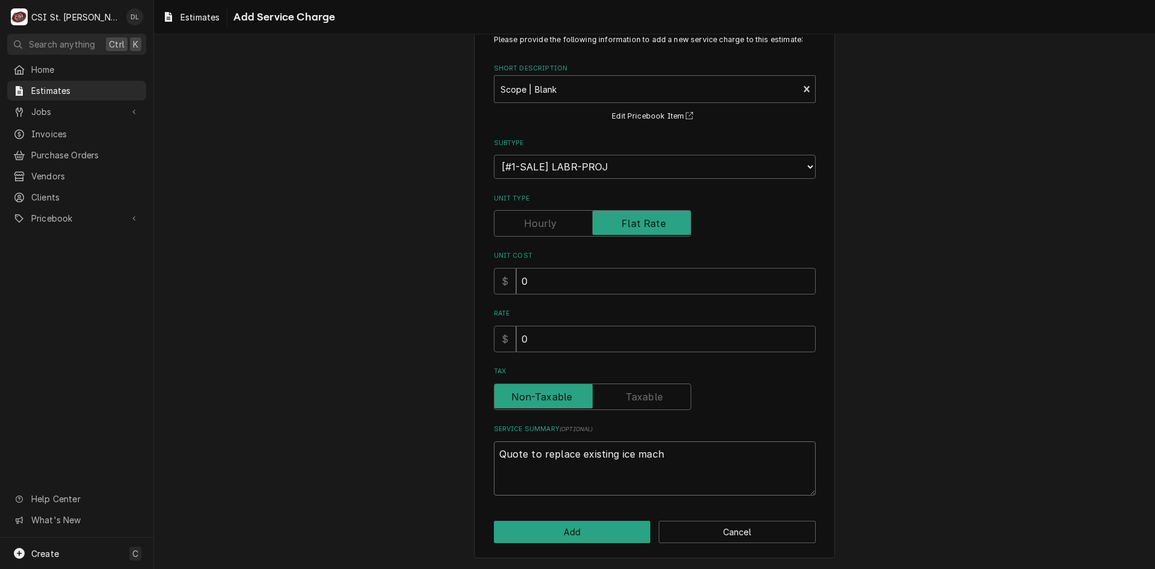
type textarea "x"
type textarea "Quote to replace existing ice mac"
type textarea "x"
type textarea "Quote to replace existing ice ma"
type textarea "x"
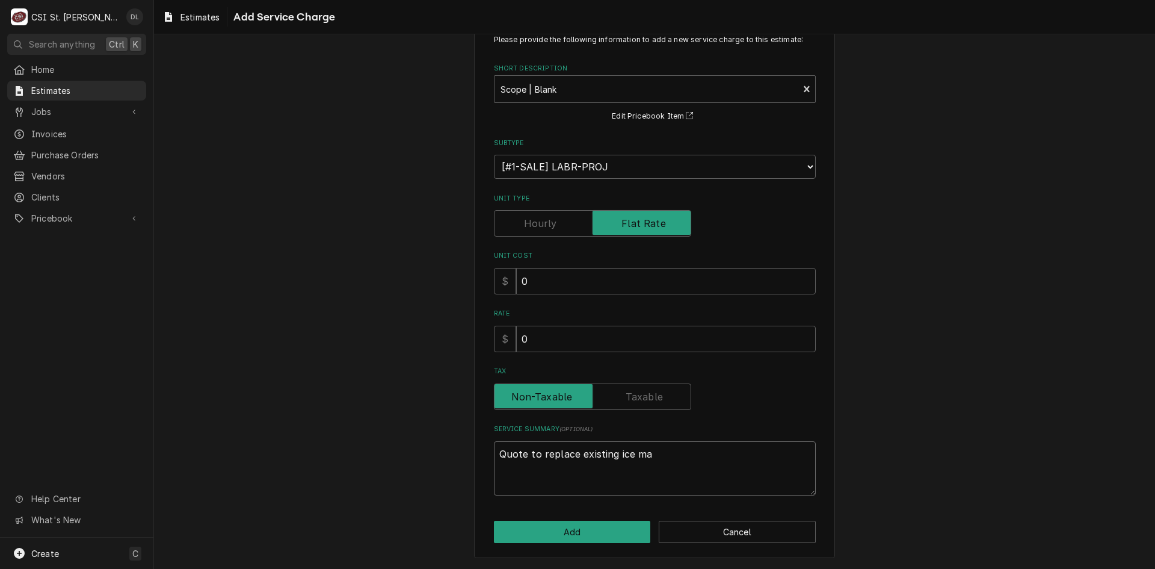
type textarea "Quote to replace existing ice m"
type textarea "x"
type textarea "Quote to replace existing ice"
type textarea "x"
type textarea "Quote to replace existing ice"
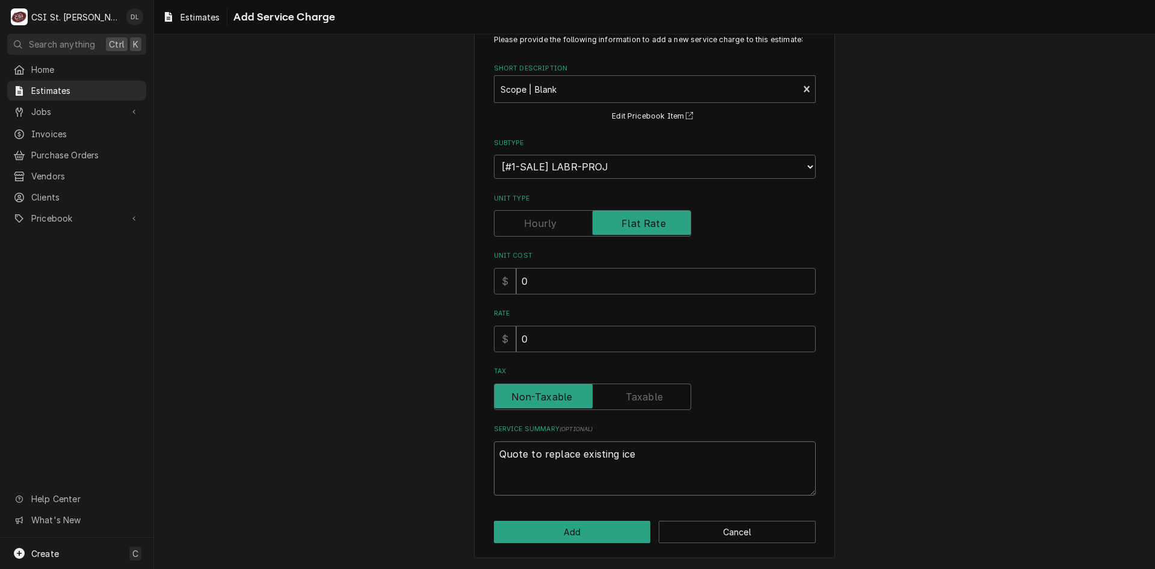
type textarea "x"
type textarea "Quote to replace existing ic"
type textarea "x"
type textarea "Quote to replace existing i"
type textarea "x"
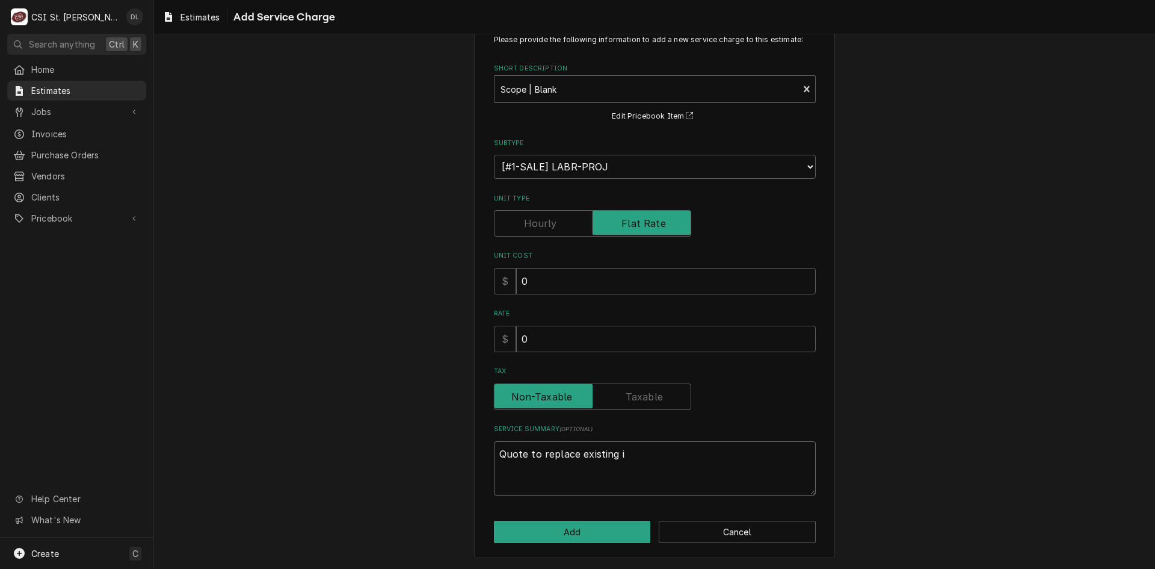
type textarea "Quote to replace existing"
type textarea "x"
type textarea "Quote to replace existing r"
type textarea "x"
type textarea "Quote to replace existing ri"
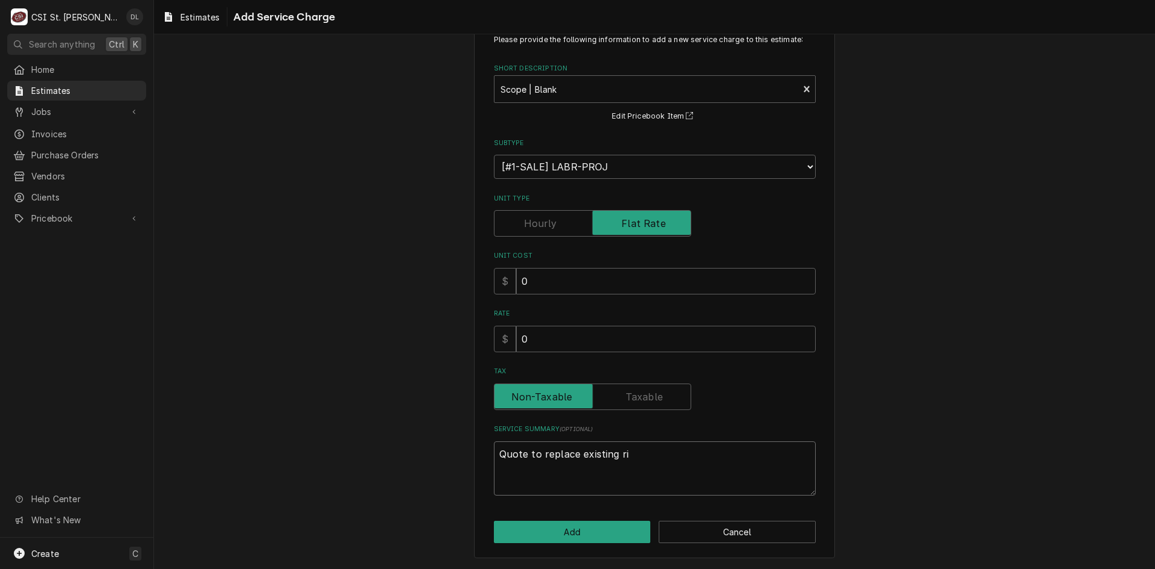
type textarea "x"
type textarea "Quote to replace existing rig"
type textarea "x"
type textarea "Quote to replace existing righ"
type textarea "x"
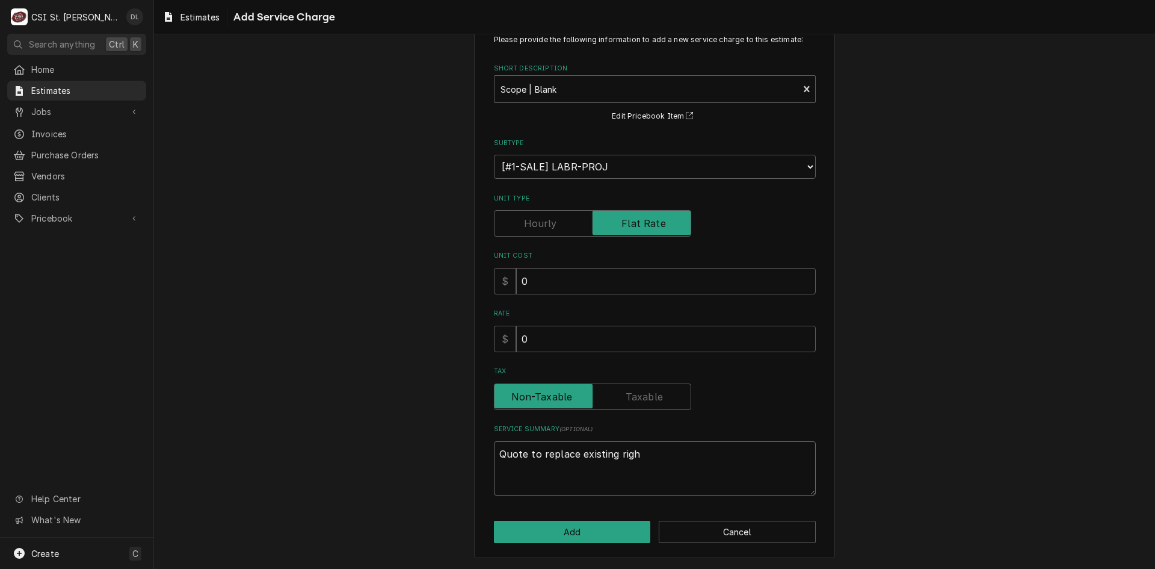
type textarea "Quote to replace existing right"
type textarea "x"
type textarea "Quote to replace existing right"
type textarea "x"
type textarea "Quote to replace existing right s"
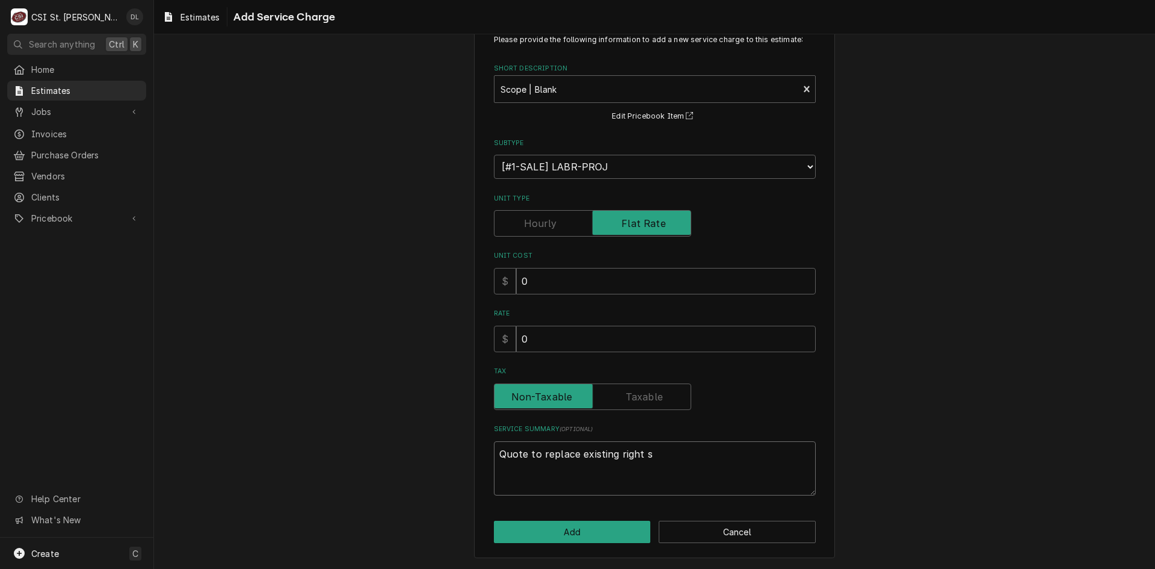
type textarea "x"
type textarea "Quote to replace existing right si"
type textarea "x"
type textarea "Quote to replace existing right sid"
type textarea "x"
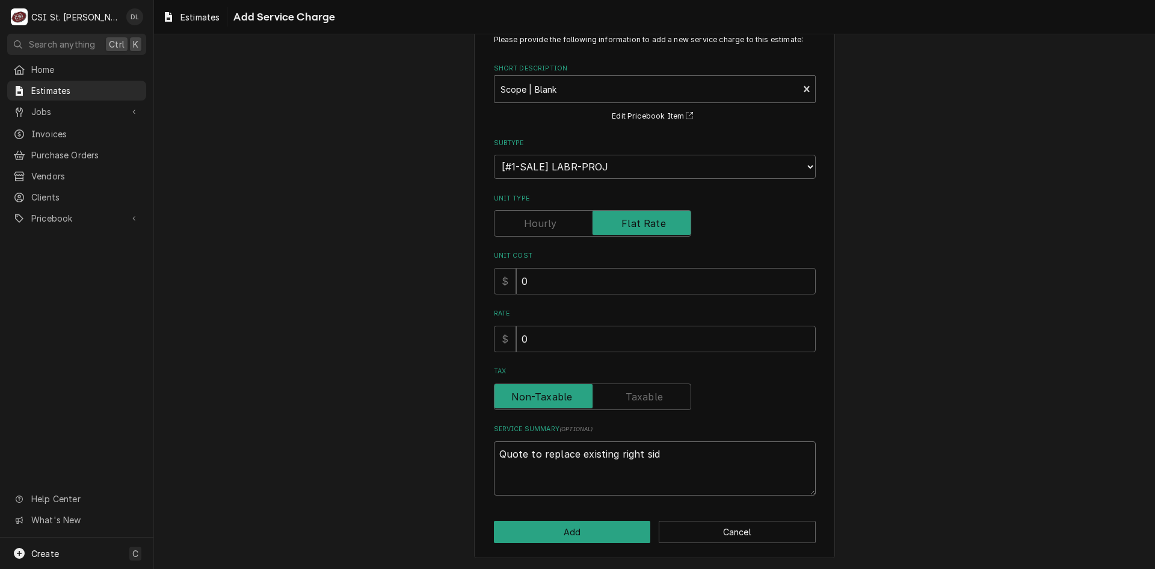
type textarea "Quote to replace existing right side"
type textarea "x"
type textarea "Quote to replace existing right side"
type textarea "x"
type textarea "Quote to replace existing right side s"
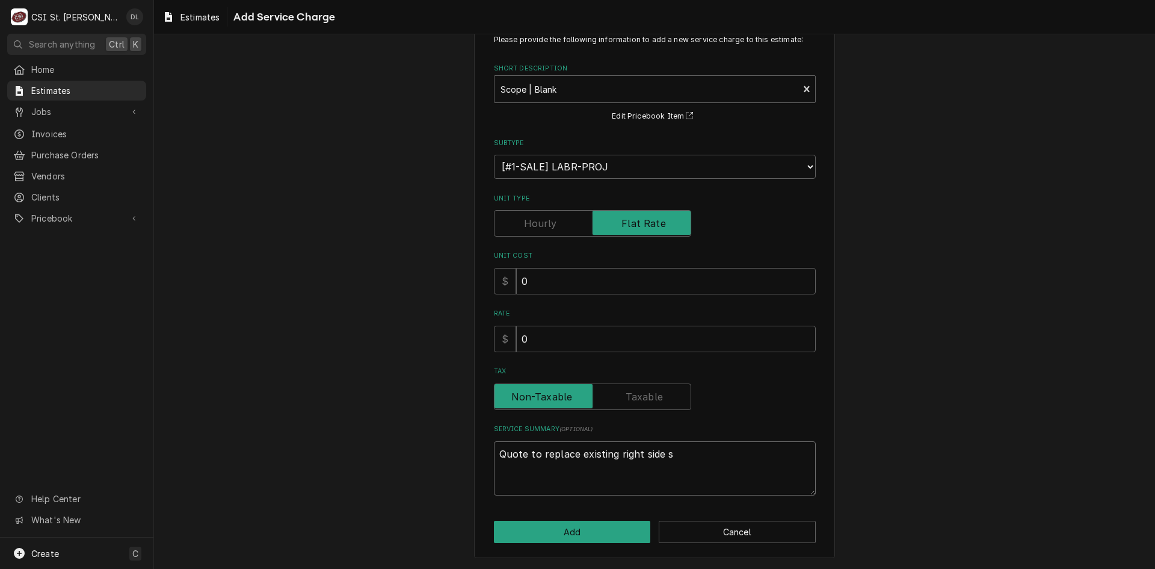
type textarea "x"
type textarea "Quote to replace existing right side so"
type textarea "x"
type textarea "Quote to replace existing right side sod"
type textarea "x"
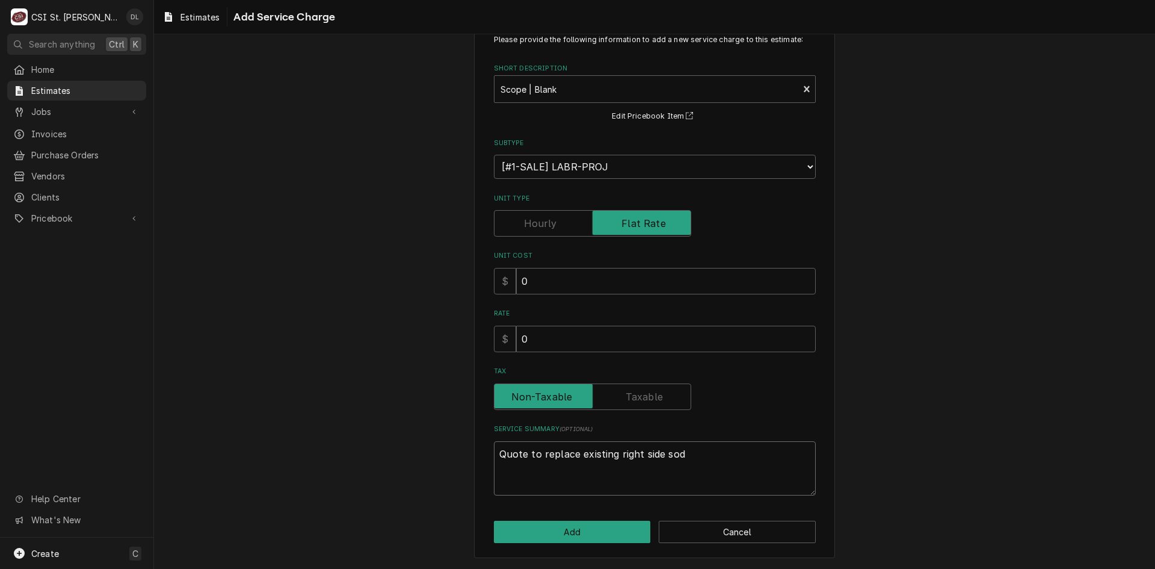
type textarea "Quote to replace existing right side soda"
type textarea "x"
type textarea "Quote to replace existing right side soda"
type textarea "x"
type textarea "Quote to replace existing right side soda m"
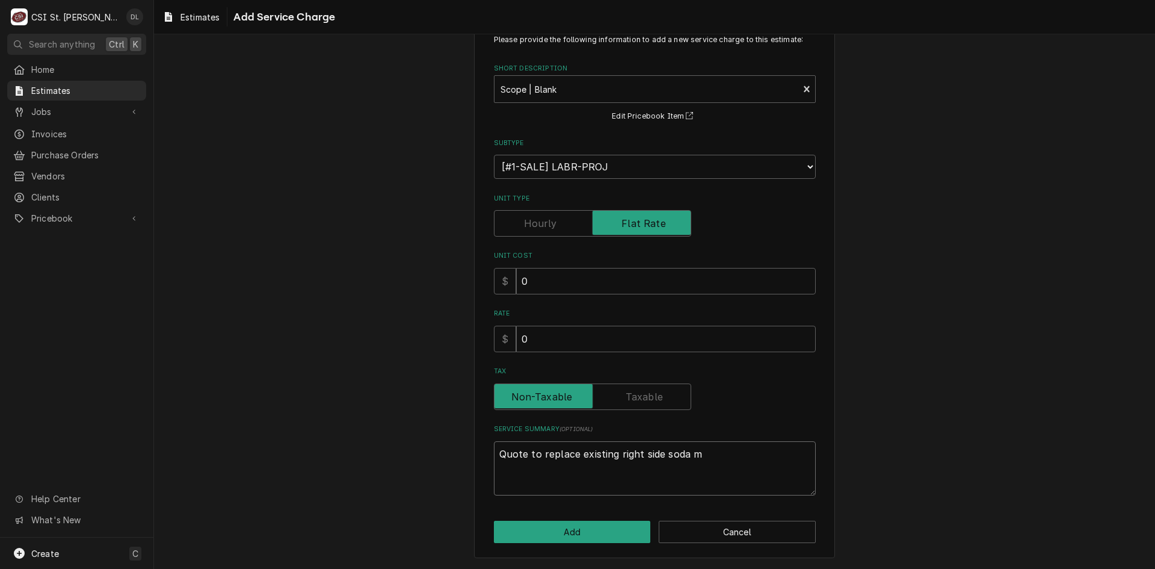
type textarea "x"
type textarea "Quote to replace existing right side soda ma"
type textarea "x"
type textarea "Quote to replace existing right side soda mac"
type textarea "x"
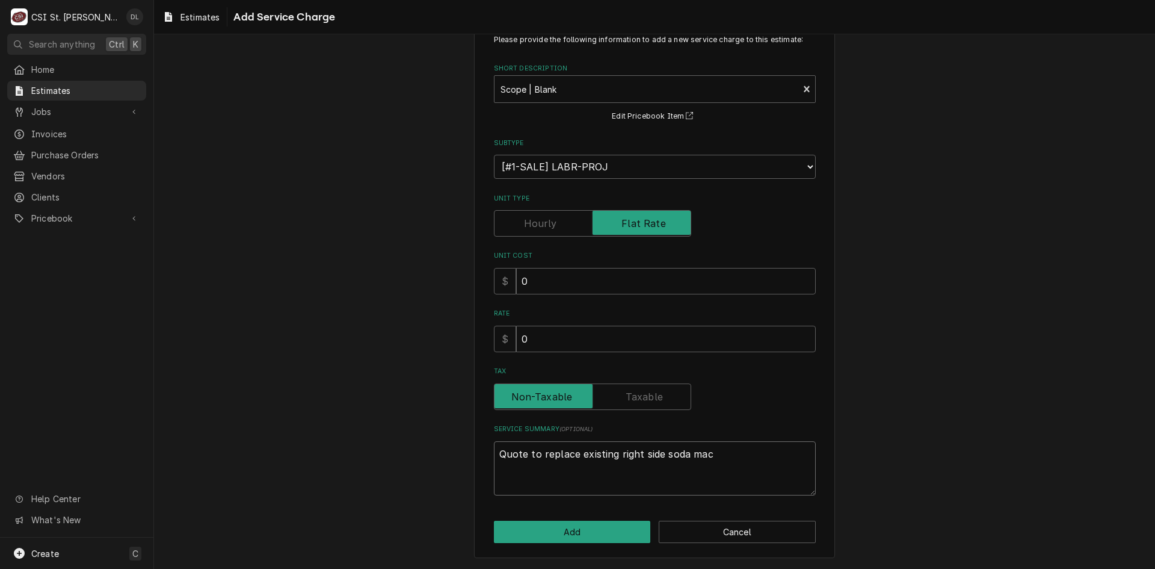
type textarea "Quote to replace existing right side soda mach"
type textarea "x"
type textarea "Quote to replace existing right side soda machi"
type textarea "x"
type textarea "Quote to replace existing right side soda machine"
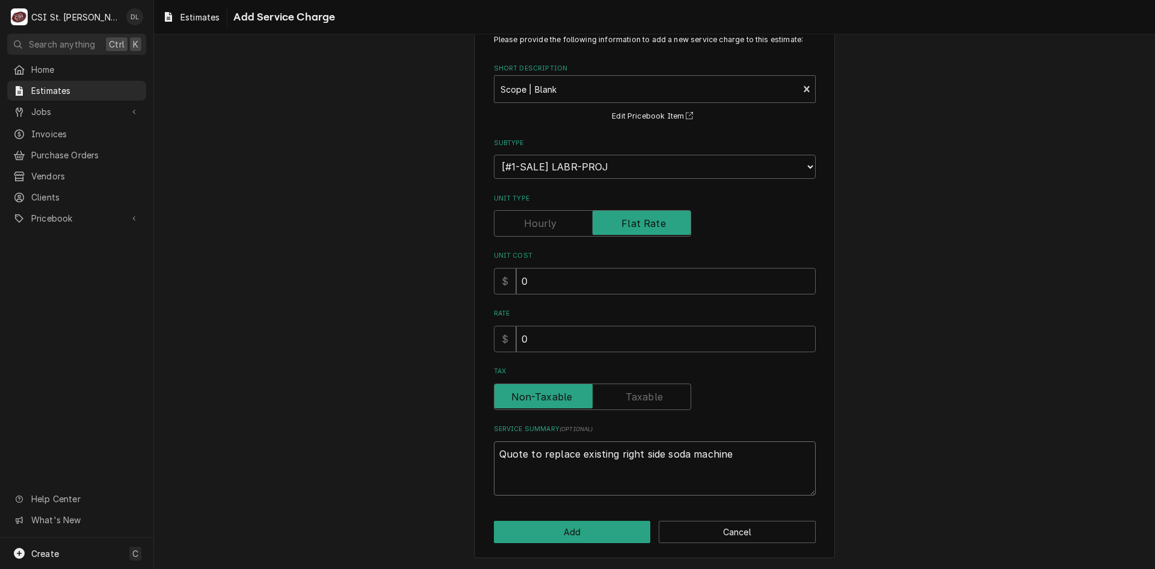
click at [574, 450] on textarea "Quote to replace existing right side soda machine" at bounding box center [655, 468] width 322 height 54
type textarea "x"
type textarea "Quote to replaceexisting right side soda machine"
type textarea "x"
type textarea "Quote to replacexisting right side soda machine"
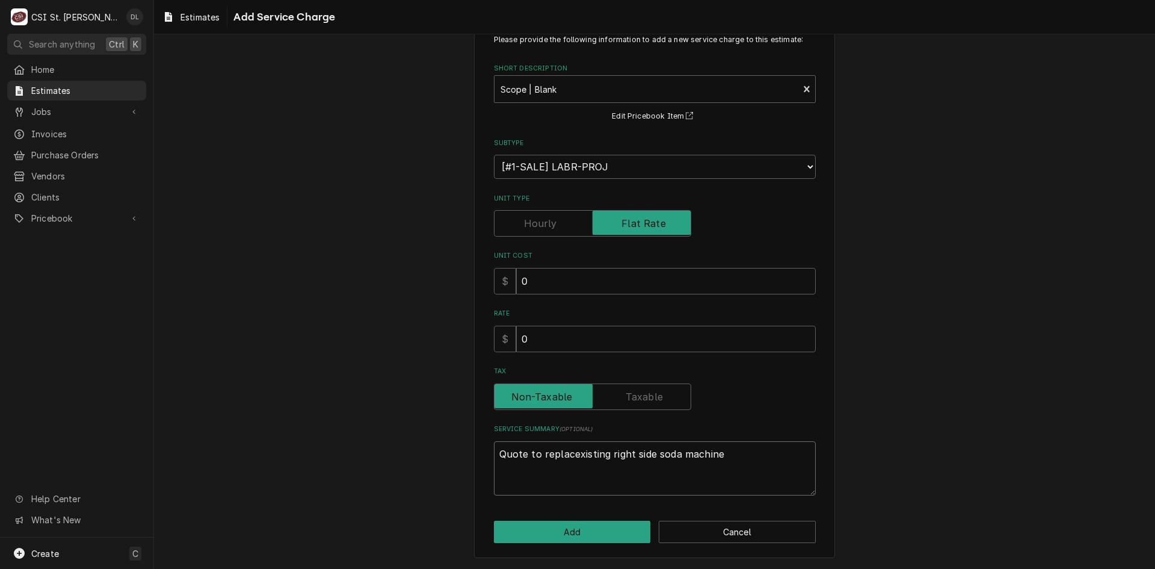
type textarea "x"
type textarea "Quote to replaexisting right side soda machine"
type textarea "x"
type textarea "Quote to replexisting right side soda machine"
type textarea "x"
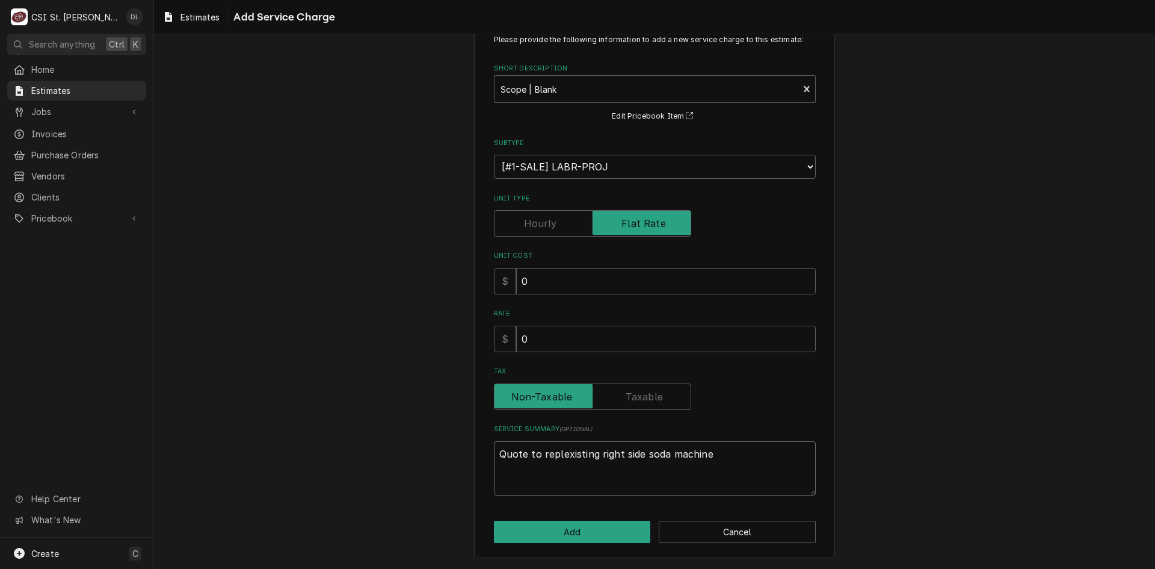
type textarea "Quote to repexisting right side soda machine"
type textarea "x"
type textarea "Quote to reexisting right side soda machine"
type textarea "x"
type textarea "Quote to rexisting right side soda machine"
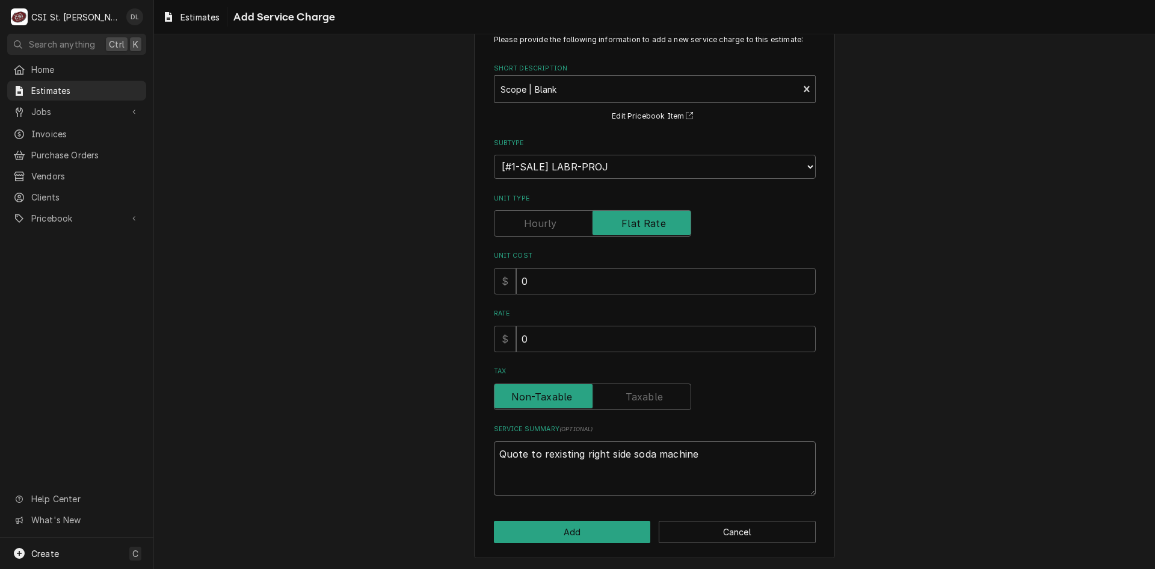
type textarea "x"
type textarea "Quote to reexisting right side soda machine"
type textarea "x"
type textarea "Quote to remexisting right side soda machine"
type textarea "x"
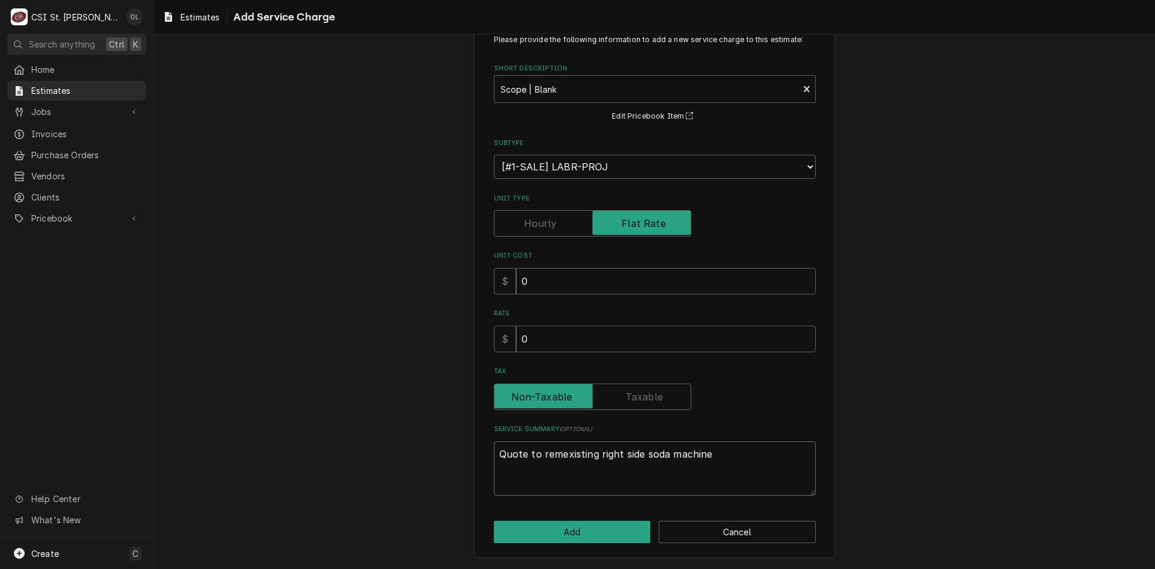
type textarea "Quote to remoexisting right side soda machine"
type textarea "x"
type textarea "Quote to removexisting right side soda machine"
type textarea "x"
type textarea "Quote to removeexisting right side soda machine"
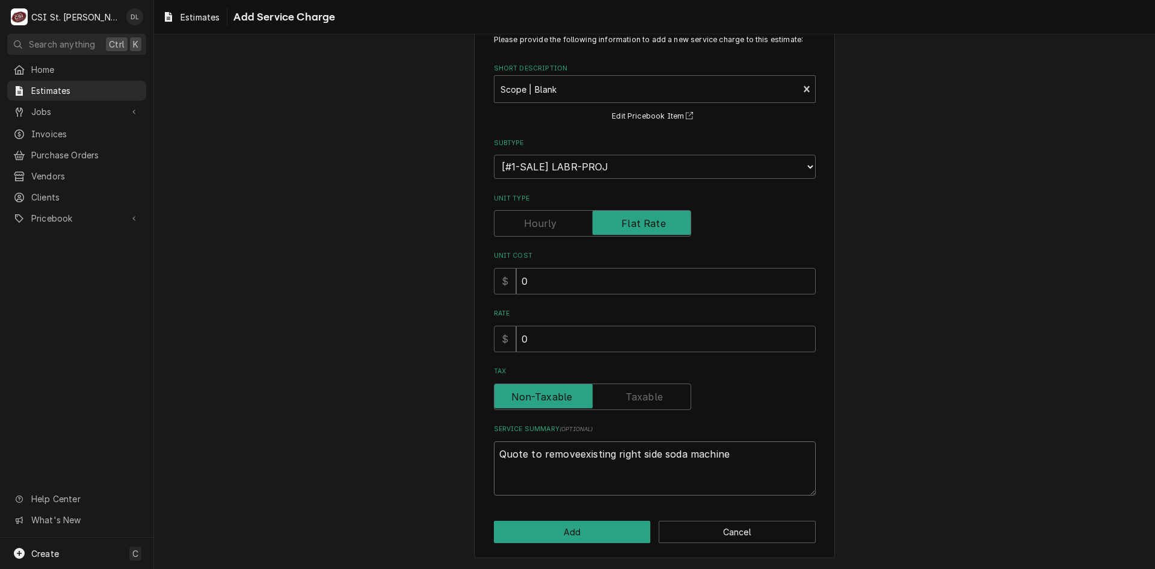
type textarea "x"
type textarea "Quote to remove existing right side soda machine"
click at [748, 451] on textarea "Quote to remove existing right side soda machine" at bounding box center [655, 468] width 322 height 54
type textarea "x"
type textarea "Quote to remove existing right side soda machine"
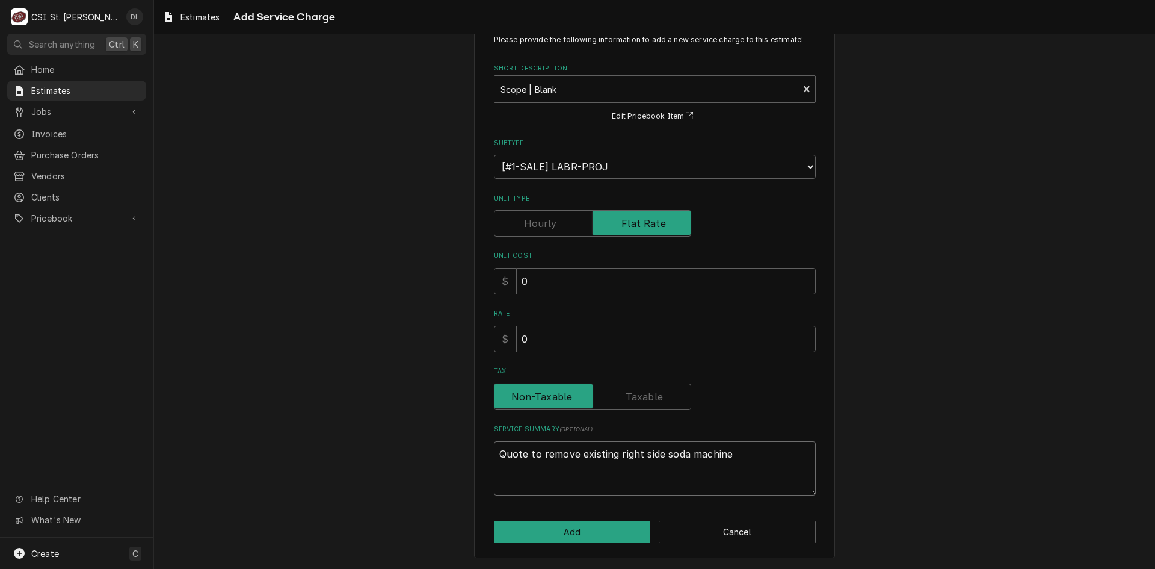
type textarea "x"
type textarea "Quote to remove existing right side soda machine a"
type textarea "x"
type textarea "Quote to remove existing right side soda machine an"
type textarea "x"
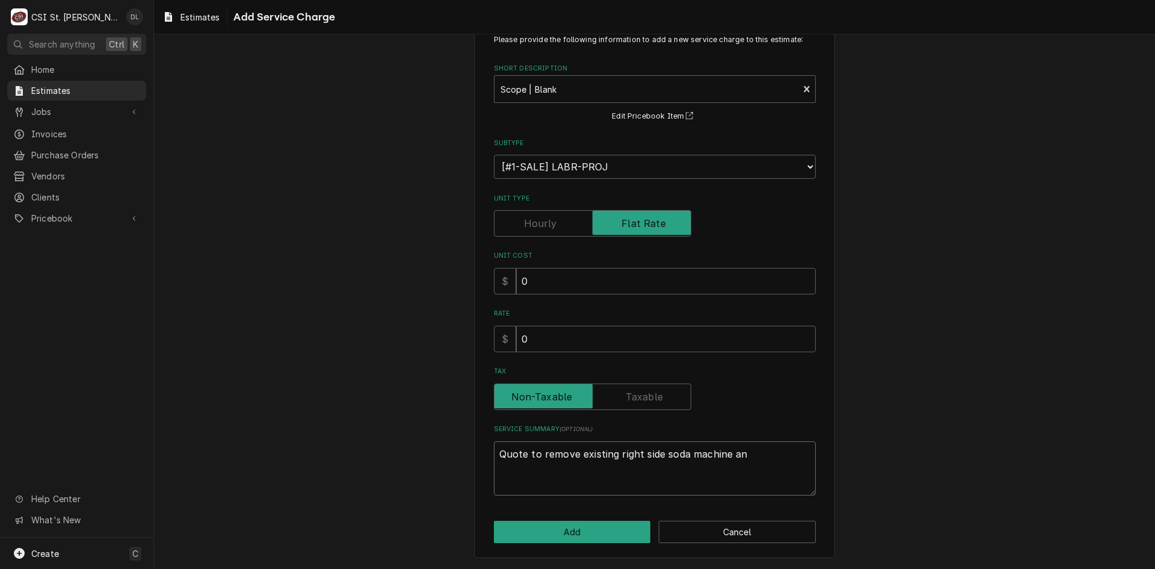
type textarea "Quote to remove existing right side soda machine and"
type textarea "x"
type textarea "Quote to remove existing right side soda machine and"
type textarea "x"
type textarea "Quote to remove existing right side soda machine and i"
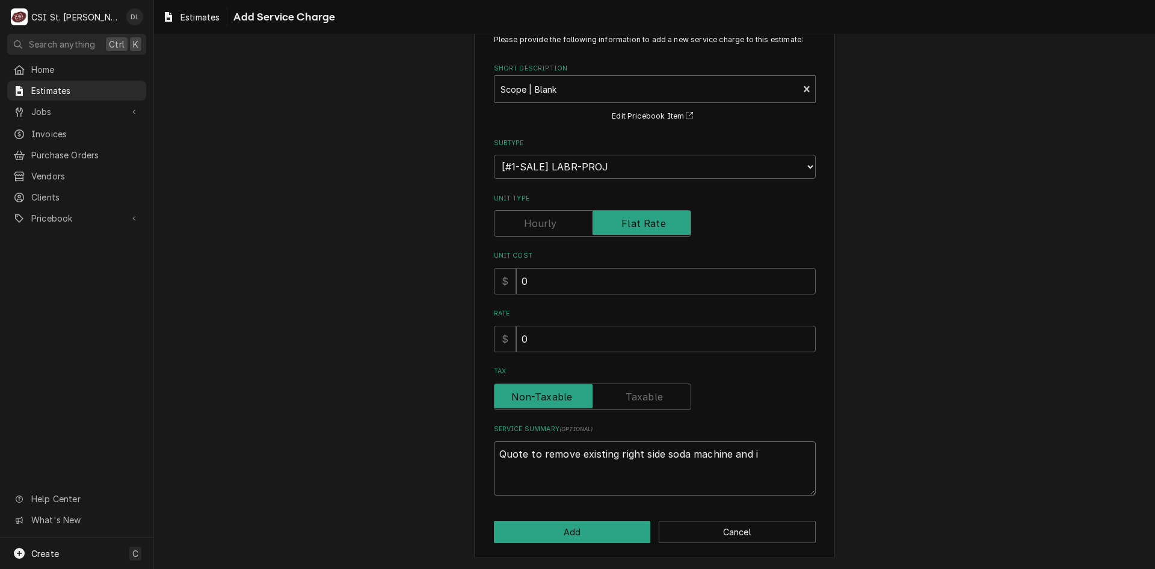
type textarea "x"
type textarea "Quote to remove existing right side soda machine and"
type textarea "x"
type textarea "Quote to remove existing right side soda machine and"
type textarea "x"
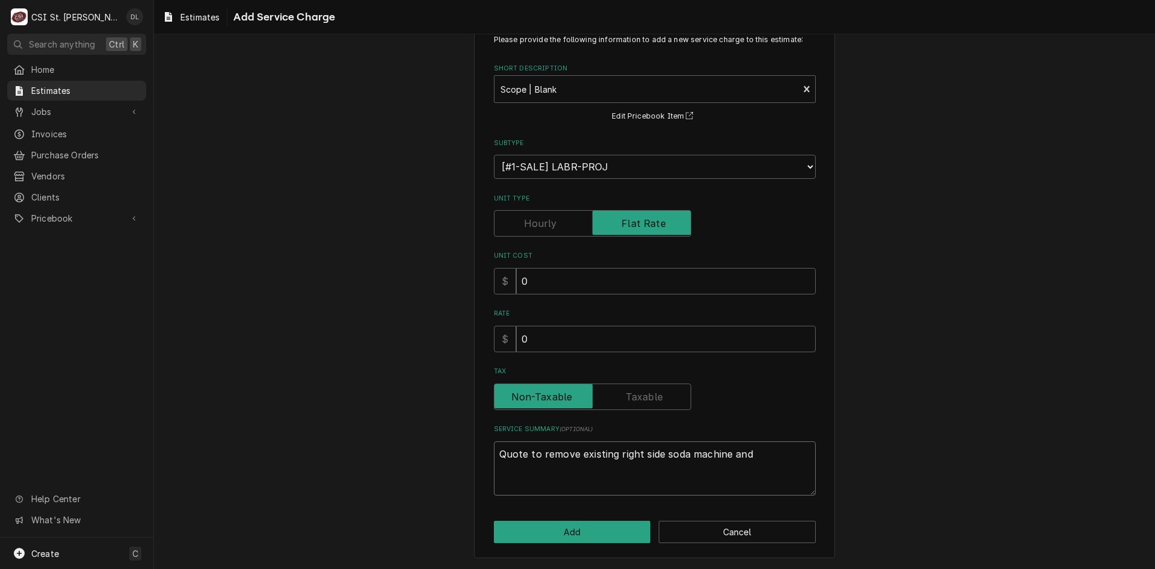
type textarea "Quote to remove existing right side soda machine an"
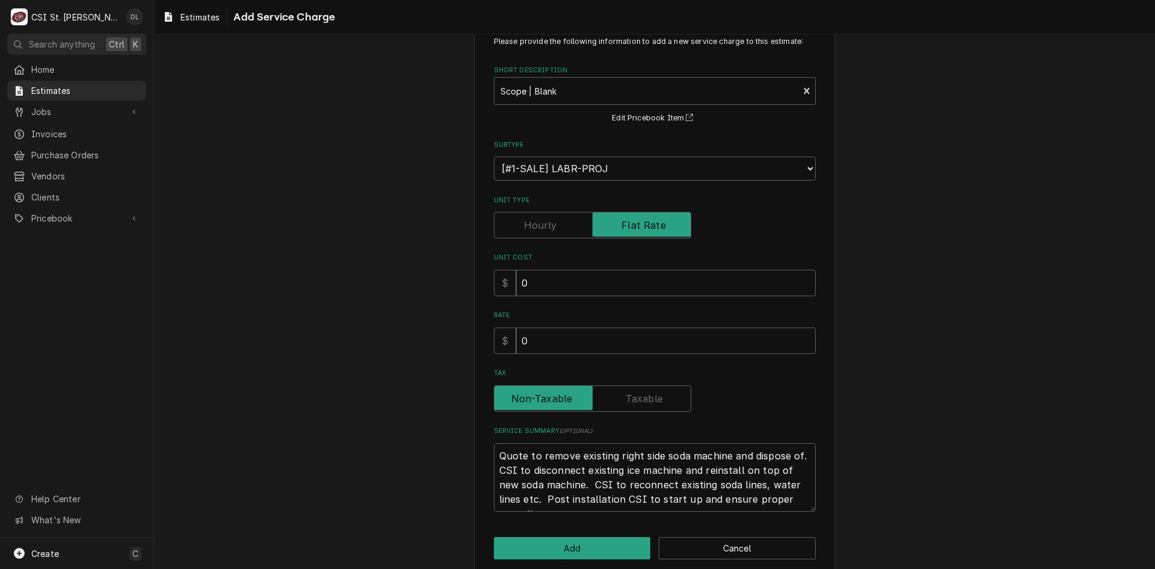
scroll to position [53, 0]
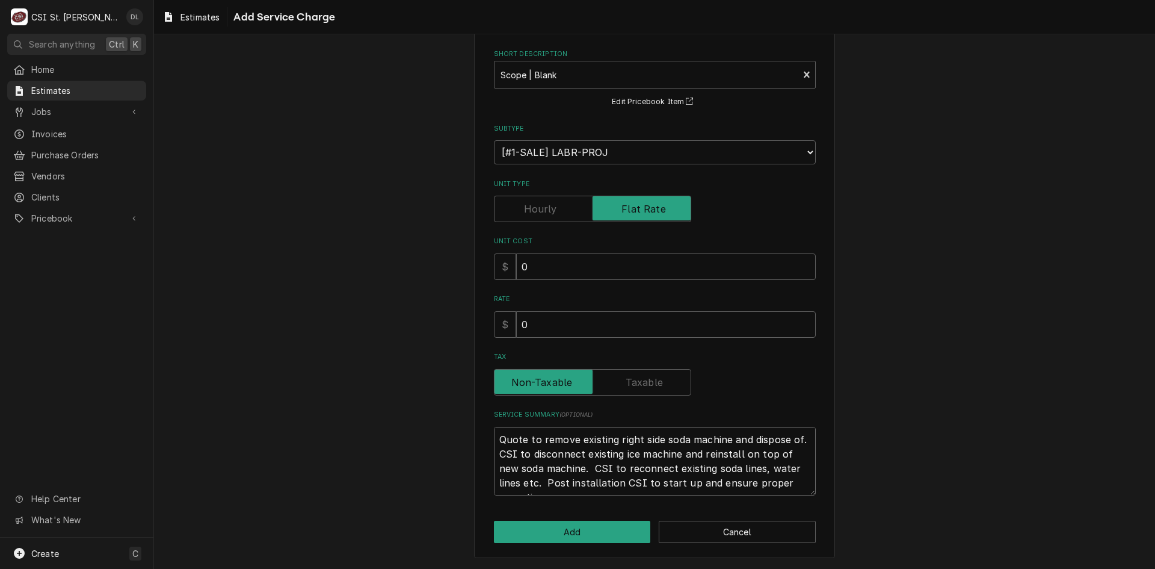
click at [803, 485] on textarea "Quote to remove existing right side soda machine and dispose of. CSI to disconn…" at bounding box center [655, 461] width 322 height 69
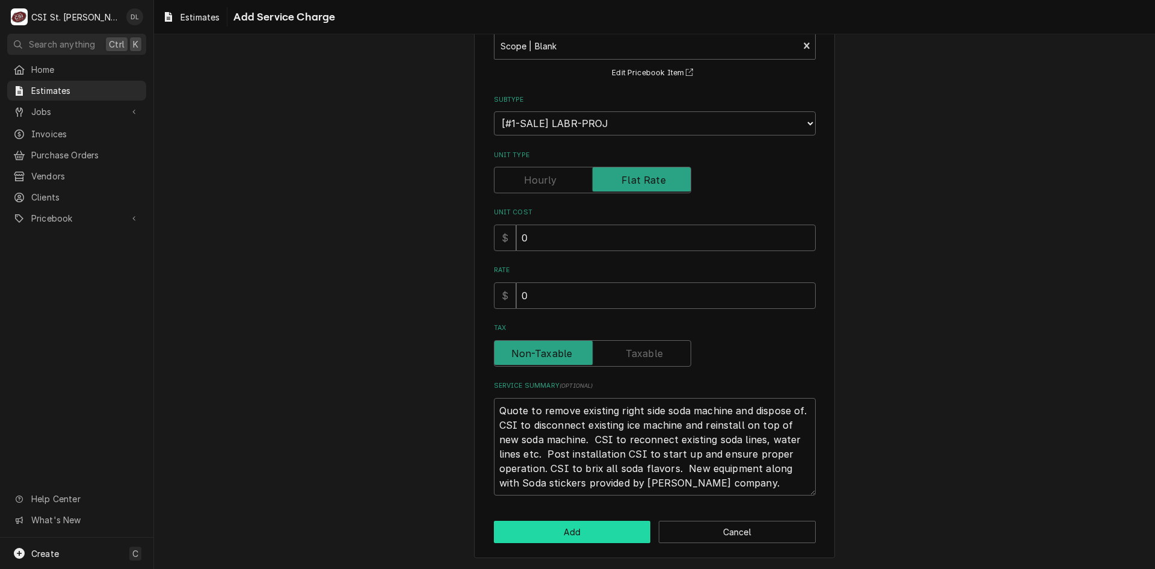
click at [593, 528] on button "Add" at bounding box center [572, 532] width 157 height 22
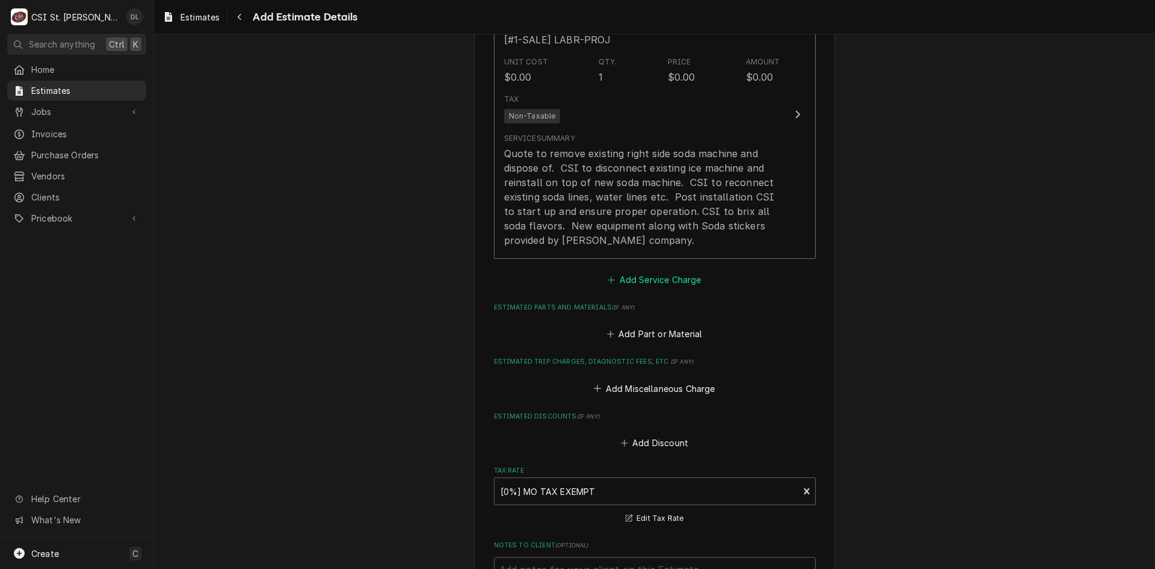
scroll to position [1309, 0]
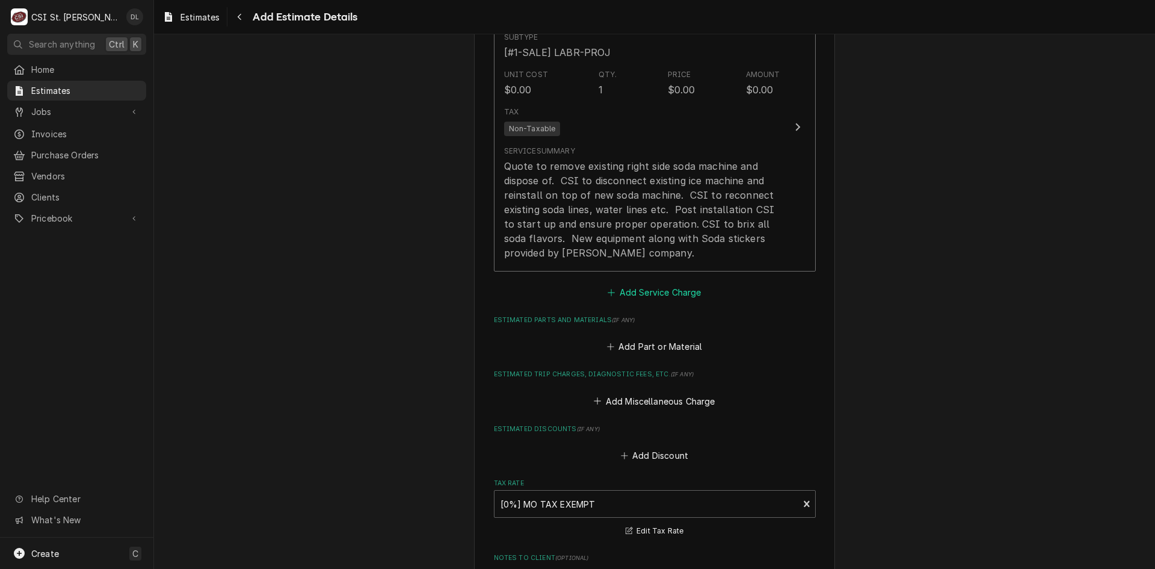
click at [608, 291] on icon "Estimated Service Charges" at bounding box center [611, 292] width 7 height 8
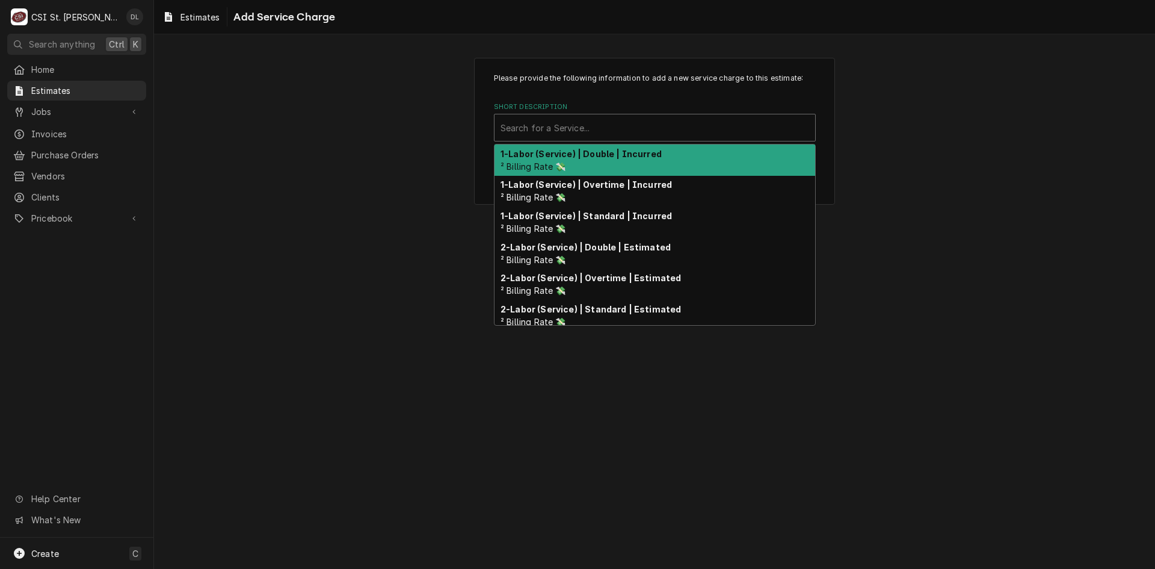
click at [577, 136] on div "Short Description" at bounding box center [655, 128] width 309 height 22
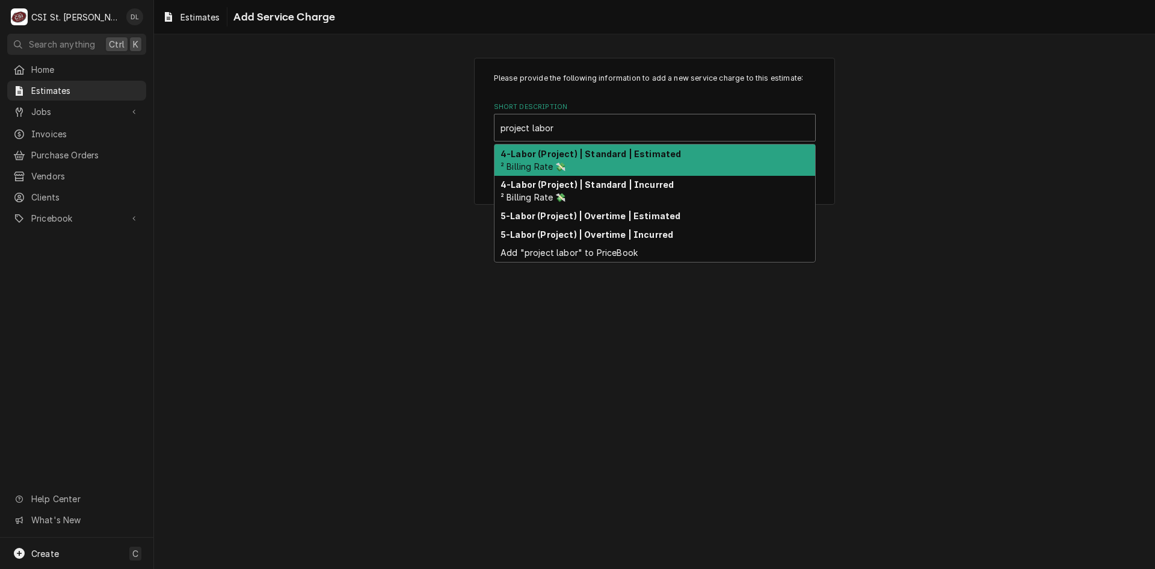
click at [593, 164] on div "4-Labor (Project) | Standard | Estimated ² Billing Rate 💸" at bounding box center [655, 159] width 321 height 31
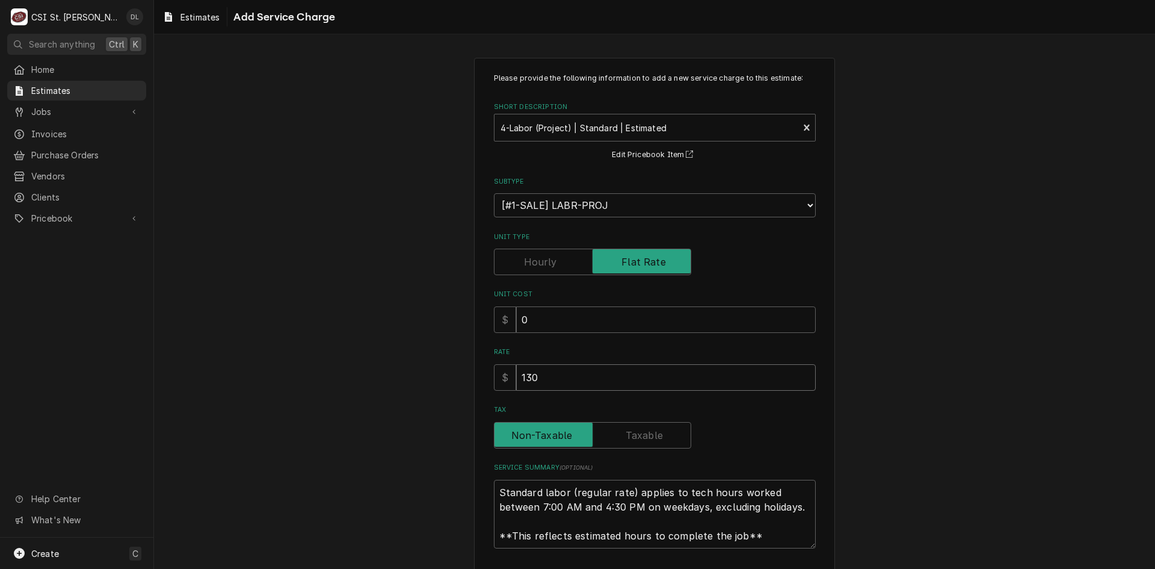
drag, startPoint x: 593, startPoint y: 374, endPoint x: 468, endPoint y: 385, distance: 125.6
click at [474, 388] on div "Please provide the following information to add a new service charge to this es…" at bounding box center [654, 335] width 361 height 554
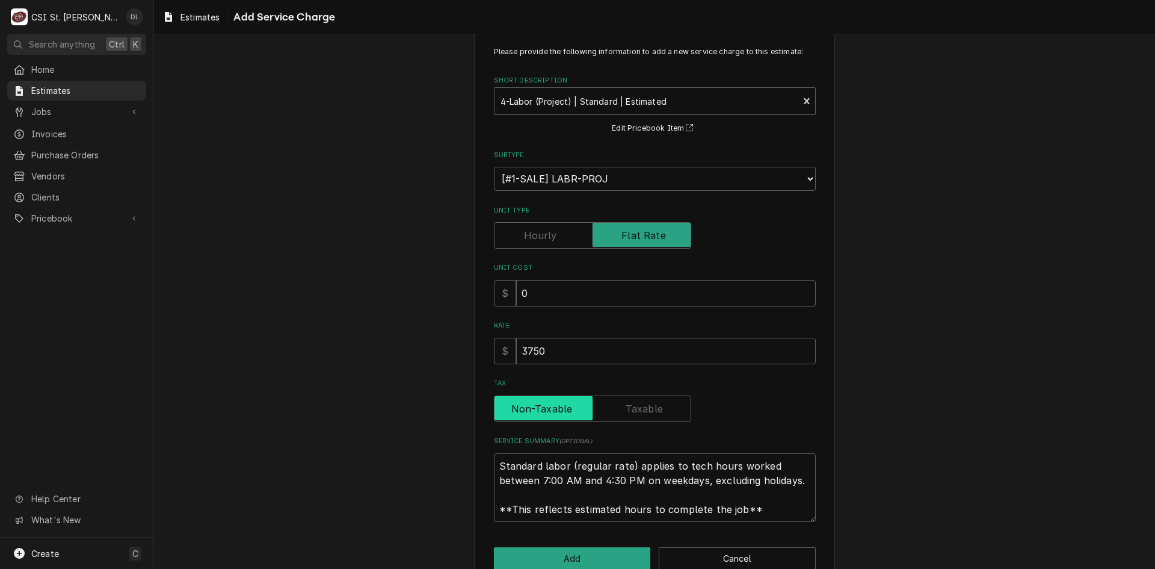
scroll to position [53, 0]
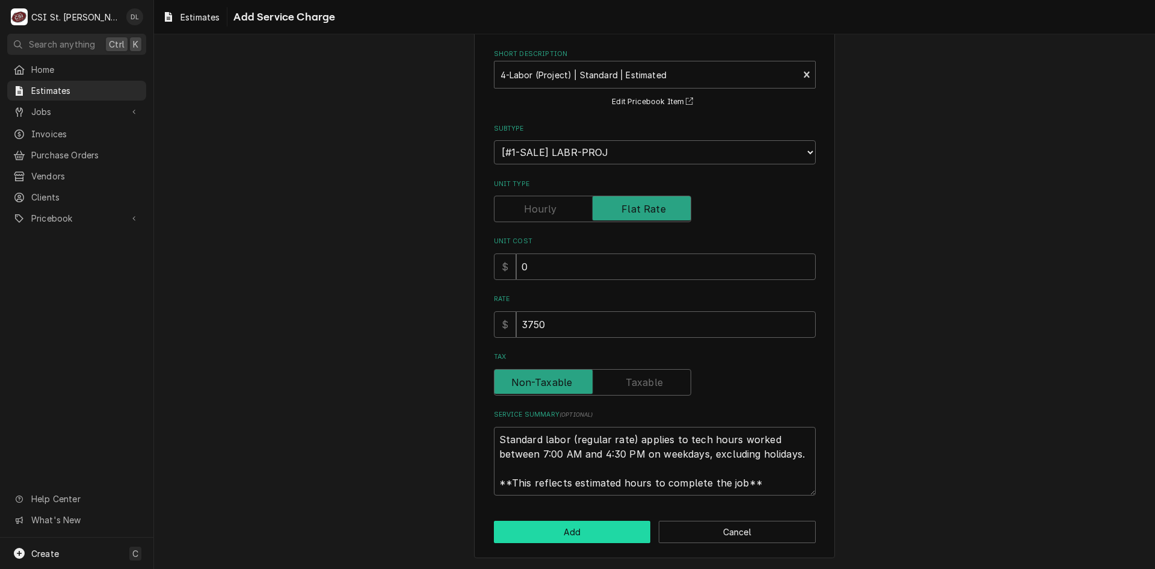
click at [594, 521] on button "Add" at bounding box center [572, 532] width 157 height 22
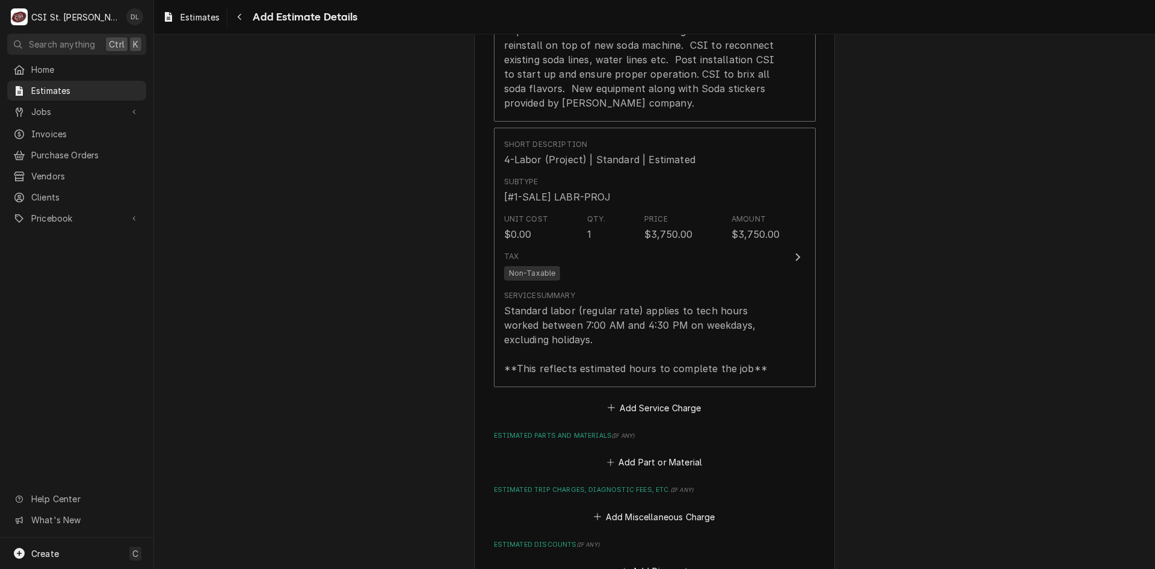
scroll to position [1476, 0]
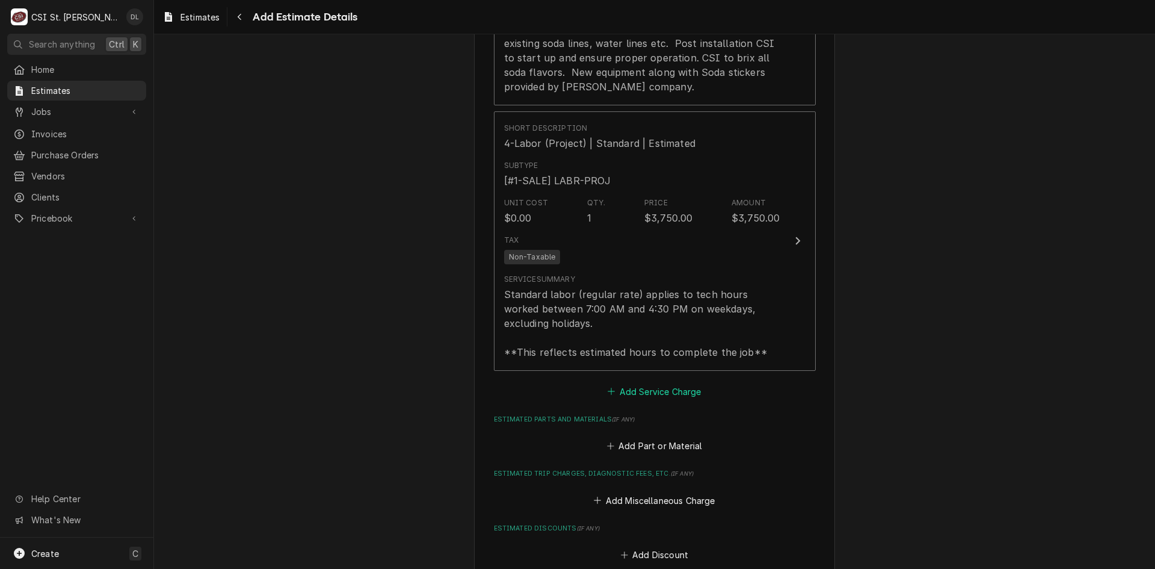
click at [608, 392] on icon "Estimated Service Charges" at bounding box center [611, 391] width 7 height 8
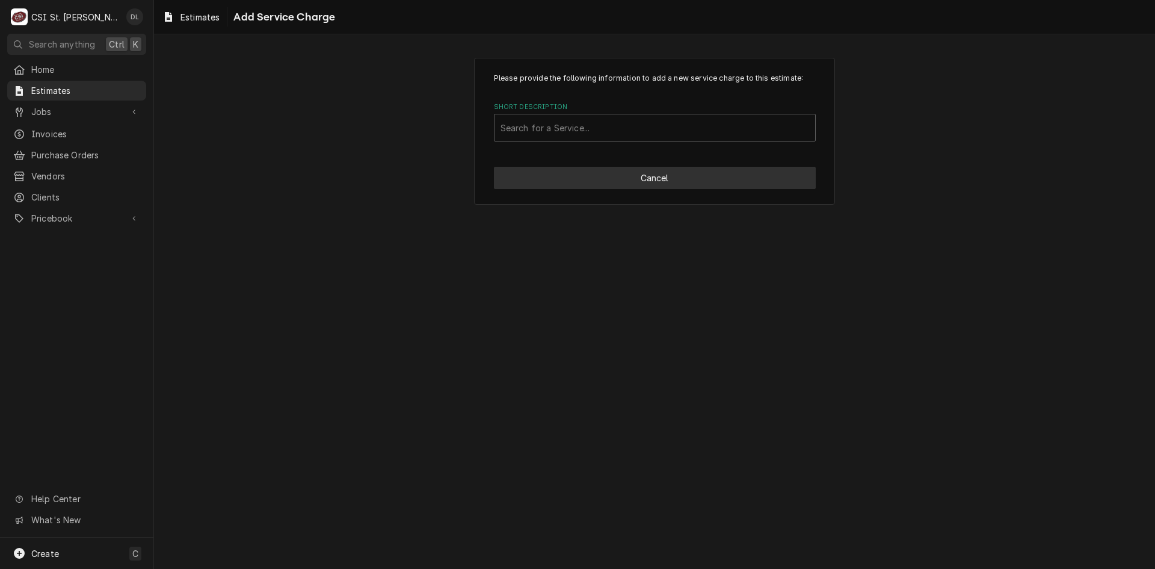
click at [660, 180] on button "Cancel" at bounding box center [655, 178] width 322 height 22
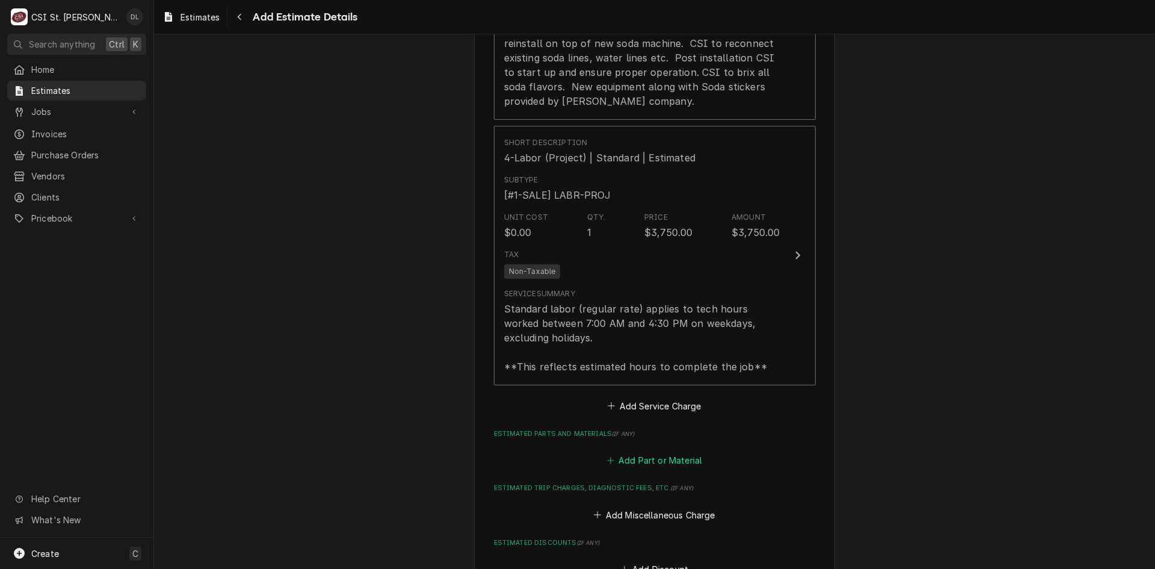
scroll to position [1498, 0]
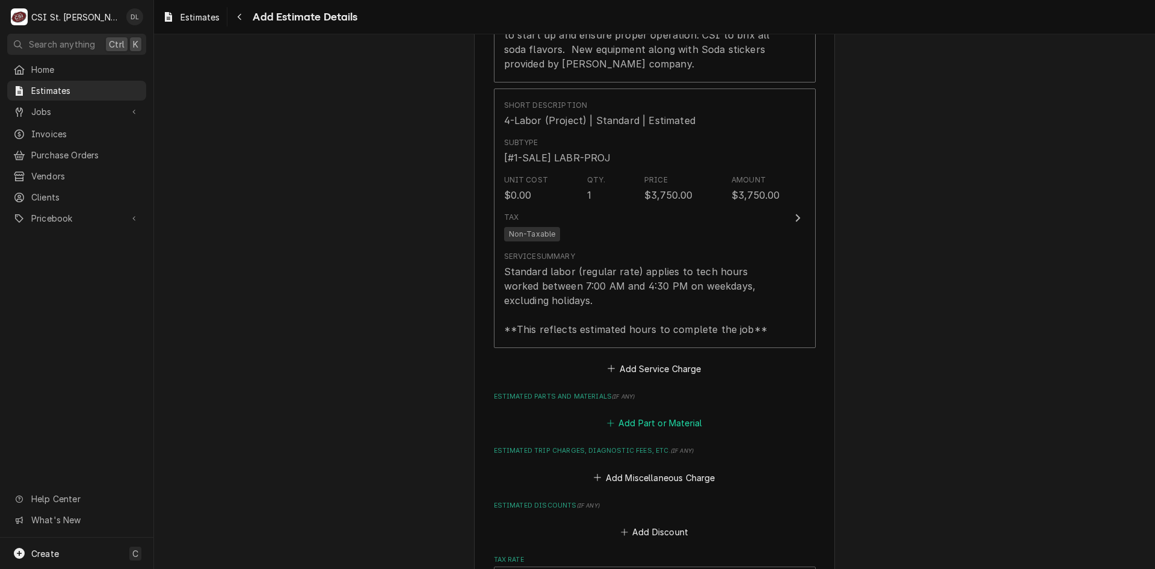
click at [607, 424] on icon "Estimated Parts and Materials" at bounding box center [610, 423] width 7 height 8
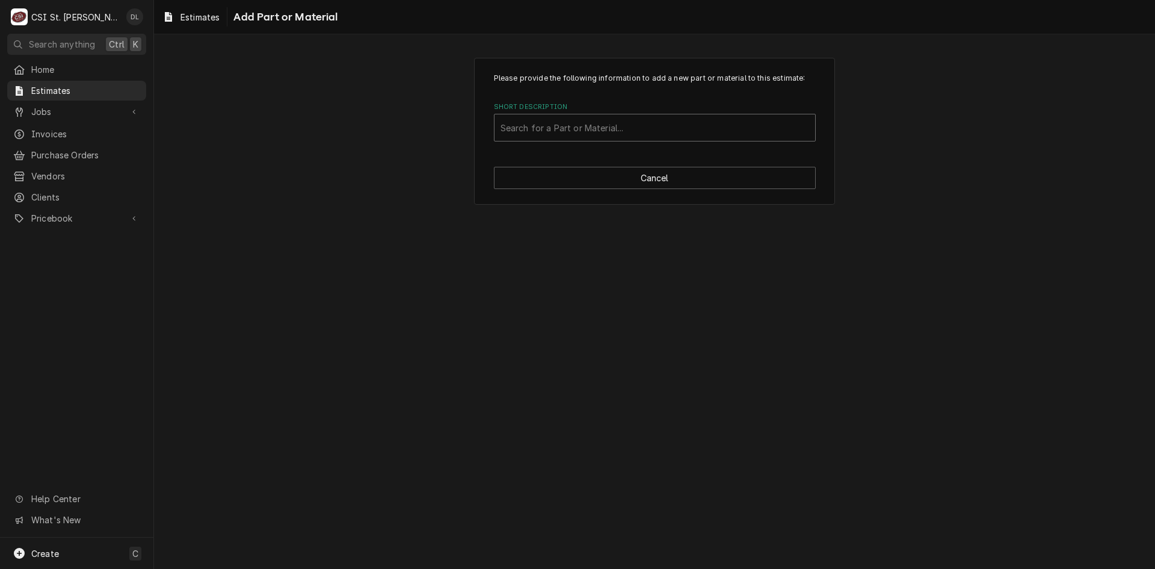
click at [593, 120] on div "Short Description" at bounding box center [655, 128] width 309 height 22
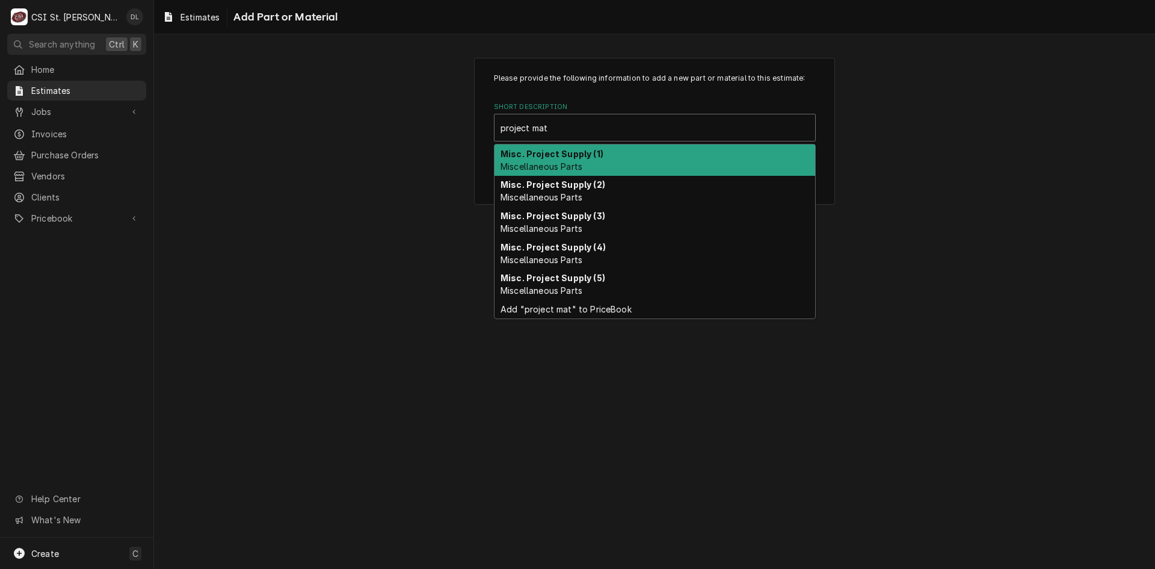
click at [551, 147] on div "Misc. Project Supply (1) Miscellaneous Parts" at bounding box center [655, 159] width 321 height 31
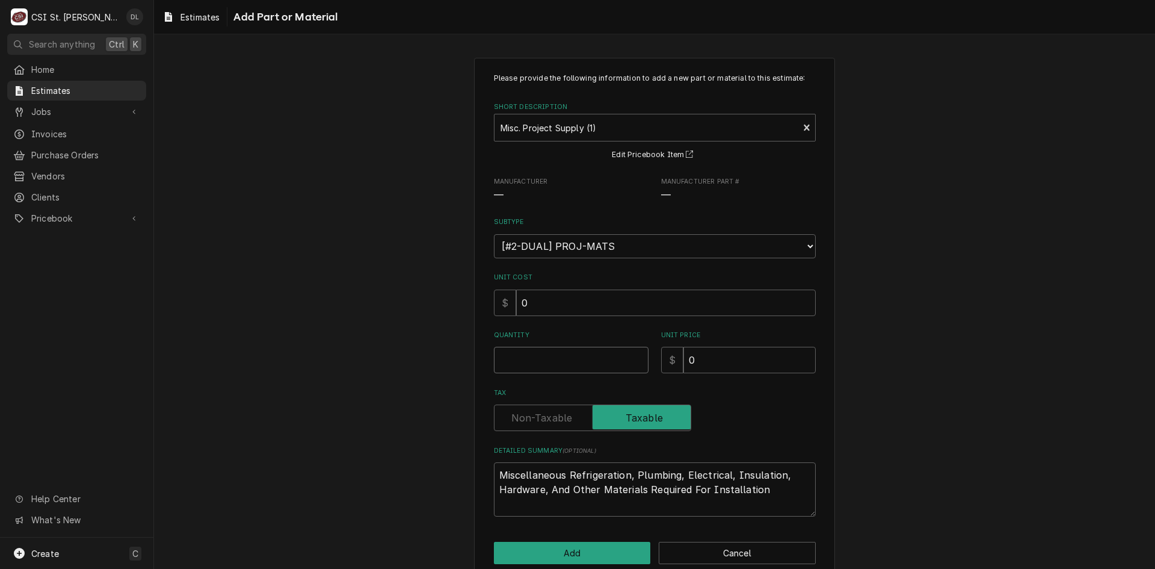
click at [587, 350] on input "Quantity" at bounding box center [571, 360] width 155 height 26
click at [594, 552] on button "Add" at bounding box center [572, 553] width 157 height 22
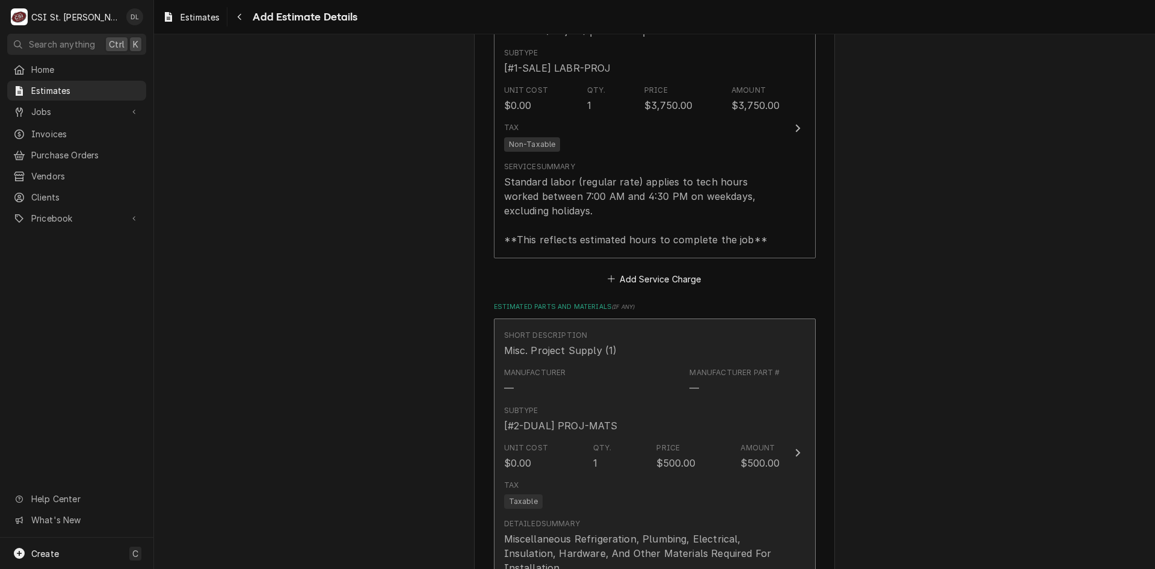
scroll to position [1642, 0]
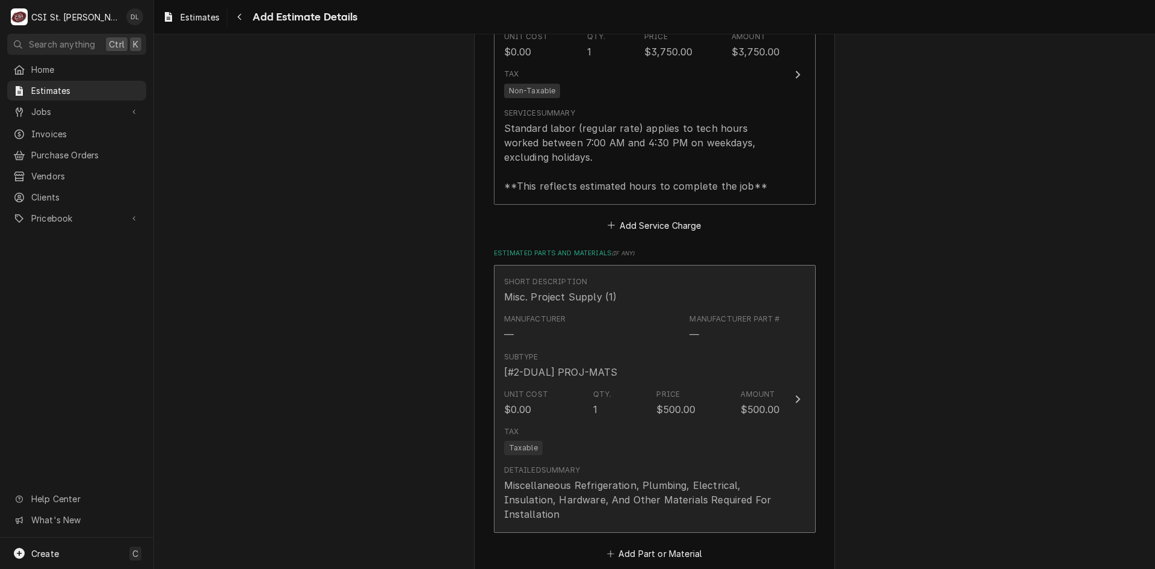
click at [635, 408] on div "Unit Cost $0.00 Qty. 1 Price $500.00 Amount $500.00" at bounding box center [642, 402] width 276 height 37
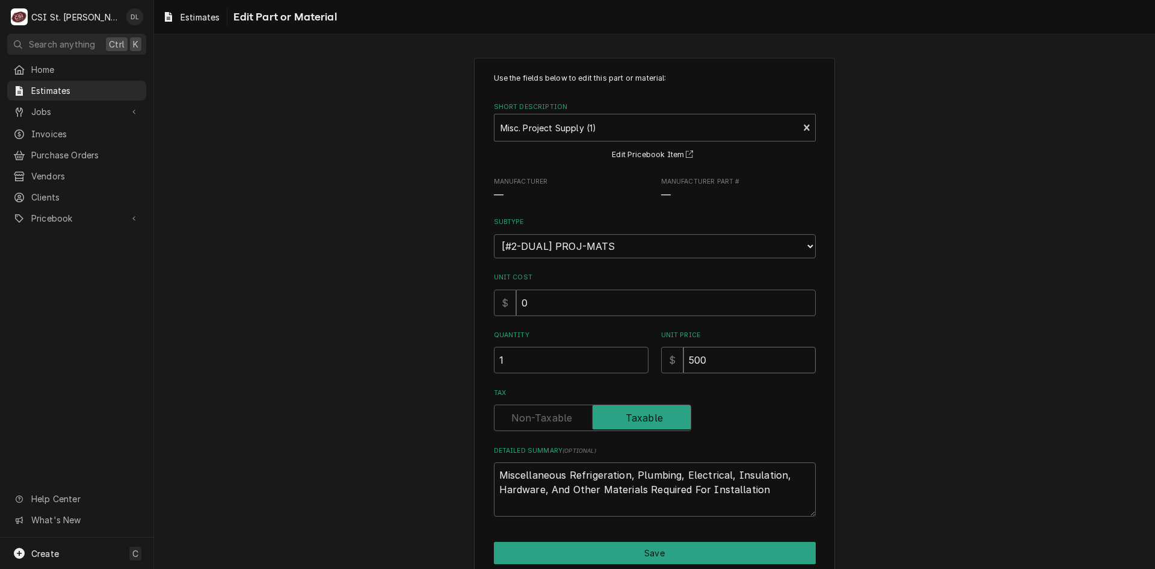
drag, startPoint x: 722, startPoint y: 361, endPoint x: 635, endPoint y: 342, distance: 88.8
click at [635, 342] on div "Quantity 1 Unit Price $ 500" at bounding box center [655, 351] width 322 height 43
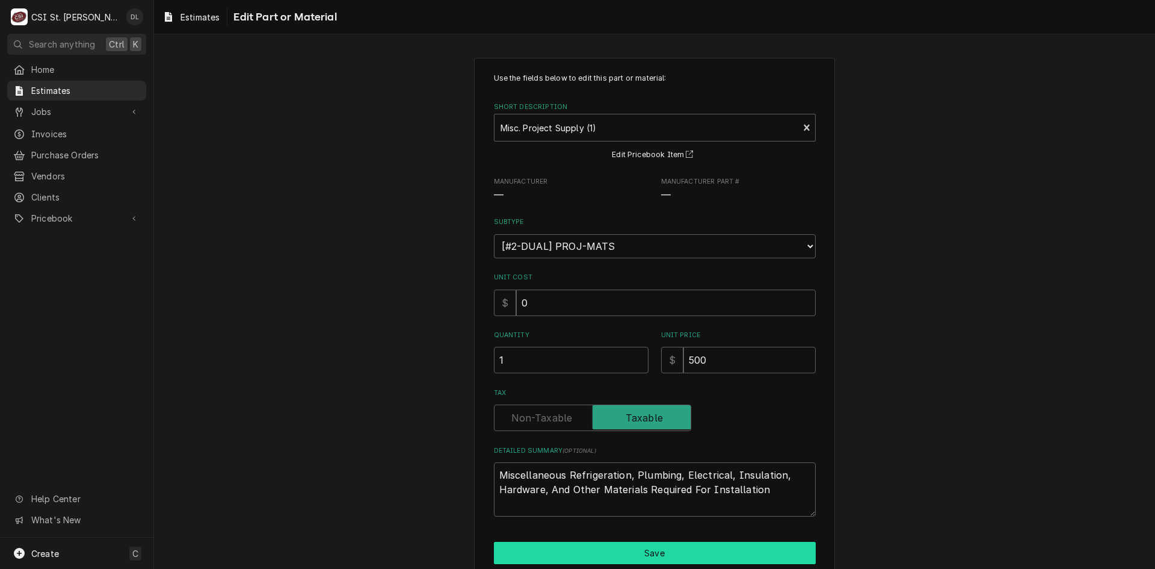
click at [660, 562] on button "Save" at bounding box center [655, 553] width 322 height 22
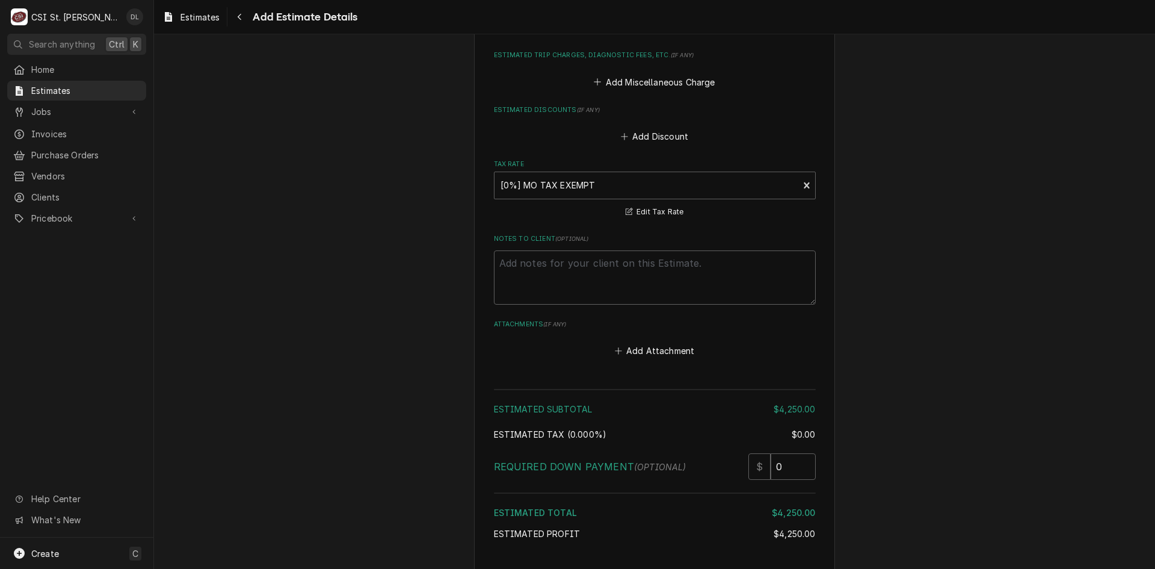
scroll to position [2251, 0]
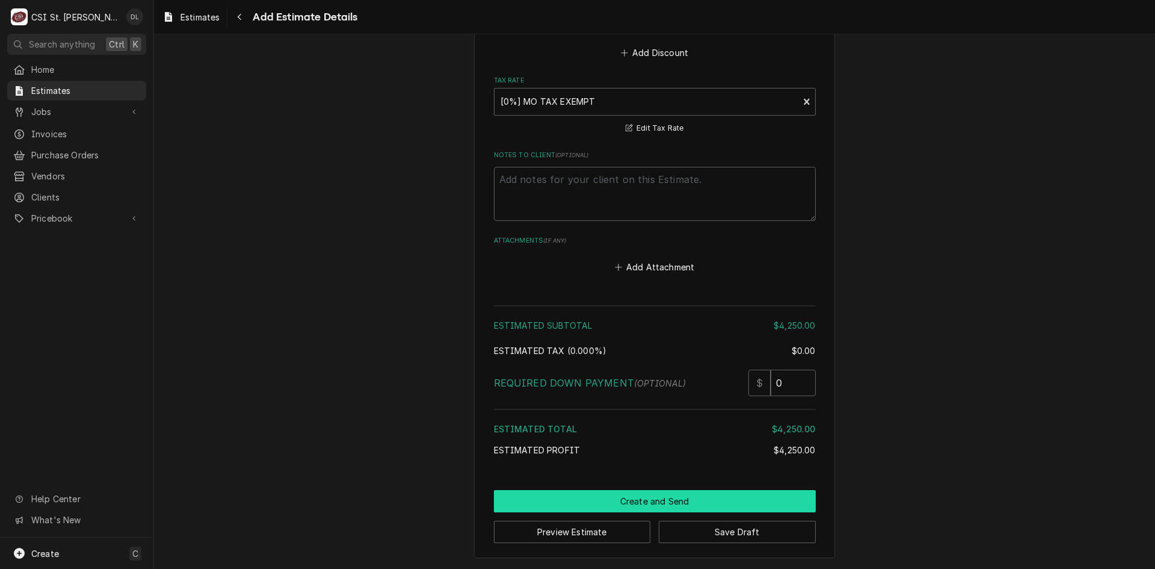
click at [673, 498] on button "Create and Send" at bounding box center [655, 501] width 322 height 22
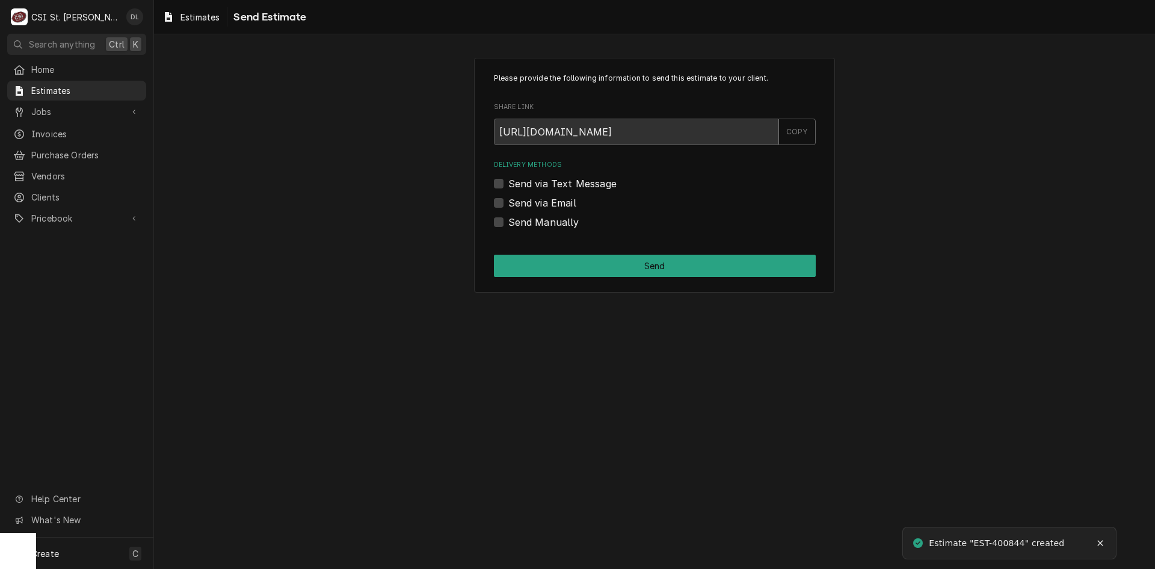
click at [508, 222] on label "Send Manually" at bounding box center [543, 222] width 71 height 14
click at [508, 222] on input "Send Manually" at bounding box center [669, 228] width 322 height 26
checkbox input "true"
click at [635, 262] on button "Send" at bounding box center [655, 266] width 322 height 22
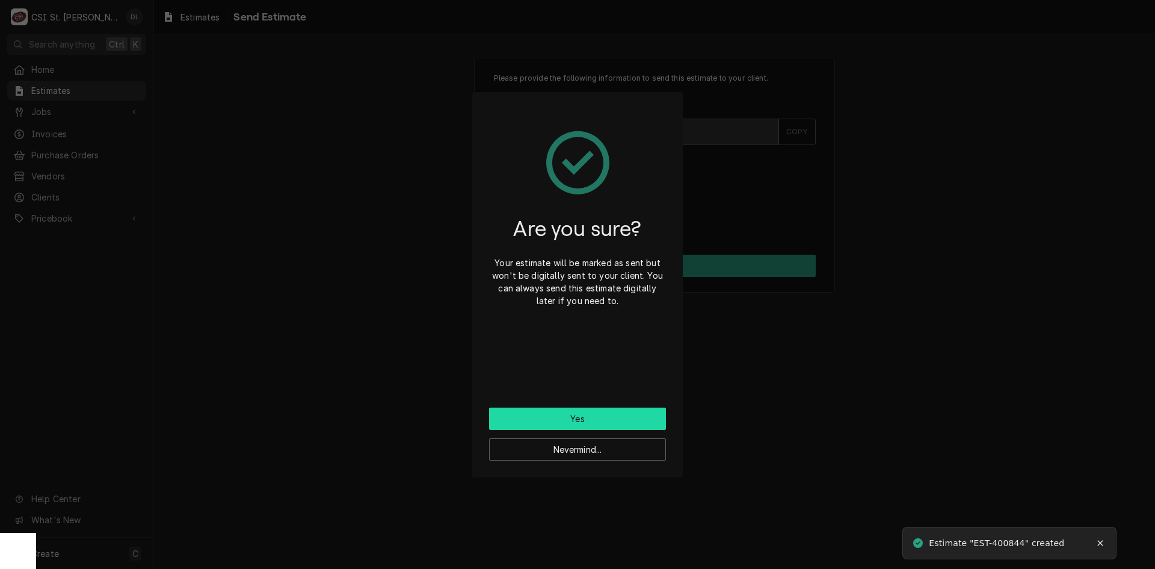
click at [563, 412] on button "Yes" at bounding box center [577, 418] width 177 height 22
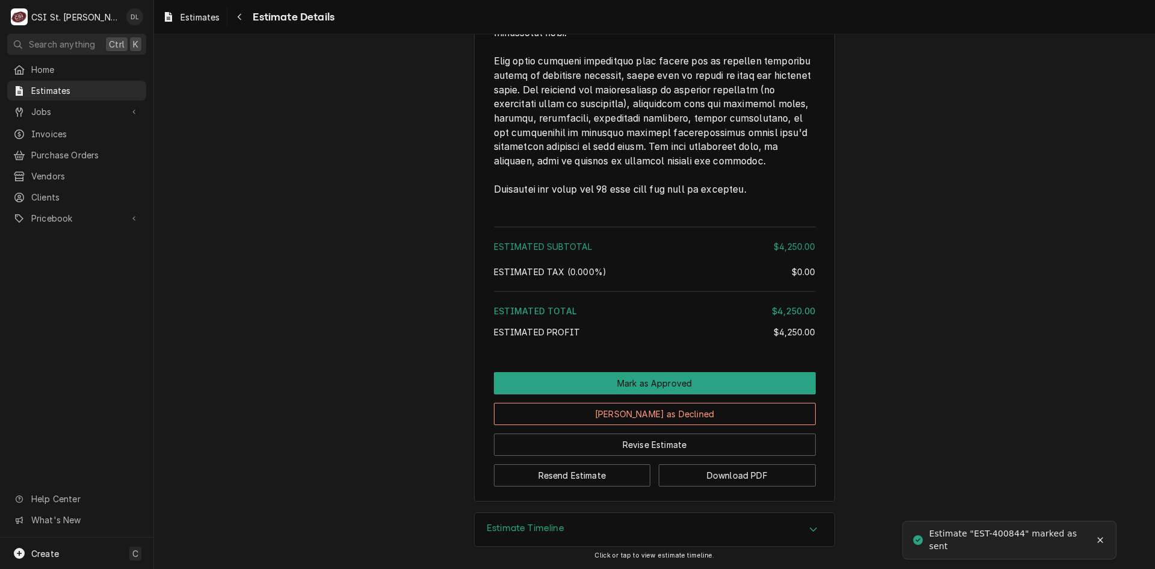
scroll to position [1894, 0]
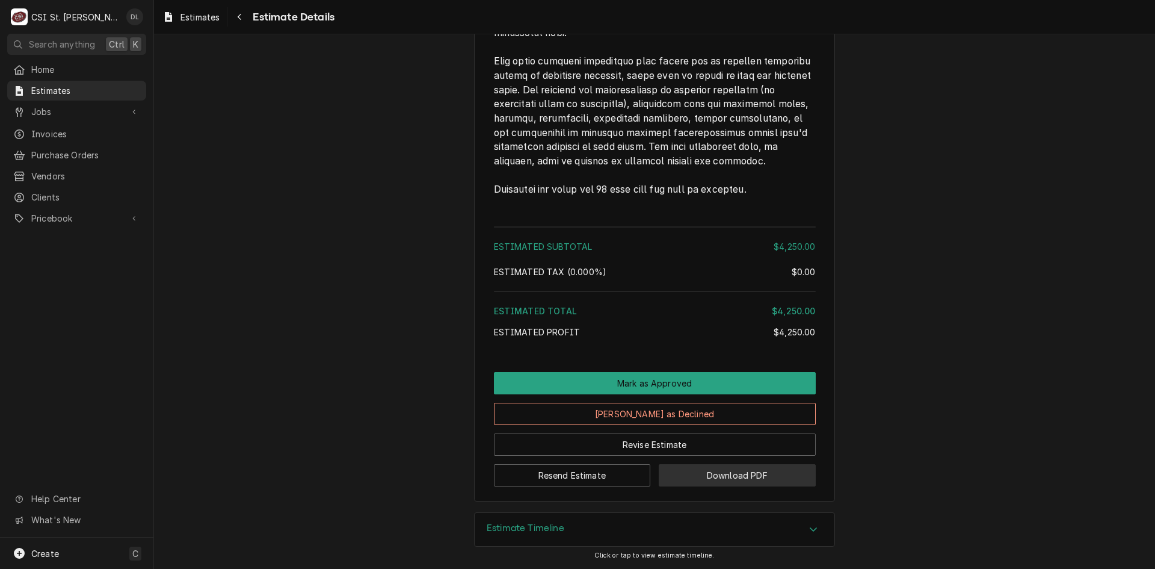
click at [740, 469] on button "Download PDF" at bounding box center [737, 475] width 157 height 22
drag, startPoint x: 1000, startPoint y: 397, endPoint x: 936, endPoint y: 413, distance: 65.2
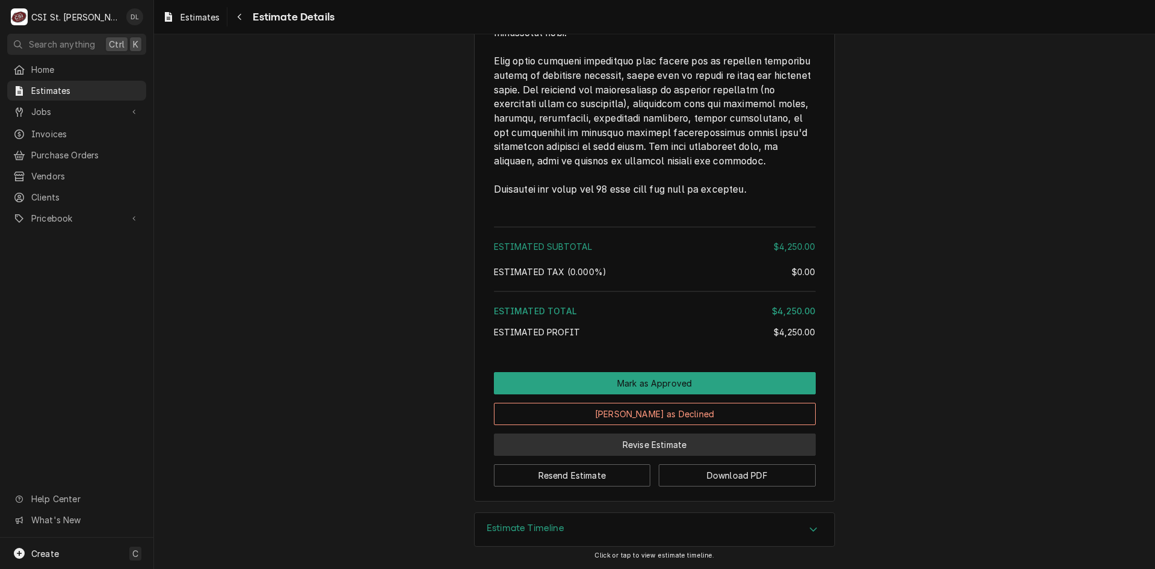
click at [661, 440] on button "Revise Estimate" at bounding box center [655, 444] width 322 height 22
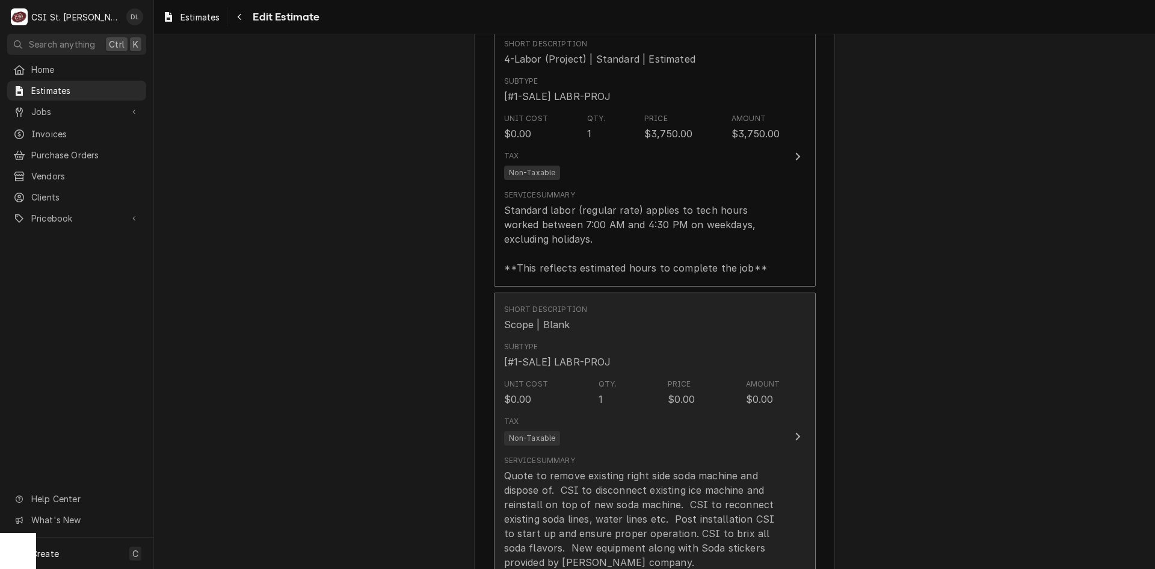
scroll to position [1324, 0]
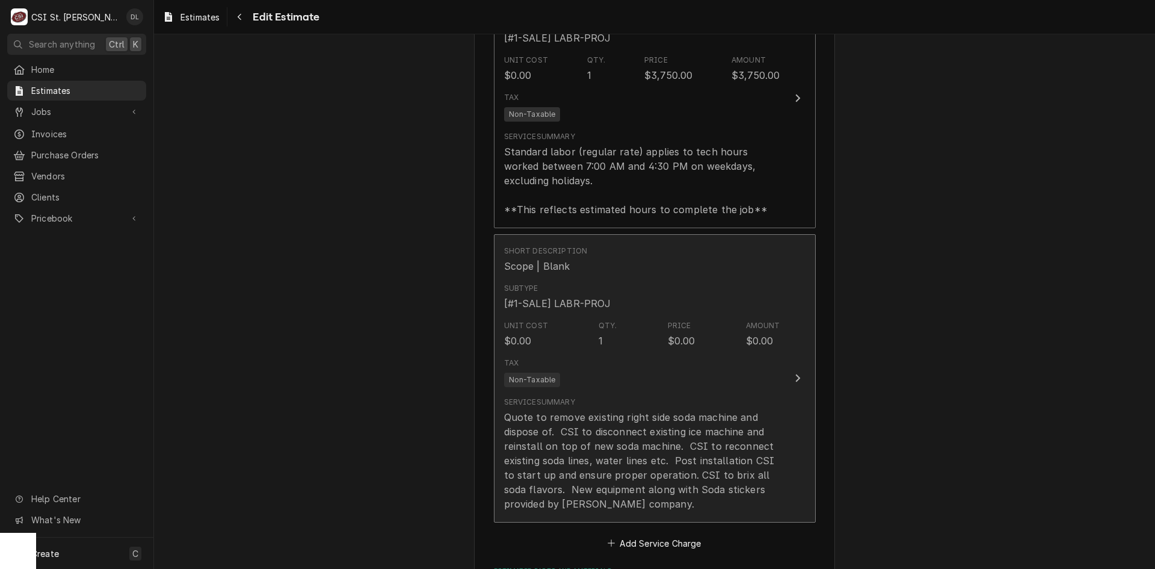
click at [699, 350] on div "Unit Cost $0.00 Qty. 1 Price $0.00 Amount $0.00" at bounding box center [642, 333] width 276 height 37
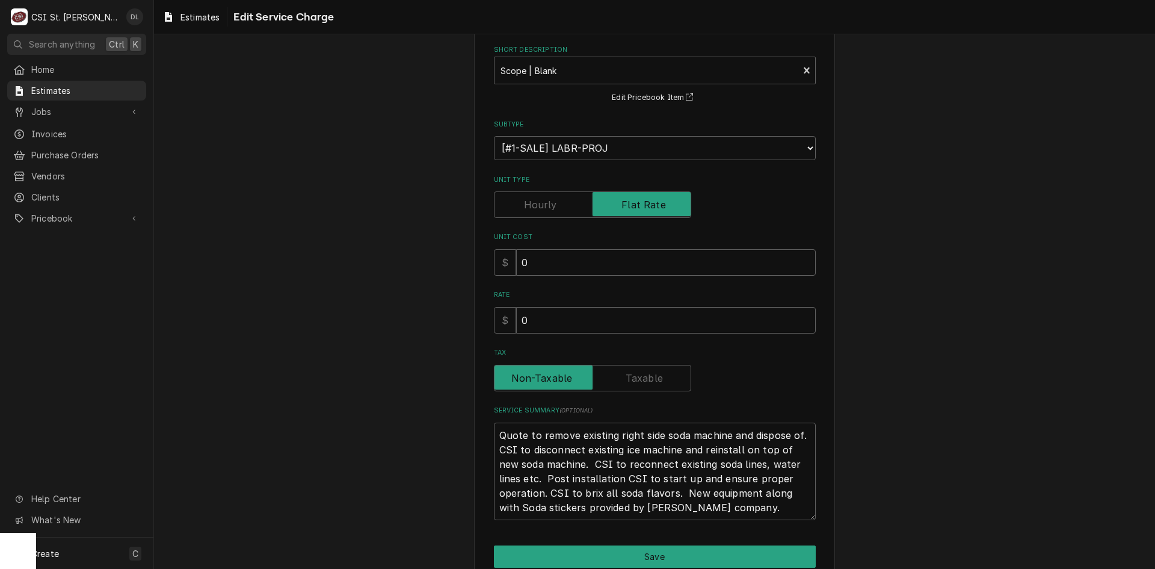
scroll to position [113, 0]
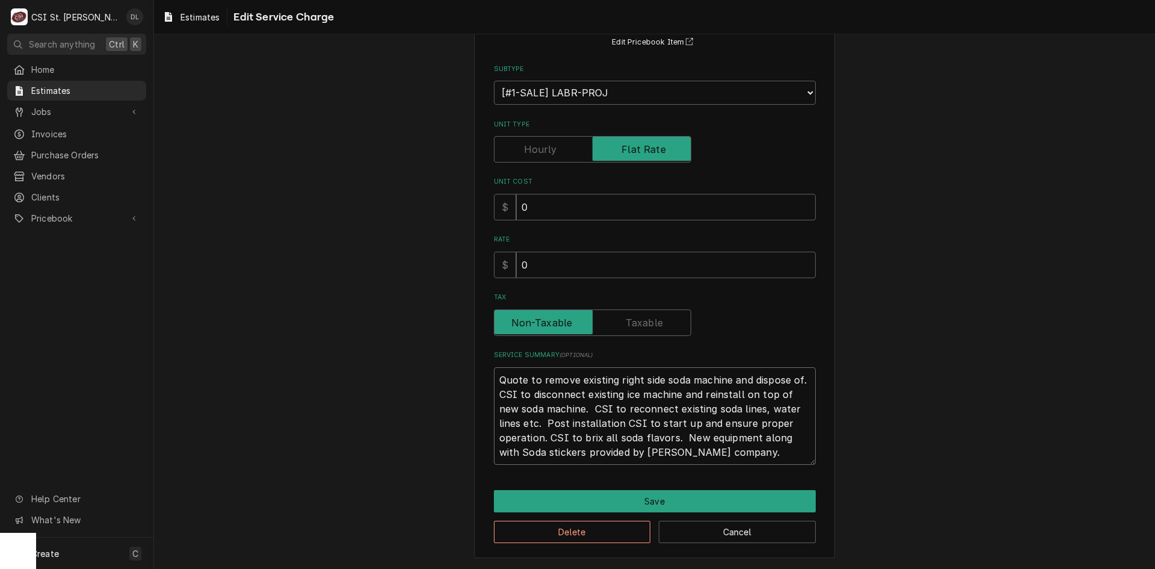
drag, startPoint x: 736, startPoint y: 408, endPoint x: 602, endPoint y: 409, distance: 134.2
click at [602, 409] on textarea "Quote to remove existing right side soda machine and dispose of. CSI to disconn…" at bounding box center [655, 415] width 322 height 97
type textarea "x"
type textarea "Quote to remove existing right side soda machine and dispose of. CSI to disconn…"
type textarea "x"
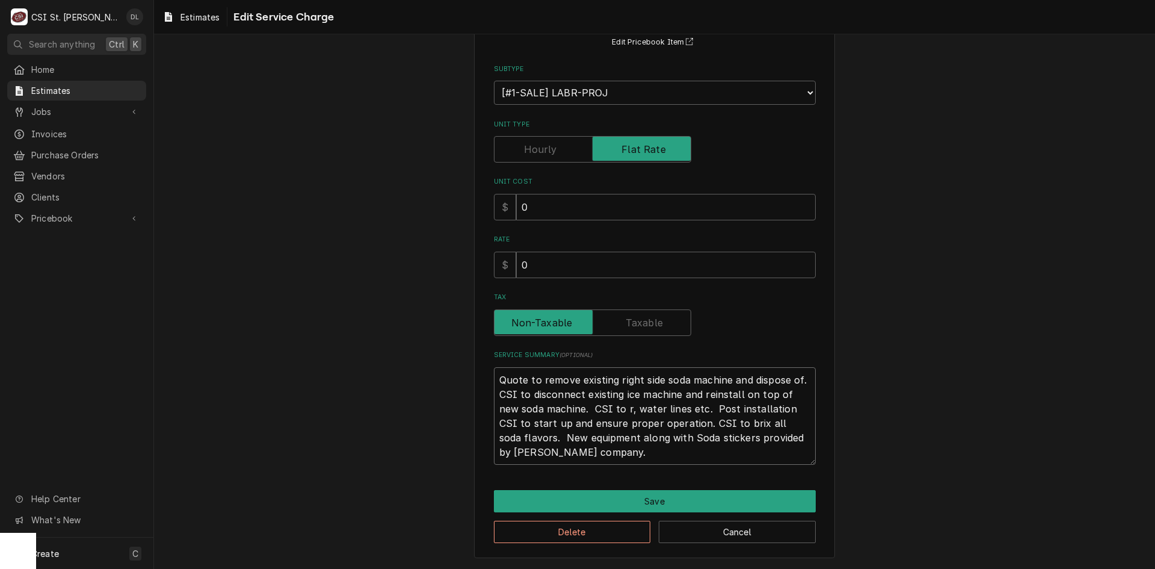
type textarea "Quote to remove existing right side soda machine and dispose of. CSI to disconn…"
type textarea "x"
type textarea "Quote to remove existing right side soda machine and dispose of. CSI to disconn…"
type textarea "x"
type textarea "Quote to remove existing right side soda machine and dispose of. CSI to disconn…"
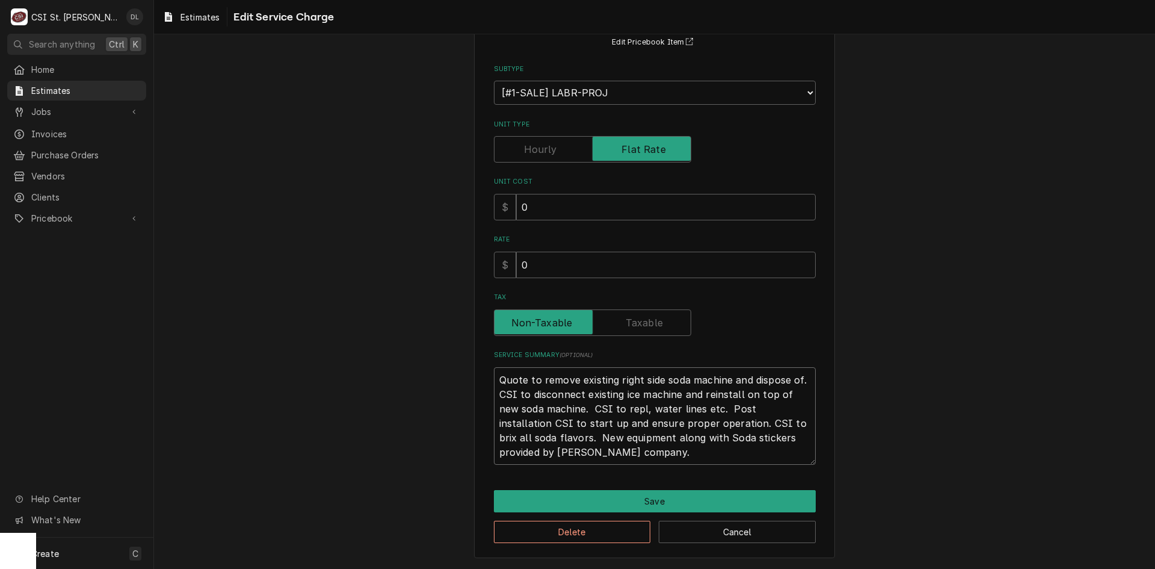
type textarea "x"
type textarea "Quote to remove existing right side soda machine and dispose of. CSI to disconn…"
type textarea "x"
type textarea "Quote to remove existing right side soda machine and dispose of. CSI to disconn…"
type textarea "x"
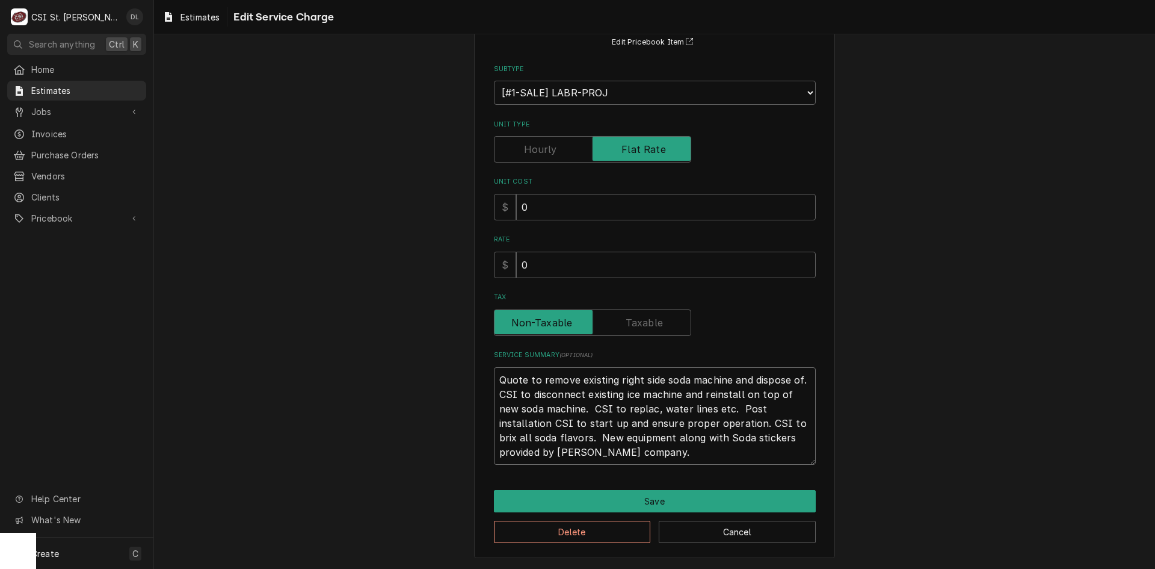
type textarea "Quote to remove existing right side soda machine and dispose of. CSI to disconn…"
type textarea "x"
type textarea "Quote to remove existing right side soda machine and dispose of. CSI to disconn…"
type textarea "x"
type textarea "Quote to remove existing right side soda machine and dispose of. CSI to disconn…"
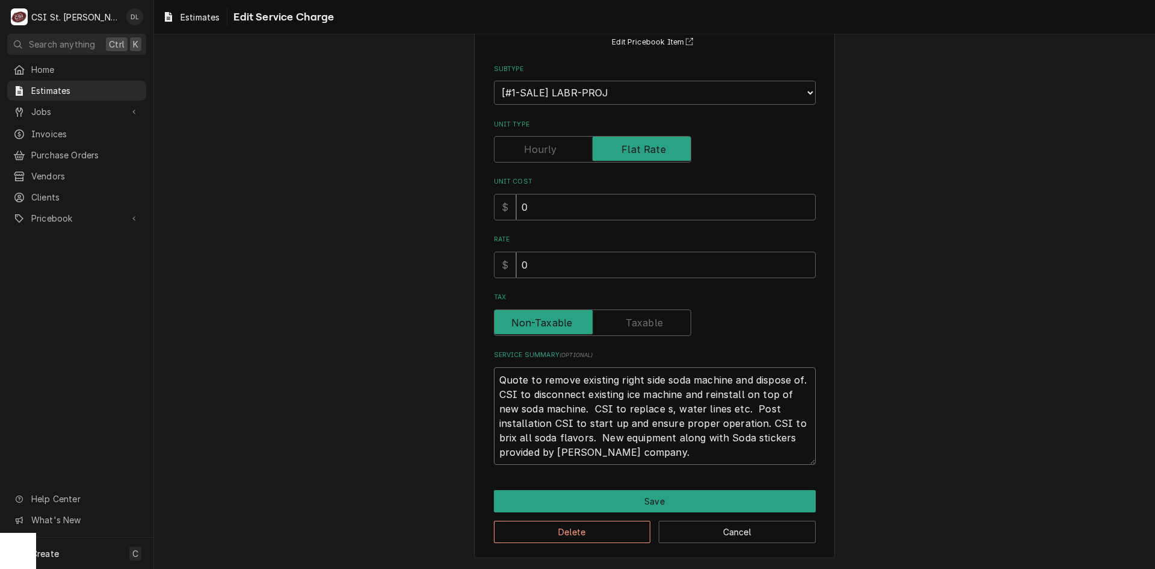
type textarea "x"
type textarea "Quote to remove existing right side soda machine and dispose of. CSI to disconn…"
type textarea "x"
type textarea "Quote to remove existing right side soda machine and dispose of. CSI to disconn…"
type textarea "x"
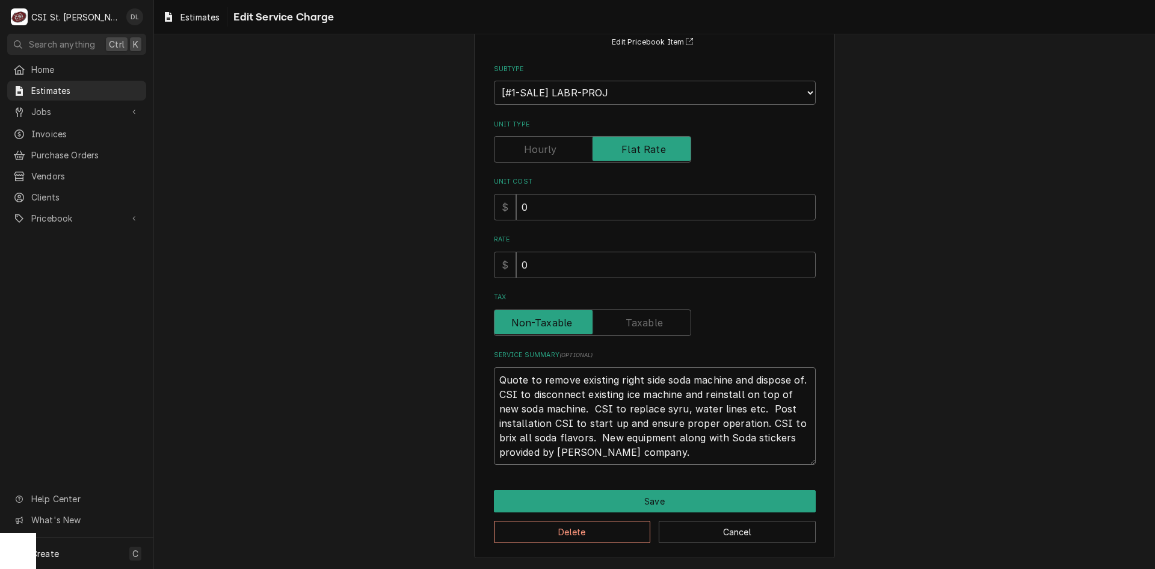
type textarea "Quote to remove existing right side soda machine and dispose of. CSI to disconn…"
type textarea "x"
type textarea "Quote to remove existing right side soda machine and dispose of. CSI to disconn…"
type textarea "x"
type textarea "Quote to remove existing right side soda machine and dispose of. CSI to disconn…"
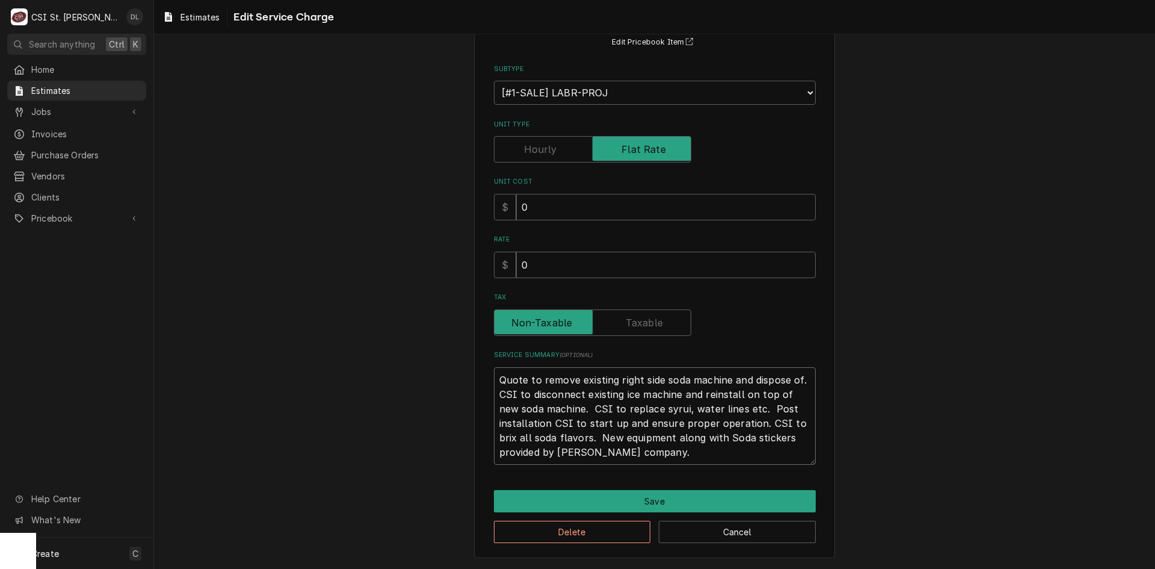
type textarea "x"
type textarea "Quote to remove existing right side soda machine and dispose of. CSI to disconn…"
type textarea "x"
type textarea "Quote to remove existing right side soda machine and dispose of. CSI to disconn…"
drag, startPoint x: 738, startPoint y: 409, endPoint x: 724, endPoint y: 410, distance: 14.0
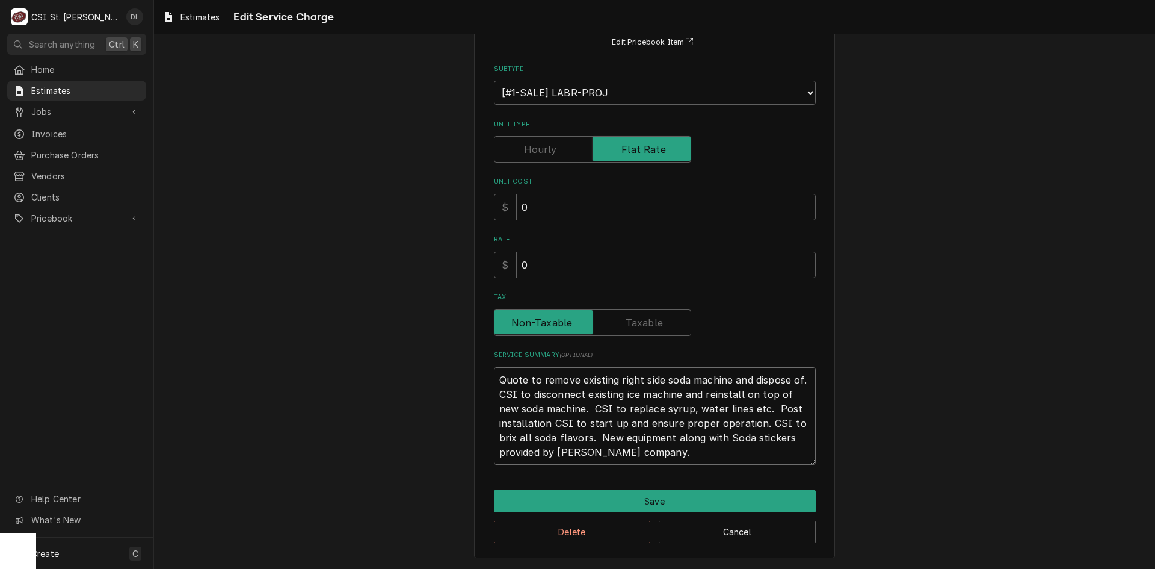
click at [724, 410] on textarea "Quote to remove existing right side soda machine and dispose of. CSI to disconn…" at bounding box center [655, 415] width 322 height 97
type textarea "x"
type textarea "Quote to remove existing right side soda machine and dispose of. CSI to disconn…"
type textarea "x"
type textarea "Quote to remove existing right side soda machine and dispose of. CSI to disconn…"
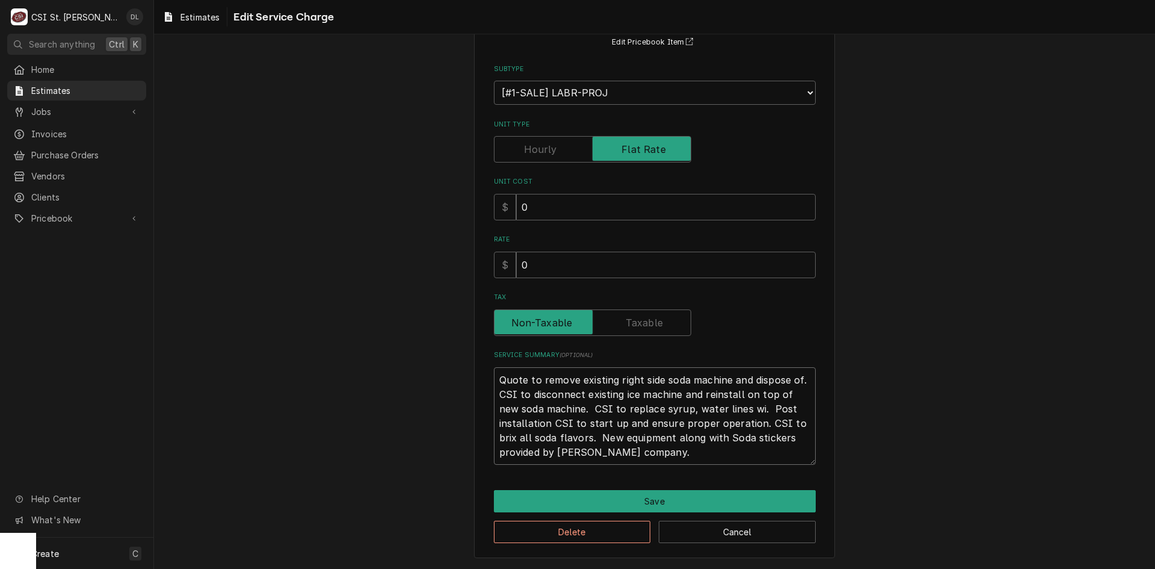
type textarea "x"
type textarea "Quote to remove existing right side soda machine and dispose of. CSI to disconn…"
type textarea "x"
type textarea "Quote to remove existing right side soda machine and dispose of. CSI to disconn…"
type textarea "x"
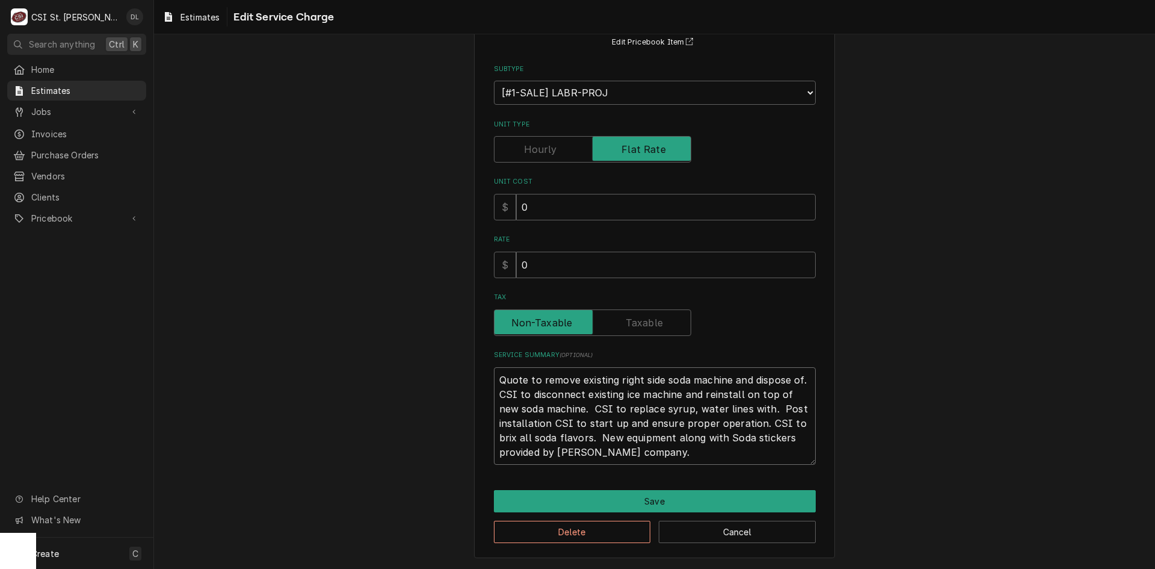
type textarea "Quote to remove existing right side soda machine and dispose of. CSI to disconn…"
type textarea "x"
type textarea "Quote to remove existing right side soda machine and dispose of. CSI to disconn…"
type textarea "x"
type textarea "Quote to remove existing right side soda machine and dispose of. CSI to disconn…"
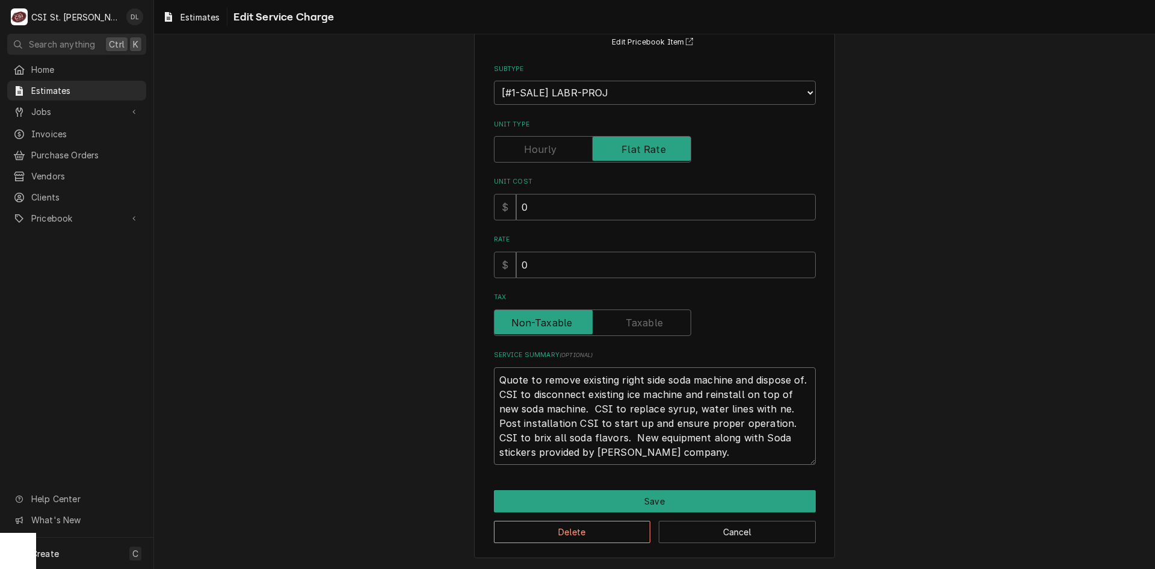
type textarea "x"
type textarea "Quote to remove existing right side soda machine and dispose of. CSI to disconn…"
type textarea "x"
type textarea "Quote to remove existing right side soda machine and dispose of. CSI to disconn…"
type textarea "x"
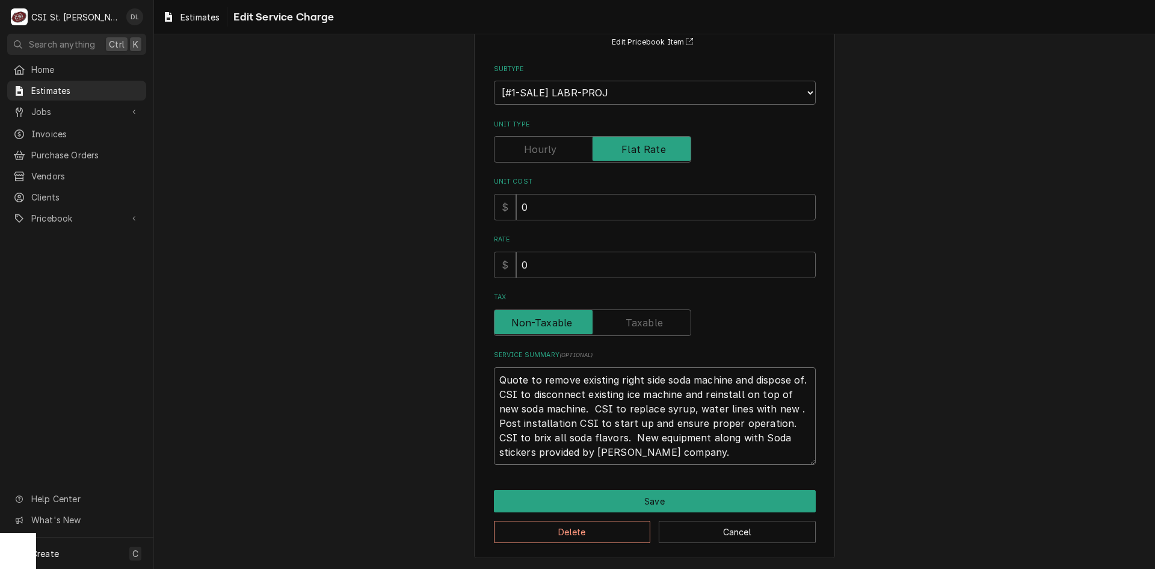
type textarea "Quote to remove existing right side soda machine and dispose of. CSI to disconn…"
type textarea "x"
type textarea "Quote to remove existing right side soda machine and dispose of. CSI to disconn…"
type textarea "x"
type textarea "Quote to remove existing right side soda machine and dispose of. CSI to disconn…"
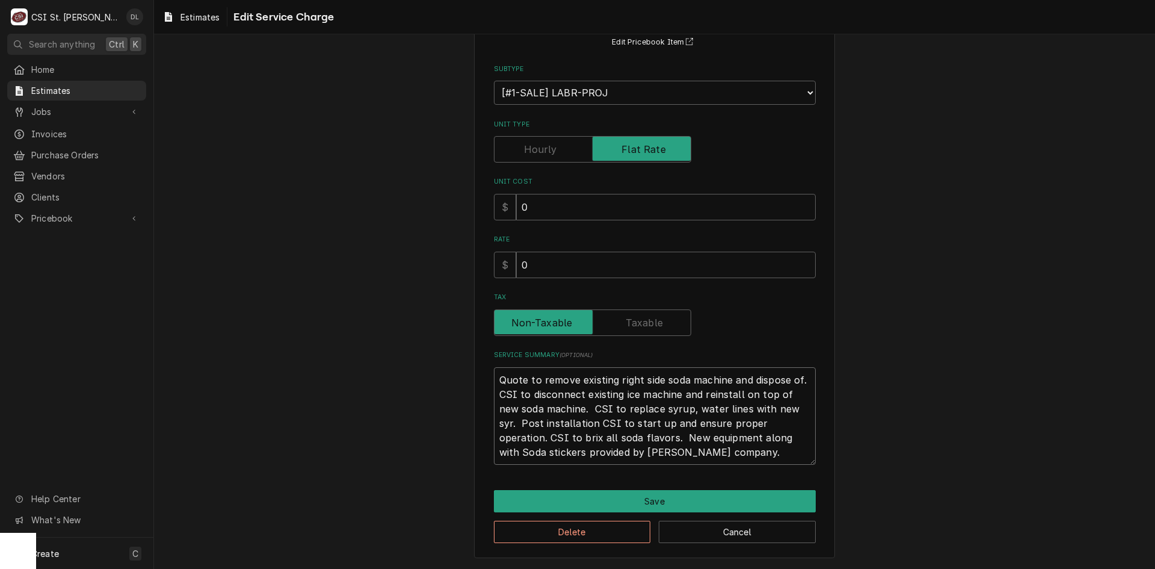
type textarea "x"
type textarea "Quote to remove existing right side soda machine and dispose of. CSI to disconn…"
type textarea "x"
type textarea "Quote to remove existing right side soda machine and dispose of. CSI to disconn…"
type textarea "x"
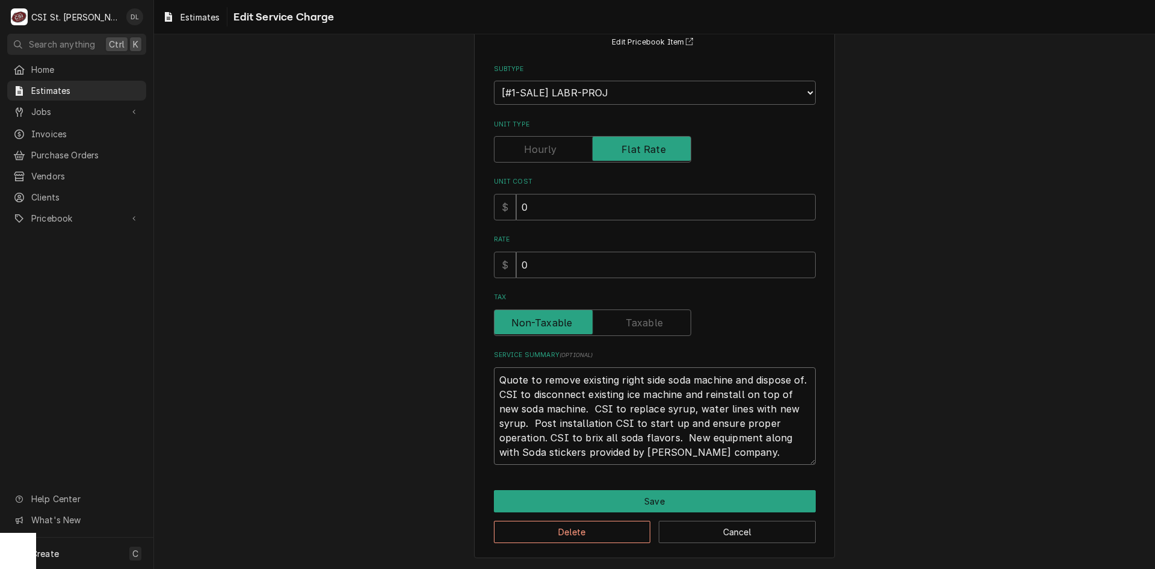
type textarea "Quote to remove existing right side soda machine and dispose of. CSI to disconn…"
type textarea "x"
type textarea "Quote to remove existing right side soda machine and dispose of. CSI to disconn…"
type textarea "x"
type textarea "Quote to remove existing right side soda machine and dispose of. CSI to disconn…"
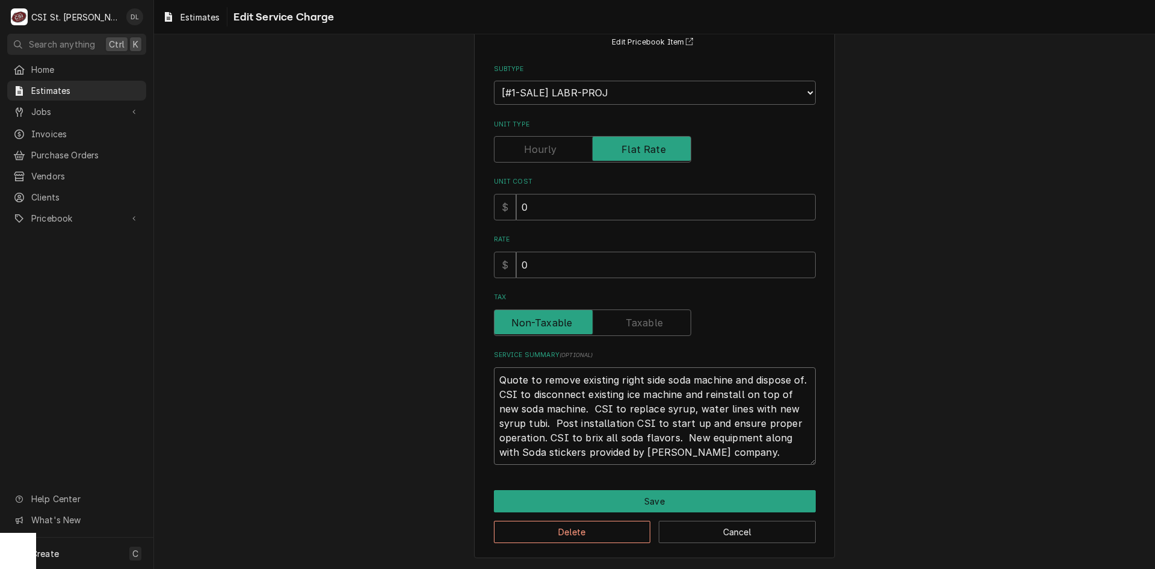
type textarea "x"
type textarea "Quote to remove existing right side soda machine and dispose of. CSI to disconn…"
type textarea "x"
type textarea "Quote to remove existing right side soda machine and dispose of. CSI to disconn…"
type textarea "x"
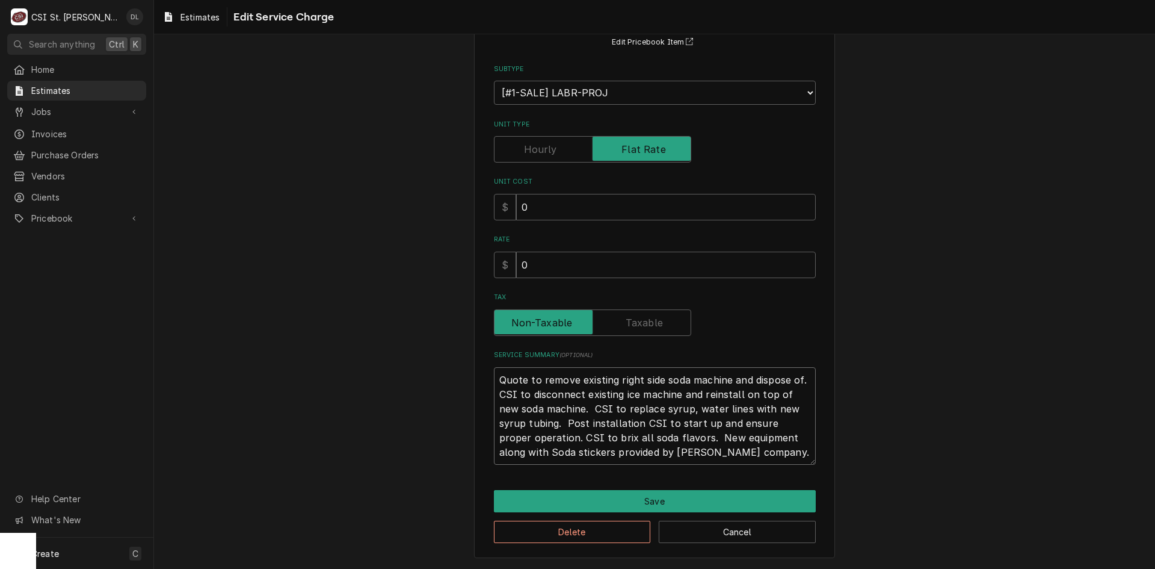
type textarea "Quote to remove existing right side soda machine and dispose of. CSI to disconn…"
type textarea "x"
type textarea "Quote to remove existing right side soda machine and dispose of. CSI to disconn…"
type textarea "x"
type textarea "Quote to remove existing right side soda machine and dispose of. CSI to disconn…"
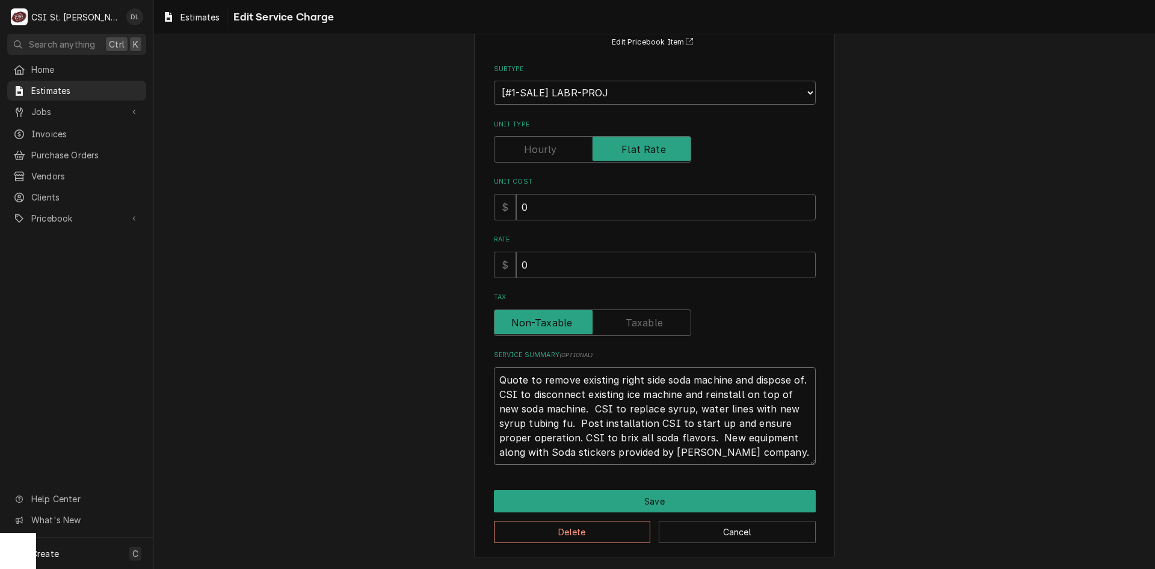
type textarea "x"
type textarea "Quote to remove existing right side soda machine and dispose of. CSI to disconn…"
type textarea "x"
type textarea "Quote to remove existing right side soda machine and dispose of. CSI to disconn…"
type textarea "x"
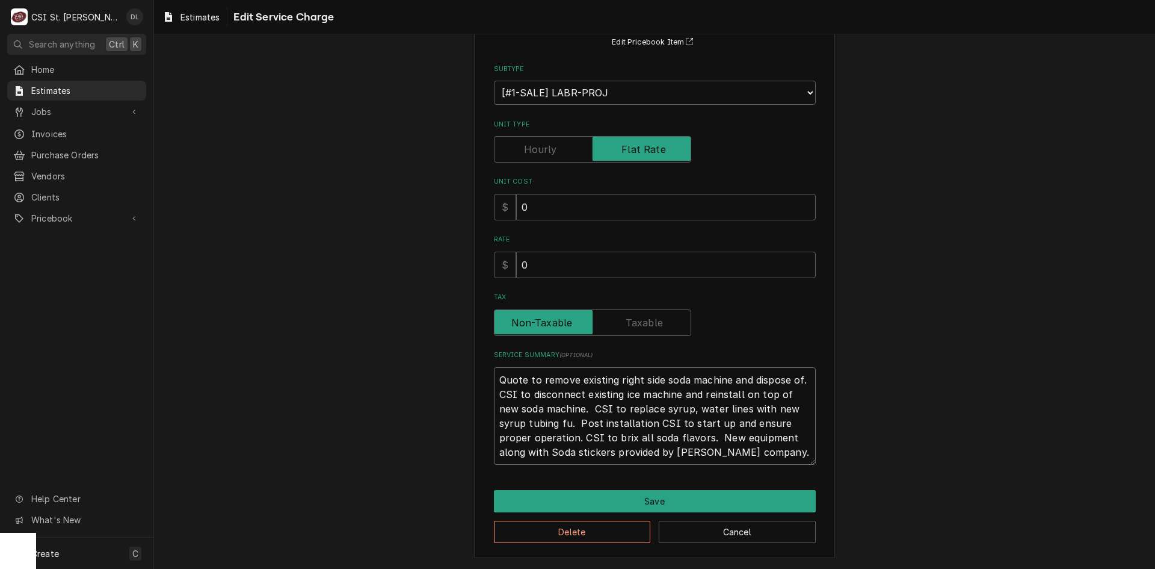
type textarea "Quote to remove existing right side soda machine and dispose of. CSI to disconn…"
type textarea "x"
type textarea "Quote to remove existing right side soda machine and dispose of. CSI to disconn…"
type textarea "x"
type textarea "Quote to remove existing right side soda machine and dispose of. CSI to disconn…"
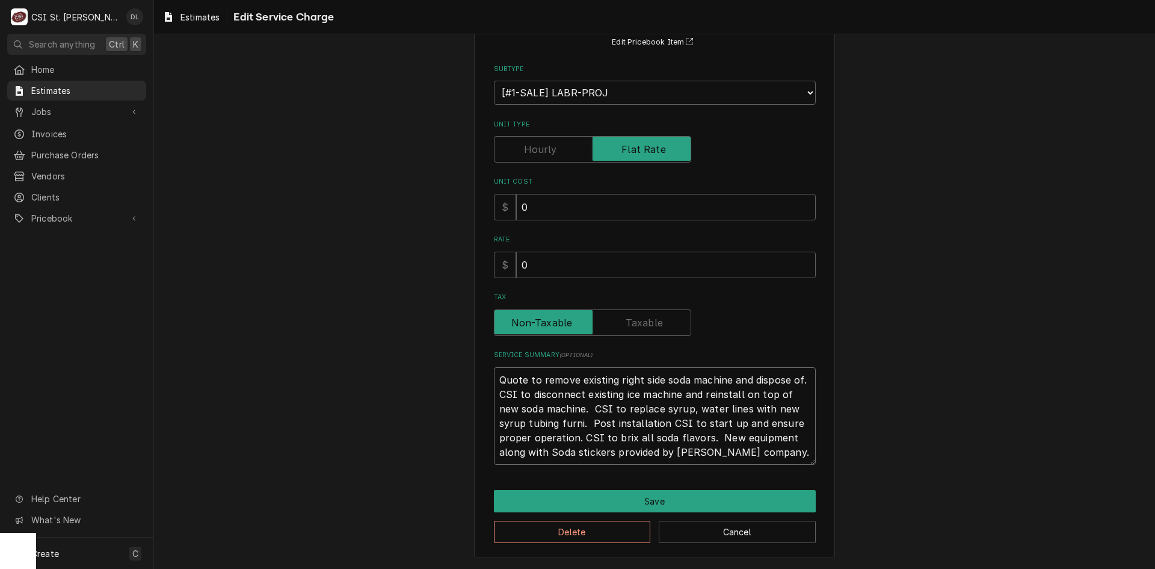
type textarea "x"
type textarea "Quote to remove existing right side soda machine and dispose of. CSI to disconn…"
type textarea "x"
type textarea "Quote to remove existing right side soda machine and dispose of. CSI to disconn…"
type textarea "x"
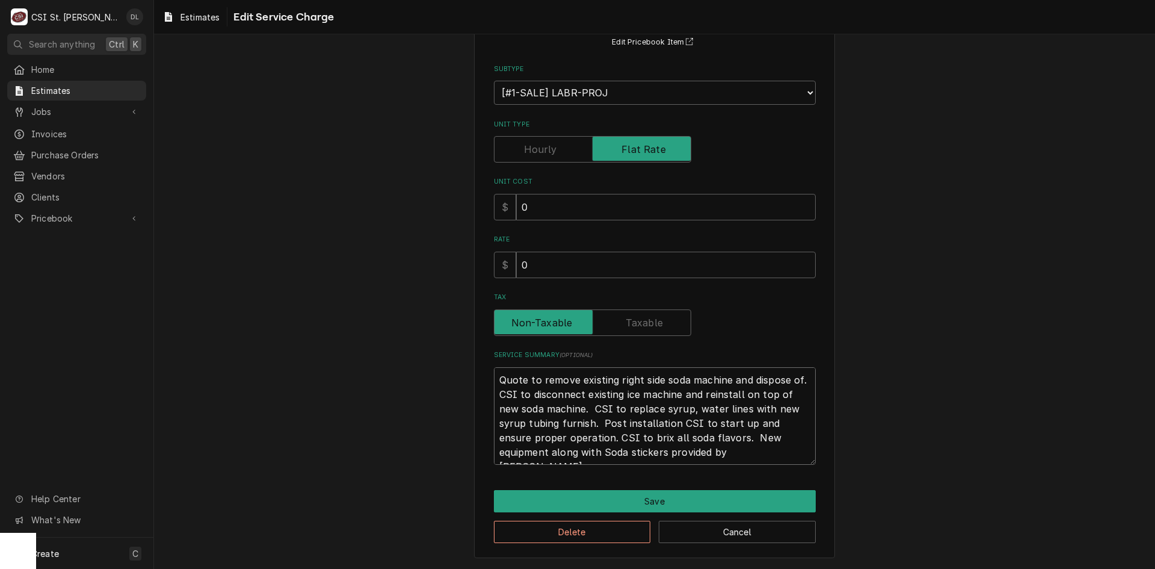
type textarea "Quote to remove existing right side soda machine and dispose of. CSI to disconn…"
type textarea "x"
type textarea "Quote to remove existing right side soda machine and dispose of. CSI to disconn…"
type textarea "x"
type textarea "Quote to remove existing right side soda machine and dispose of. CSI to disconn…"
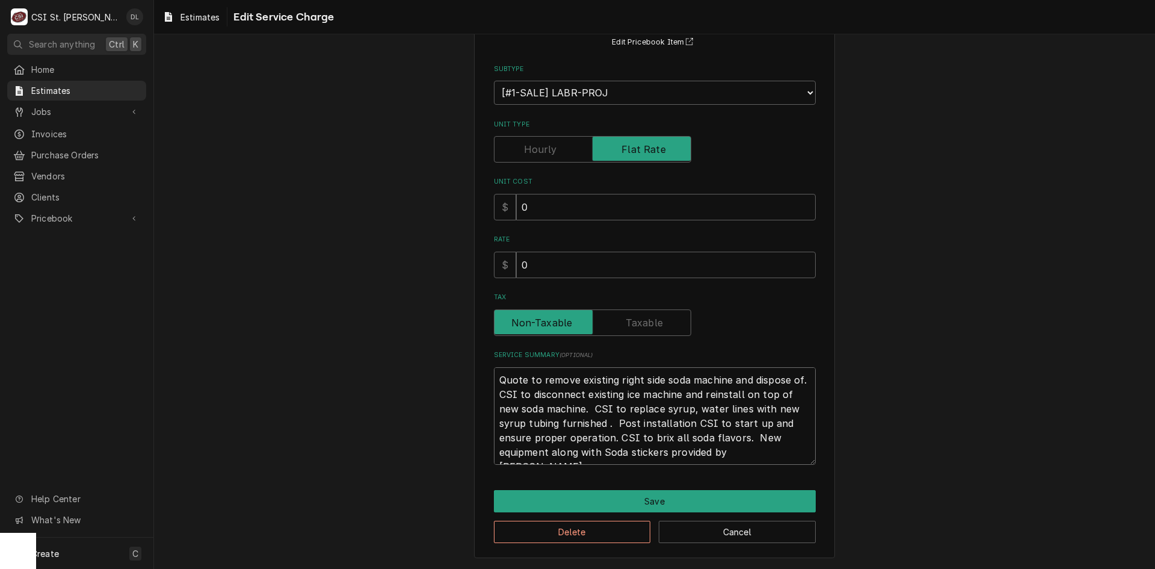
type textarea "x"
type textarea "Quote to remove existing right side soda machine and dispose of. CSI to disconn…"
type textarea "x"
type textarea "Quote to remove existing right side soda machine and dispose of. CSI to disconn…"
type textarea "x"
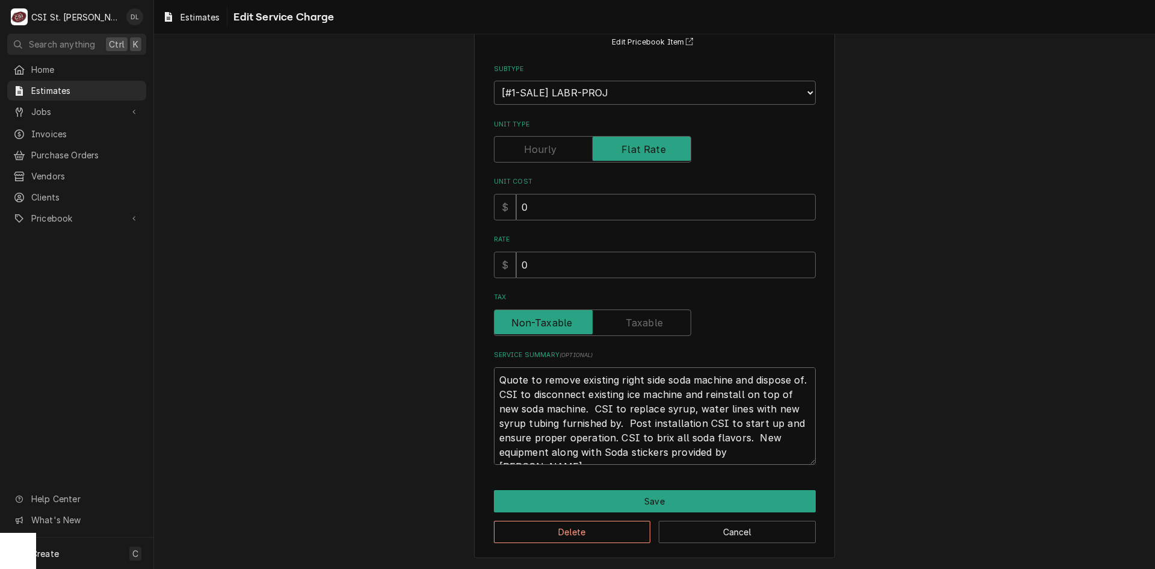
type textarea "Quote to remove existing right side soda machine and dispose of. CSI to disconn…"
type textarea "x"
type textarea "Quote to remove existing right side soda machine and dispose of. CSI to disconn…"
type textarea "x"
type textarea "Quote to remove existing right side soda machine and dispose of. CSI to disconn…"
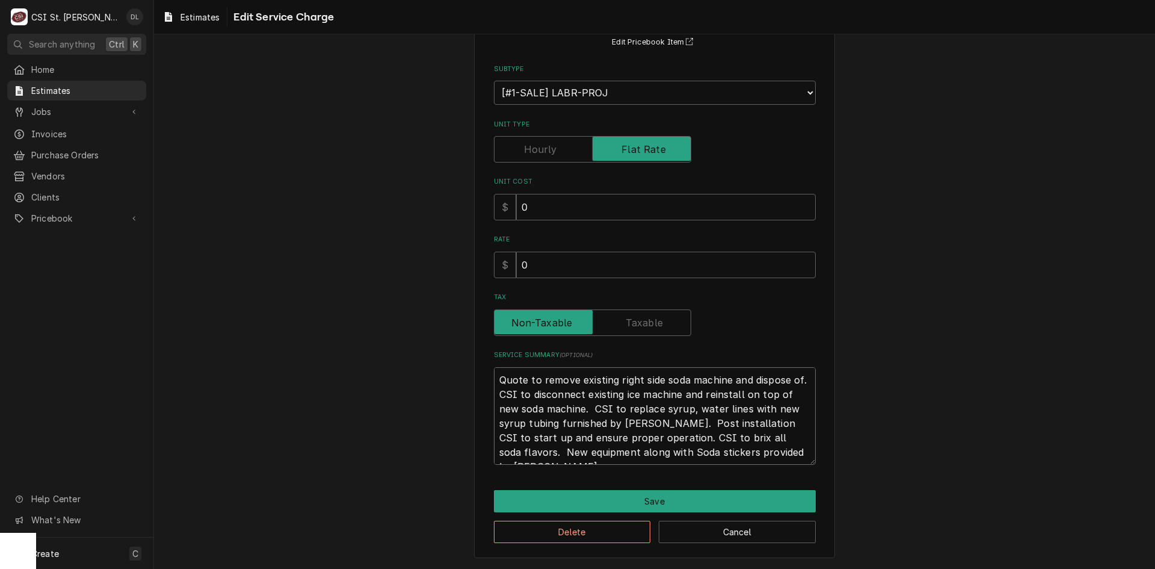
type textarea "x"
type textarea "Quote to remove existing right side soda machine and dispose of. CSI to disconn…"
type textarea "x"
type textarea "Quote to remove existing right side soda machine and dispose of. CSI to disconn…"
type textarea "x"
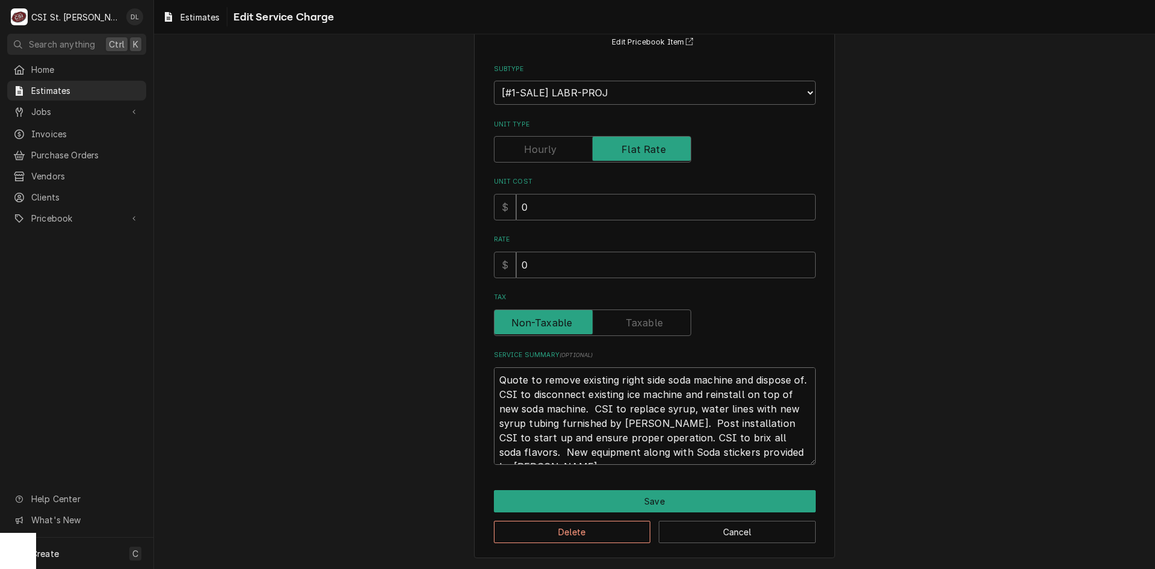
type textarea "Quote to remove existing right side soda machine and dispose of. CSI to disconn…"
type textarea "x"
type textarea "Quote to remove existing right side soda machine and dispose of. CSI to disconn…"
type textarea "x"
type textarea "Quote to remove existing right side soda machine and dispose of. CSI to disconn…"
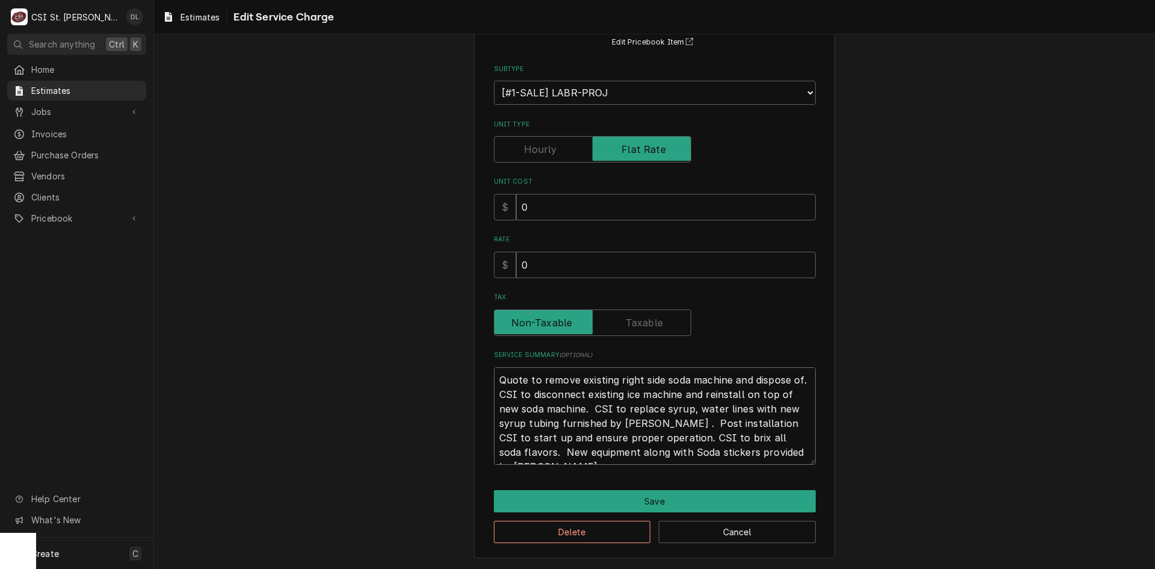
type textarea "x"
type textarea "Quote to remove existing right side soda machine and dispose of. CSI to disconn…"
type textarea "x"
type textarea "Quote to remove existing right side soda machine and dispose of. CSI to disconn…"
type textarea "x"
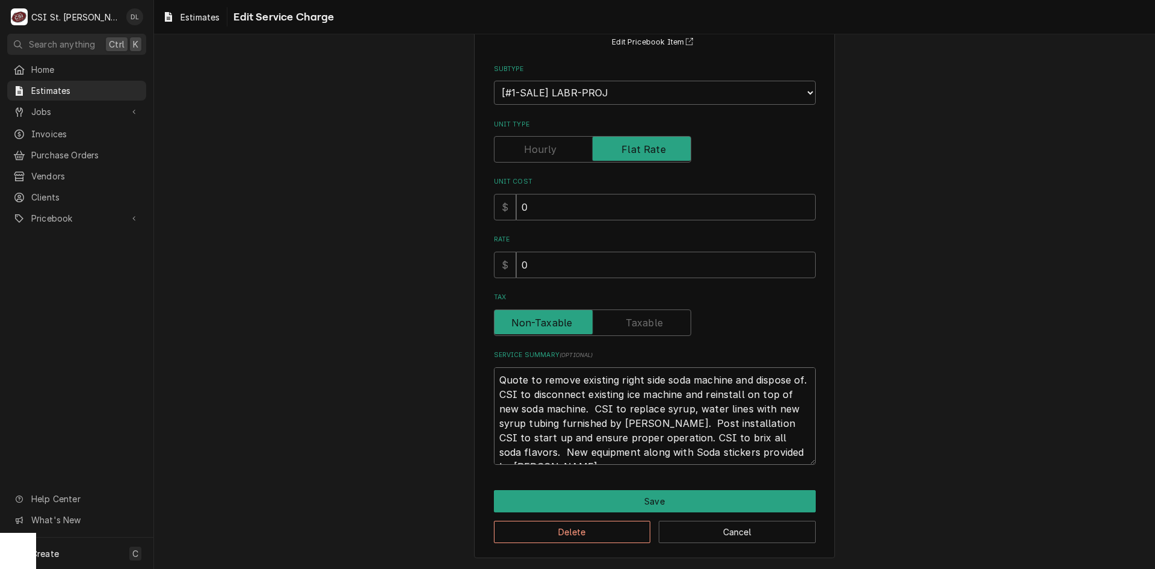
type textarea "Quote to remove existing right side soda machine and dispose of. CSI to disconn…"
type textarea "x"
type textarea "Quote to remove existing right side soda machine and dispose of. CSI to disconn…"
type textarea "x"
type textarea "Quote to remove existing right side soda machine and dispose of. CSI to disconn…"
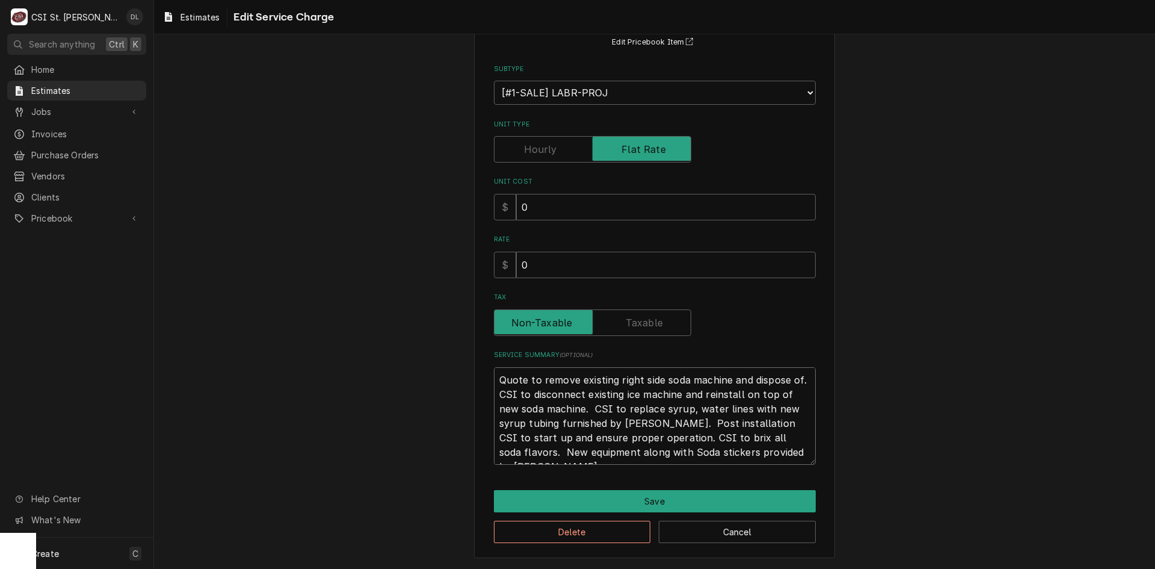
type textarea "x"
type textarea "Quote to remove existing right side soda machine and dispose of. CSI to disconn…"
type textarea "x"
type textarea "Quote to remove existing right side soda machine and dispose of. CSI to disconn…"
type textarea "x"
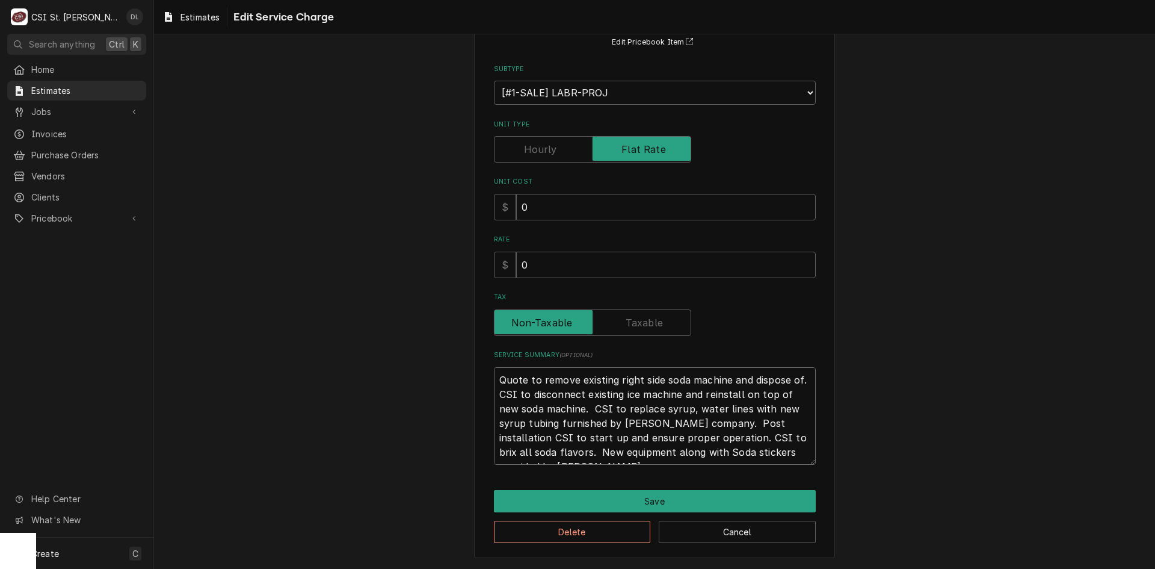
type textarea "Quote to remove existing right side soda machine and dispose of. CSI to disconn…"
type textarea "x"
type textarea "Quote to remove existing right side soda machine and dispose of. CSI to disconn…"
type textarea "x"
type textarea "Quote to remove existing right side soda machine and dispose of. CSI to disconn…"
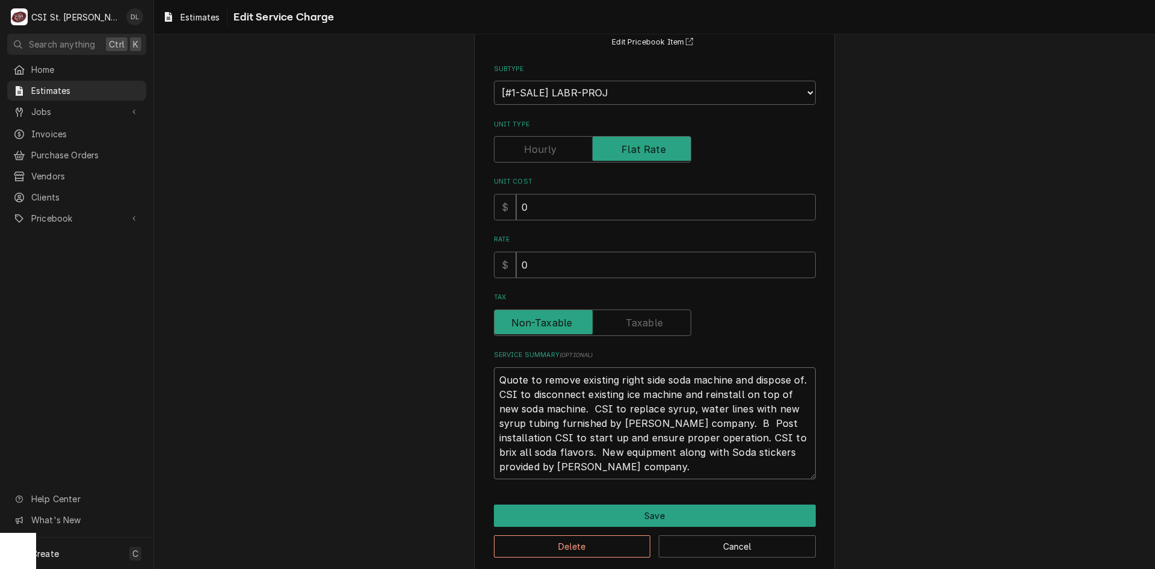
type textarea "x"
type textarea "Quote to remove existing right side soda machine and dispose of. CSI to disconn…"
type textarea "x"
type textarea "Quote to remove existing right side soda machine and dispose of. CSI to disconn…"
type textarea "x"
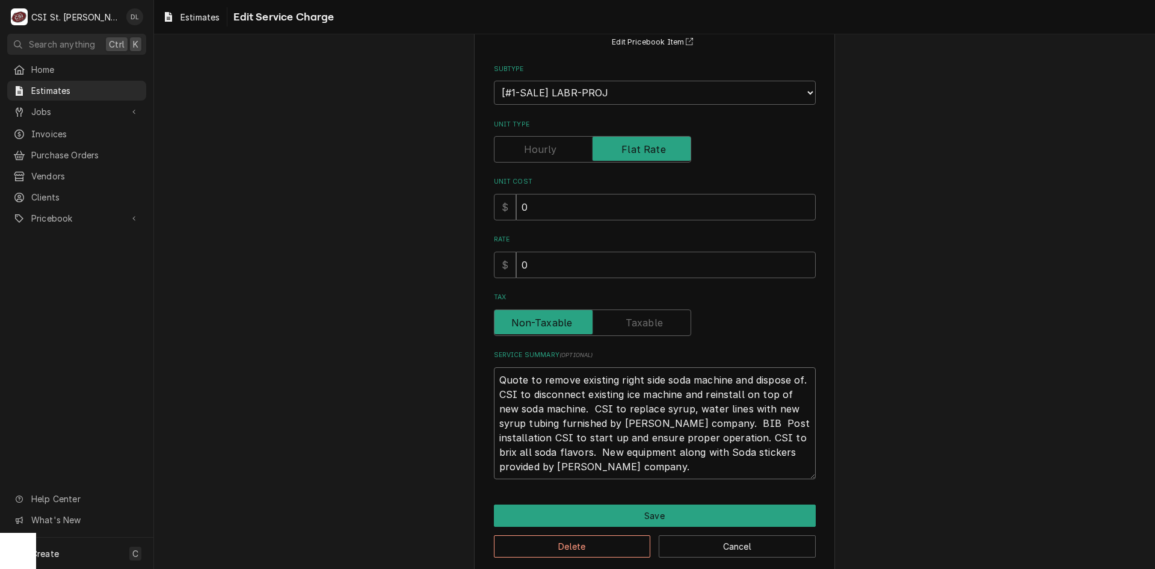
type textarea "Quote to remove existing right side soda machine and dispose of. CSI to disconn…"
type textarea "x"
type textarea "Quote to remove existing right side soda machine and dispose of. CSI to disconn…"
type textarea "x"
type textarea "Quote to remove existing right side soda machine and dispose of. CSI to disconn…"
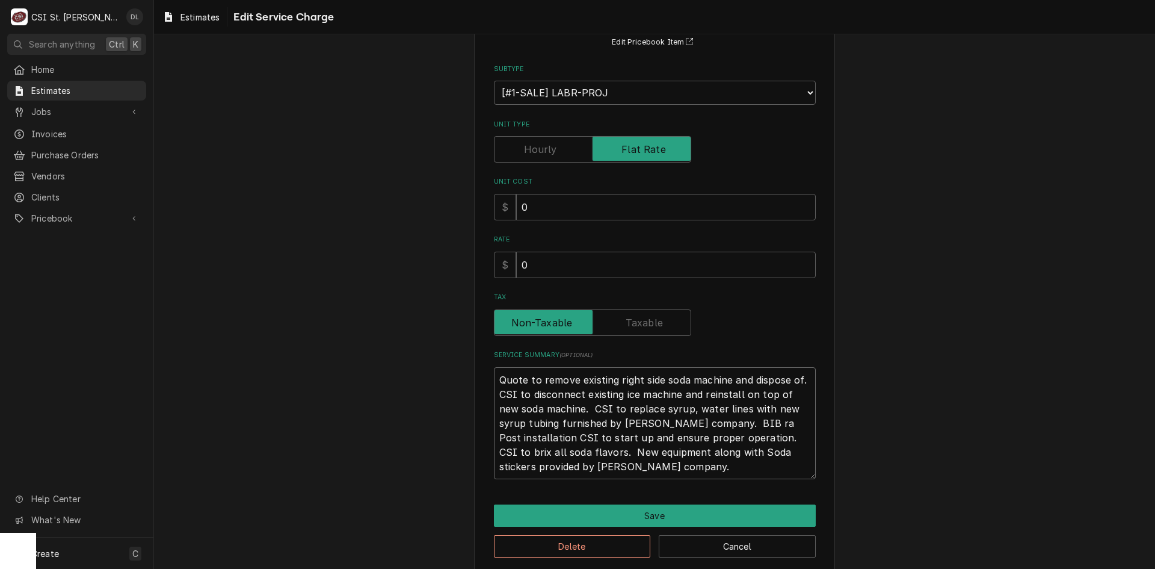
type textarea "x"
type textarea "Quote to remove existing right side soda machine and dispose of. CSI to disconn…"
type textarea "x"
type textarea "Quote to remove existing right side soda machine and dispose of. CSI to disconn…"
type textarea "x"
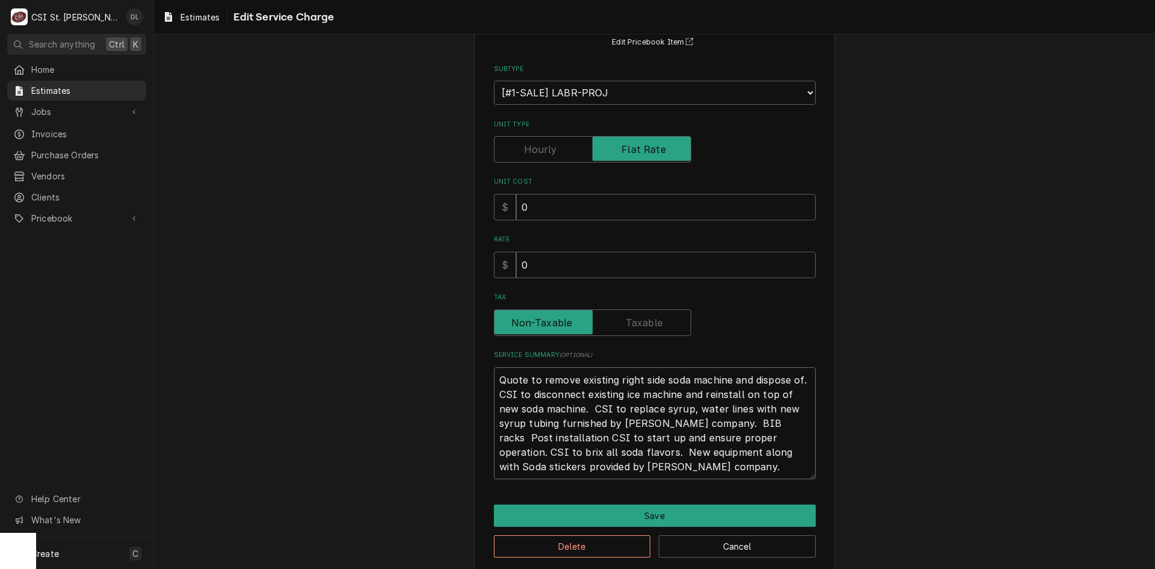
type textarea "Quote to remove existing right side soda machine and dispose of. CSI to disconn…"
type textarea "x"
type textarea "Quote to remove existing right side soda machine and dispose of. CSI to disconn…"
type textarea "x"
type textarea "Quote to remove existing right side soda machine and dispose of. CSI to disconn…"
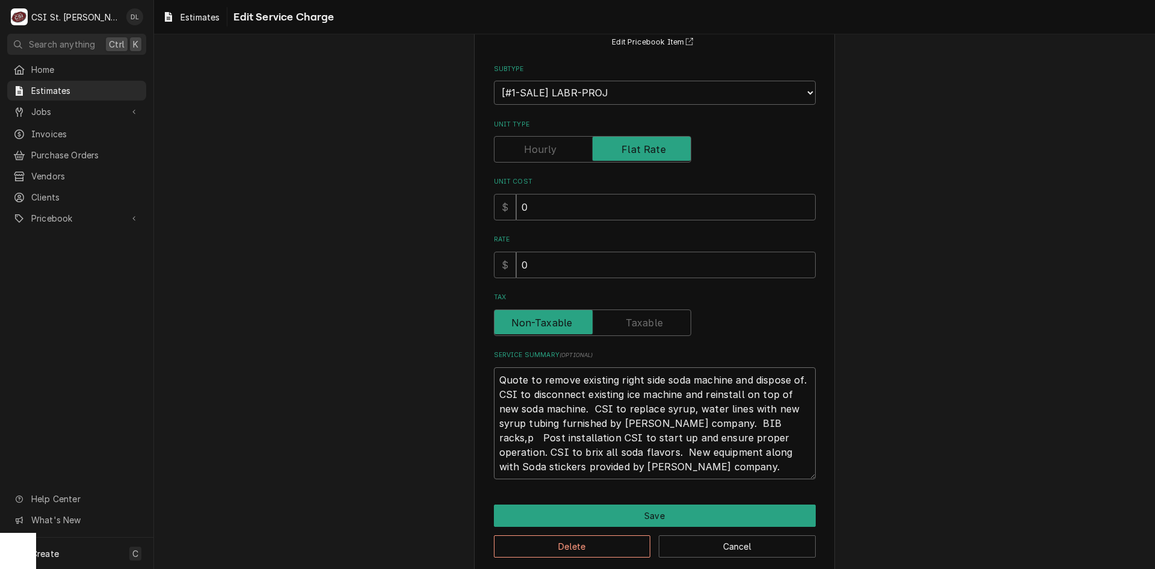
type textarea "x"
type textarea "Quote to remove existing right side soda machine and dispose of. CSI to disconn…"
type textarea "x"
type textarea "Quote to remove existing right side soda machine and dispose of. CSI to disconn…"
type textarea "x"
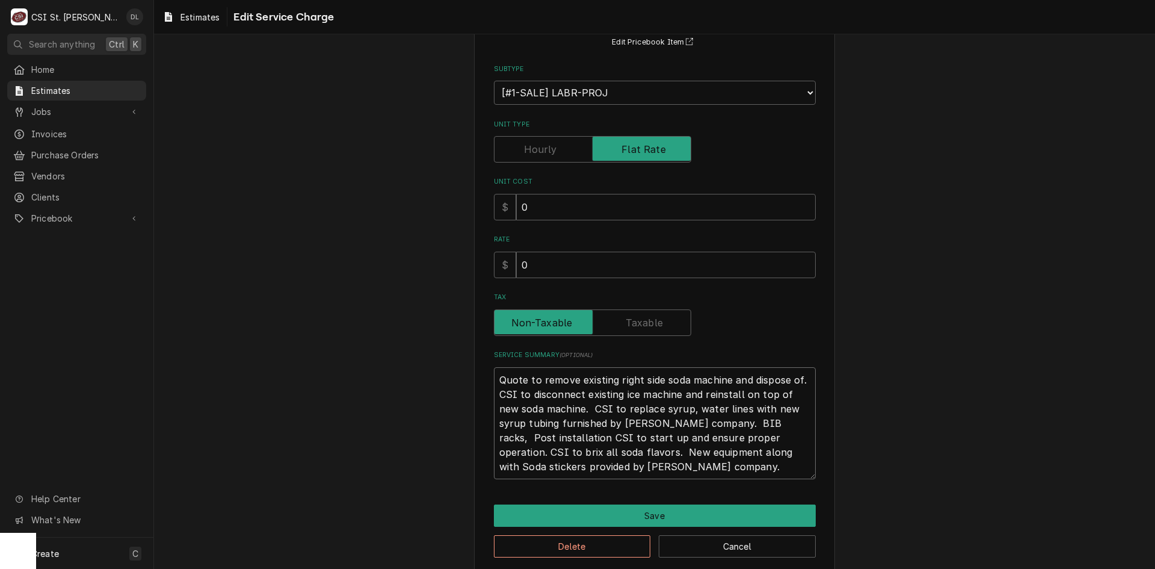
type textarea "Quote to remove existing right side soda machine and dispose of. CSI to disconn…"
type textarea "x"
type textarea "Quote to remove existing right side soda machine and dispose of. CSI to disconn…"
type textarea "x"
type textarea "Quote to remove existing right side soda machine and dispose of. CSI to disconn…"
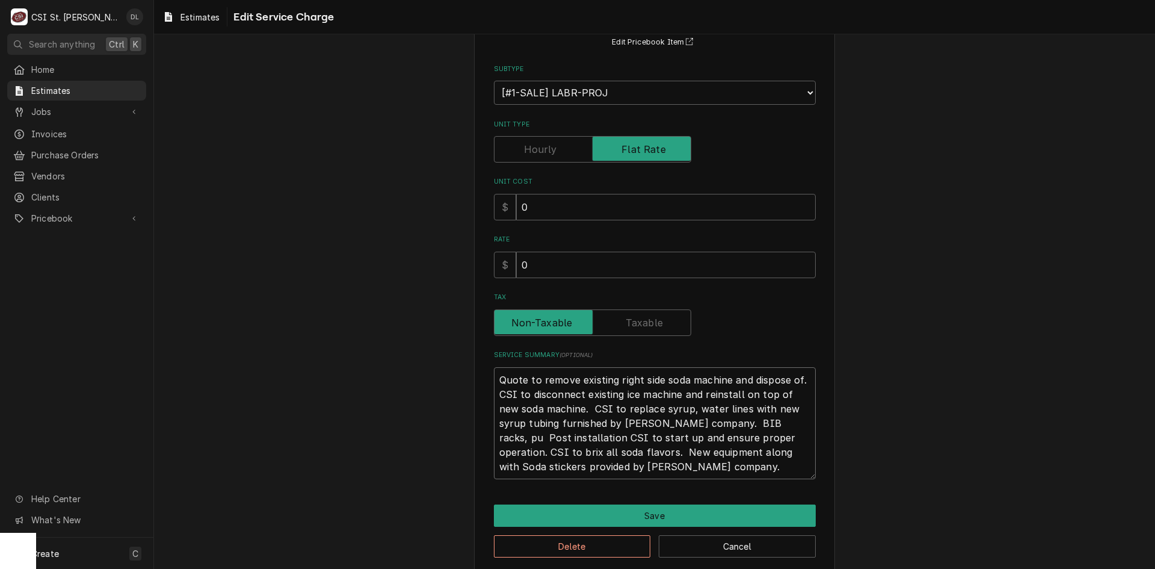
type textarea "x"
type textarea "Quote to remove existing right side soda machine and dispose of. CSI to disconn…"
type textarea "x"
type textarea "Quote to remove existing right side soda machine and dispose of. CSI to disconn…"
type textarea "x"
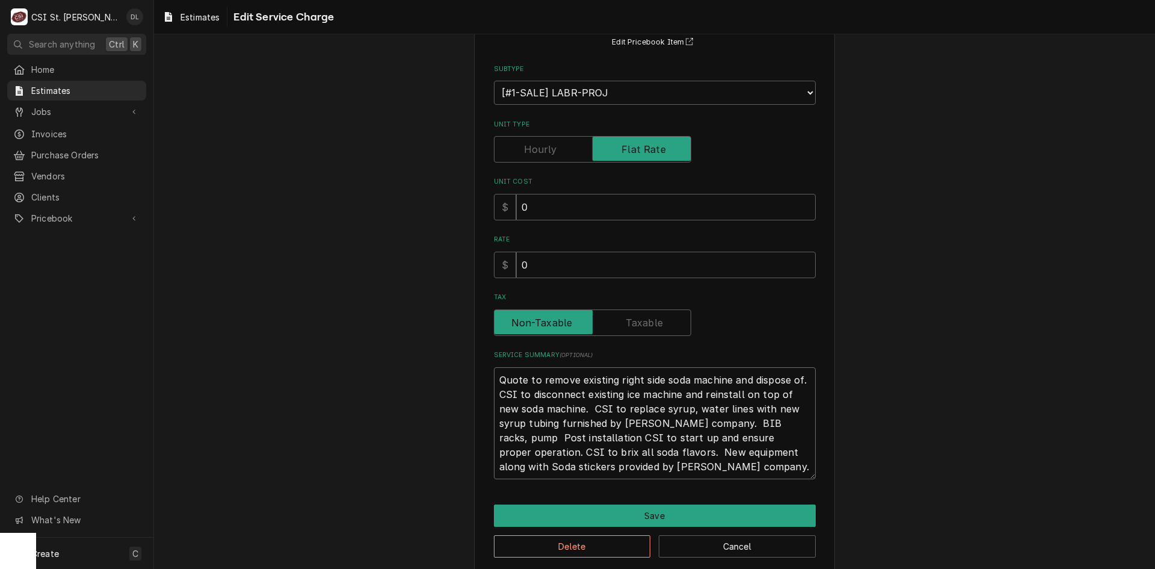
type textarea "Quote to remove existing right side soda machine and dispose of. CSI to disconn…"
type textarea "x"
type textarea "Quote to remove existing right side soda machine and dispose of. CSI to disconn…"
type textarea "x"
type textarea "Quote to remove existing right side soda machine and dispose of. CSI to disconn…"
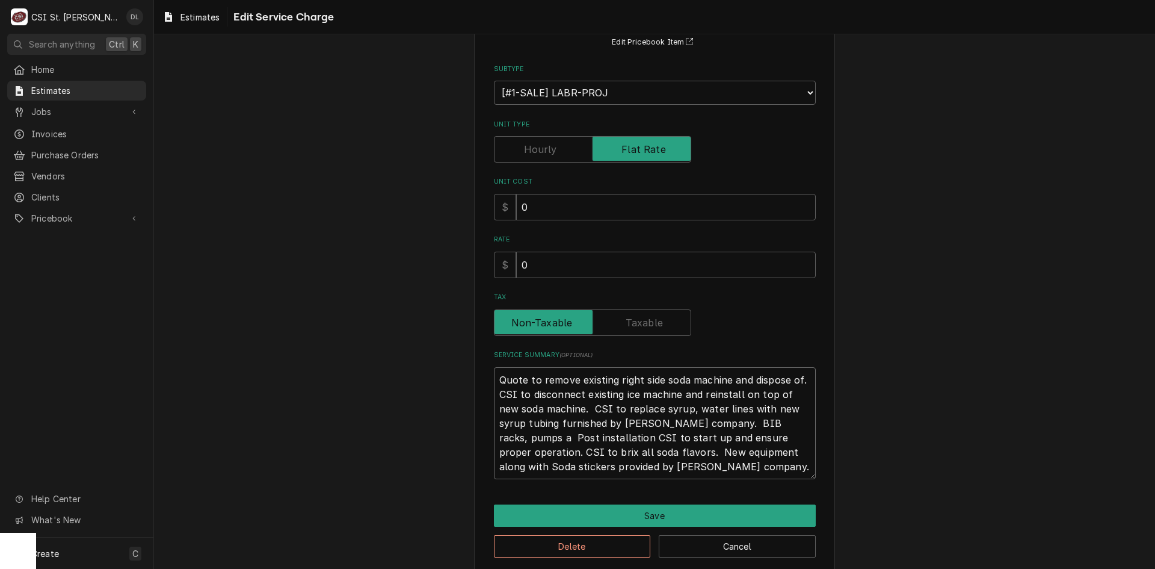
type textarea "x"
type textarea "Quote to remove existing right side soda machine and dispose of. CSI to disconn…"
type textarea "x"
type textarea "Quote to remove existing right side soda machine and dispose of. CSI to disconn…"
type textarea "x"
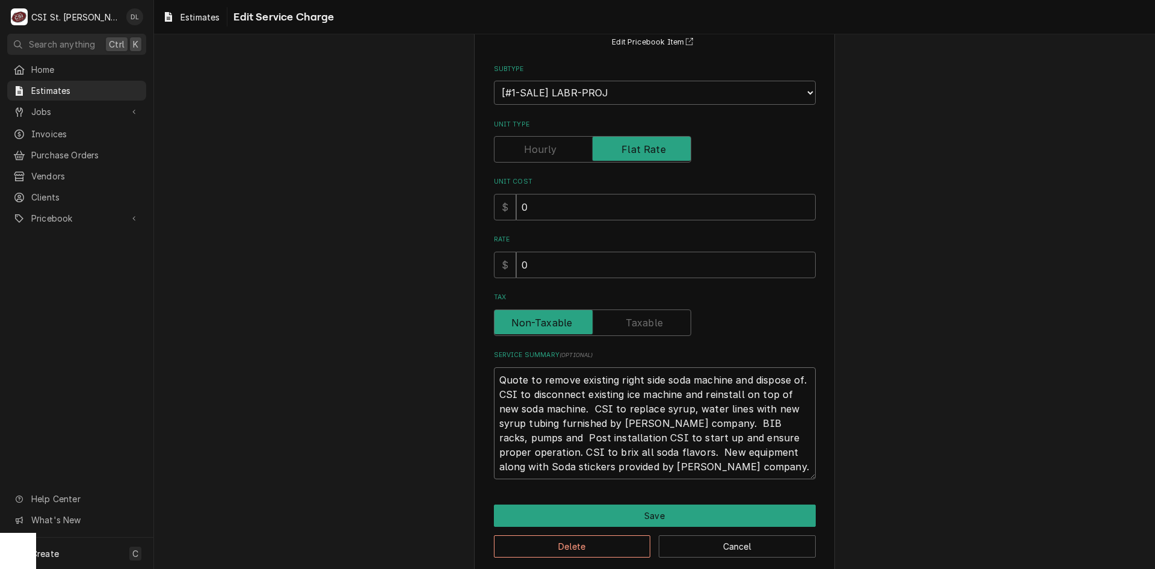
type textarea "Quote to remove existing right side soda machine and dispose of. CSI to disconn…"
type textarea "x"
type textarea "Quote to remove existing right side soda machine and dispose of. CSI to disconn…"
type textarea "x"
type textarea "Quote to remove existing right side soda machine and dispose of. CSI to disconn…"
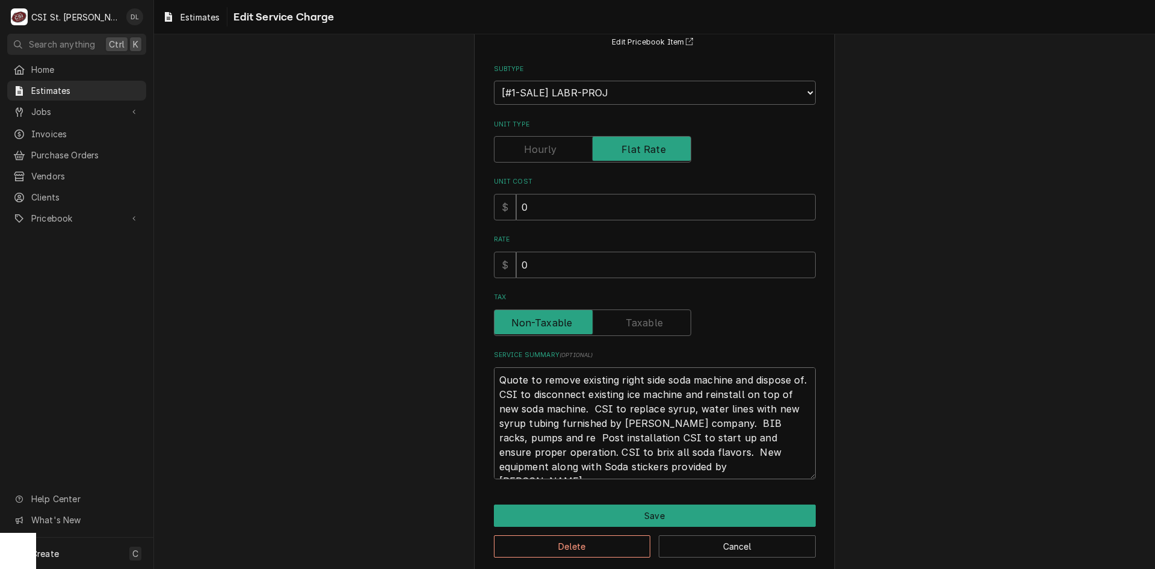
type textarea "x"
type textarea "Quote to remove existing right side soda machine and dispose of. CSI to disconn…"
type textarea "x"
type textarea "Quote to remove existing right side soda machine and dispose of. CSI to disconn…"
type textarea "x"
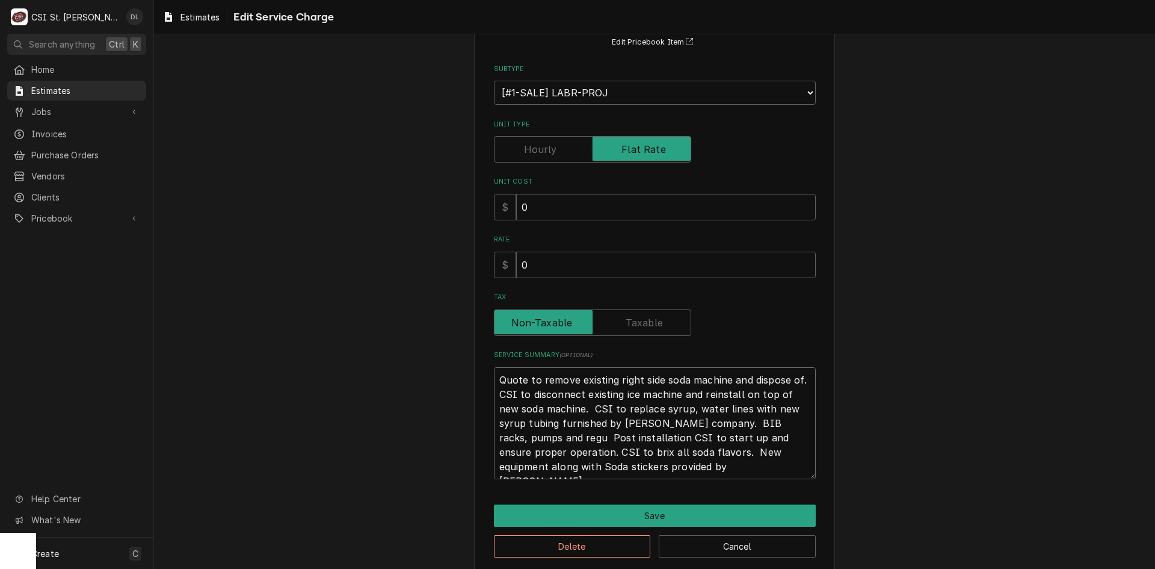
type textarea "Quote to remove existing right side soda machine and dispose of. CSI to disconn…"
type textarea "x"
type textarea "Quote to remove existing right side soda machine and dispose of. CSI to disconn…"
type textarea "x"
type textarea "Quote to remove existing right side soda machine and dispose of. CSI to disconn…"
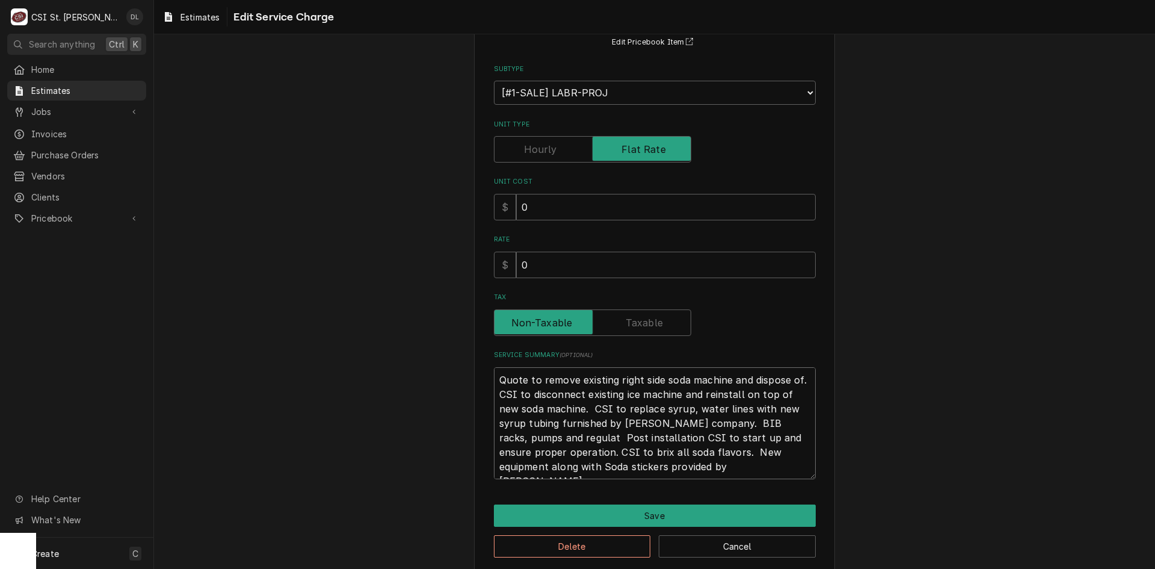
type textarea "x"
type textarea "Quote to remove existing right side soda machine and dispose of. CSI to disconn…"
type textarea "x"
type textarea "Quote to remove existing right side soda machine and dispose of. CSI to disconn…"
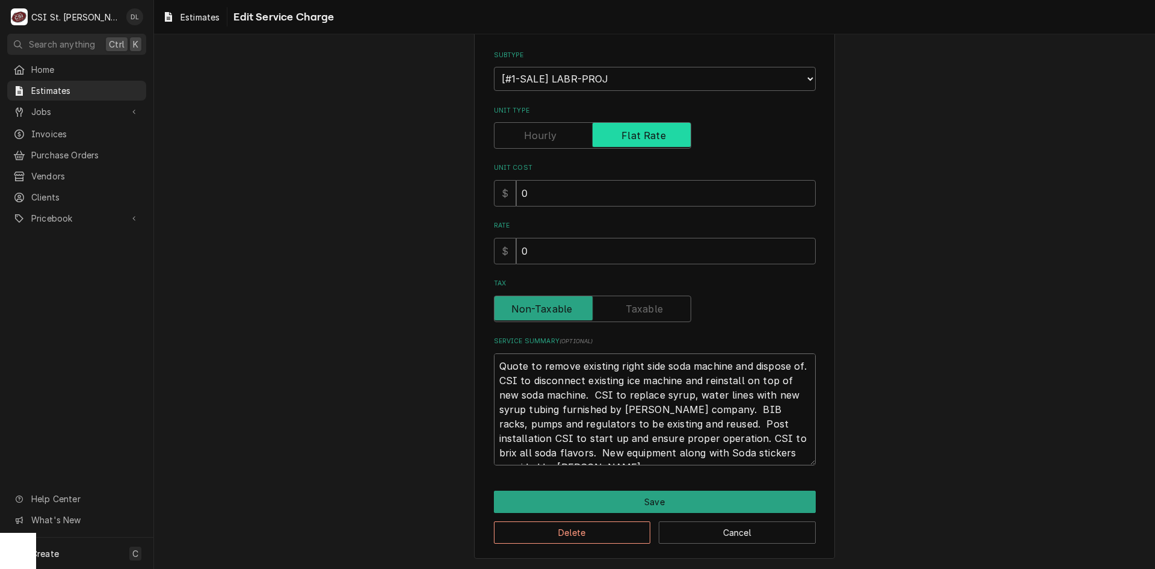
scroll to position [127, 0]
drag, startPoint x: 581, startPoint y: 250, endPoint x: 438, endPoint y: 229, distance: 144.9
click at [440, 229] on div "Use the fields below to edit this service charge Short Description Scope | Blan…" at bounding box center [654, 244] width 1001 height 649
drag, startPoint x: 557, startPoint y: 250, endPoint x: 525, endPoint y: 250, distance: 31.9
click at [525, 250] on input "4750" at bounding box center [666, 250] width 300 height 26
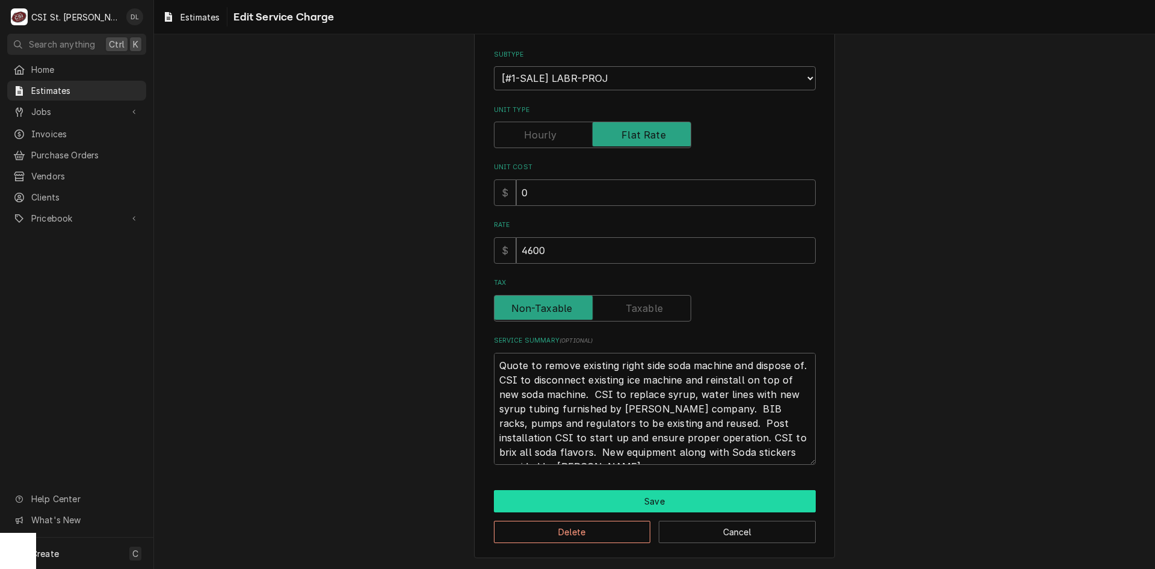
click at [651, 507] on button "Save" at bounding box center [655, 501] width 322 height 22
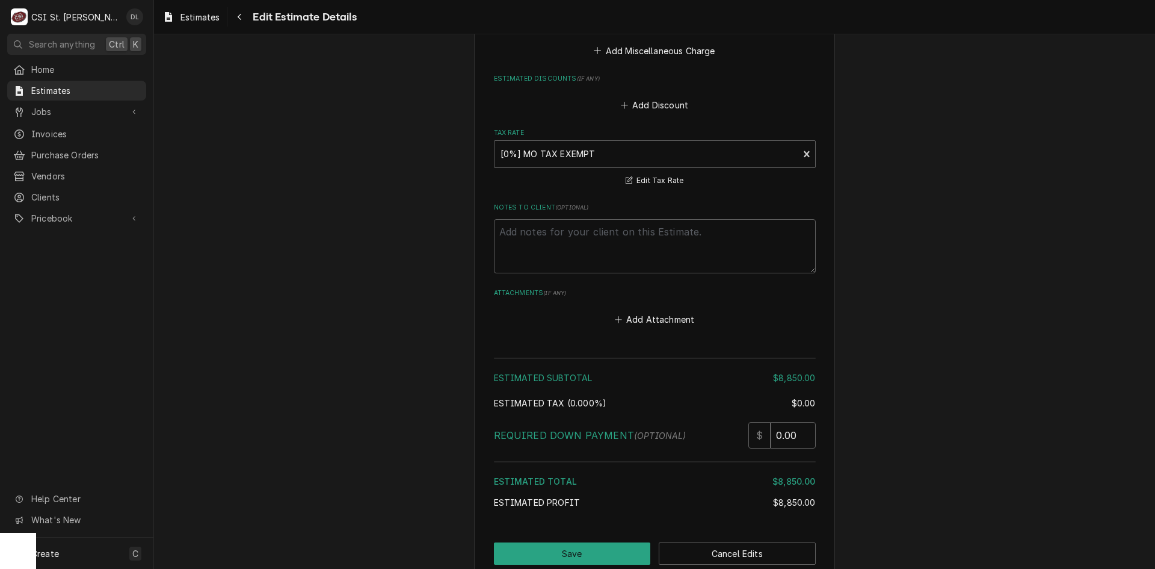
scroll to position [2306, 0]
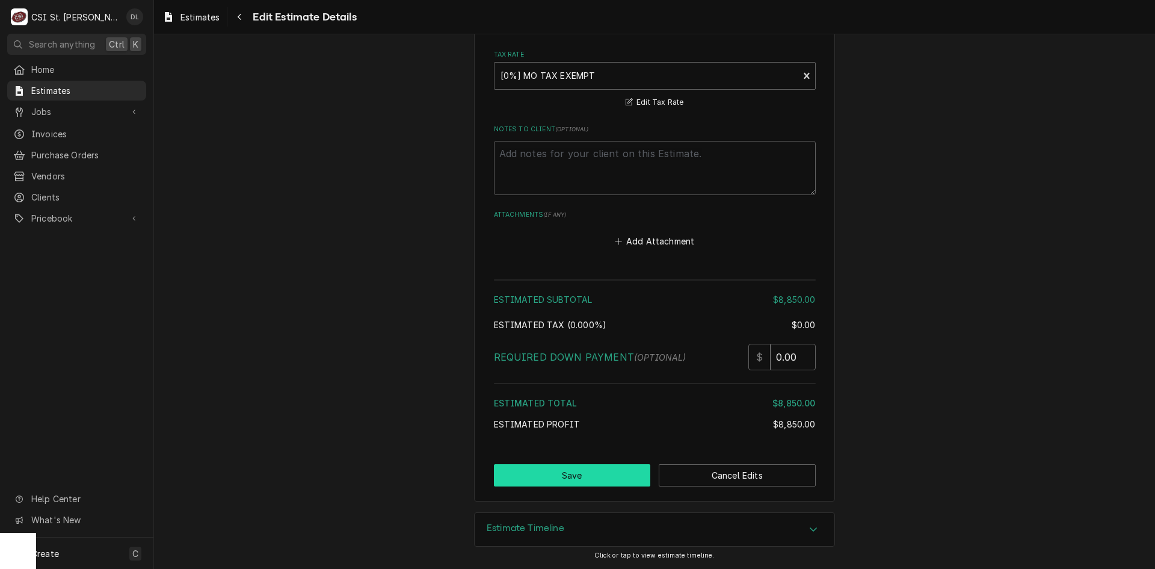
click at [584, 466] on button "Save" at bounding box center [572, 475] width 157 height 22
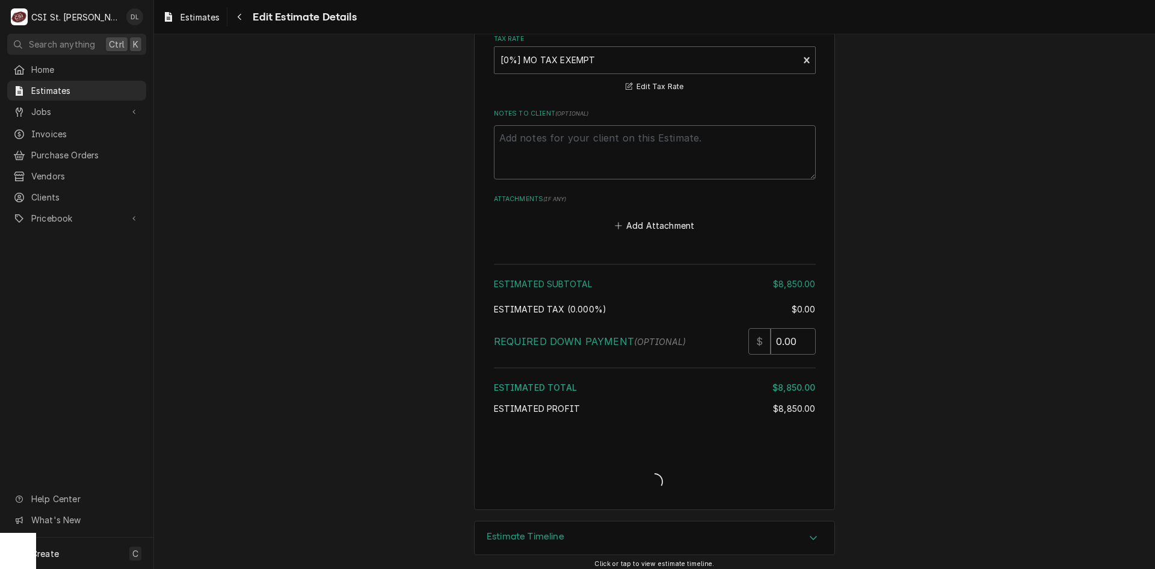
scroll to position [2330, 0]
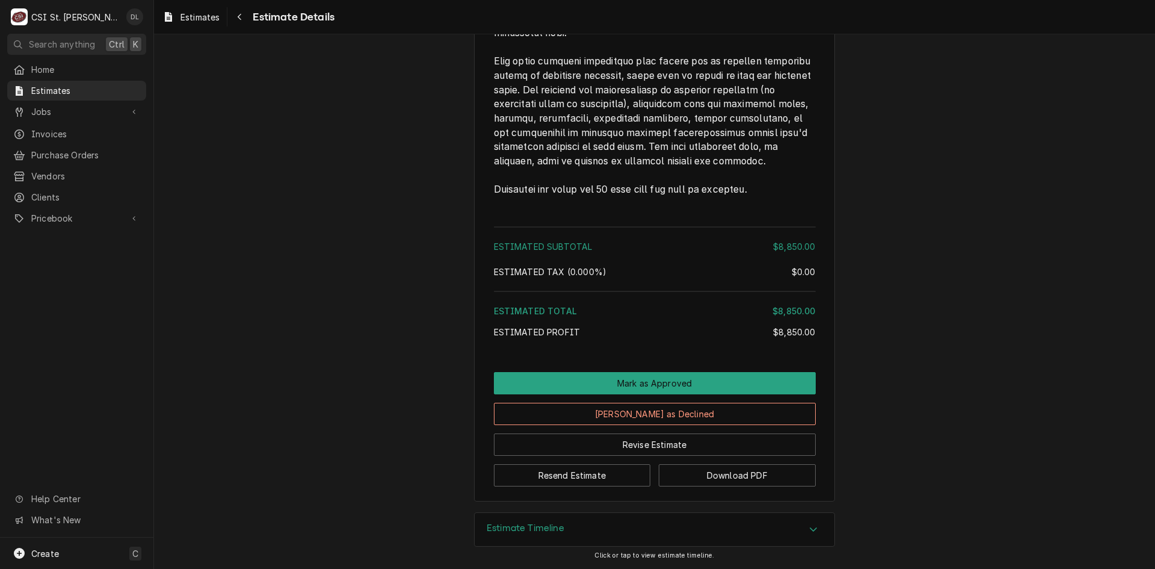
scroll to position [1919, 0]
click at [48, 105] on span "Jobs" at bounding box center [76, 111] width 91 height 13
click at [72, 127] on span "Jobs" at bounding box center [85, 132] width 109 height 13
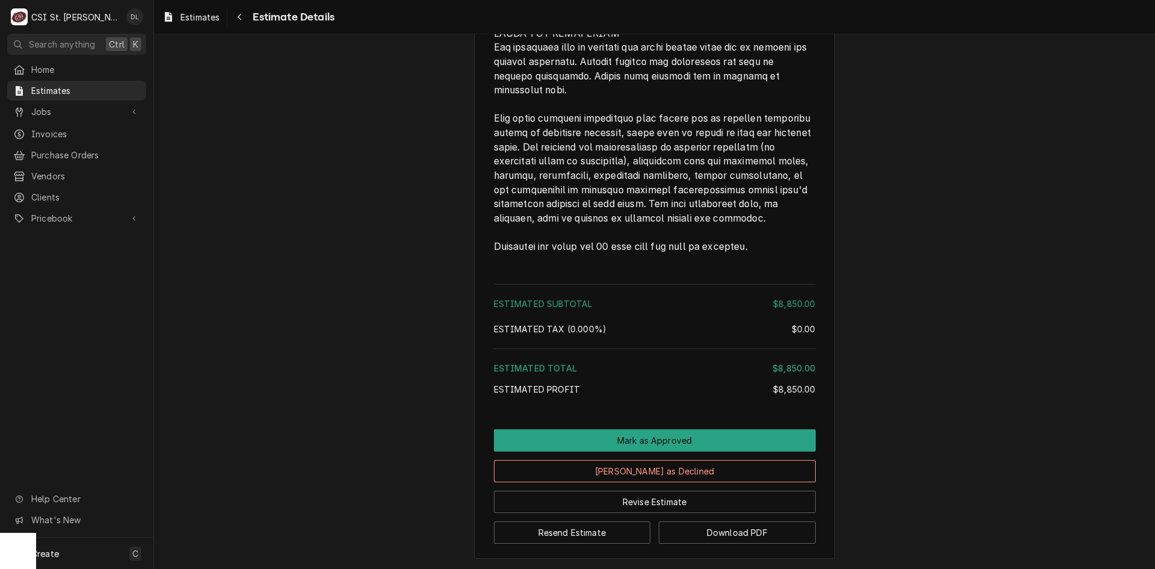
scroll to position [1919, 0]
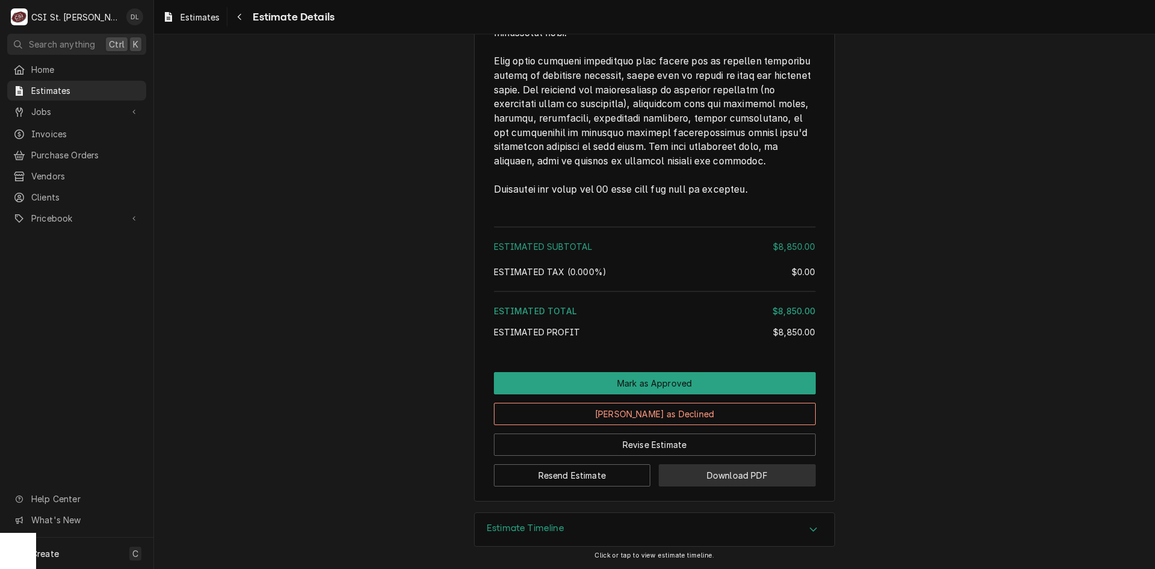
click at [740, 474] on button "Download PDF" at bounding box center [737, 475] width 157 height 22
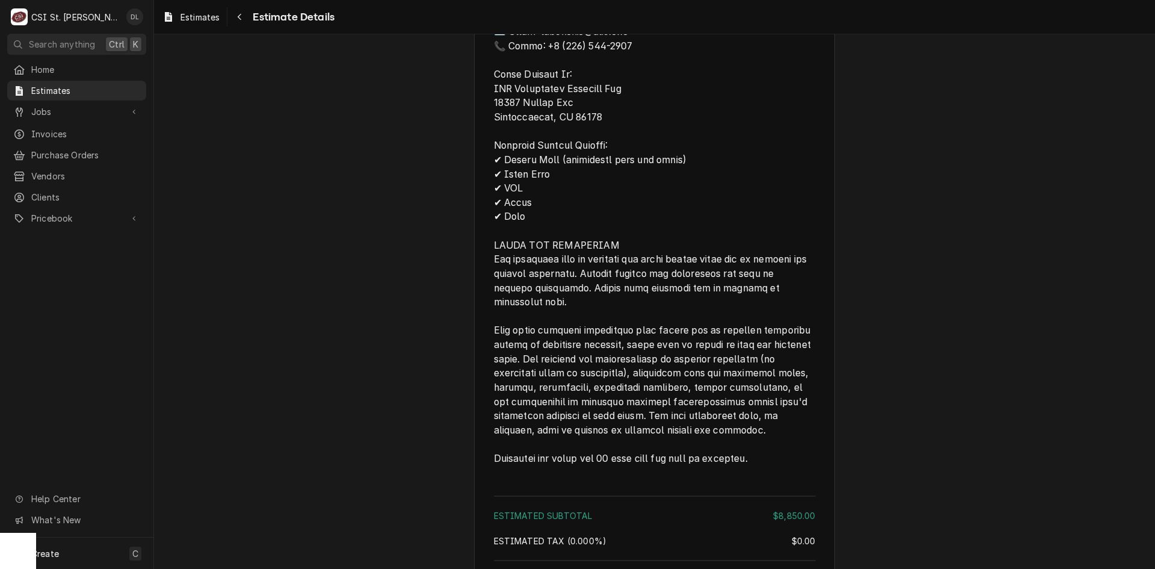
scroll to position [1558, 0]
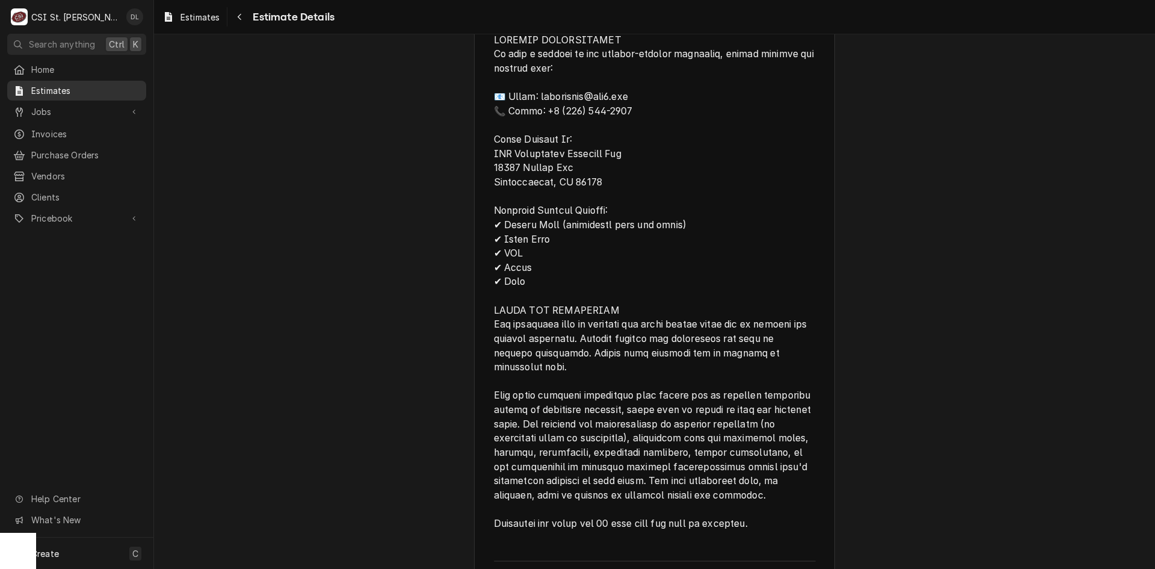
click at [82, 84] on span "Estimates" at bounding box center [85, 90] width 109 height 13
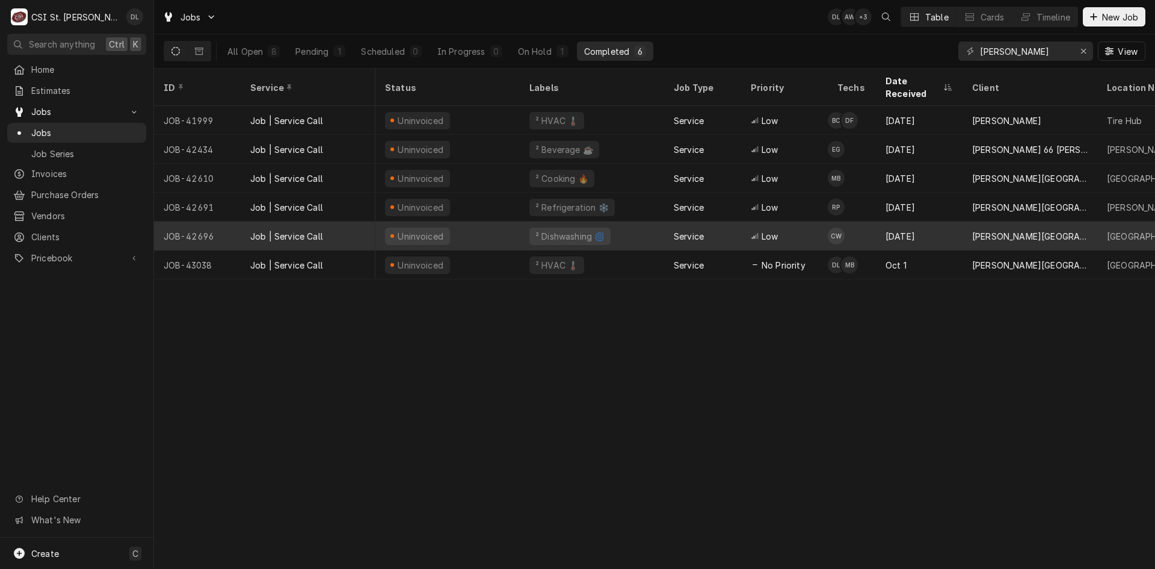
scroll to position [0, 300]
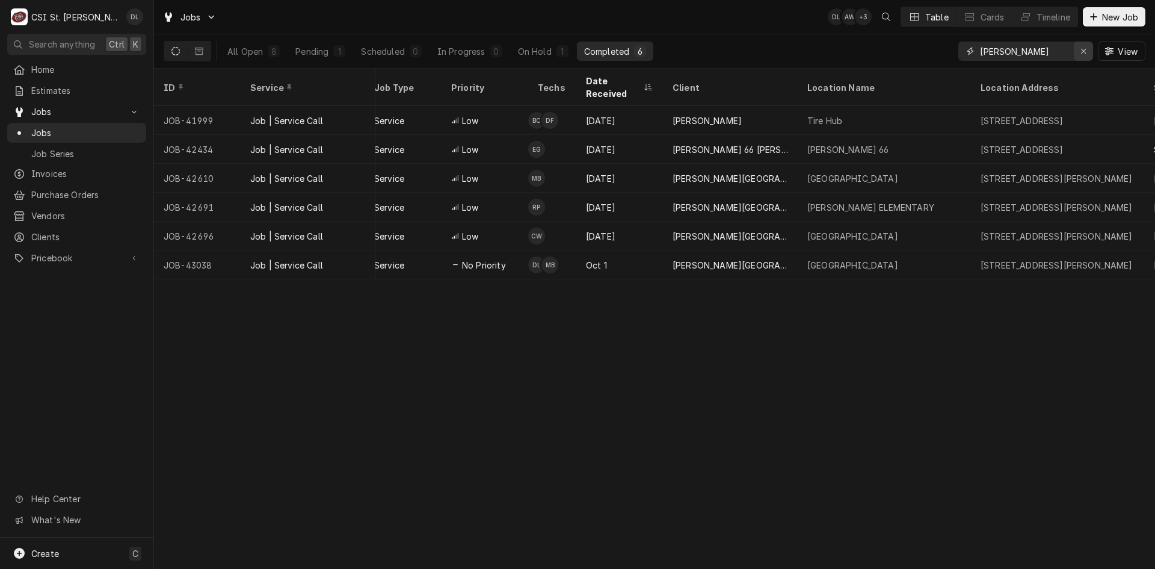
click at [1086, 50] on icon "Erase input" at bounding box center [1084, 51] width 7 height 8
click at [1057, 52] on input "Dynamic Content Wrapper" at bounding box center [1036, 51] width 113 height 19
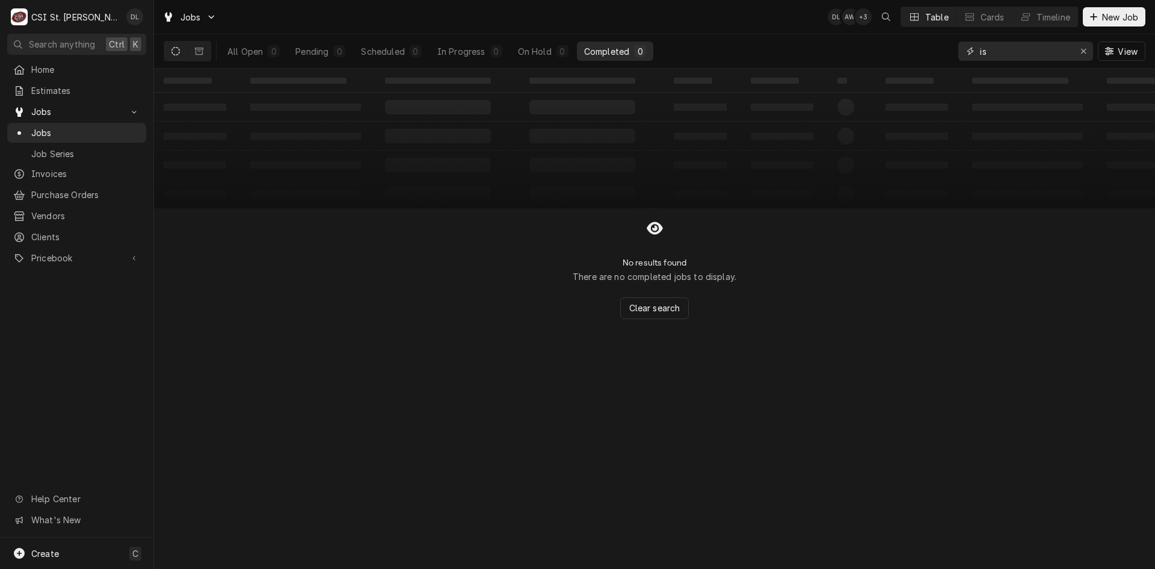
type input "i"
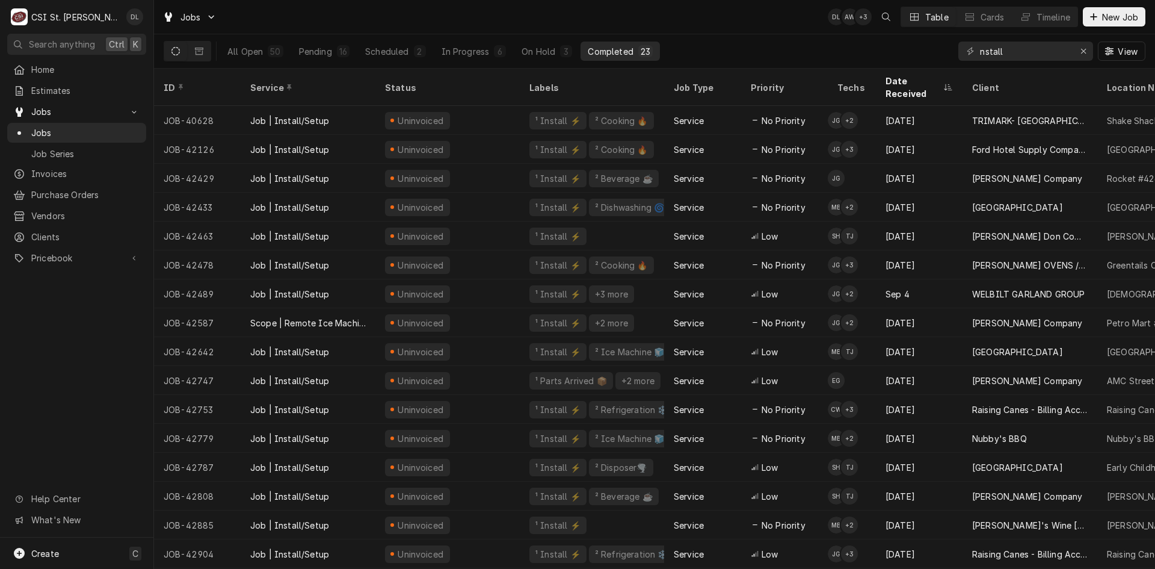
click at [978, 48] on div "nstall" at bounding box center [1026, 51] width 135 height 19
click at [980, 49] on input "nstall" at bounding box center [1025, 51] width 90 height 19
type input "install"
click at [398, 49] on div "Scheduled" at bounding box center [386, 51] width 43 height 13
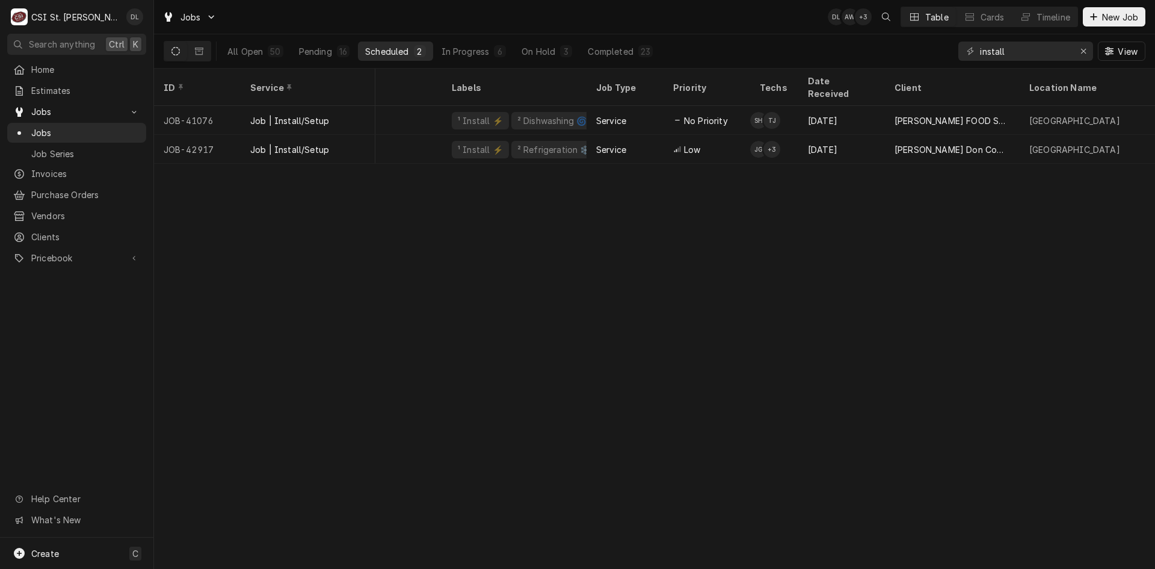
scroll to position [0, 119]
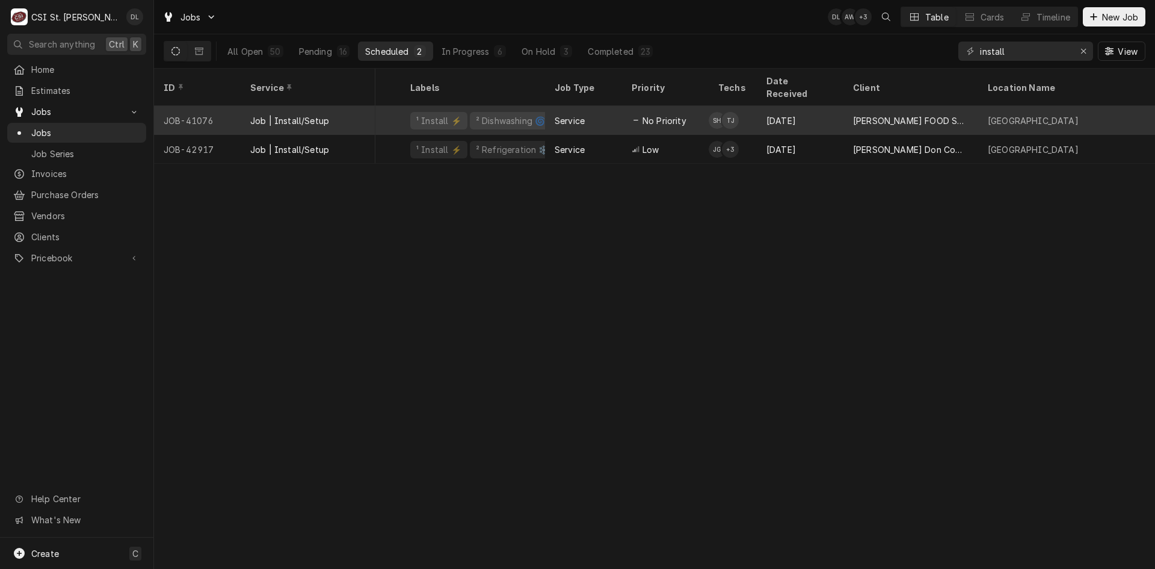
click at [720, 112] on div "Steve Heppermann's Avatar" at bounding box center [717, 120] width 17 height 17
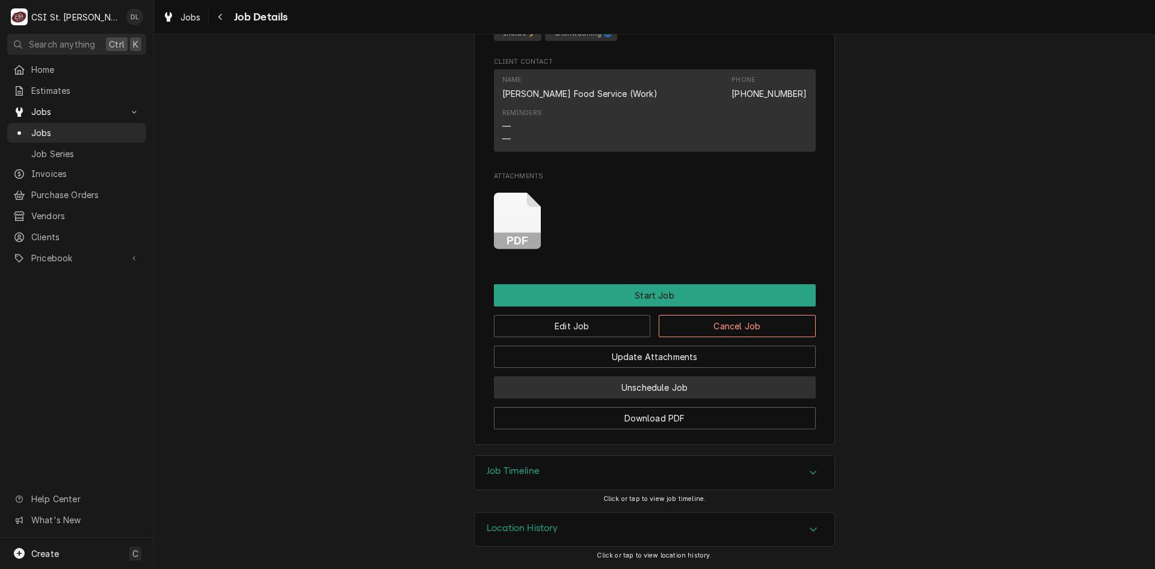
scroll to position [787, 0]
click at [794, 471] on div "Job Timeline" at bounding box center [655, 473] width 360 height 34
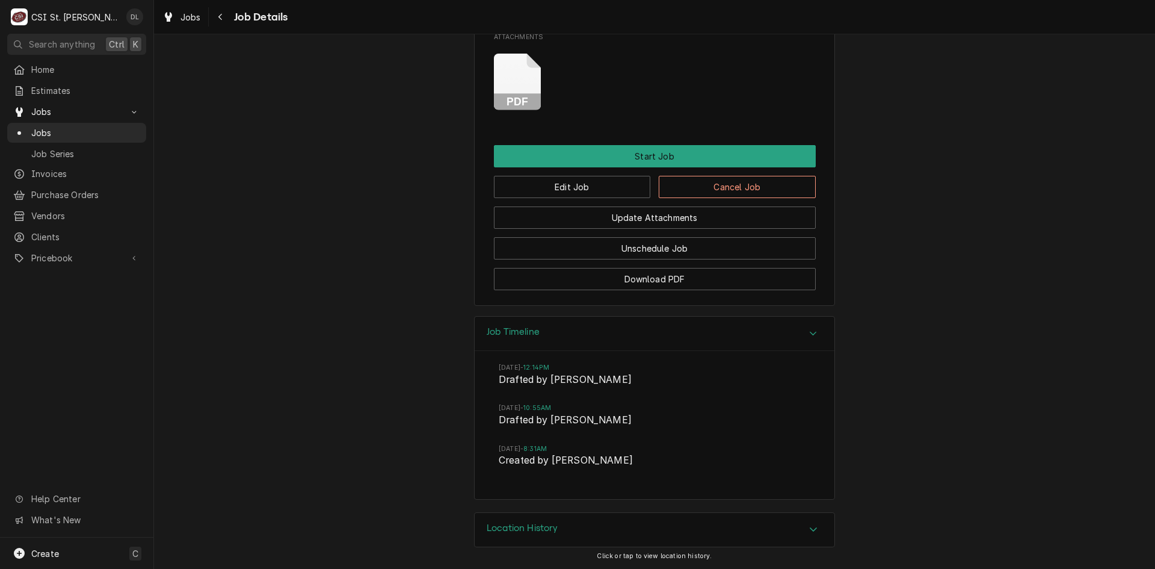
scroll to position [926, 0]
click at [545, 186] on button "Edit Job" at bounding box center [572, 187] width 157 height 22
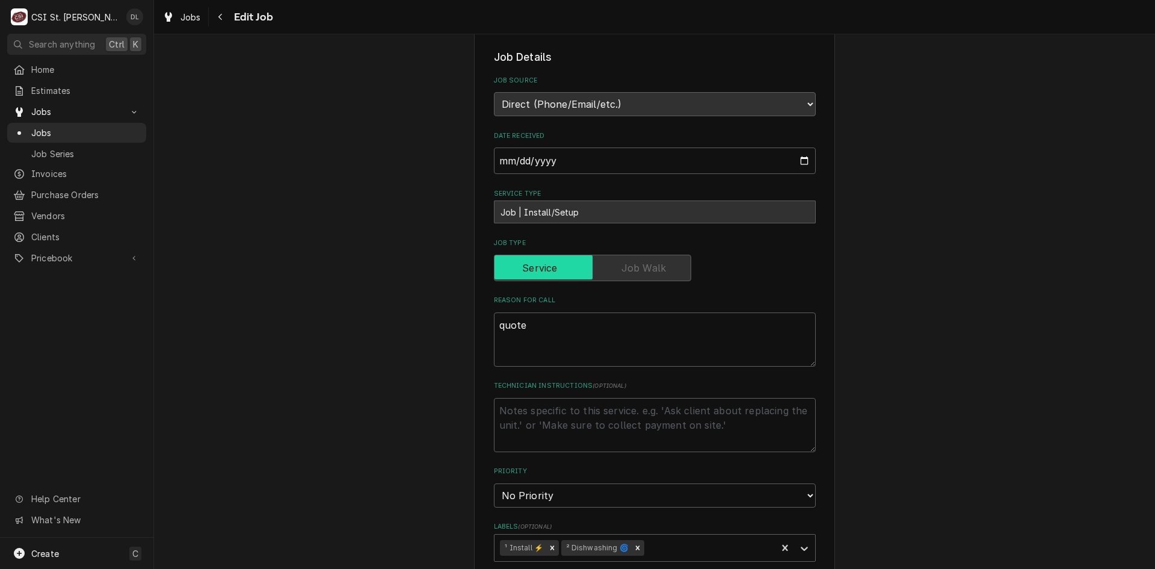
scroll to position [181, 0]
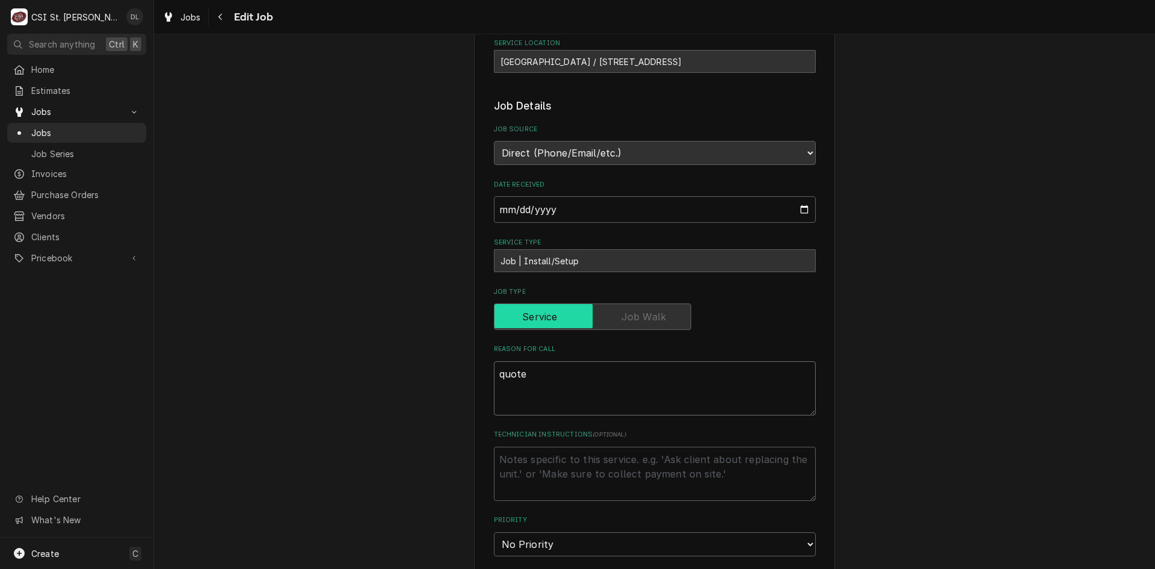
click at [534, 369] on textarea "quote" at bounding box center [655, 388] width 322 height 54
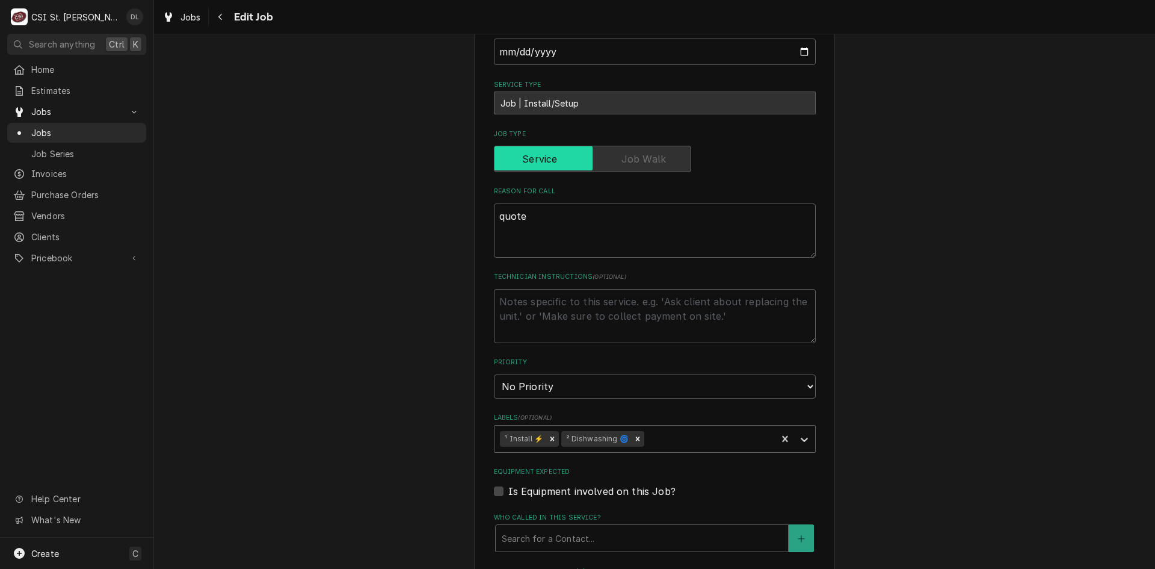
scroll to position [361, 0]
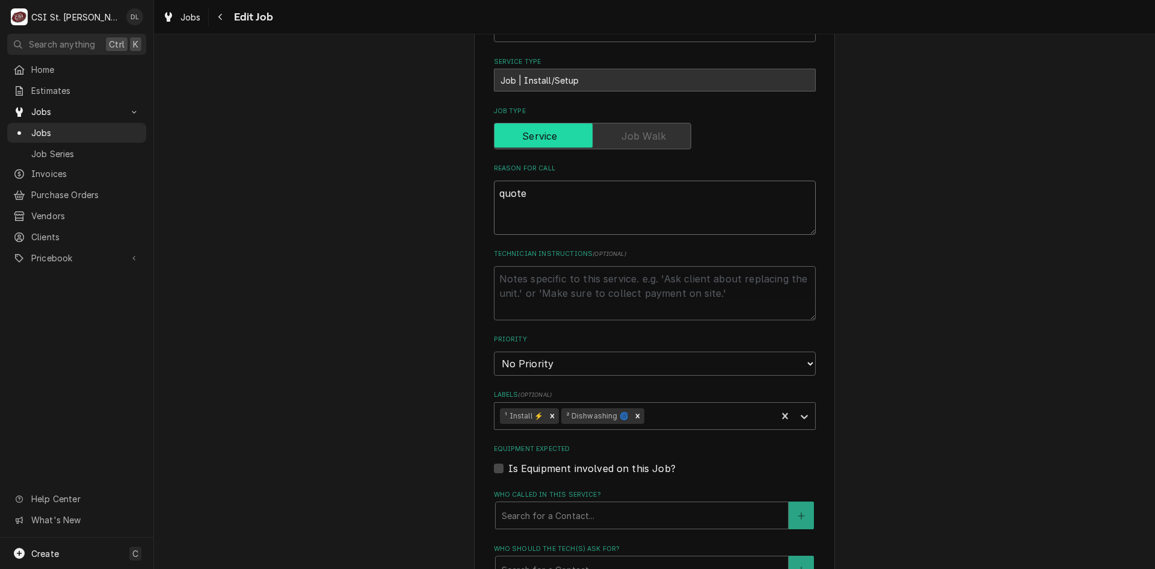
click at [518, 215] on textarea "quote" at bounding box center [655, 208] width 322 height 54
click at [528, 192] on textarea "quote" at bounding box center [655, 208] width 322 height 54
type textarea "x"
type textarea "quote"
click at [527, 188] on textarea "quote" at bounding box center [655, 208] width 322 height 54
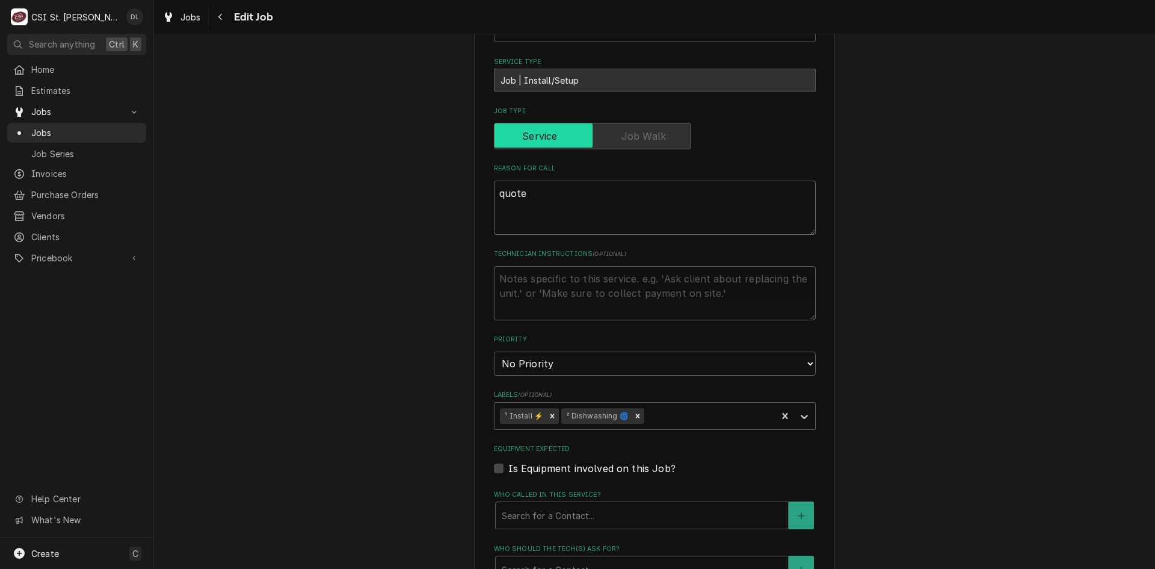
type textarea "x"
type textarea "quoted"
type textarea "x"
type textarea "quoted"
type textarea "x"
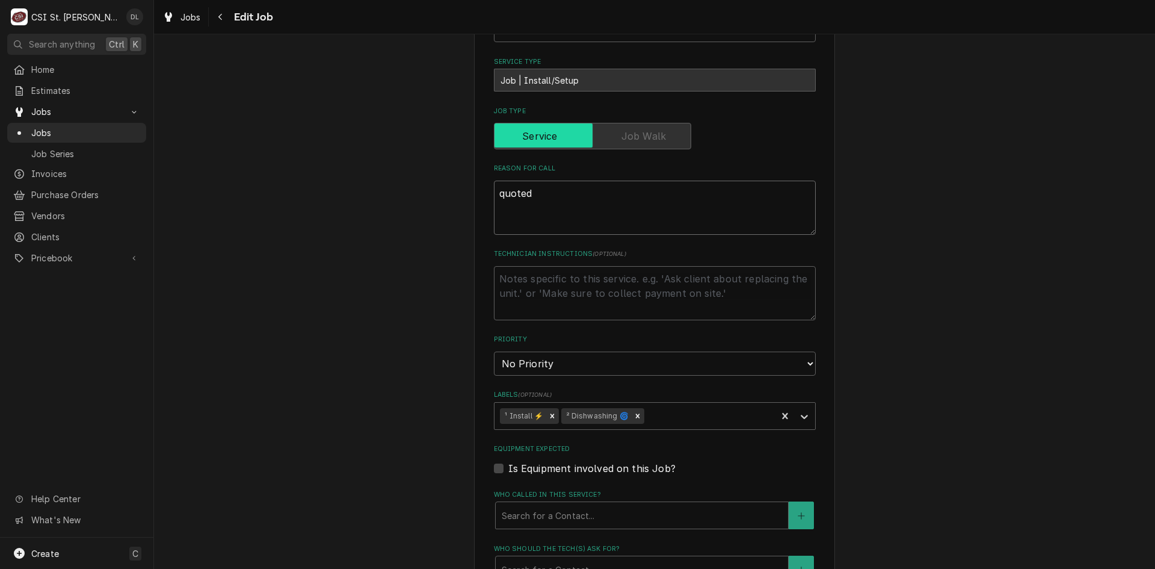
type textarea "quoted j"
type textarea "x"
type textarea "quoted [PERSON_NAME]"
type textarea "x"
type textarea "quoted job"
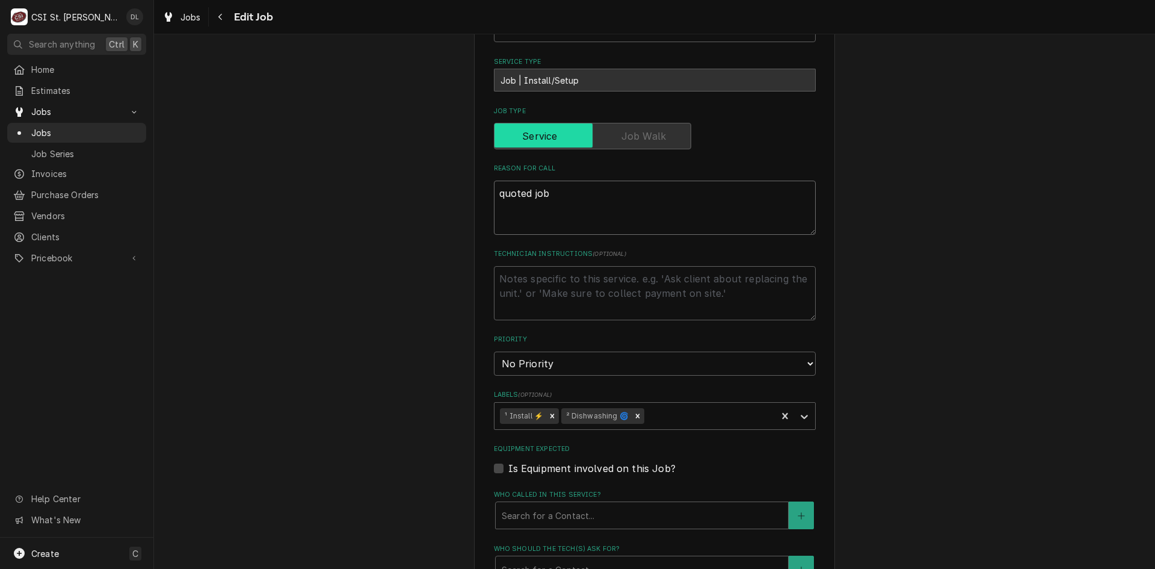
paste textarea "Complete replacement service for commercial dish machine, including removal of …"
type textarea "x"
type textarea "quoted job Complete replacement service for commercial dish machine, including …"
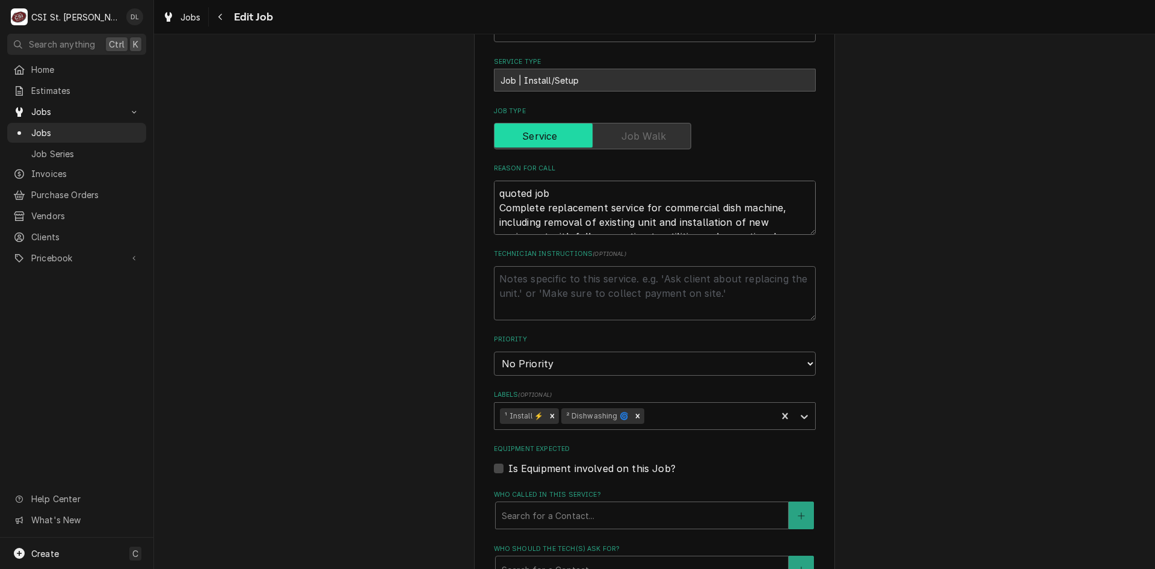
scroll to position [373, 0]
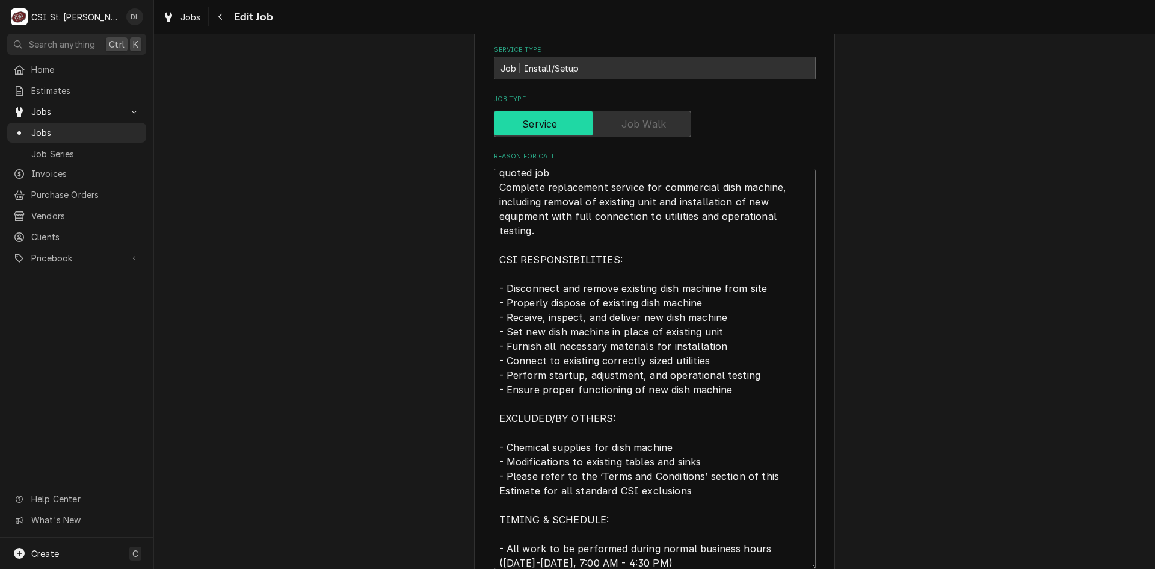
type textarea "x"
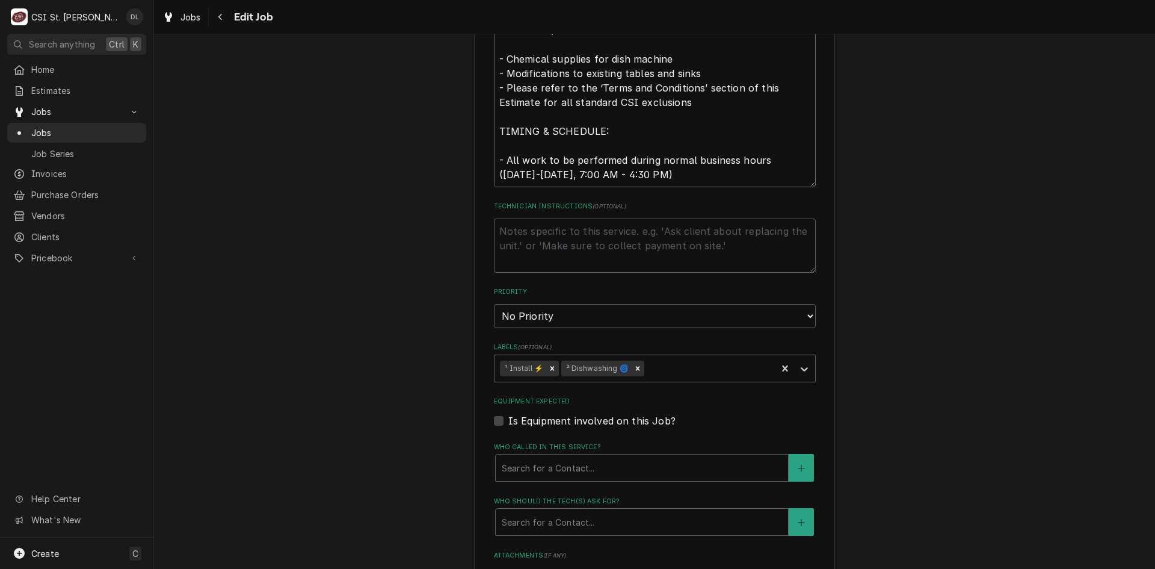
scroll to position [734, 0]
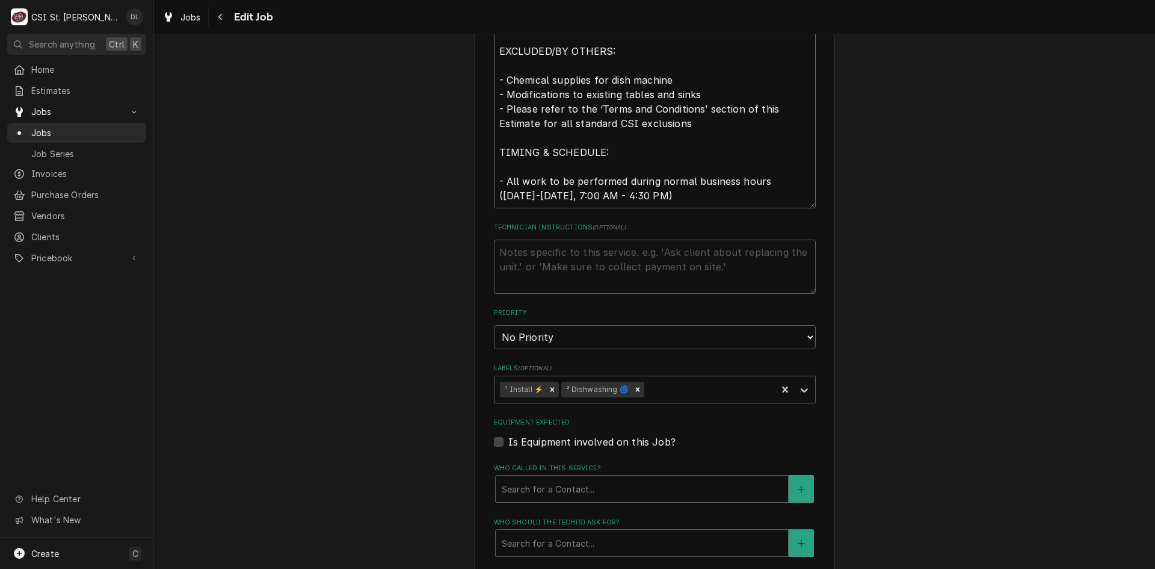
type textarea "quoted job Complete replacement service for commercial dish machine, including …"
click at [527, 255] on textarea "Technician Instructions ( optional )" at bounding box center [655, 267] width 322 height 54
type textarea "x"
type textarea "Q"
type textarea "x"
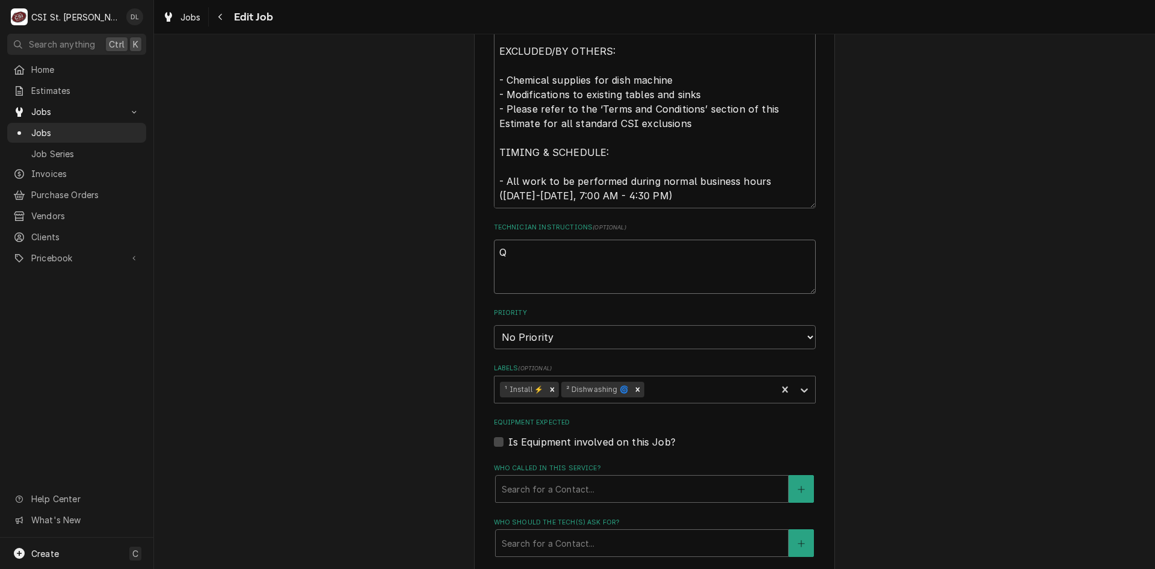
type textarea "Qu"
type textarea "x"
type textarea "Quo"
type textarea "x"
type textarea "Quot"
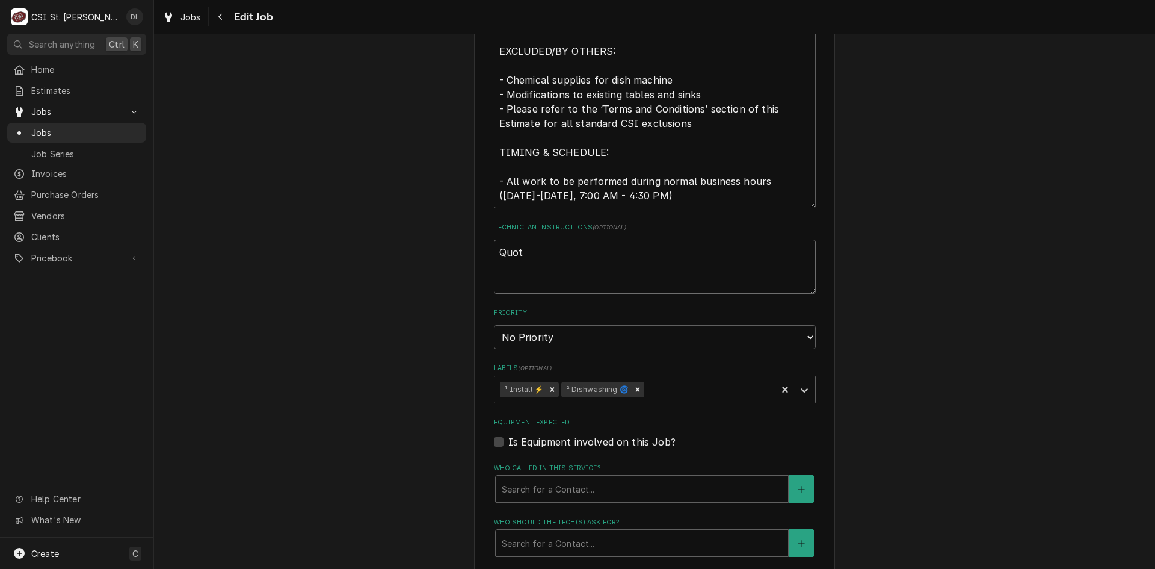
type textarea "x"
type textarea "Quote"
type textarea "x"
type textarea "Quoted"
type textarea "x"
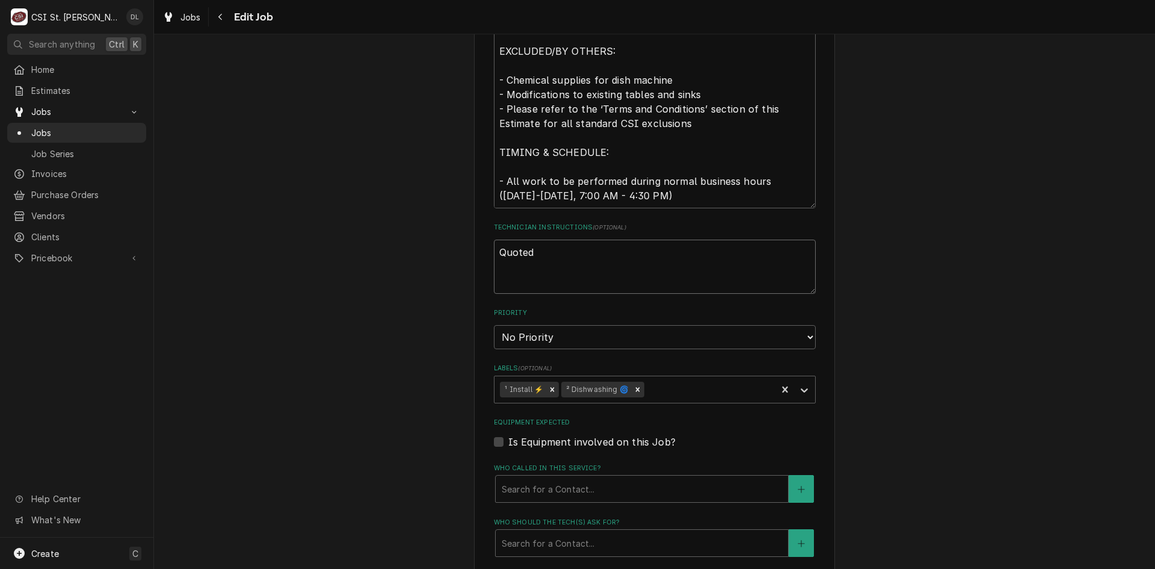
type textarea "Quoted"
type textarea "x"
type textarea "Quoted j"
type textarea "x"
type textarea "Quoted jo"
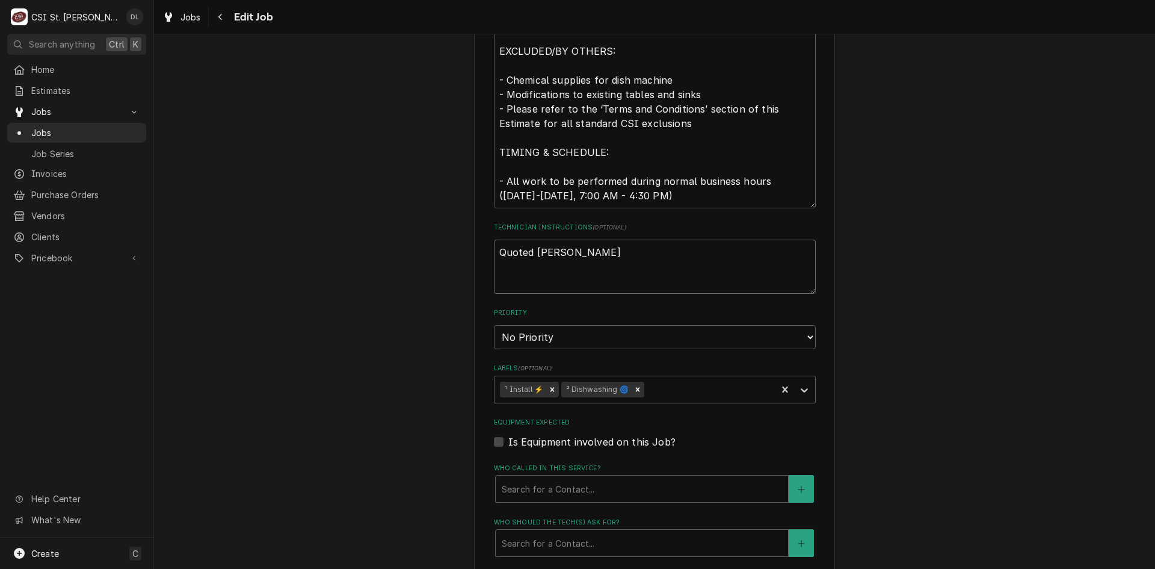
type textarea "x"
type textarea "Quoted job"
type textarea "x"
type textarea "Quoted job"
type textarea "x"
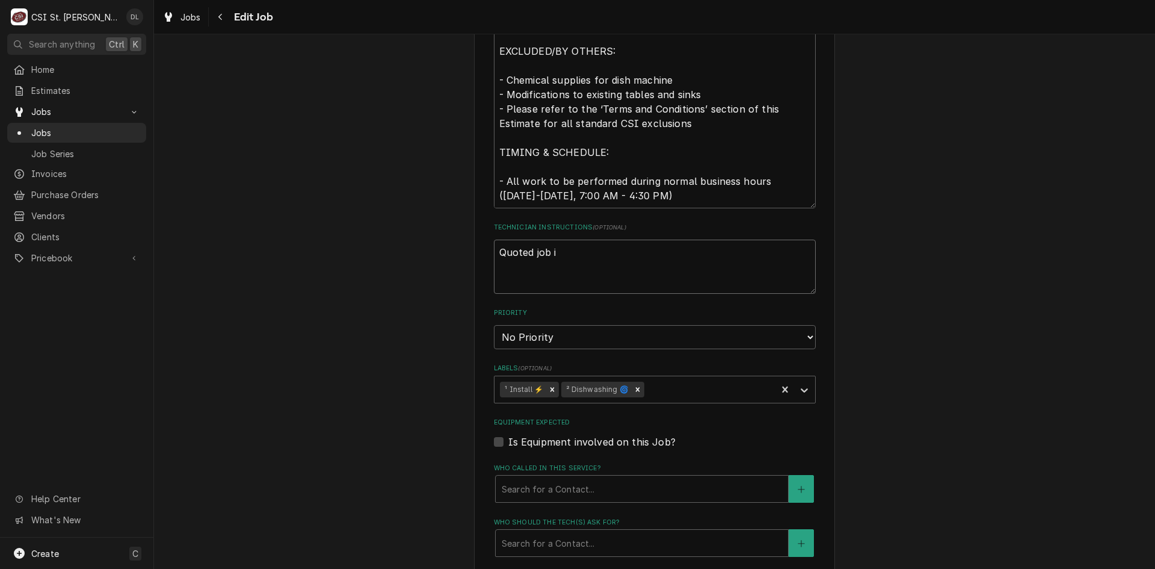
type textarea "Quoted job in"
type textarea "x"
type textarea "Quoted job inv"
type textarea "x"
type textarea "Quoted job invo"
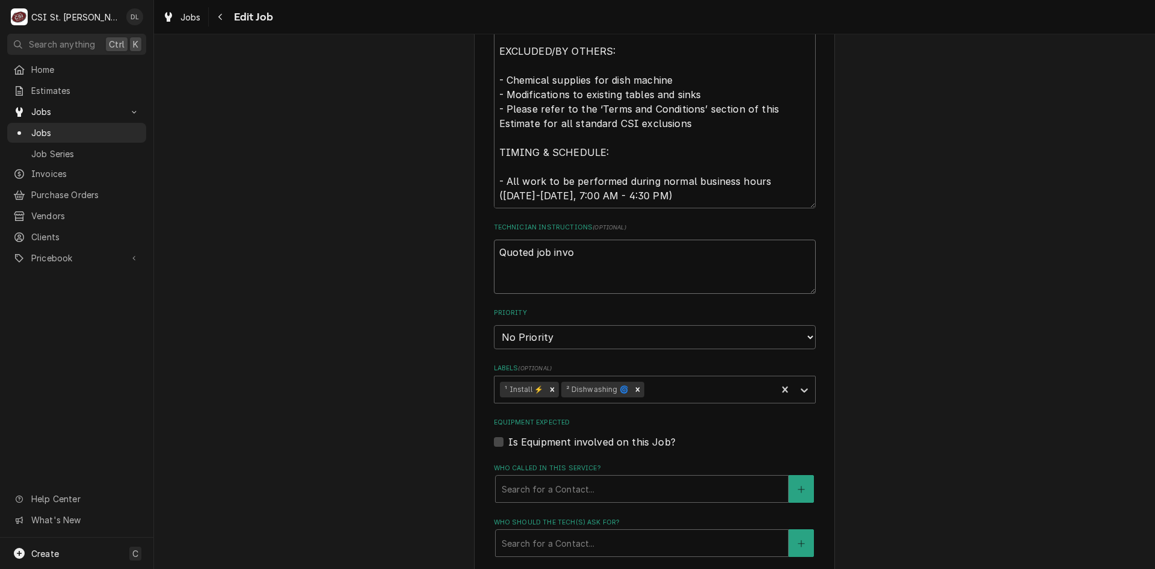
type textarea "x"
type textarea "Quoted job invoi"
type textarea "x"
type textarea "Quoted job invoic"
type textarea "x"
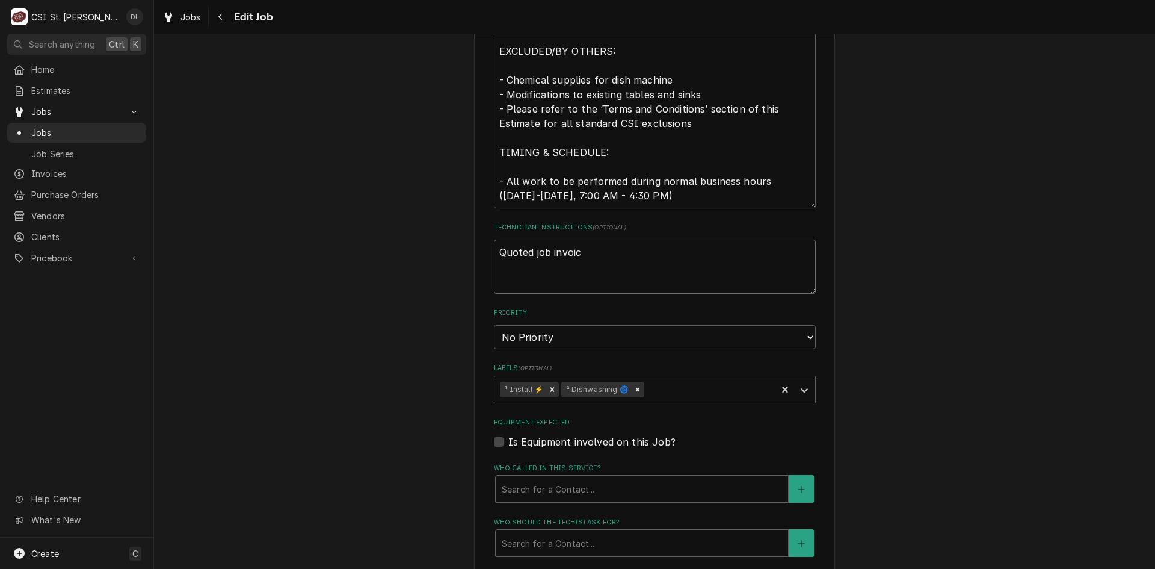
type textarea "Quoted job invoice"
type textarea "x"
type textarea "Quoted job invoice."
type textarea "x"
type textarea "Quoted job invoice."
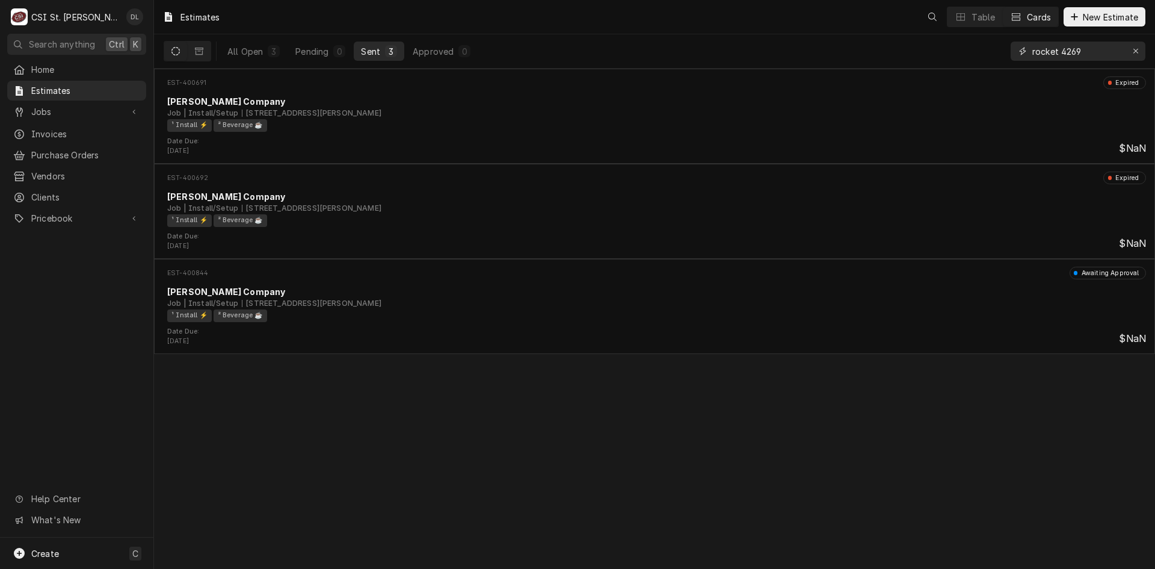
click at [1135, 48] on div "Erase input" at bounding box center [1136, 51] width 12 height 12
click at [1085, 57] on input "Dynamic Content Wrapper" at bounding box center [1089, 51] width 113 height 19
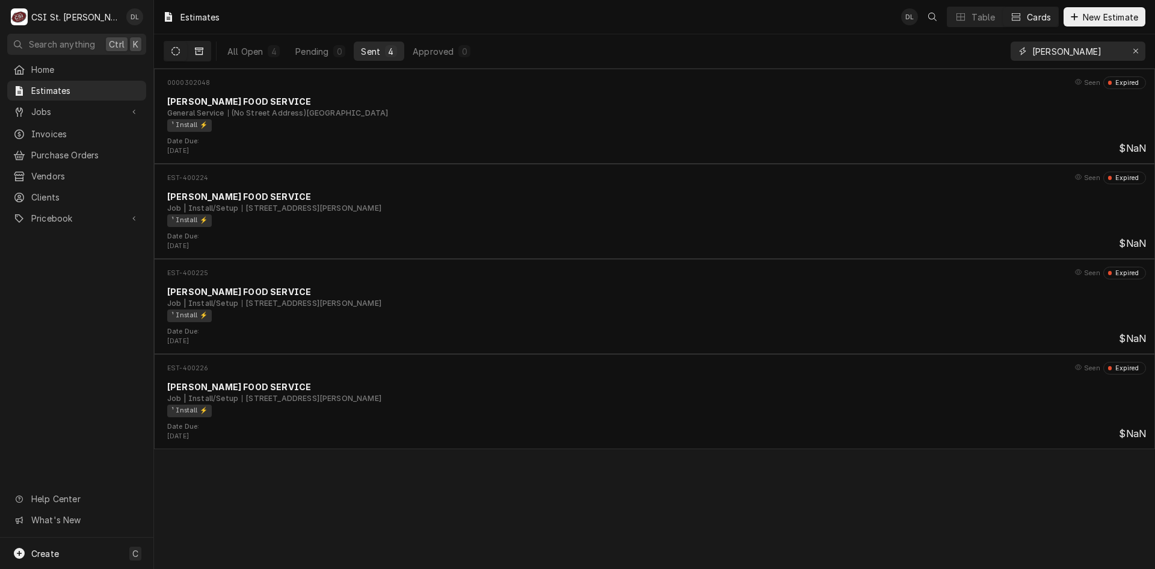
type input "[PERSON_NAME]"
click at [205, 52] on button "Dynamic Content Wrapper" at bounding box center [199, 51] width 23 height 19
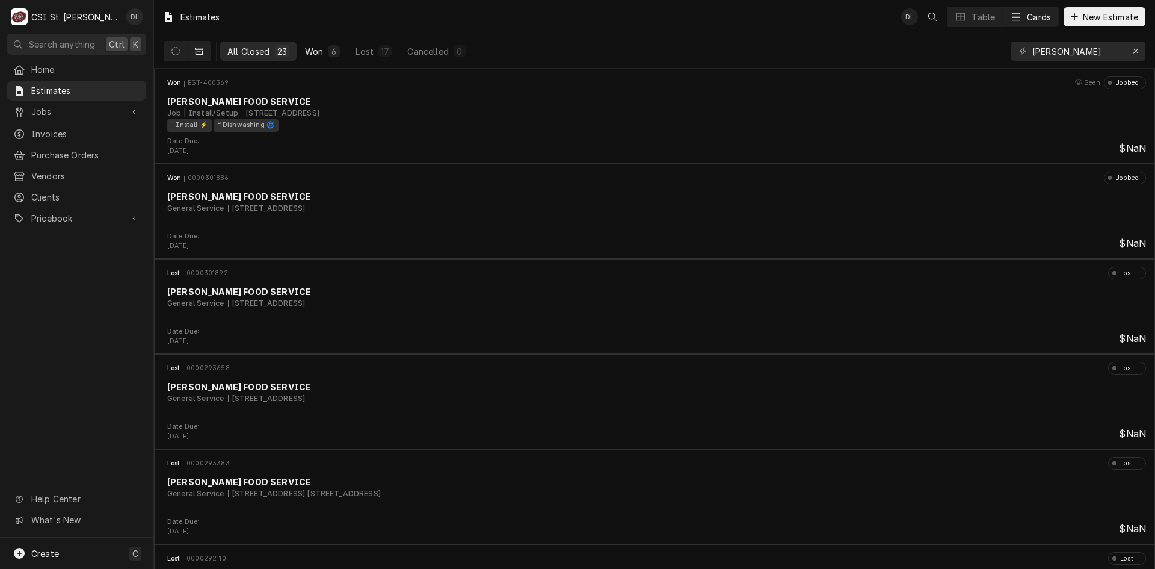
click at [314, 49] on div "Won" at bounding box center [314, 51] width 18 height 13
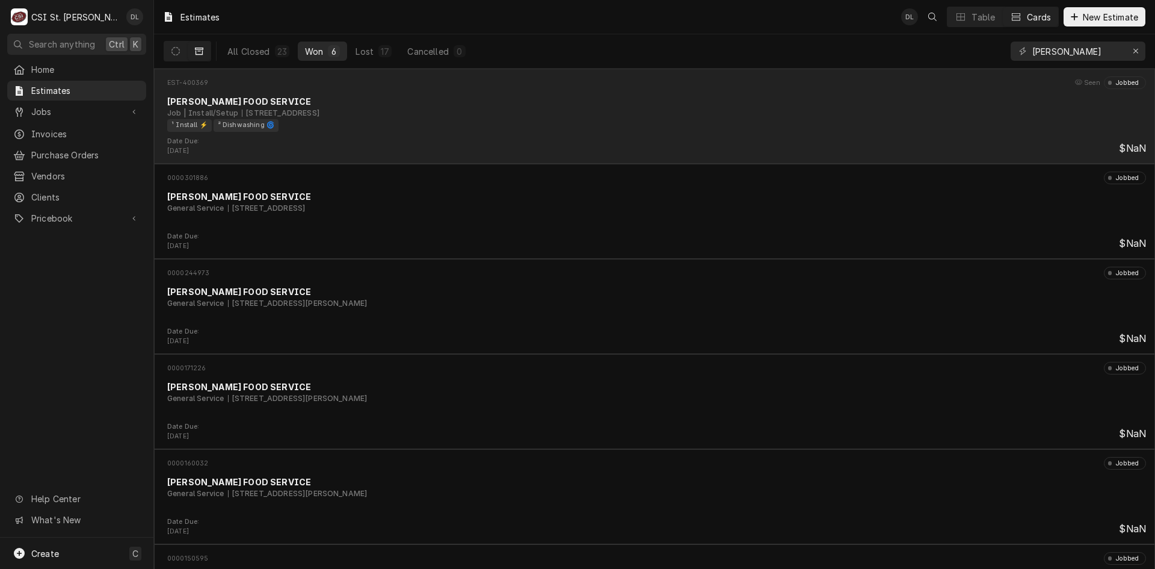
click at [476, 133] on div "EST-400369 Seen Jobbed FELLERS FOOD SERVICE Job | Install/Setup 209 N 7th St, R…" at bounding box center [655, 106] width 992 height 60
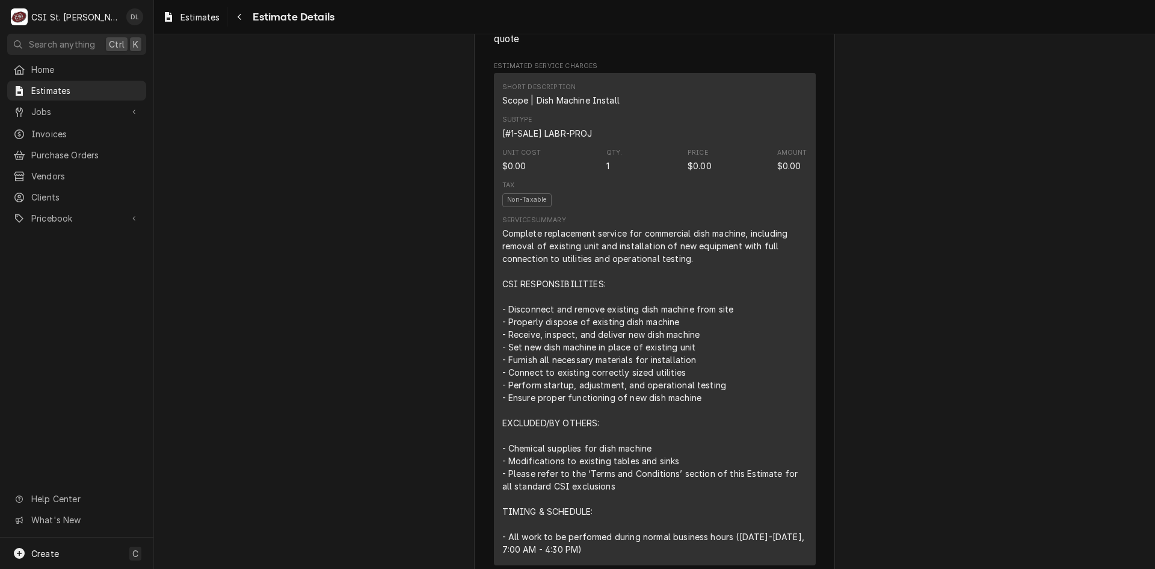
scroll to position [842, 0]
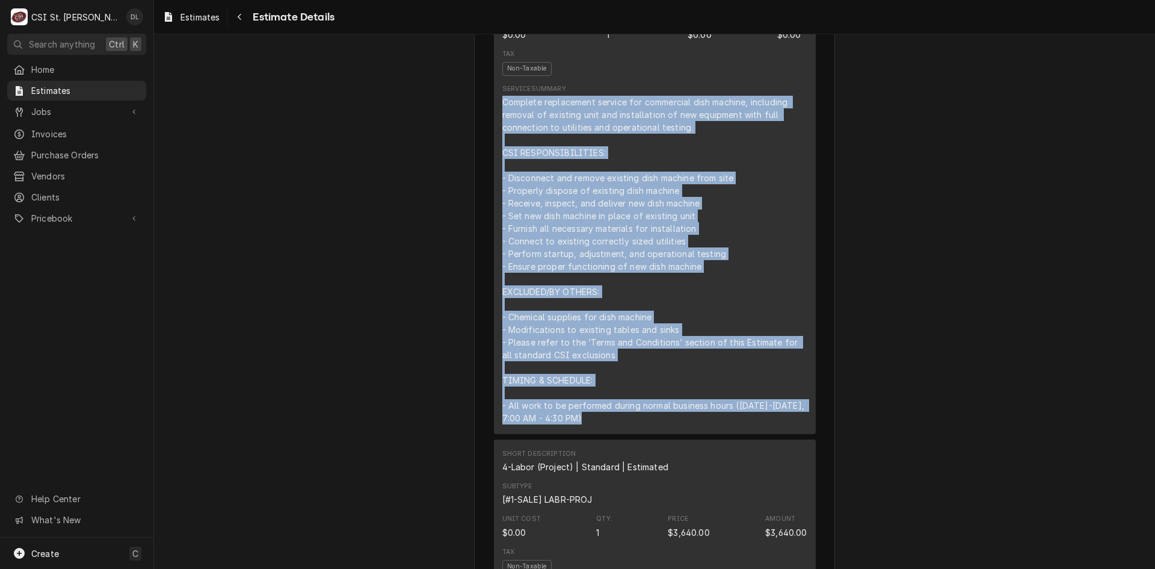
drag, startPoint x: 580, startPoint y: 425, endPoint x: 483, endPoint y: 127, distance: 313.2
click at [483, 127] on div "Sender CSI St. Louis CSI Commercial Services Inc18330 [STREET_ADDRESS] (636) 51…" at bounding box center [654, 537] width 361 height 2630
copy div "Complete replacement service for commercial dish machine, including removal of …"
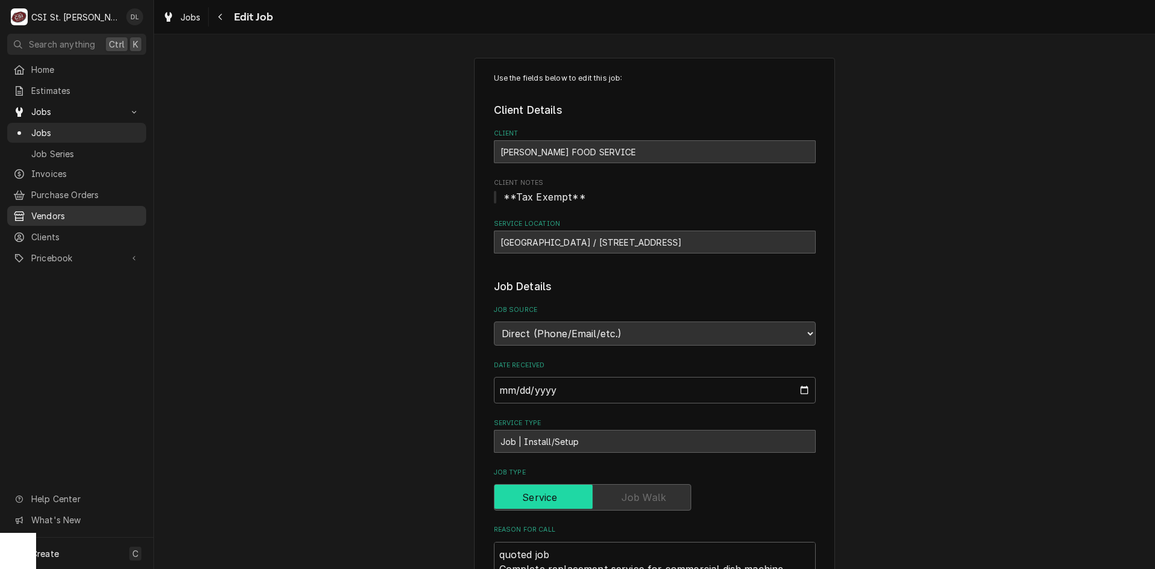
scroll to position [14, 0]
